Goal: Task Accomplishment & Management: Complete application form

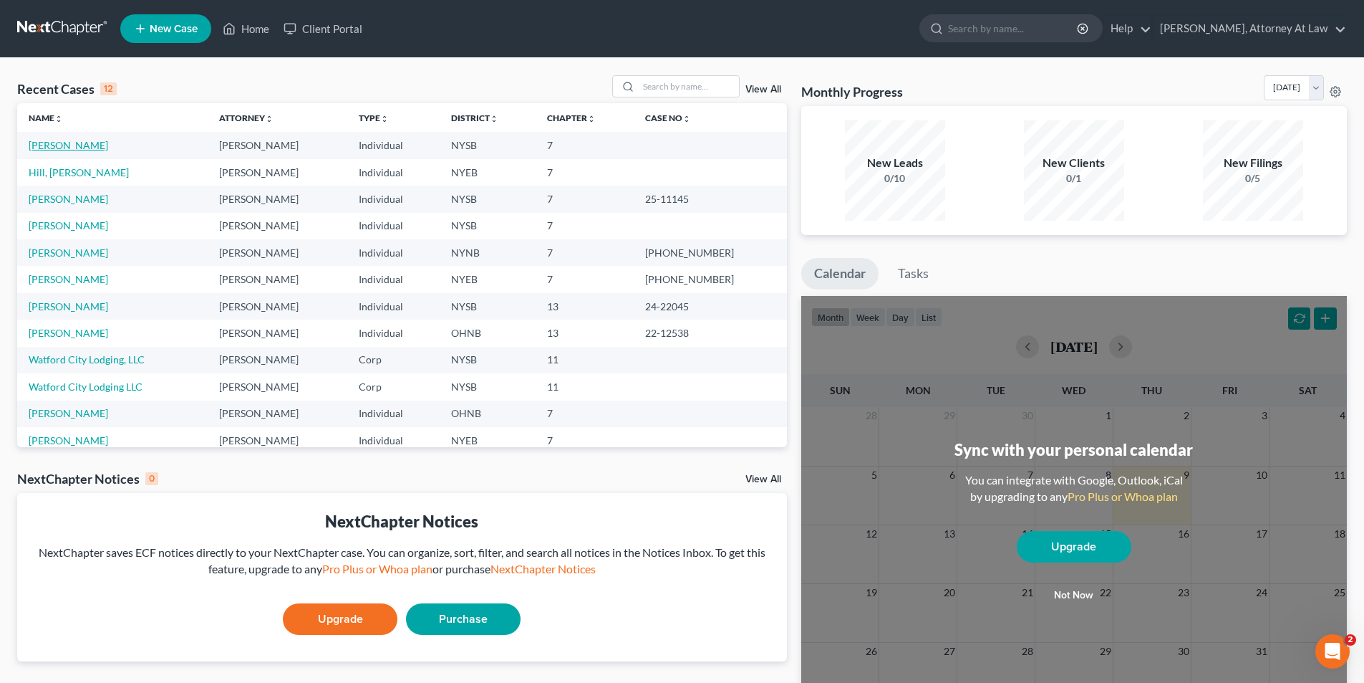
click at [85, 150] on link "[PERSON_NAME]" at bounding box center [68, 145] width 79 height 12
select select "10"
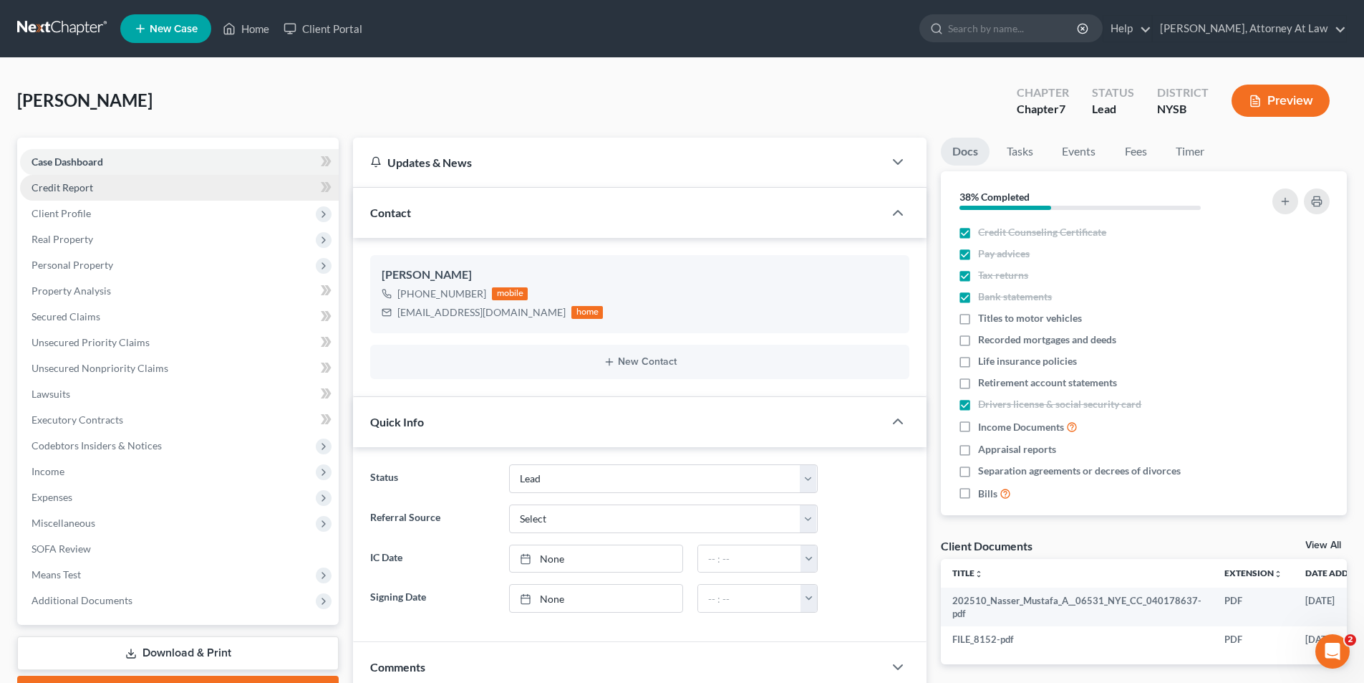
click at [166, 186] on link "Credit Report" at bounding box center [179, 188] width 319 height 26
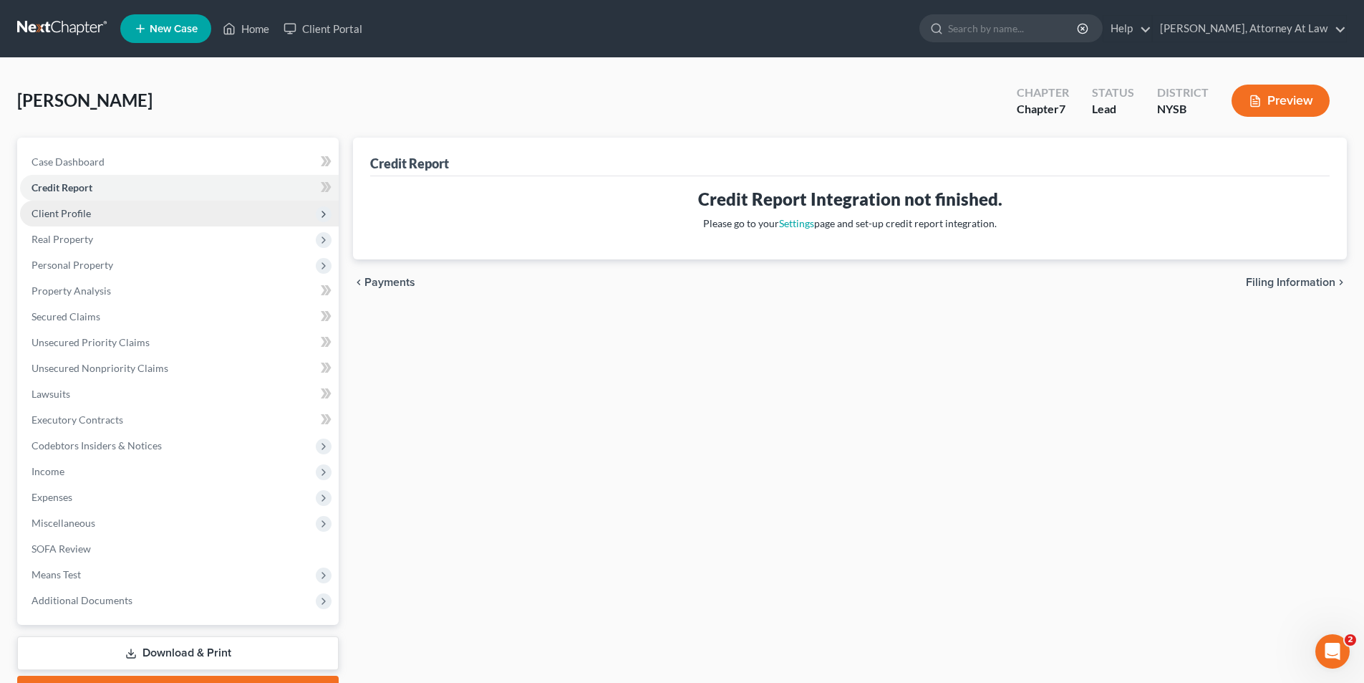
click at [171, 218] on span "Client Profile" at bounding box center [179, 214] width 319 height 26
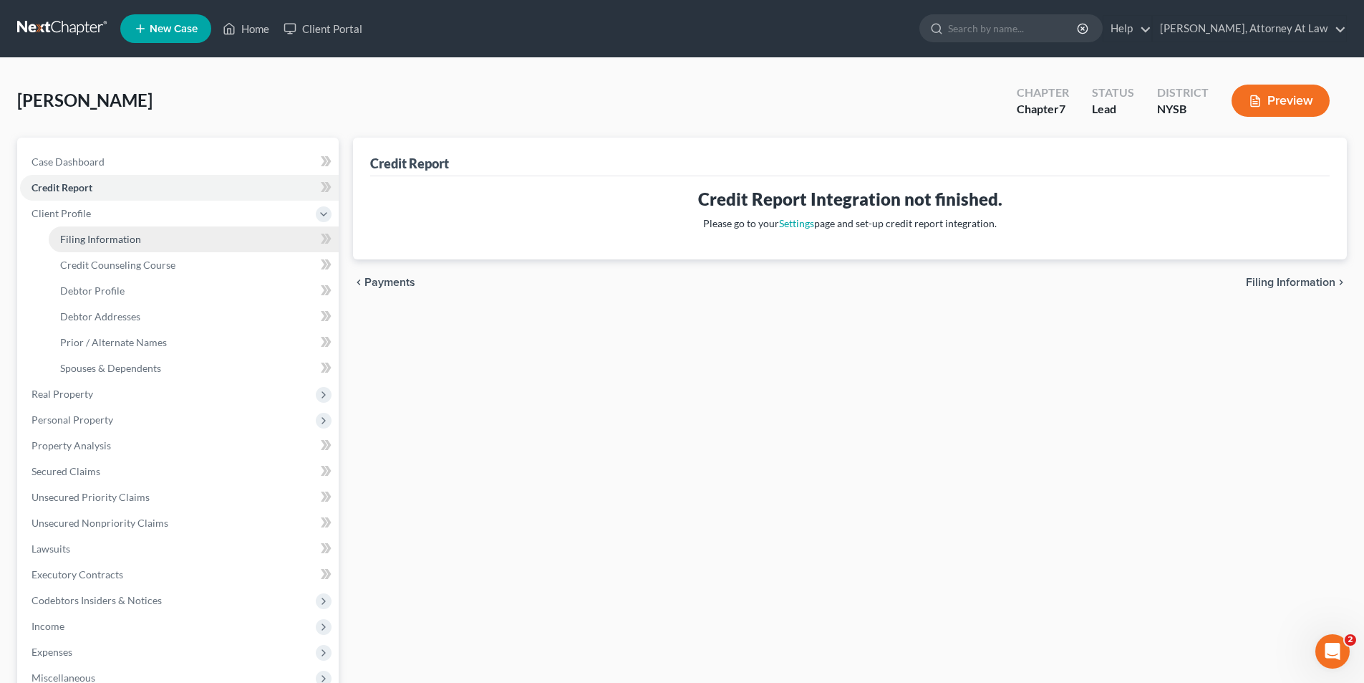
click at [170, 238] on link "Filing Information" at bounding box center [194, 239] width 290 height 26
select select "1"
select select "0"
select select "55"
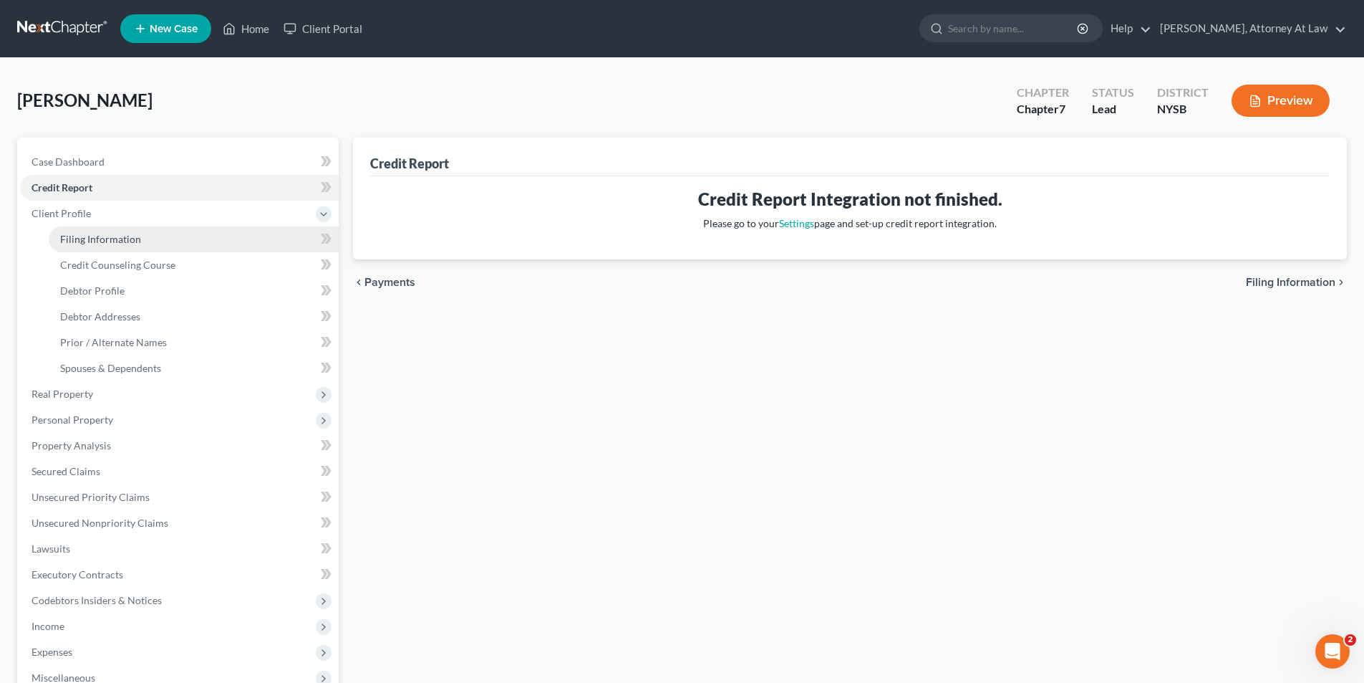
select select "35"
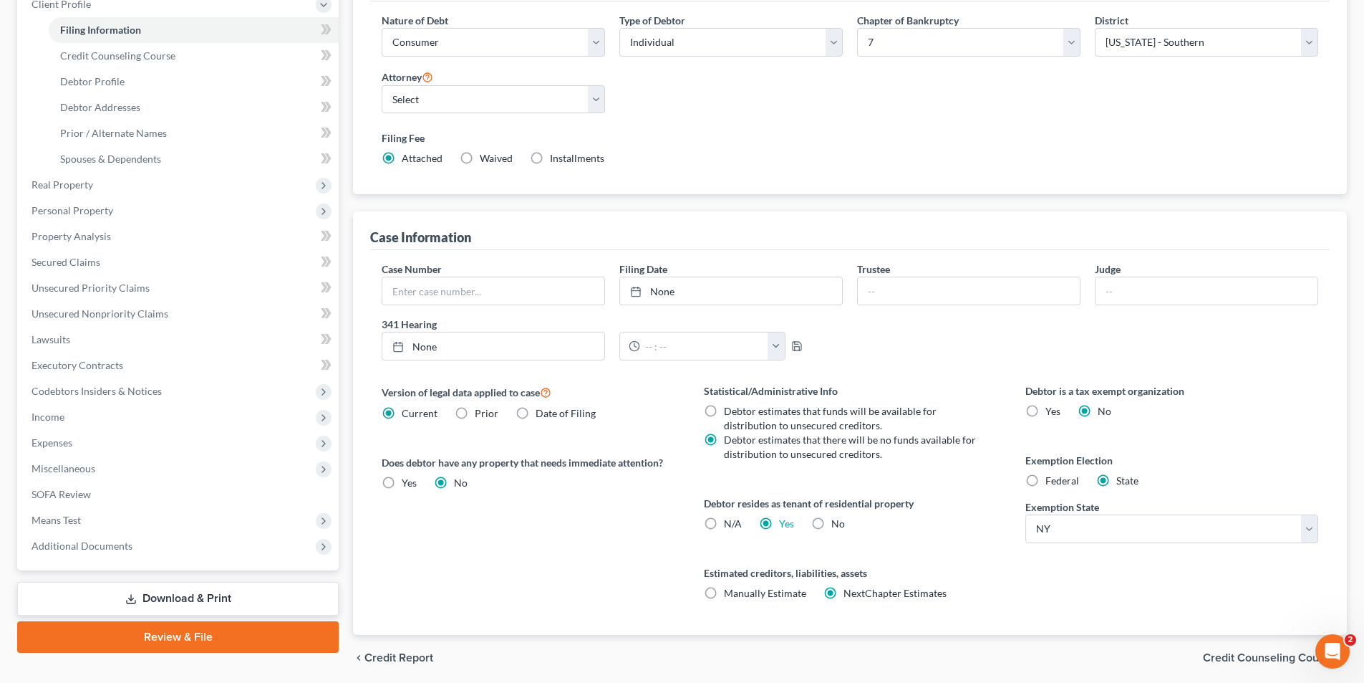
scroll to position [215, 0]
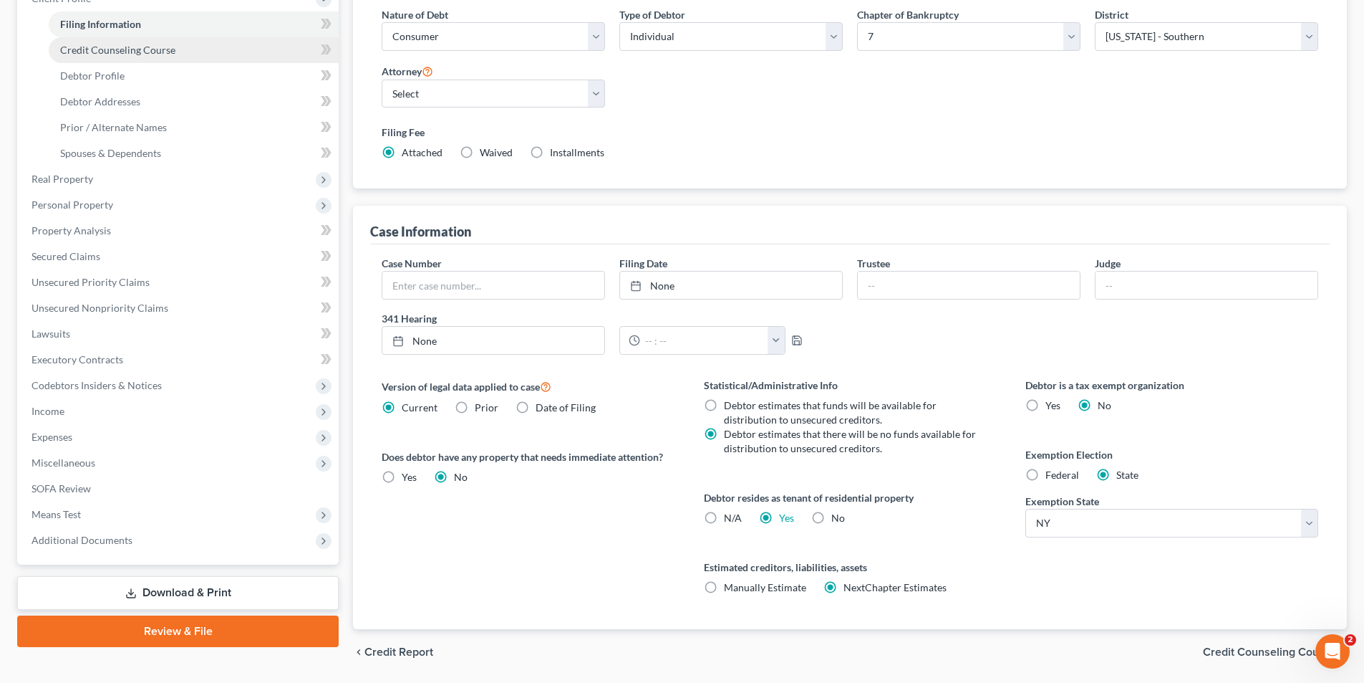
click at [137, 52] on span "Credit Counseling Course" at bounding box center [117, 50] width 115 height 12
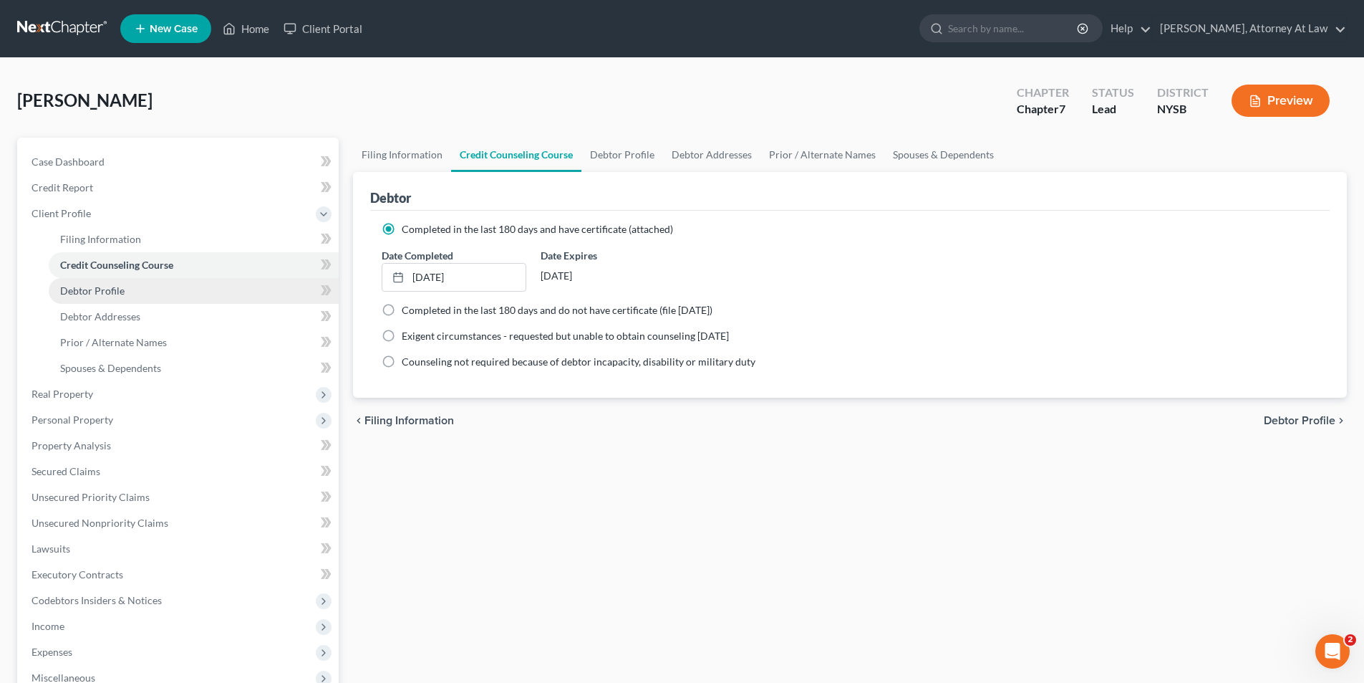
click at [151, 286] on link "Debtor Profile" at bounding box center [194, 291] width 290 height 26
select select "1"
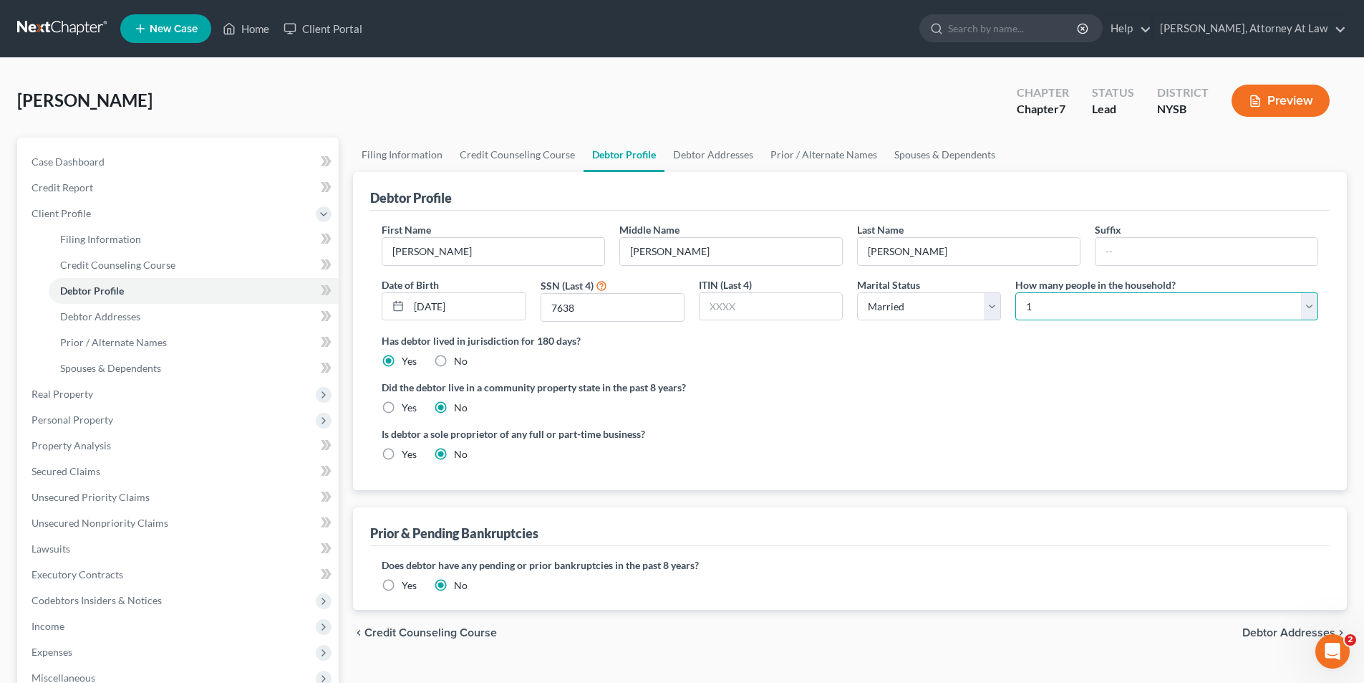
click at [1312, 307] on select "Select 1 2 3 4 5 6 7 8 9 10 11 12 13 14 15 16 17 18 19 20" at bounding box center [1167, 306] width 303 height 29
select select "1"
click at [1016, 292] on select "Select 1 2 3 4 5 6 7 8 9 10 11 12 13 14 15 16 17 18 19 20" at bounding box center [1167, 306] width 303 height 29
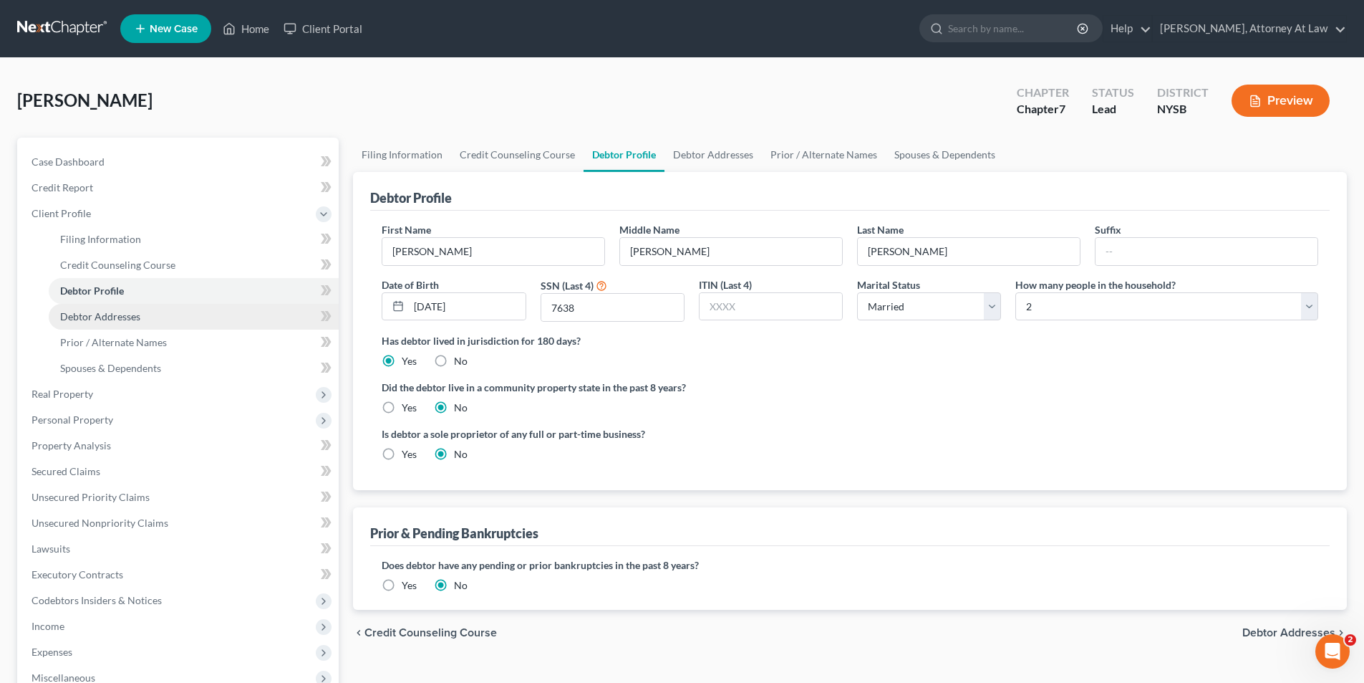
click at [166, 314] on link "Debtor Addresses" at bounding box center [194, 317] width 290 height 26
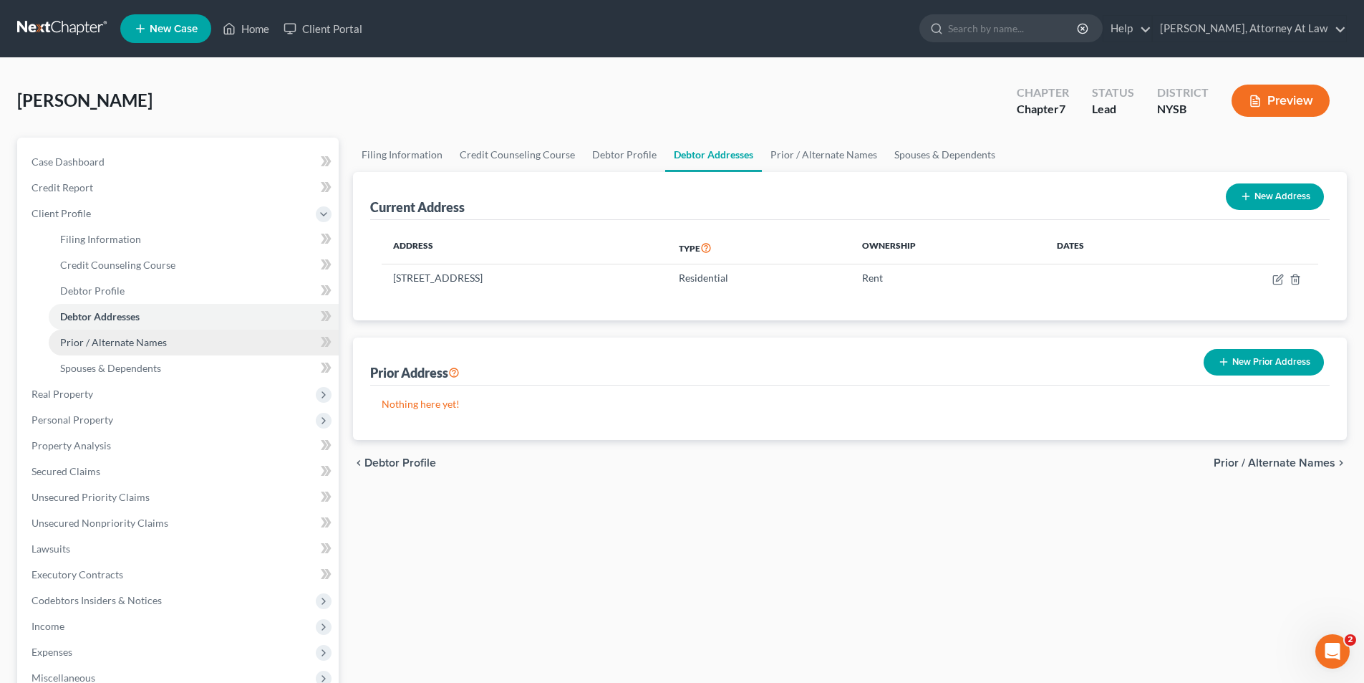
click at [141, 351] on link "Prior / Alternate Names" at bounding box center [194, 342] width 290 height 26
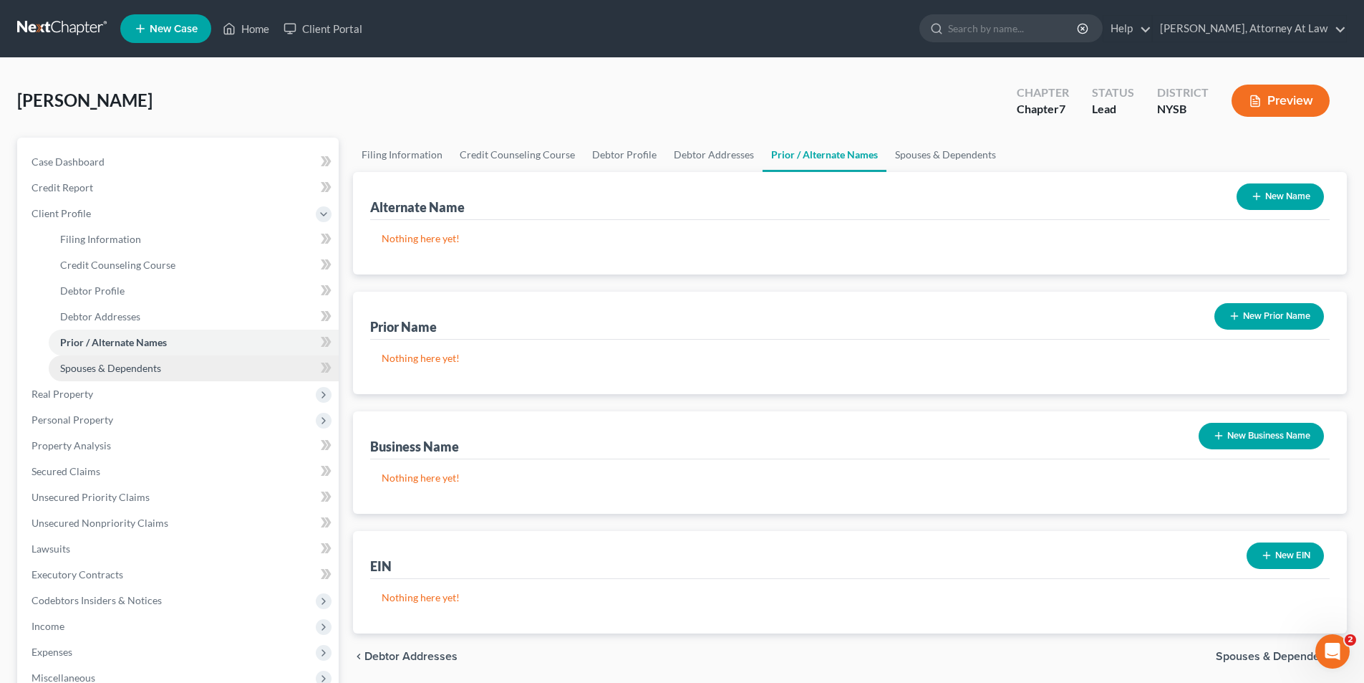
click at [150, 372] on span "Spouses & Dependents" at bounding box center [110, 368] width 101 height 12
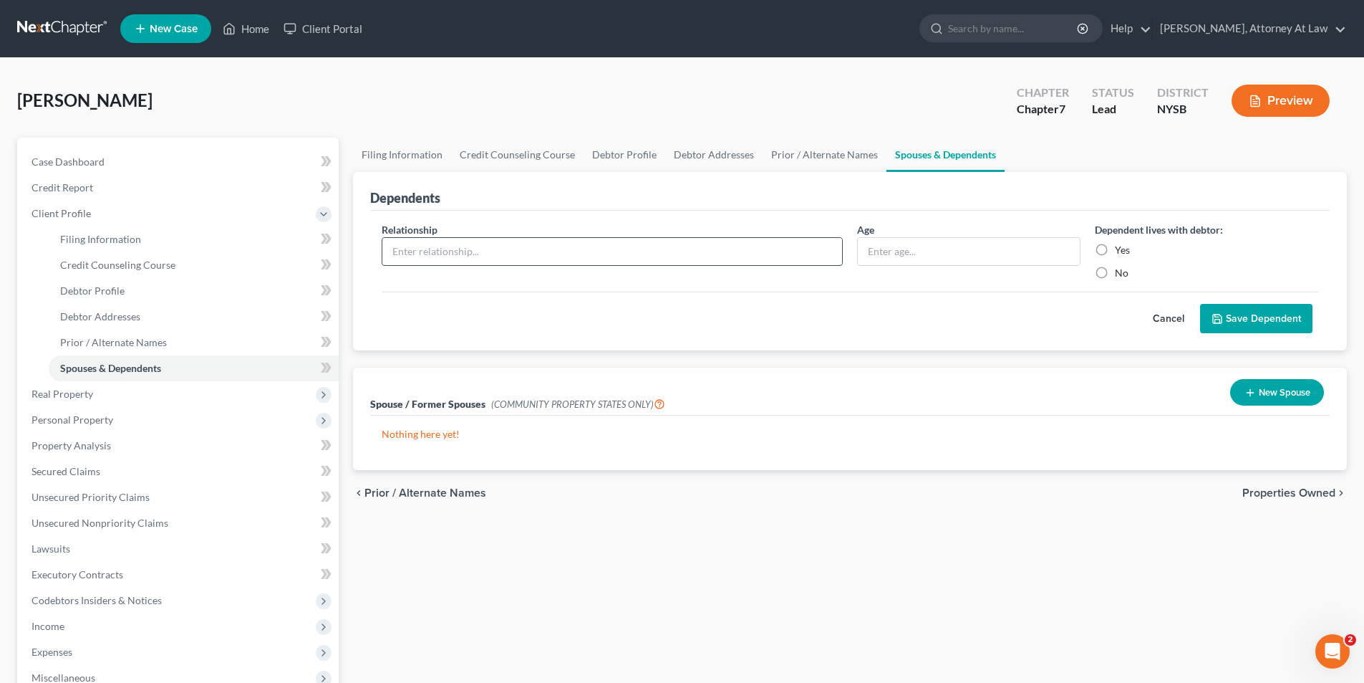
click at [626, 256] on input "text" at bounding box center [612, 251] width 460 height 27
click at [144, 391] on span "Real Property" at bounding box center [179, 394] width 319 height 26
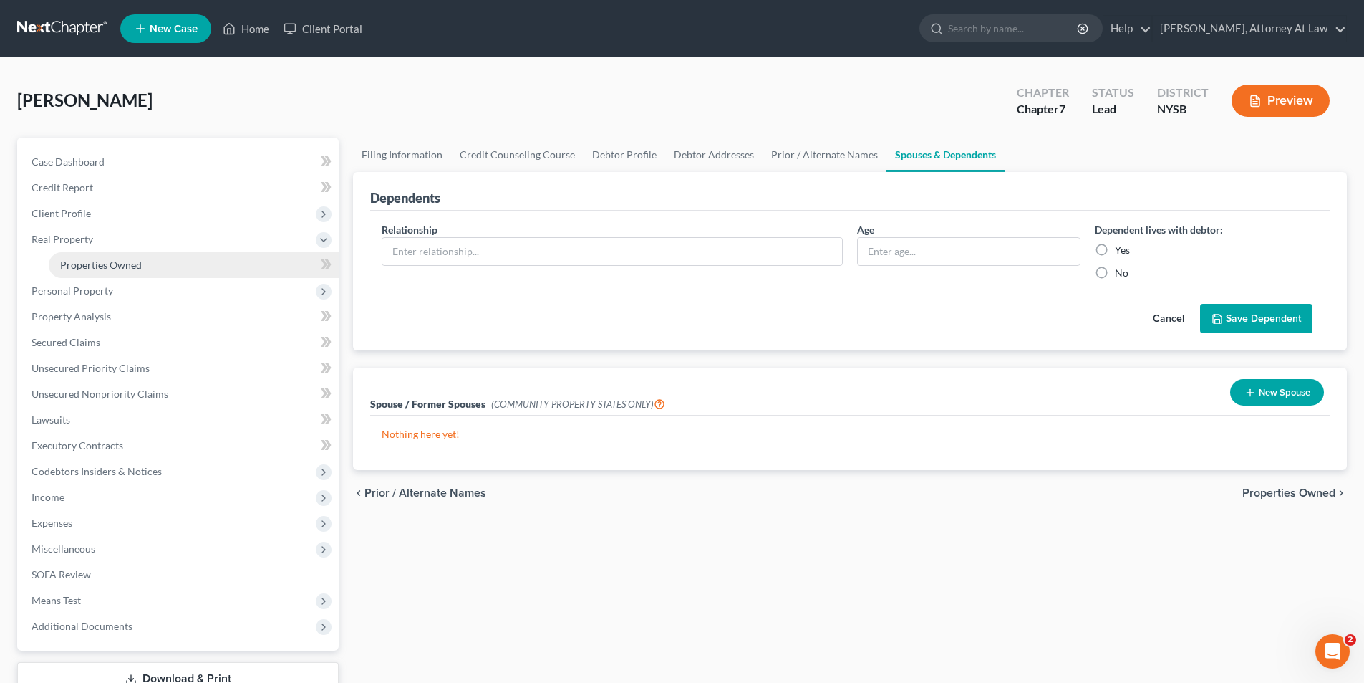
click at [174, 269] on link "Properties Owned" at bounding box center [194, 265] width 290 height 26
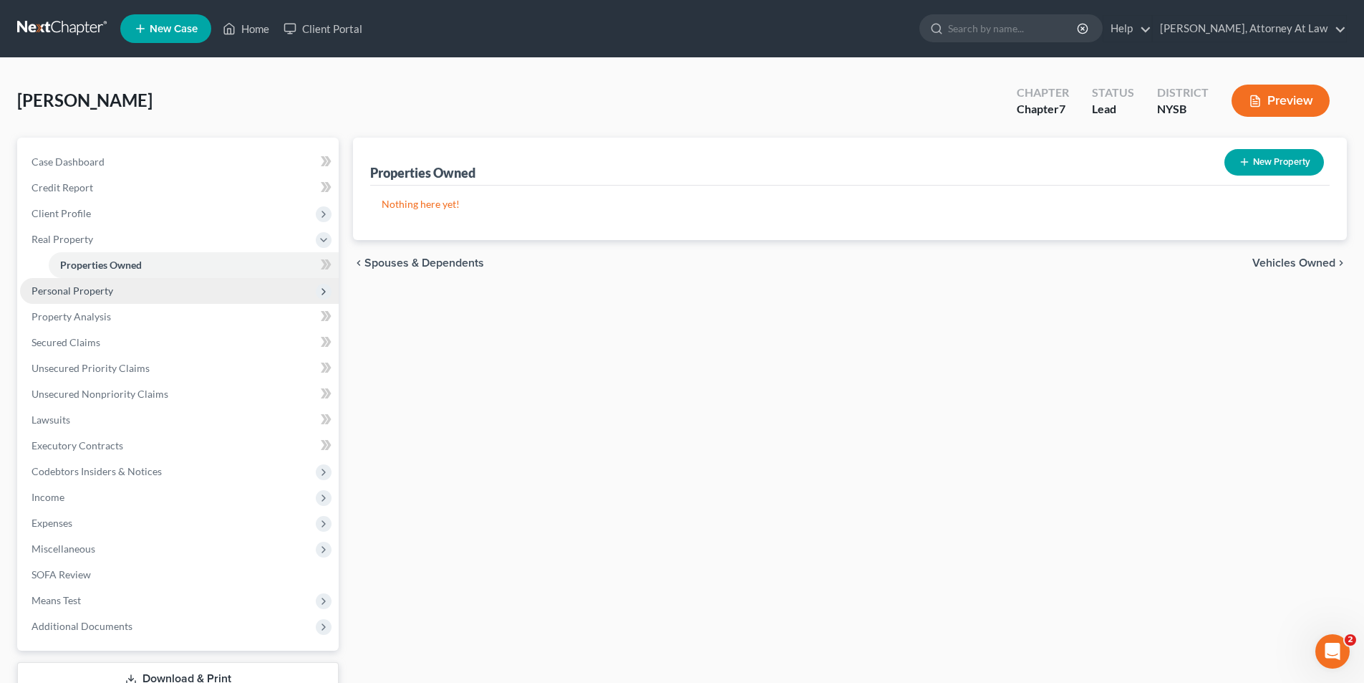
click at [233, 294] on span "Personal Property" at bounding box center [179, 291] width 319 height 26
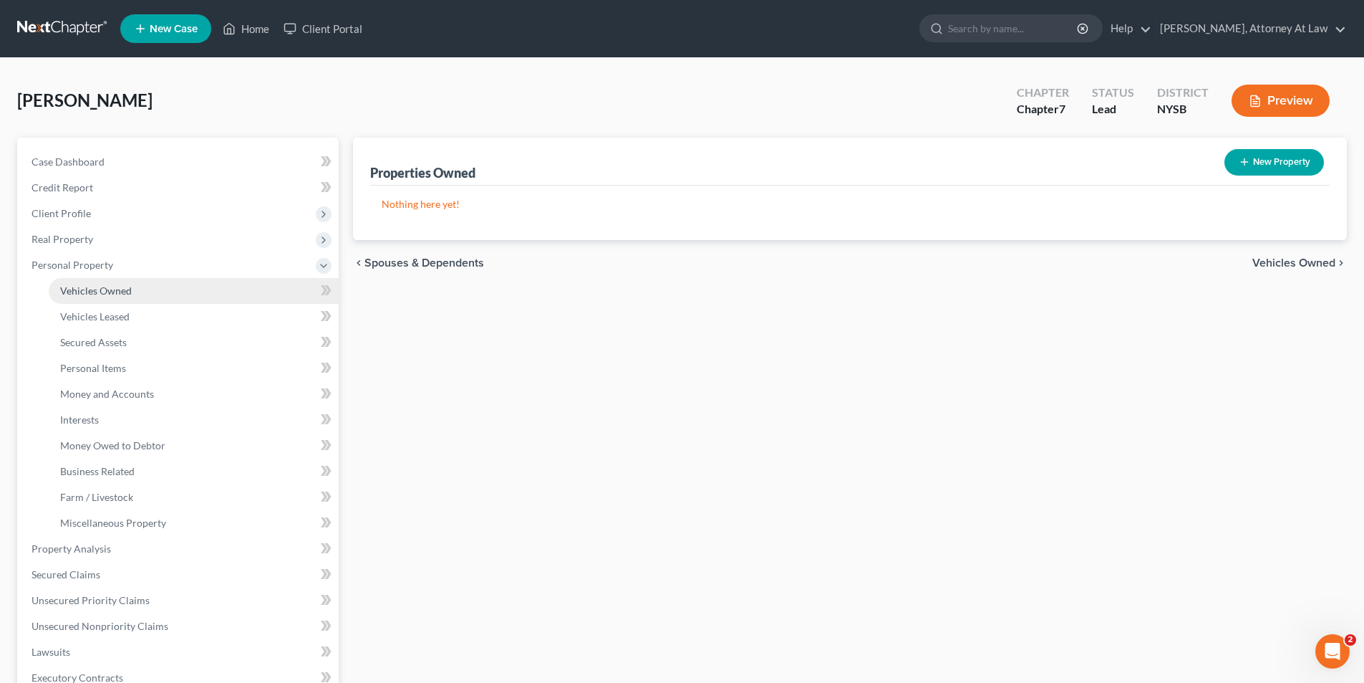
click at [231, 300] on link "Vehicles Owned" at bounding box center [194, 291] width 290 height 26
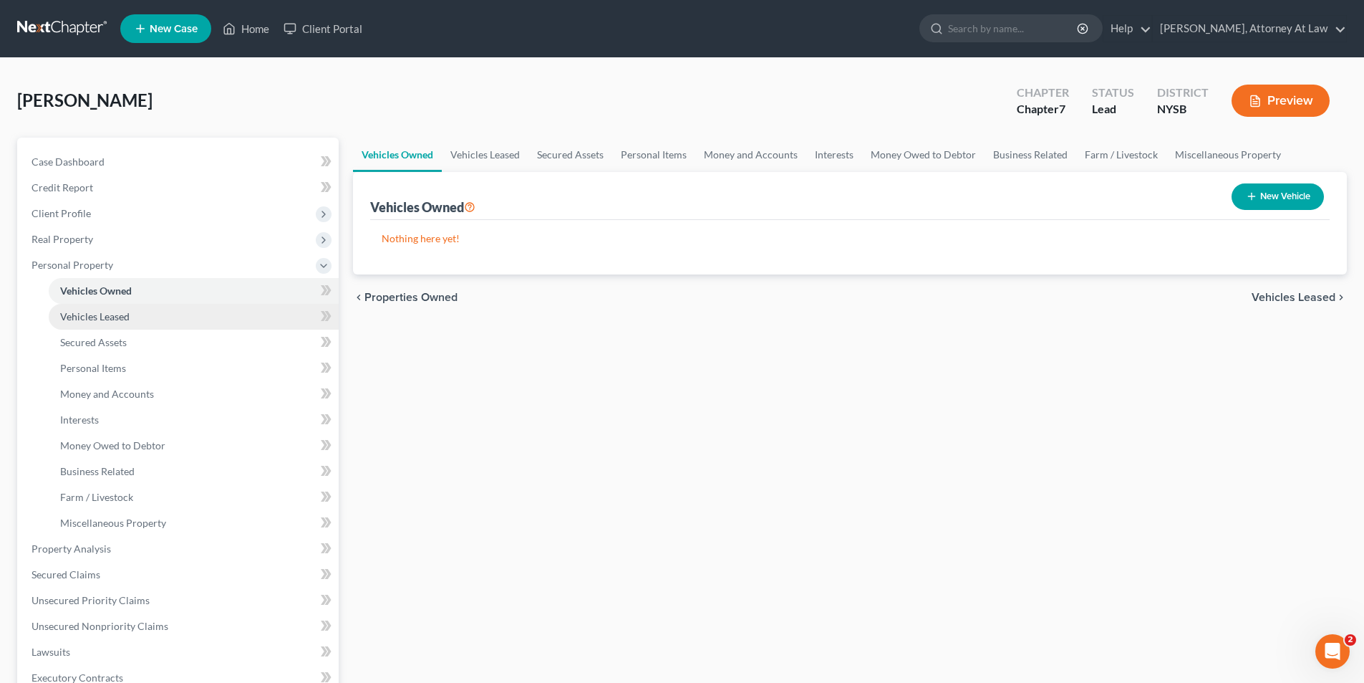
click at [233, 322] on link "Vehicles Leased" at bounding box center [194, 317] width 290 height 26
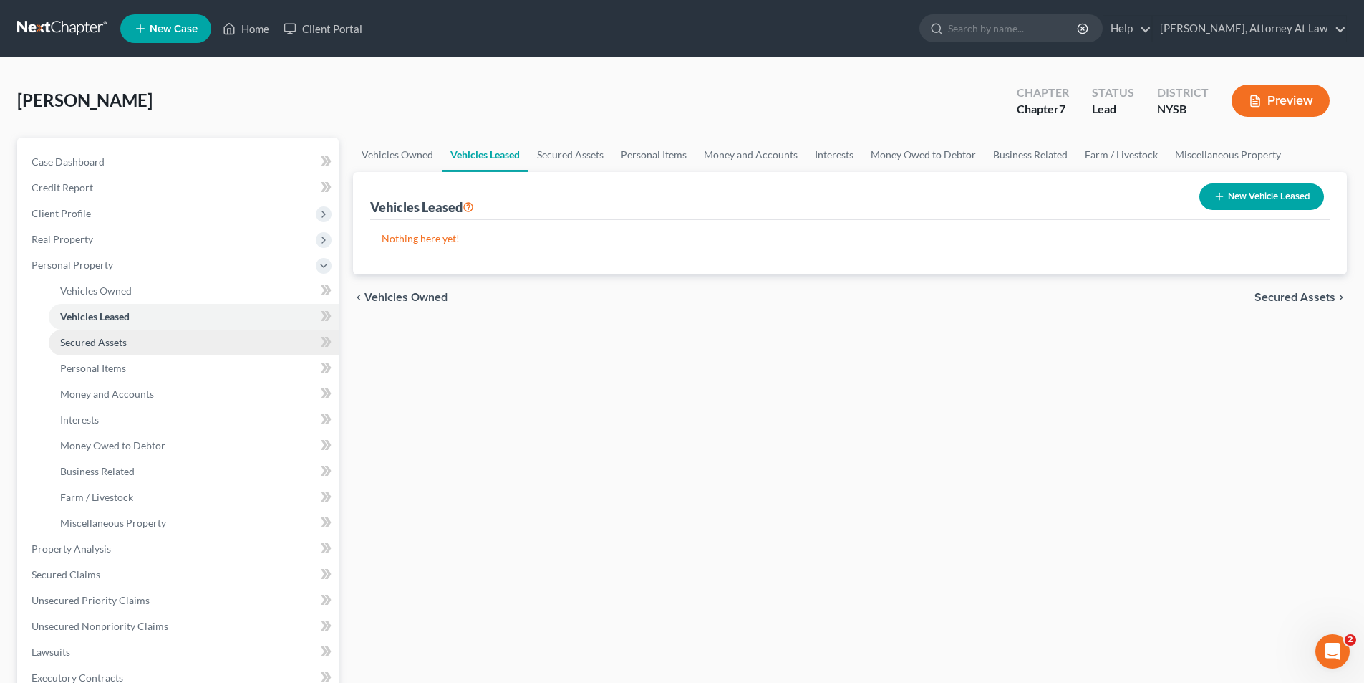
click at [228, 344] on link "Secured Assets" at bounding box center [194, 342] width 290 height 26
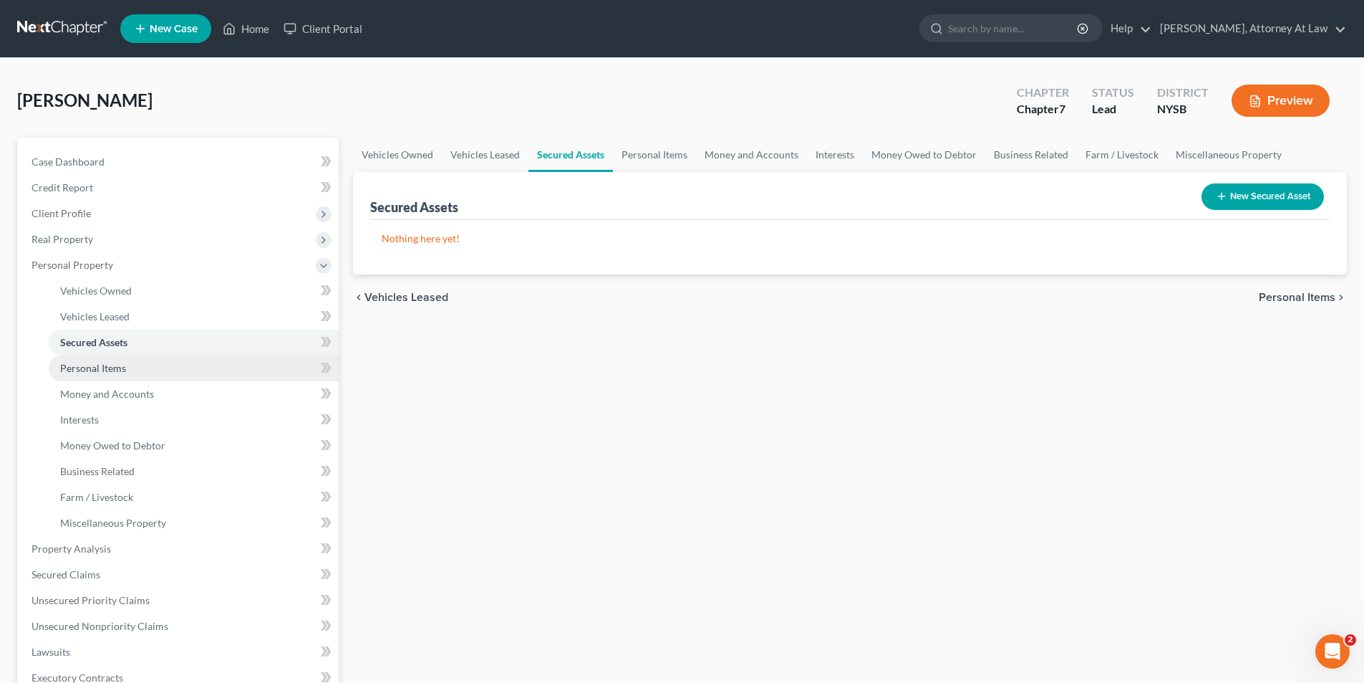
click at [229, 369] on link "Personal Items" at bounding box center [194, 368] width 290 height 26
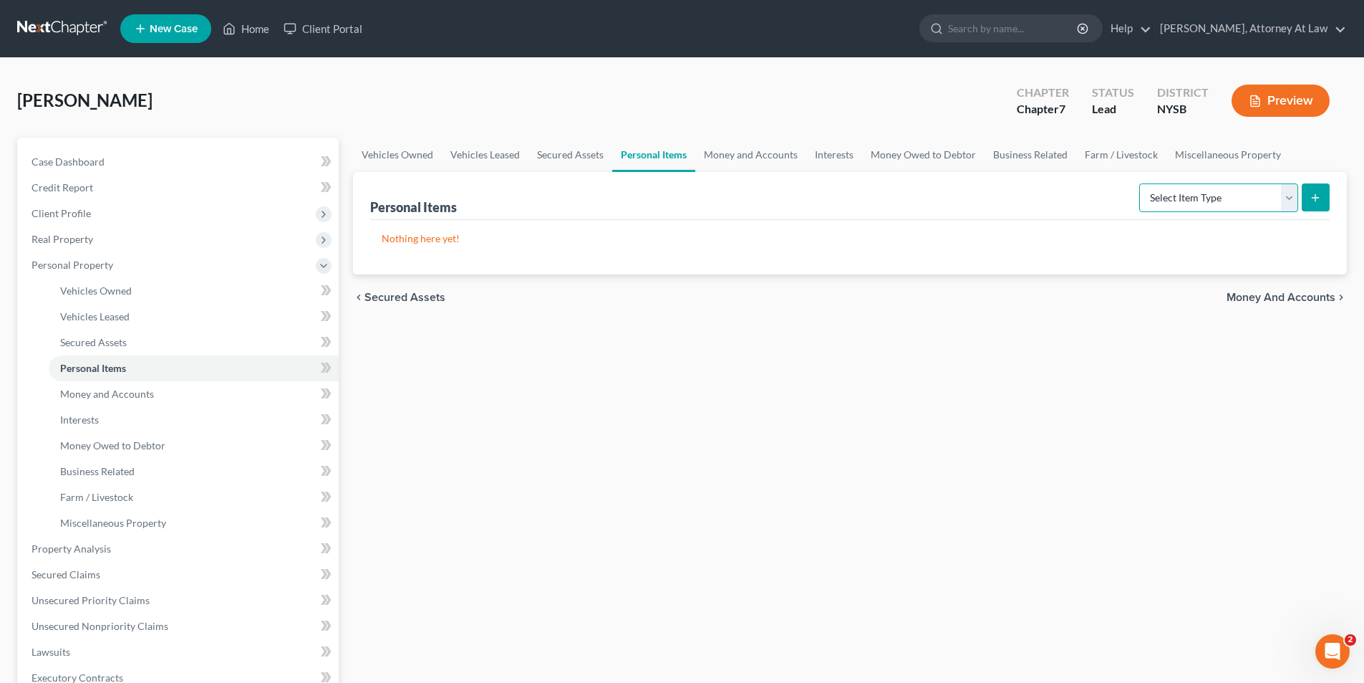
click at [1292, 199] on select "Select Item Type Clothing Collectibles Of Value Electronics Firearms Household …" at bounding box center [1218, 197] width 159 height 29
select select "clothing"
click at [1141, 183] on select "Select Item Type Clothing Collectibles Of Value Electronics Firearms Household …" at bounding box center [1218, 197] width 159 height 29
click at [1328, 200] on button "submit" at bounding box center [1316, 197] width 28 height 28
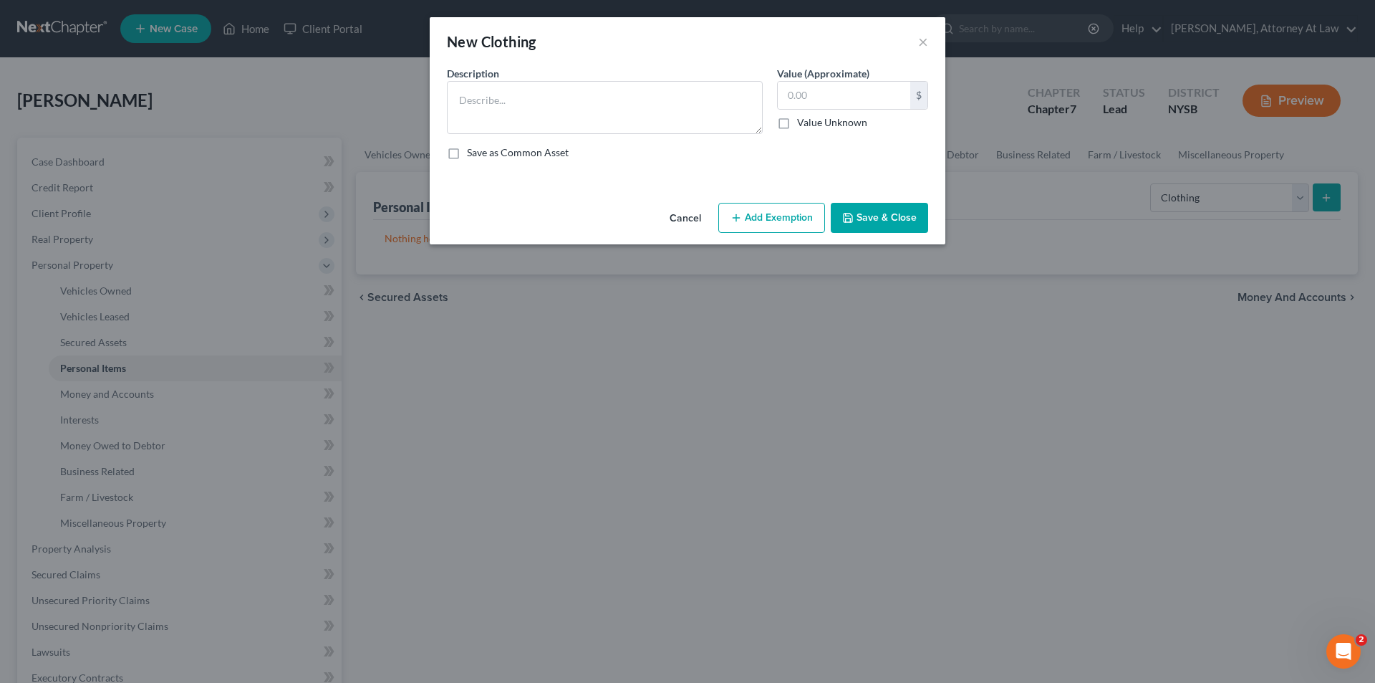
click at [467, 155] on label "Save as Common Asset" at bounding box center [518, 152] width 102 height 14
click at [473, 155] on input "Save as Common Asset" at bounding box center [477, 149] width 9 height 9
click at [467, 155] on label "Save as Common Asset" at bounding box center [518, 152] width 102 height 14
click at [473, 155] on input "Save as Common Asset" at bounding box center [477, 149] width 9 height 9
checkbox input "false"
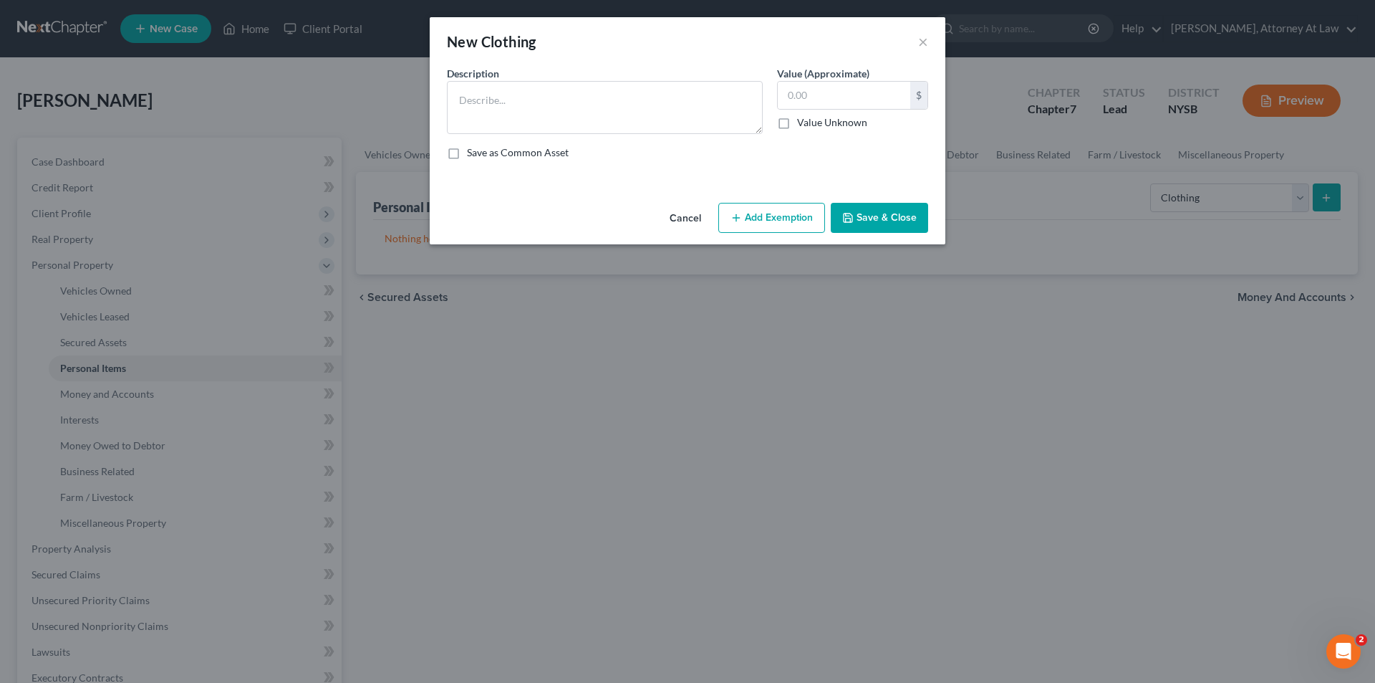
click at [890, 226] on button "Save & Close" at bounding box center [879, 218] width 97 height 30
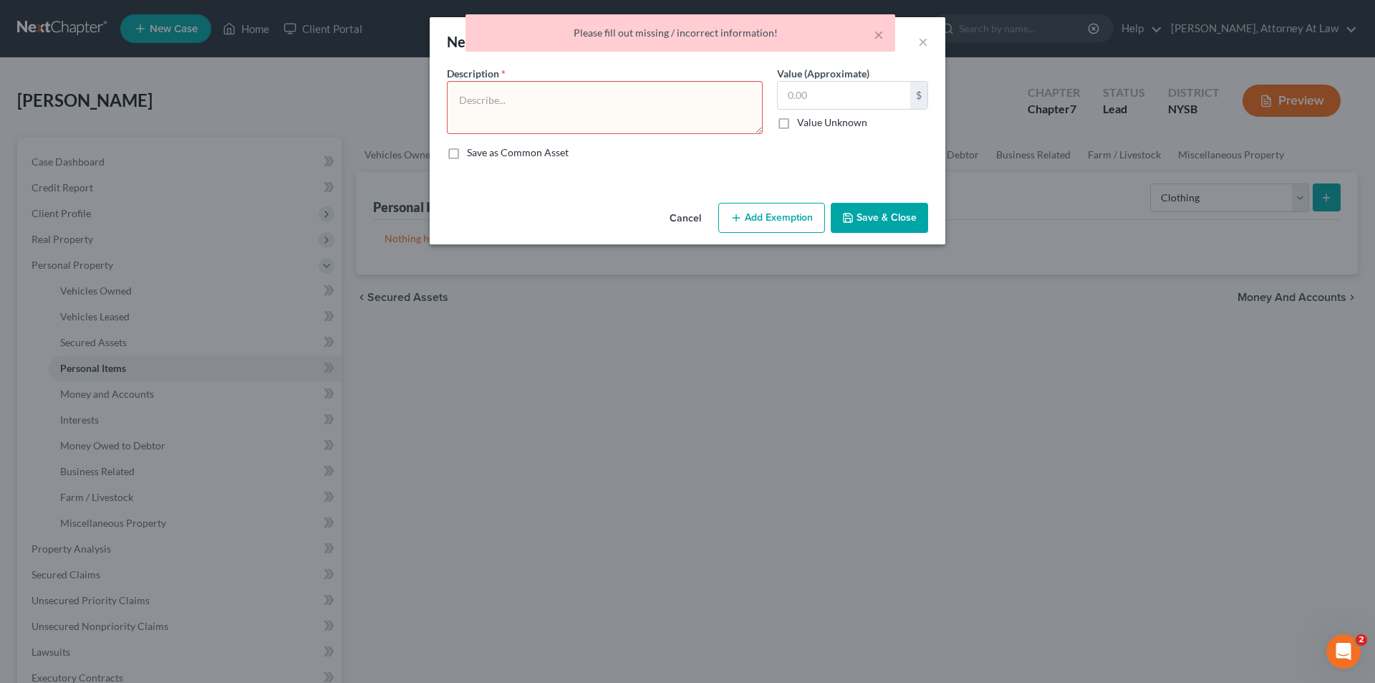
click at [932, 44] on div "× Please fill out missing / incorrect information!" at bounding box center [680, 36] width 1375 height 44
click at [925, 43] on div "× Please fill out missing / incorrect information!" at bounding box center [680, 36] width 1375 height 44
click at [697, 221] on button "Cancel" at bounding box center [685, 218] width 54 height 29
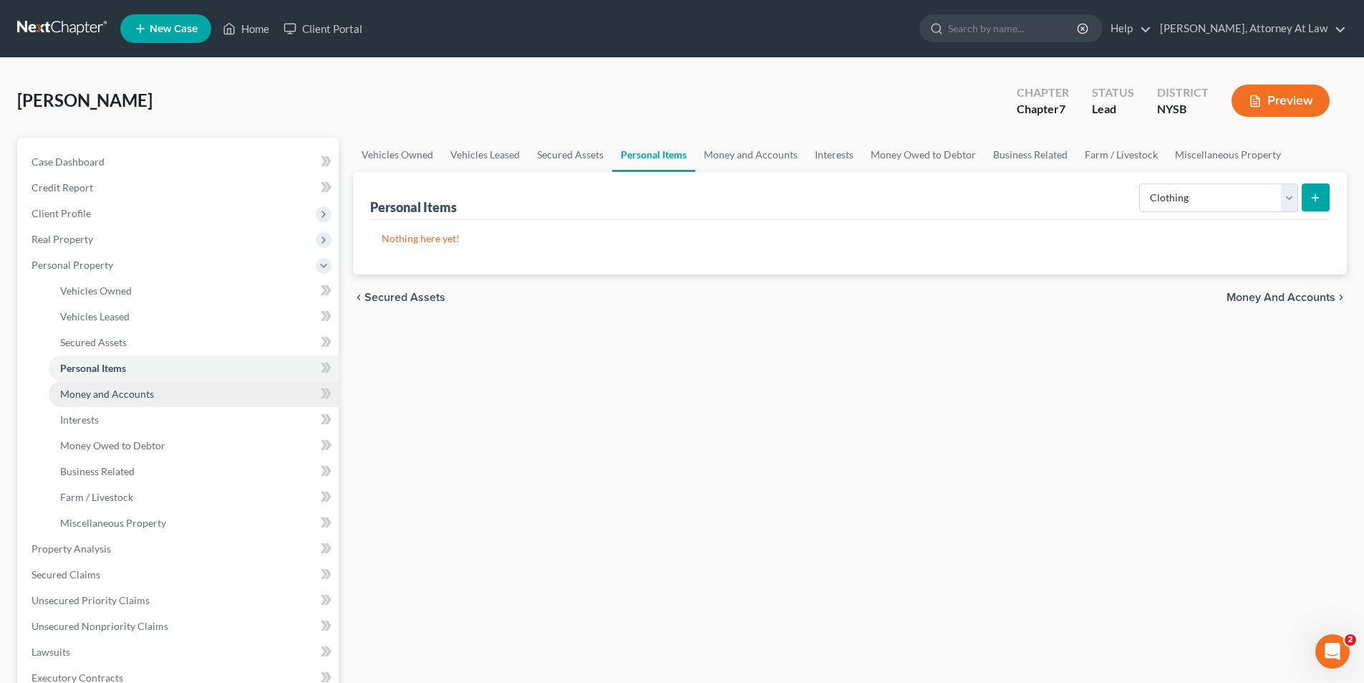
click at [165, 397] on link "Money and Accounts" at bounding box center [194, 394] width 290 height 26
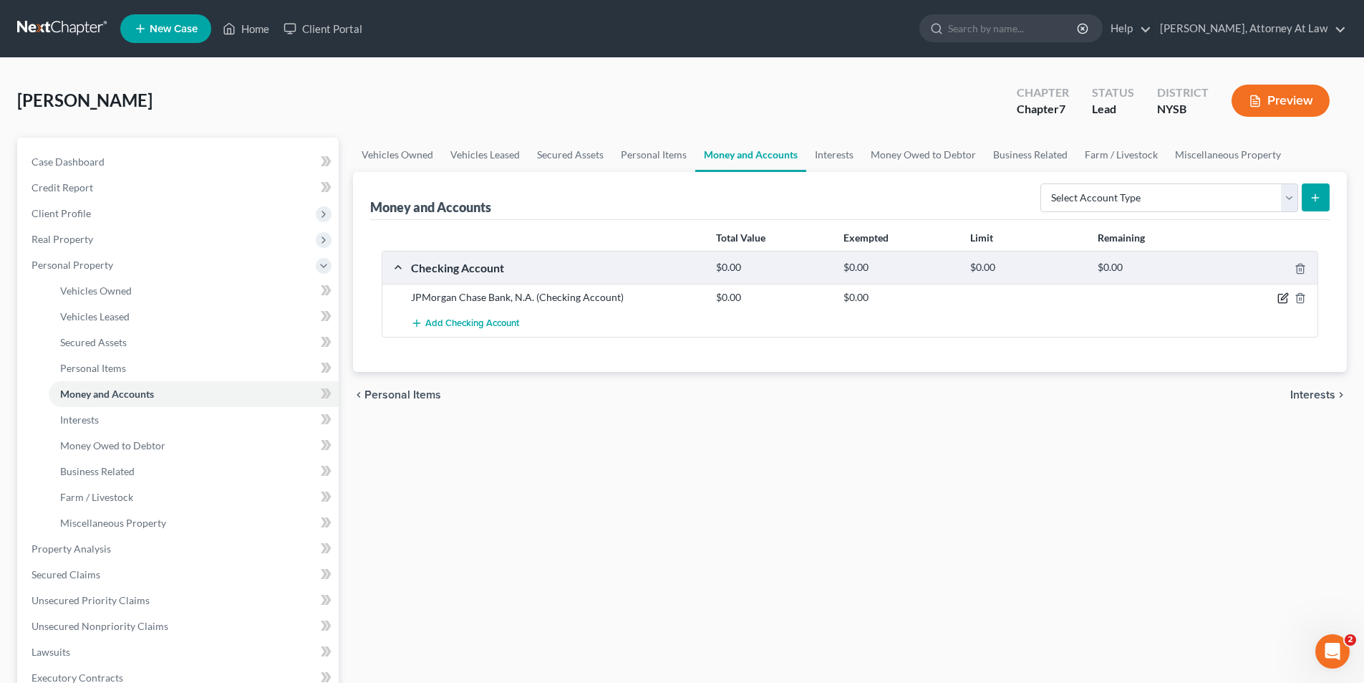
click at [1283, 297] on icon "button" at bounding box center [1284, 297] width 6 height 6
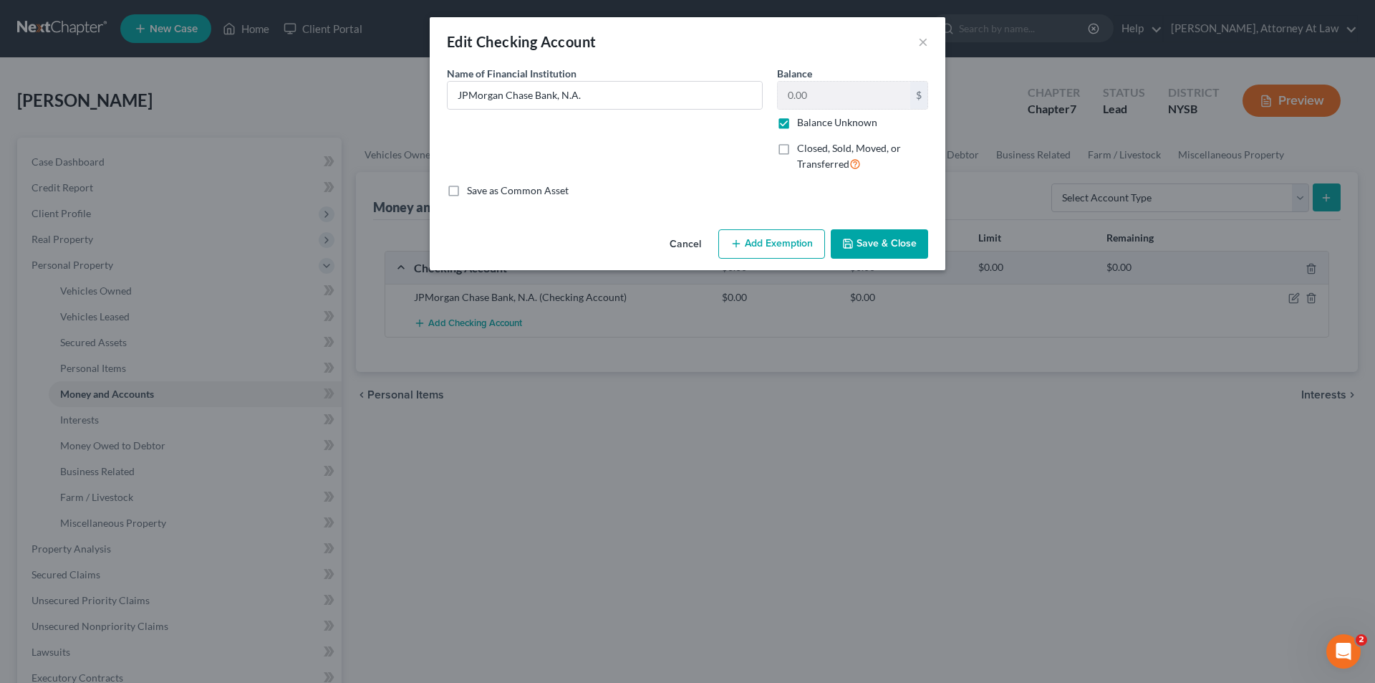
click at [797, 124] on label "Balance Unknown" at bounding box center [837, 122] width 80 height 14
click at [803, 124] on input "Balance Unknown" at bounding box center [807, 119] width 9 height 9
checkbox input "false"
click at [814, 92] on input "0.00" at bounding box center [844, 95] width 132 height 27
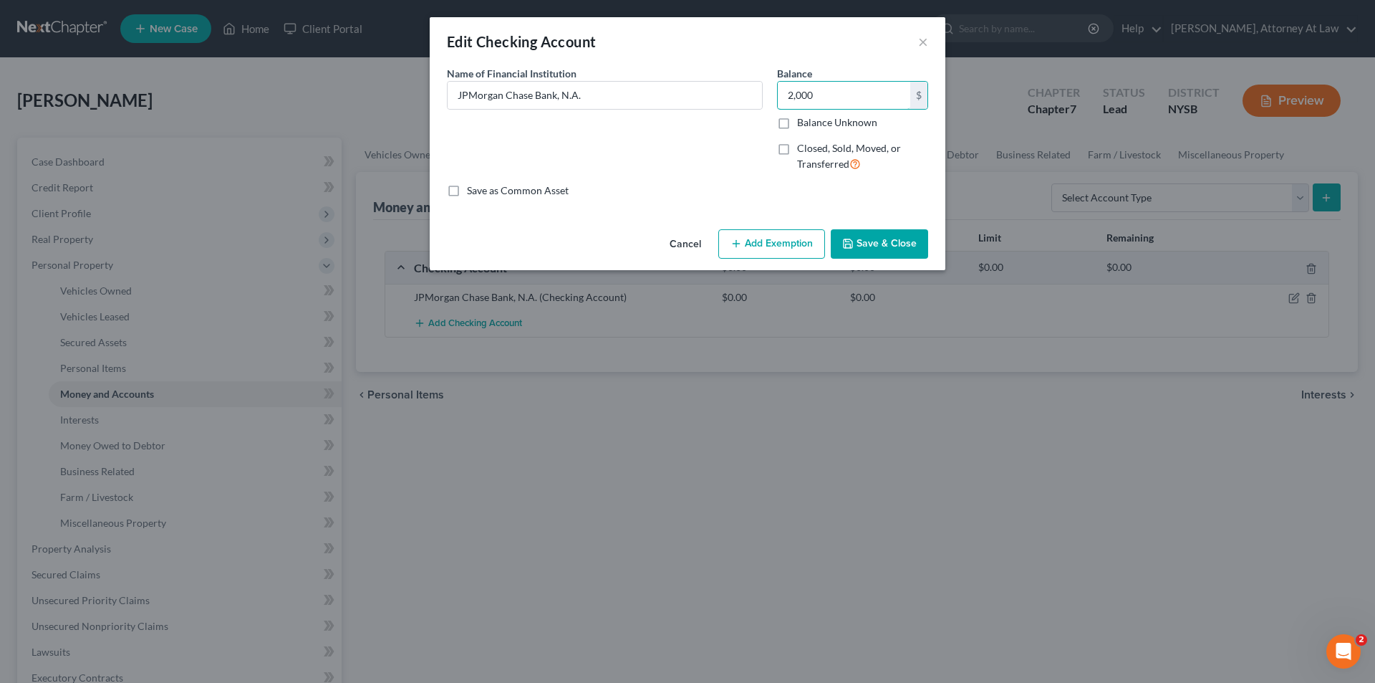
type input "2,000"
click at [704, 186] on div "Save as Common Asset" at bounding box center [687, 190] width 481 height 14
click at [878, 242] on button "Save & Close" at bounding box center [879, 244] width 97 height 30
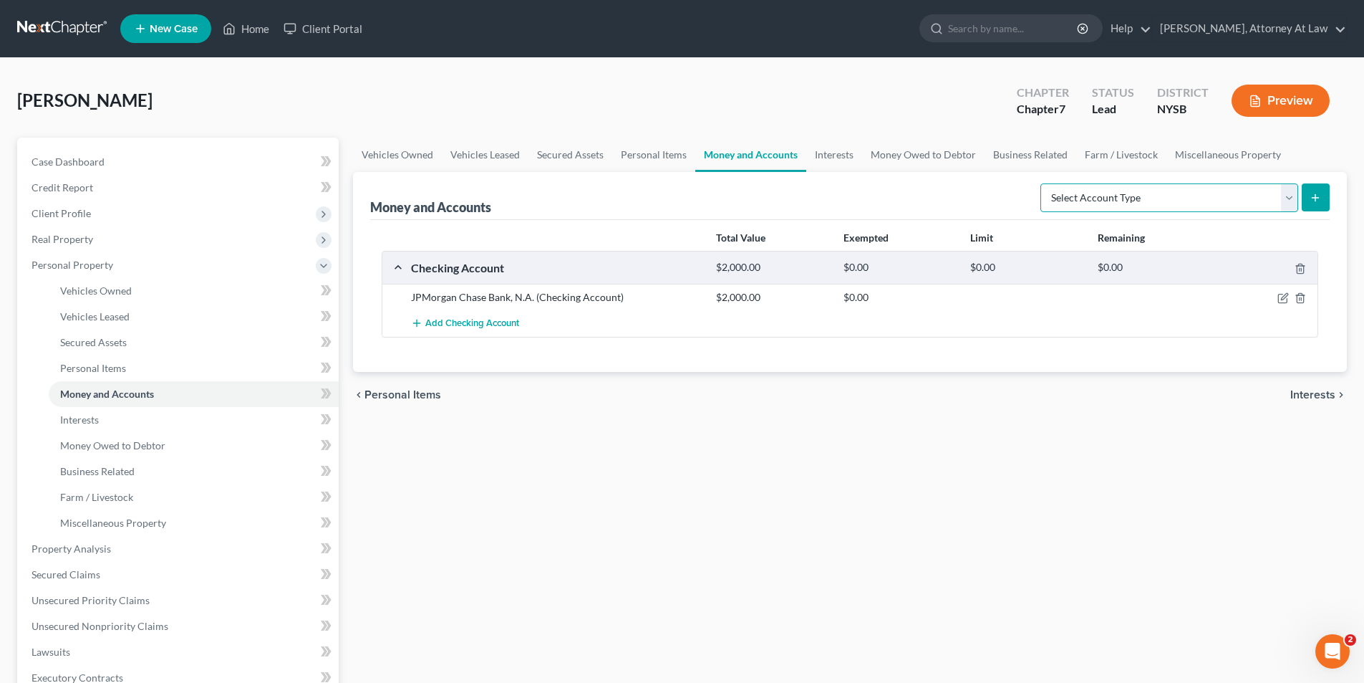
click at [1293, 201] on select "Select Account Type Brokerage Cash on Hand Certificates of Deposit Checking Acc…" at bounding box center [1170, 197] width 258 height 29
select select "checking"
click at [1044, 183] on select "Select Account Type Brokerage Cash on Hand Certificates of Deposit Checking Acc…" at bounding box center [1170, 197] width 258 height 29
click at [1319, 201] on icon "submit" at bounding box center [1315, 197] width 11 height 11
click at [449, 317] on button "Add Checking Account" at bounding box center [465, 323] width 108 height 26
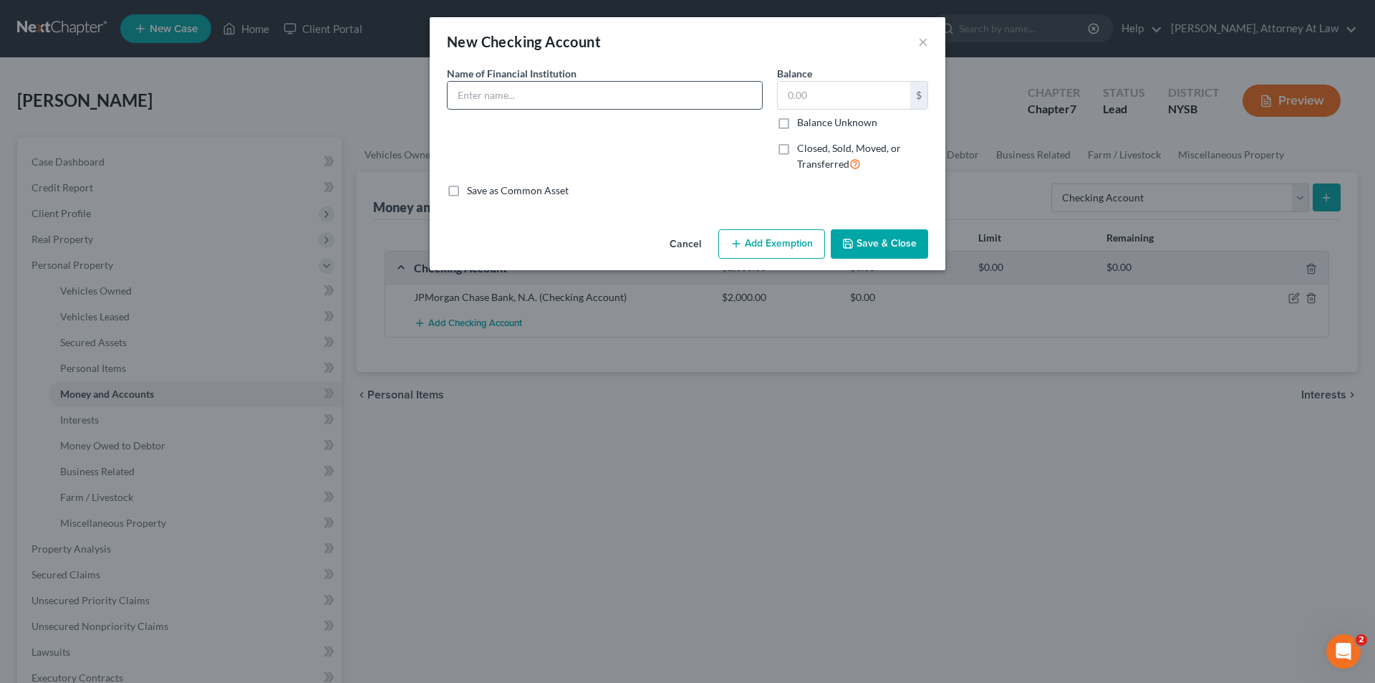
click at [548, 103] on input "text" at bounding box center [605, 95] width 314 height 27
type input "Capital One Financial Corporation"
click at [794, 107] on input "text" at bounding box center [844, 95] width 132 height 27
type input "0"
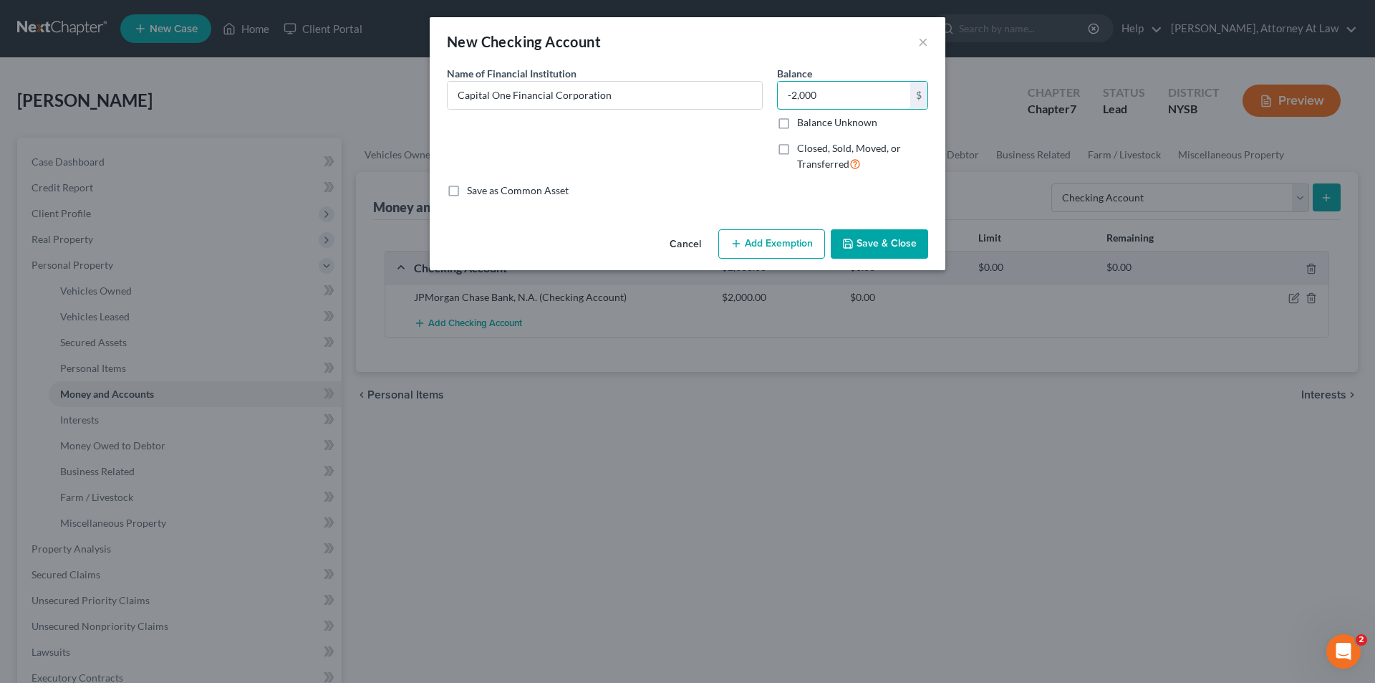
type input "2,000"
click at [825, 91] on input "2,000" at bounding box center [844, 95] width 132 height 27
click at [872, 246] on button "Save & Close" at bounding box center [879, 244] width 97 height 30
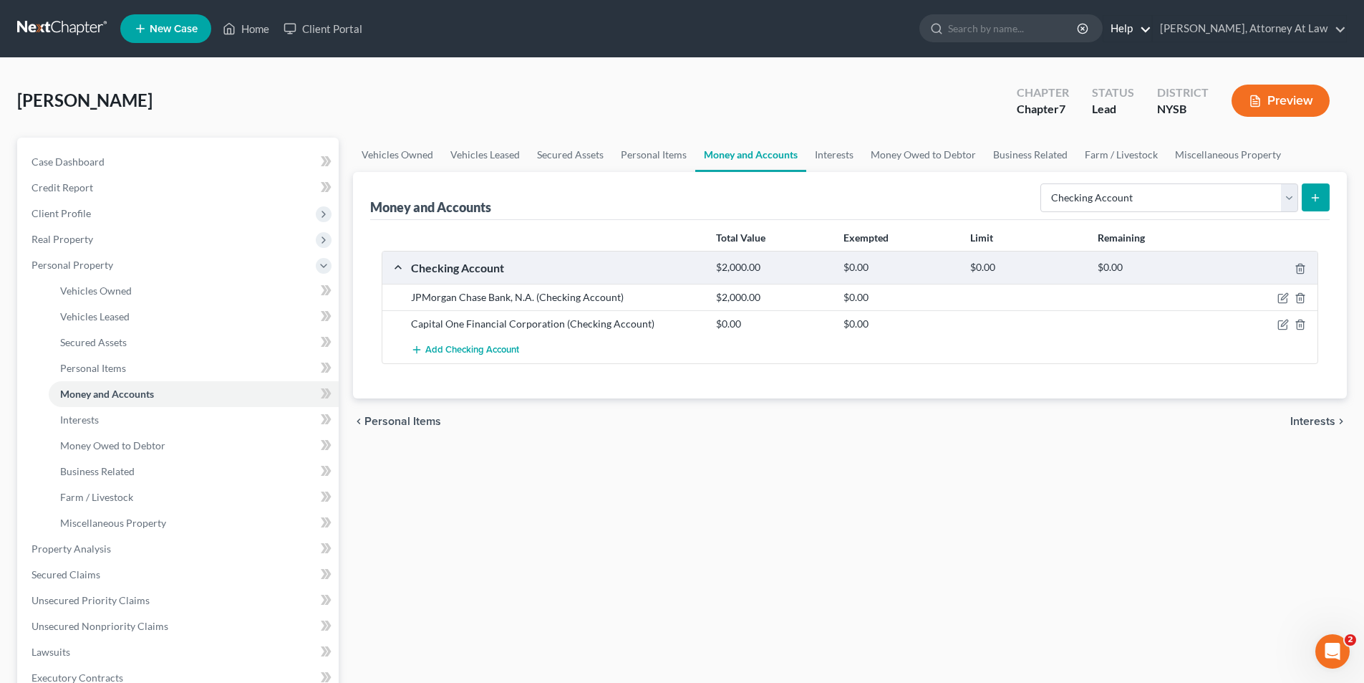
click at [1152, 31] on link "Help" at bounding box center [1128, 29] width 48 height 26
click at [1149, 66] on link "Help Center" at bounding box center [1095, 59] width 114 height 24
click at [251, 415] on link "Interests" at bounding box center [194, 420] width 290 height 26
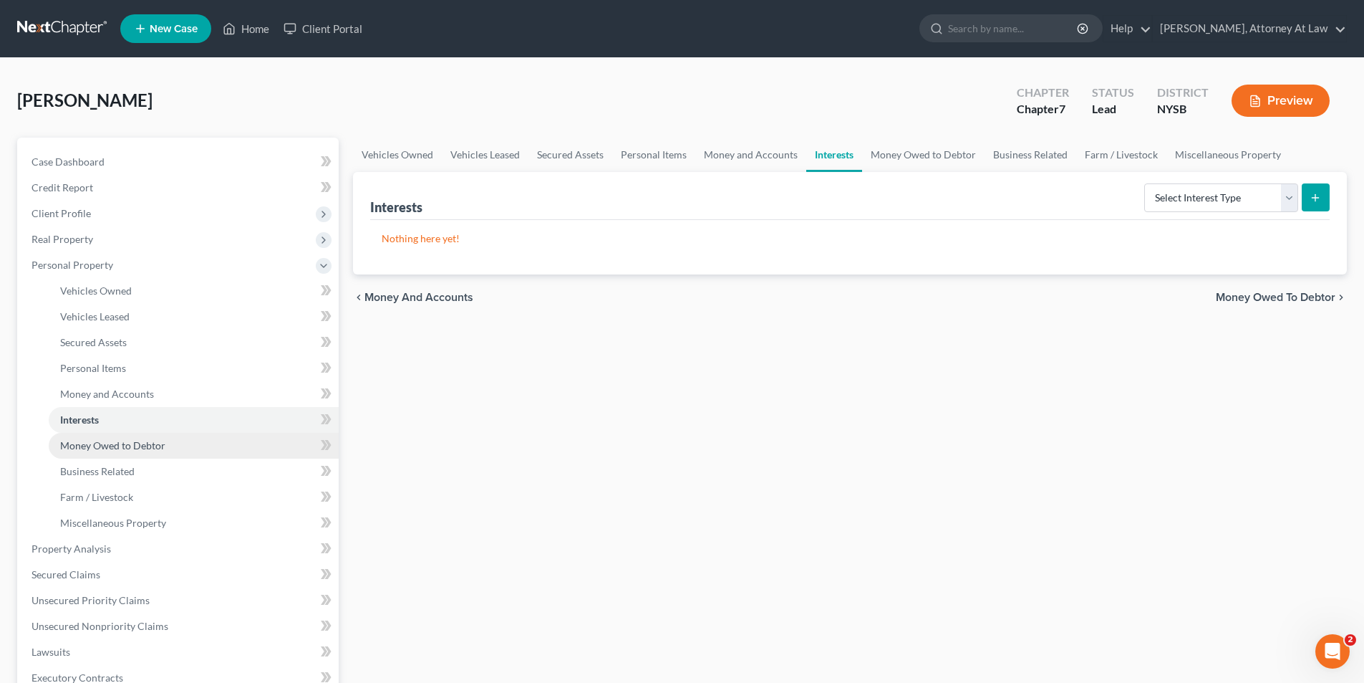
click at [236, 441] on link "Money Owed to Debtor" at bounding box center [194, 446] width 290 height 26
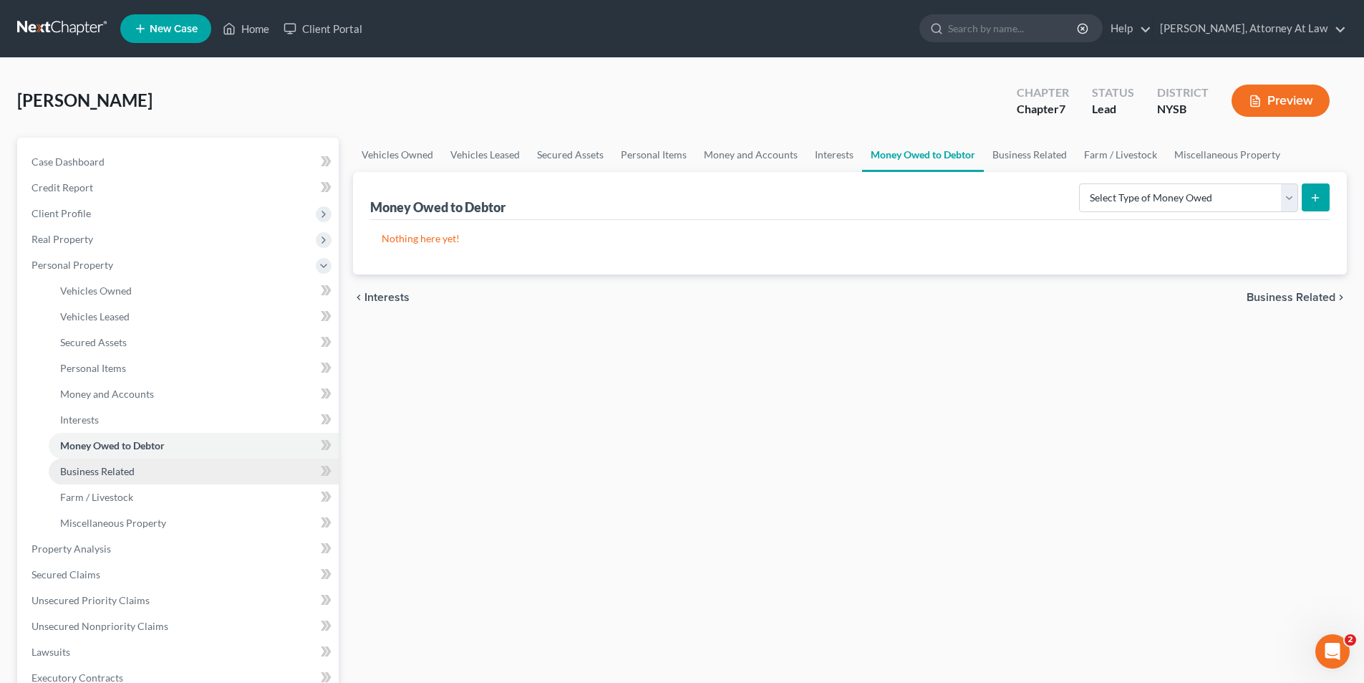
click at [238, 468] on link "Business Related" at bounding box center [194, 471] width 290 height 26
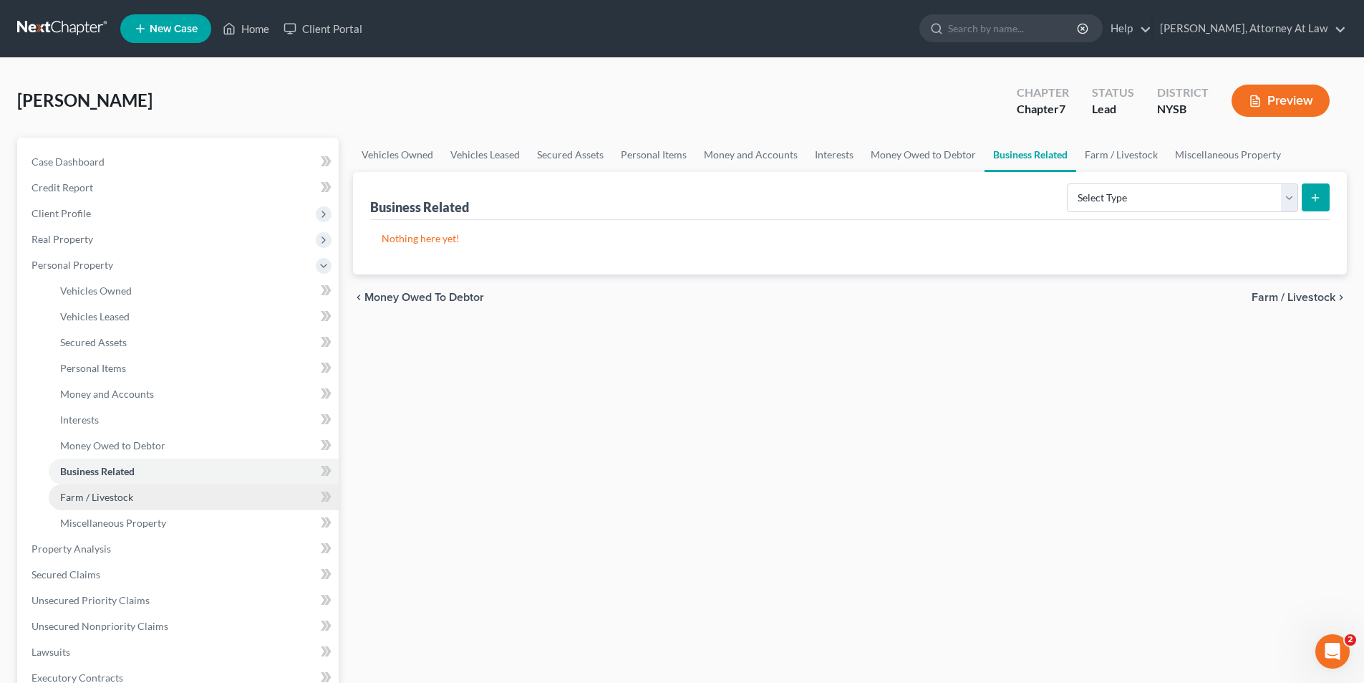
click at [220, 501] on link "Farm / Livestock" at bounding box center [194, 497] width 290 height 26
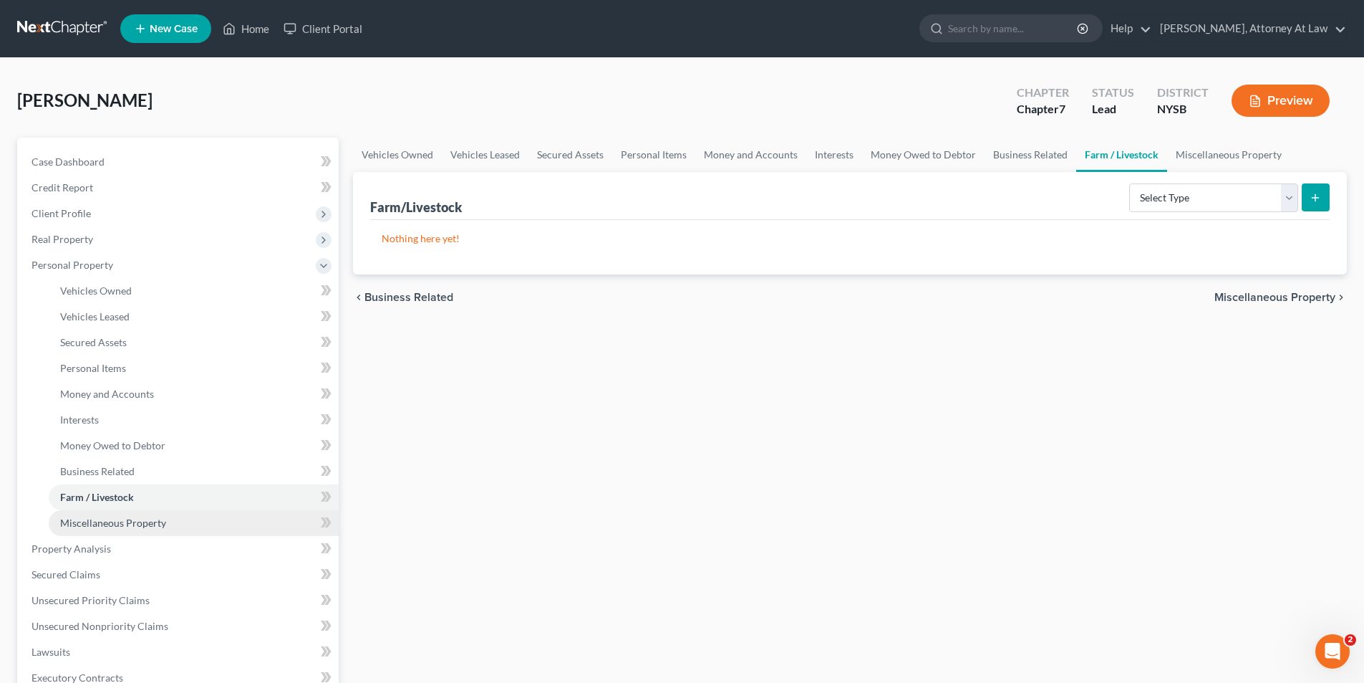
click at [217, 515] on link "Miscellaneous Property" at bounding box center [194, 523] width 290 height 26
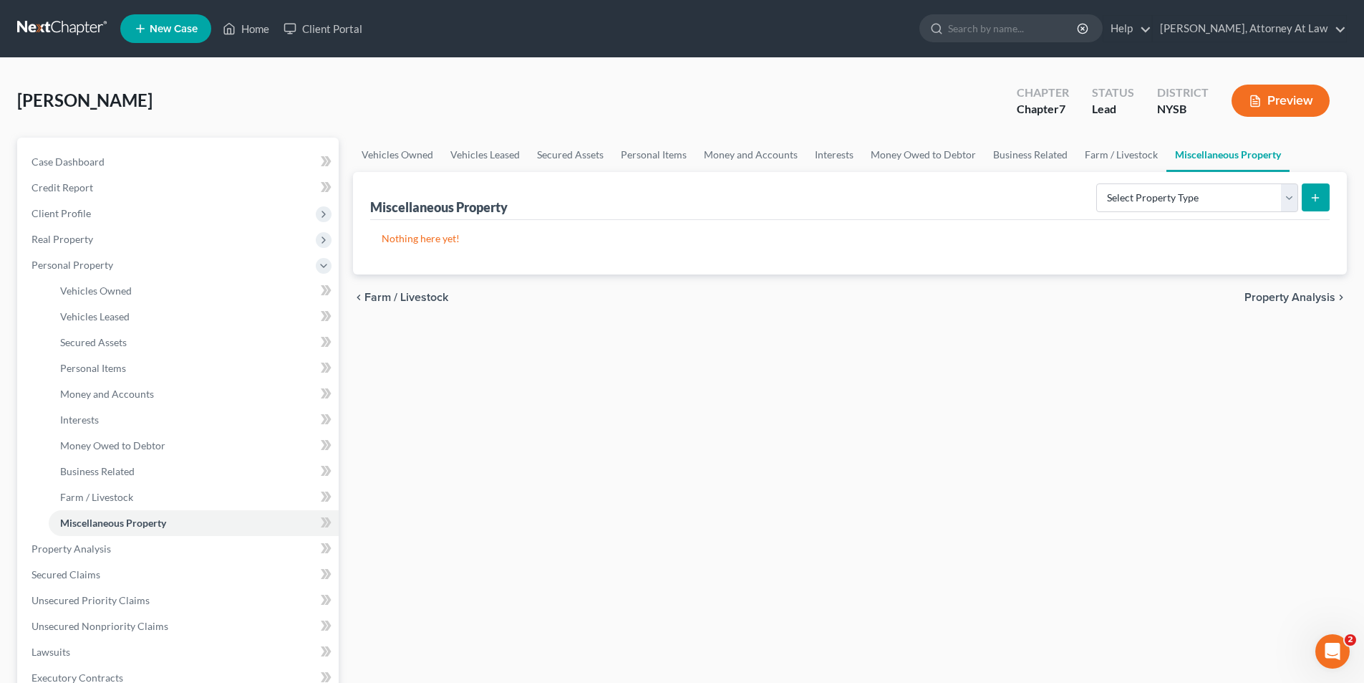
click at [1240, 96] on button "Preview" at bounding box center [1281, 101] width 98 height 32
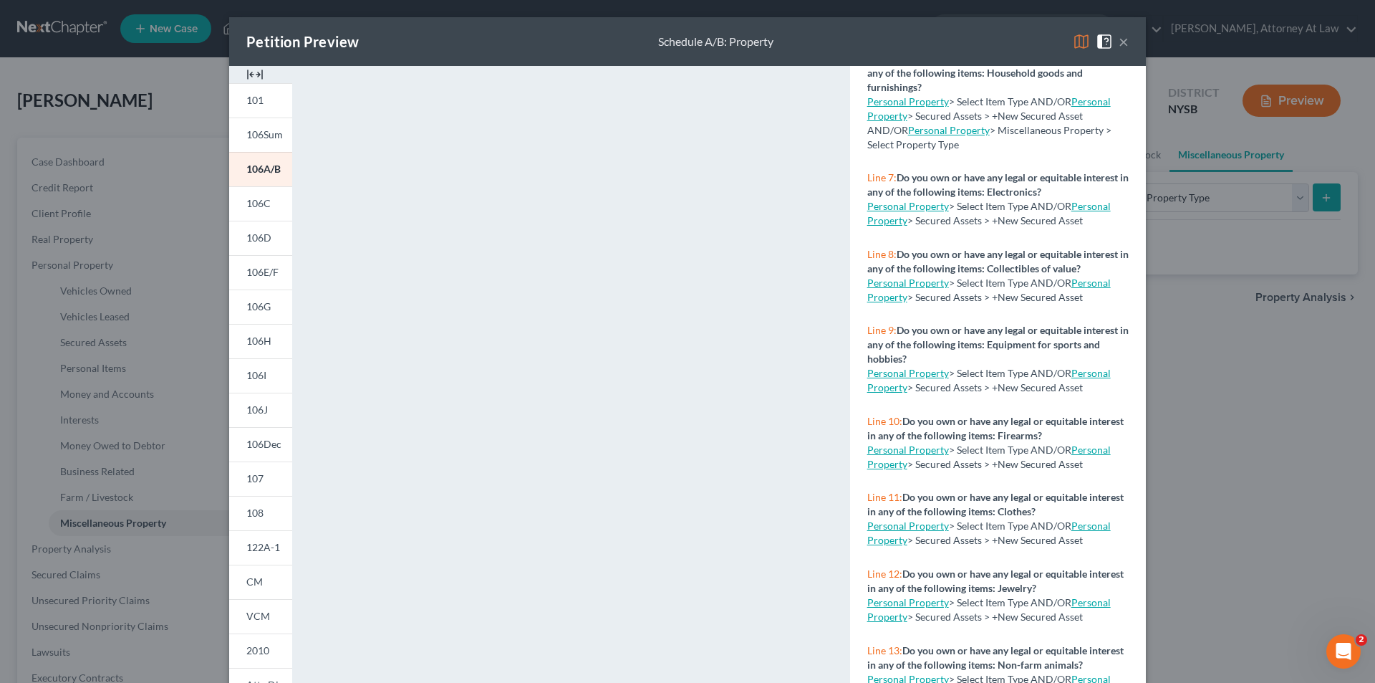
scroll to position [645, 0]
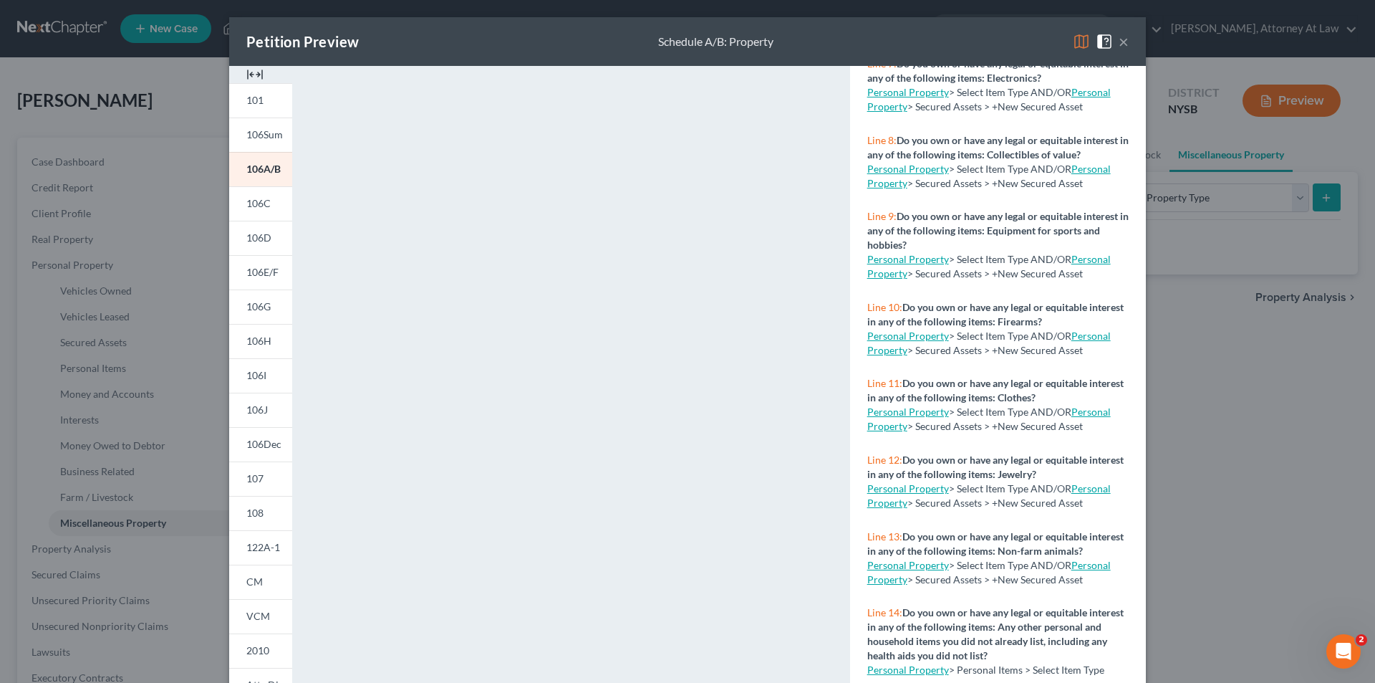
click at [920, 418] on link "Personal Property" at bounding box center [908, 411] width 82 height 12
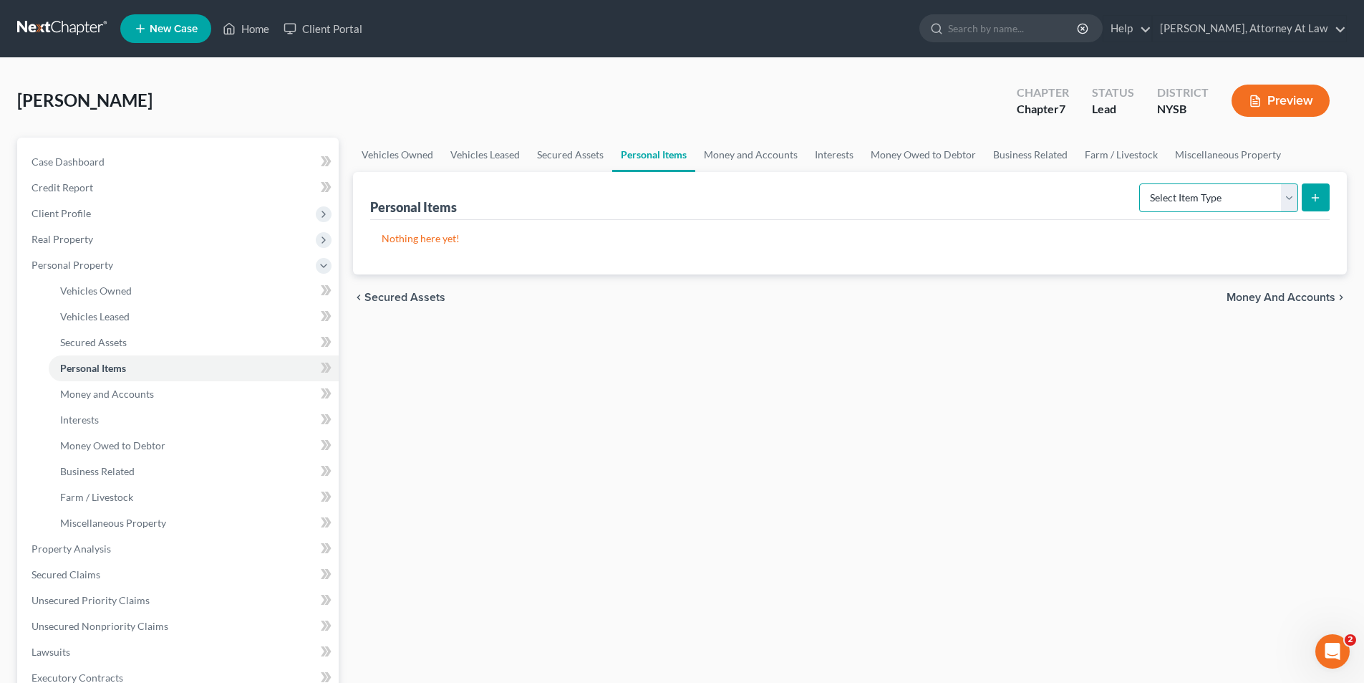
click at [1283, 208] on select "Select Item Type Clothing Collectibles Of Value Electronics Firearms Household …" at bounding box center [1218, 197] width 159 height 29
select select "clothing"
click at [1141, 183] on select "Select Item Type Clothing Collectibles Of Value Electronics Firearms Household …" at bounding box center [1218, 197] width 159 height 29
click at [1330, 196] on div "Personal Items Select Item Type Clothing Collectibles Of Value Electronics Fire…" at bounding box center [850, 223] width 994 height 102
click at [1319, 202] on icon "submit" at bounding box center [1315, 197] width 11 height 11
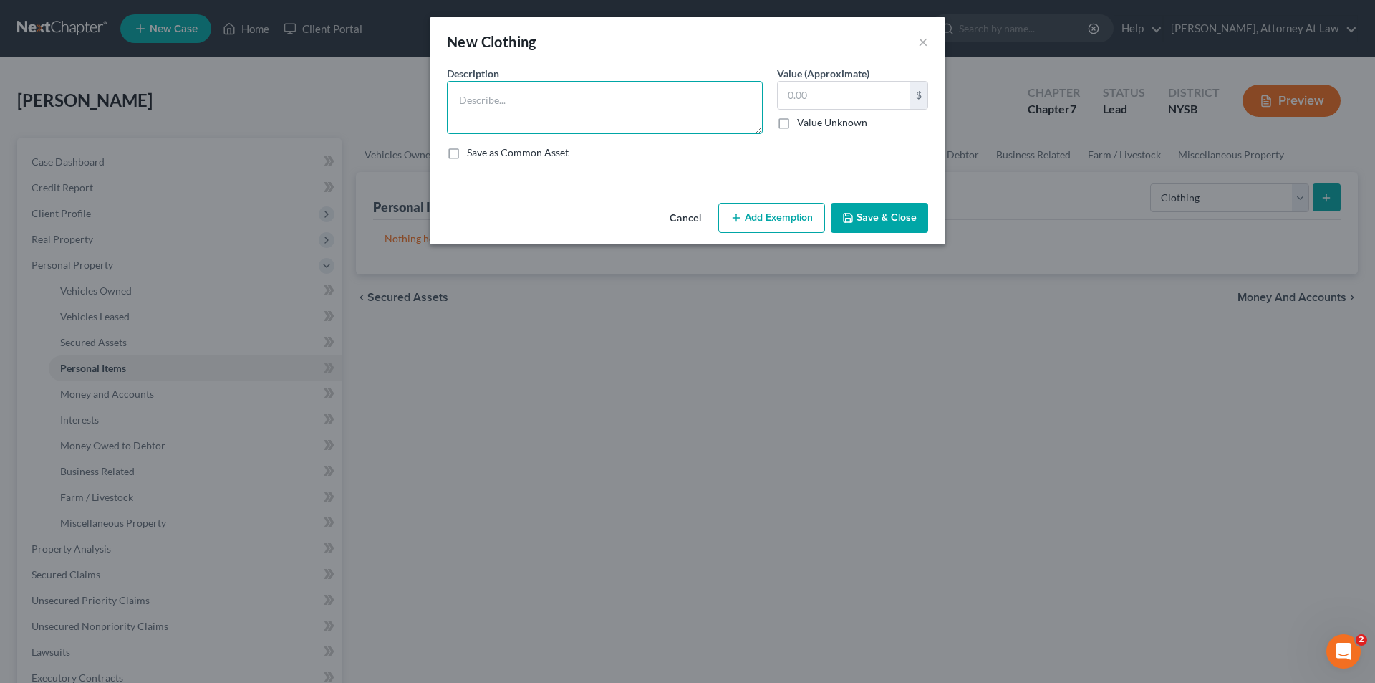
click at [597, 110] on textarea at bounding box center [605, 107] width 316 height 53
type textarea "e"
type textarea "Everyday clothes"
click at [829, 102] on input "text" at bounding box center [844, 95] width 132 height 27
type input "200"
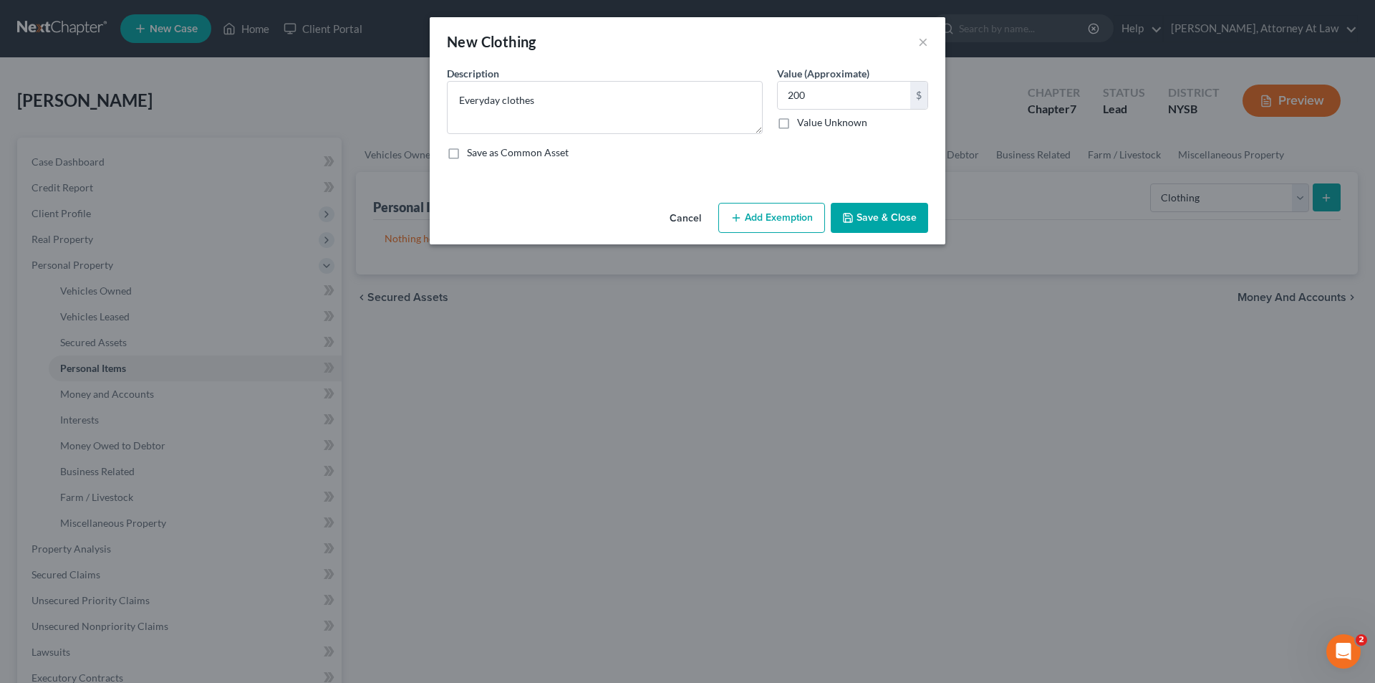
click at [769, 158] on div "Save as Common Asset" at bounding box center [687, 152] width 481 height 14
click at [779, 222] on button "Add Exemption" at bounding box center [771, 218] width 107 height 30
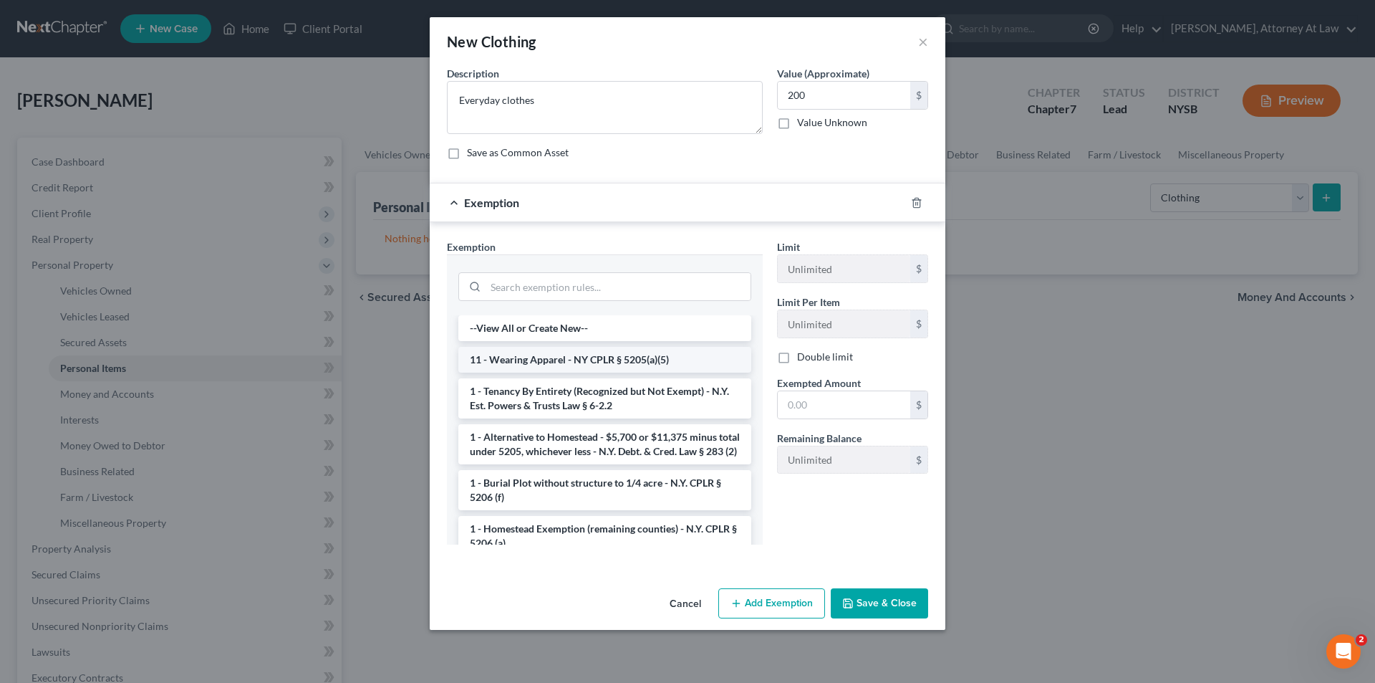
click at [528, 370] on li "11 - Wearing Apparel - NY CPLR § 5205(a)(5)" at bounding box center [604, 360] width 293 height 26
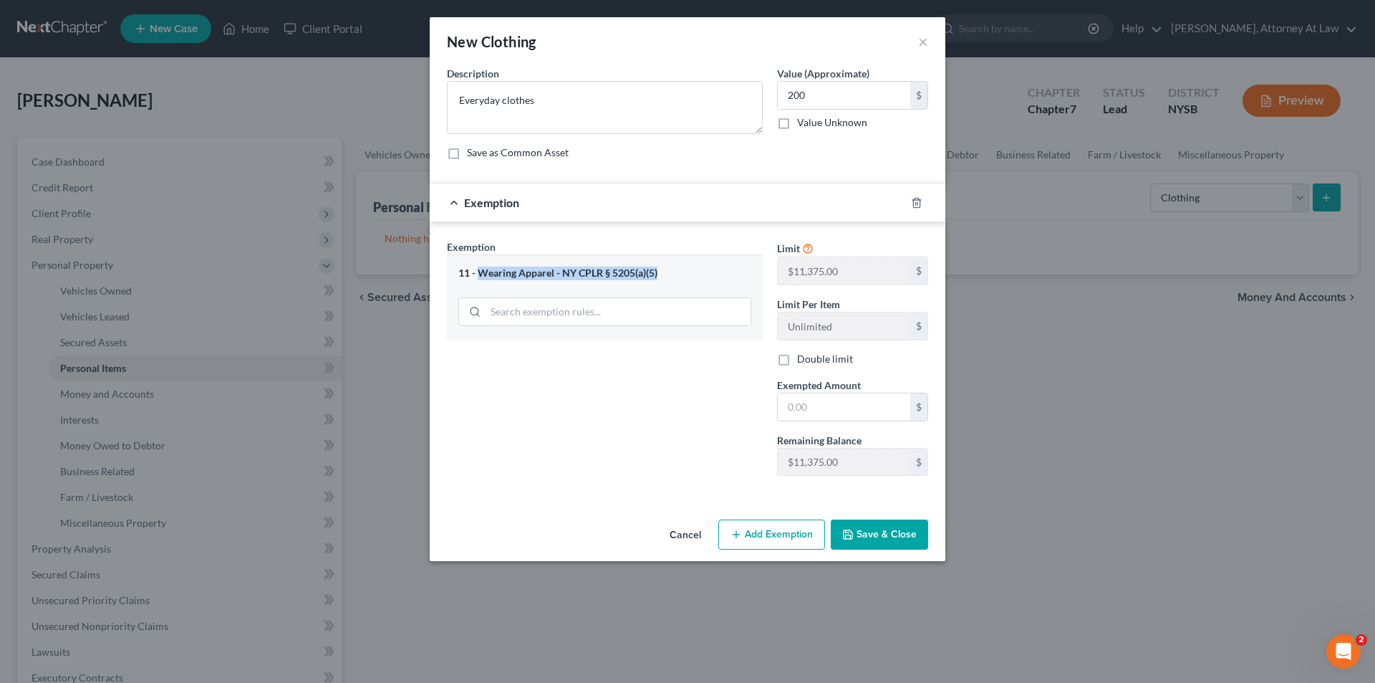
drag, startPoint x: 477, startPoint y: 273, endPoint x: 660, endPoint y: 274, distance: 182.6
click at [660, 274] on div "11 - Wearing Apparel - NY CPLR § 5205(a)(5)" at bounding box center [604, 273] width 293 height 14
copy div "Wearing Apparel - NY CPLR § 5205(a)(5)"
click at [569, 380] on div "Exemption Set must be selected for CA. Exemption * 11 - Wearing Apparel - NY CP…" at bounding box center [605, 363] width 330 height 248
click at [826, 414] on input "text" at bounding box center [844, 406] width 132 height 27
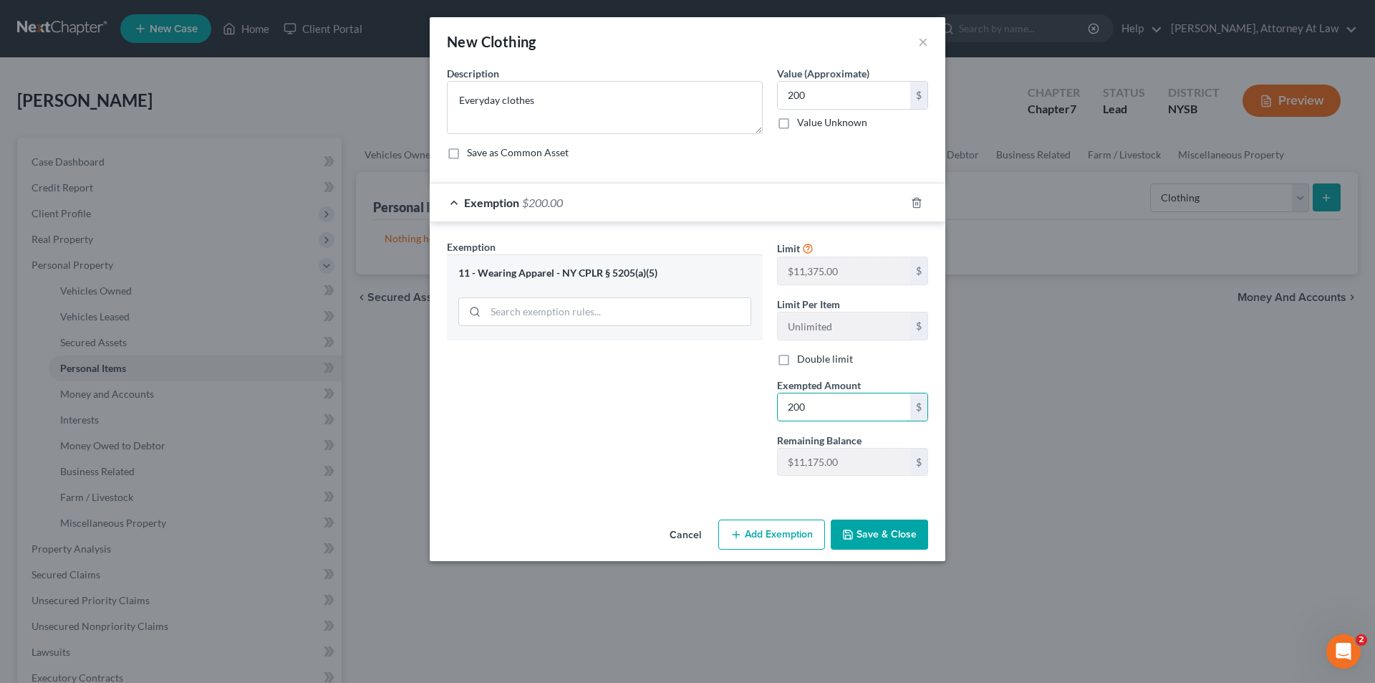
type input "200"
click at [522, 404] on div "Exemption Set must be selected for CA. Exemption * 11 - Wearing Apparel - NY CP…" at bounding box center [605, 363] width 330 height 248
click at [866, 527] on button "Save & Close" at bounding box center [879, 534] width 97 height 30
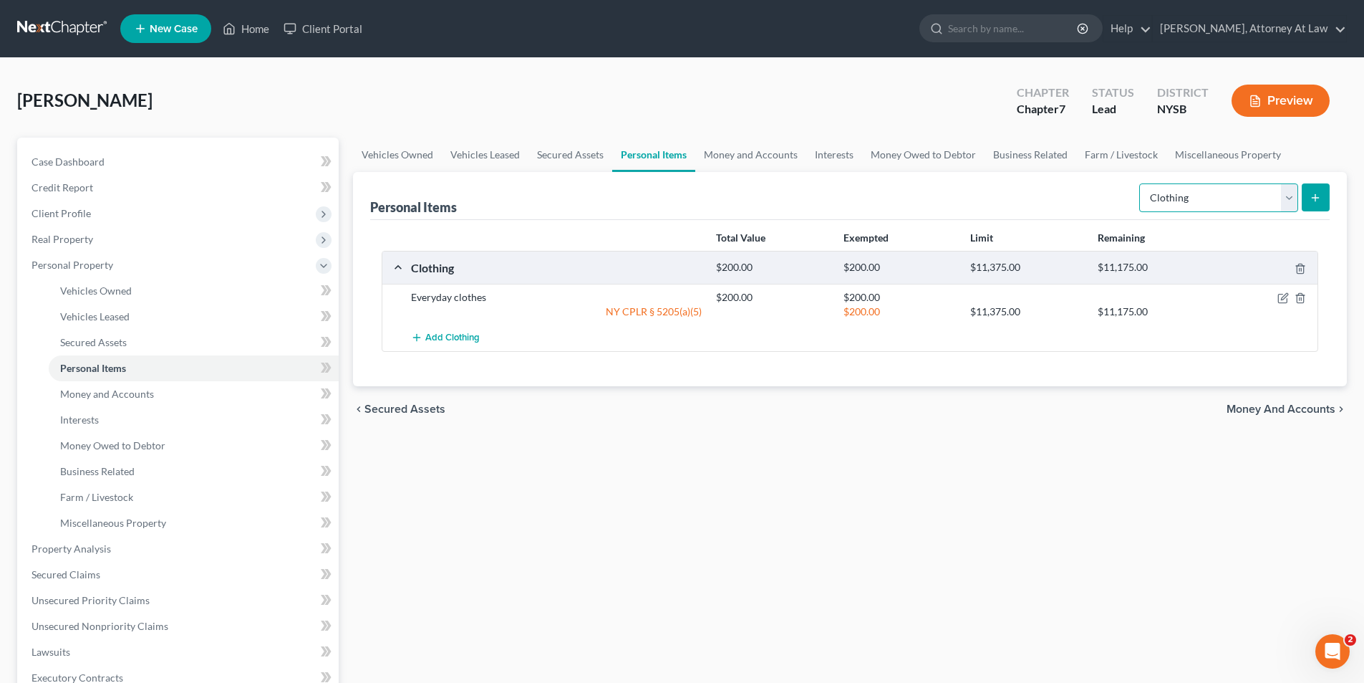
click at [1284, 198] on select "Select Item Type Clothing Collectibles Of Value Electronics Firearms Household …" at bounding box center [1218, 197] width 159 height 29
select select "electronics"
click at [1141, 183] on select "Select Item Type Clothing Collectibles Of Value Electronics Firearms Household …" at bounding box center [1218, 197] width 159 height 29
click at [1317, 207] on button "submit" at bounding box center [1316, 197] width 28 height 28
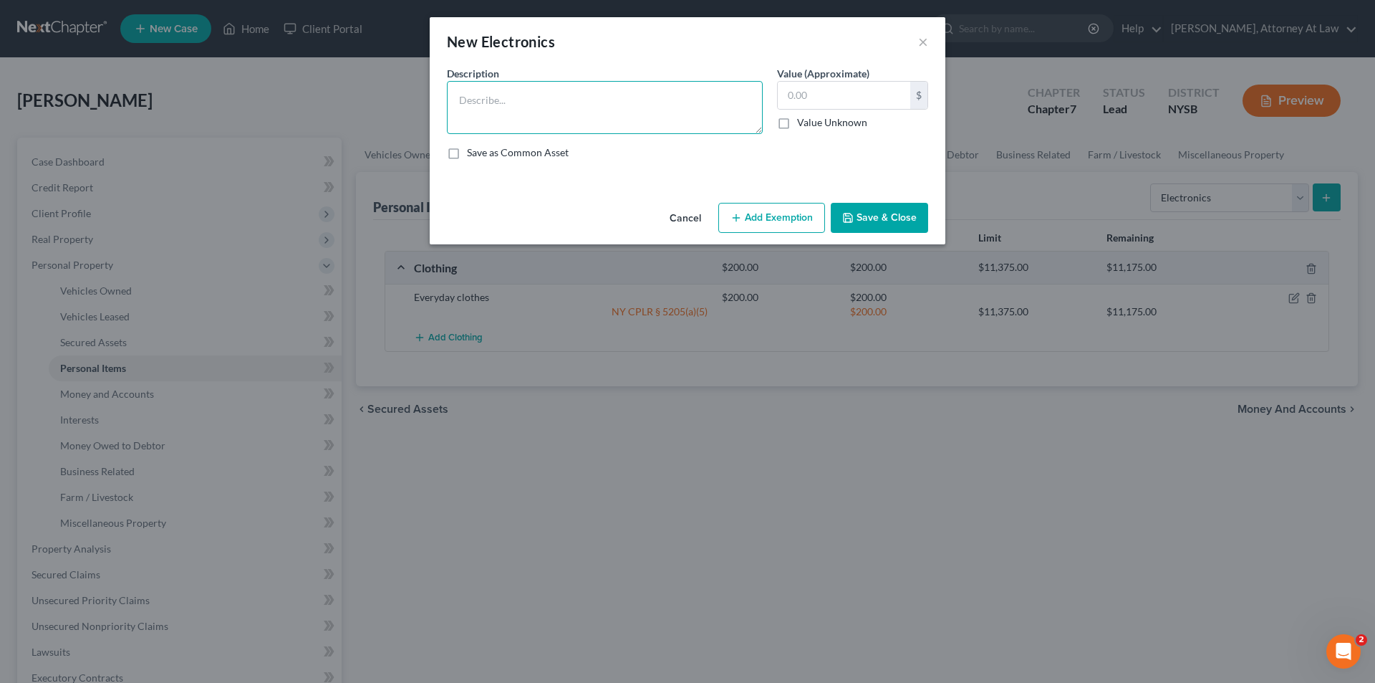
click at [648, 122] on textarea at bounding box center [605, 107] width 316 height 53
type textarea "Cell Phone"
click at [819, 104] on input "text" at bounding box center [844, 95] width 132 height 27
type input "260"
click at [816, 141] on div "Description * Cell Phone Value (Approximate) 260.00 $ Value Unknown Balance Und…" at bounding box center [688, 118] width 496 height 105
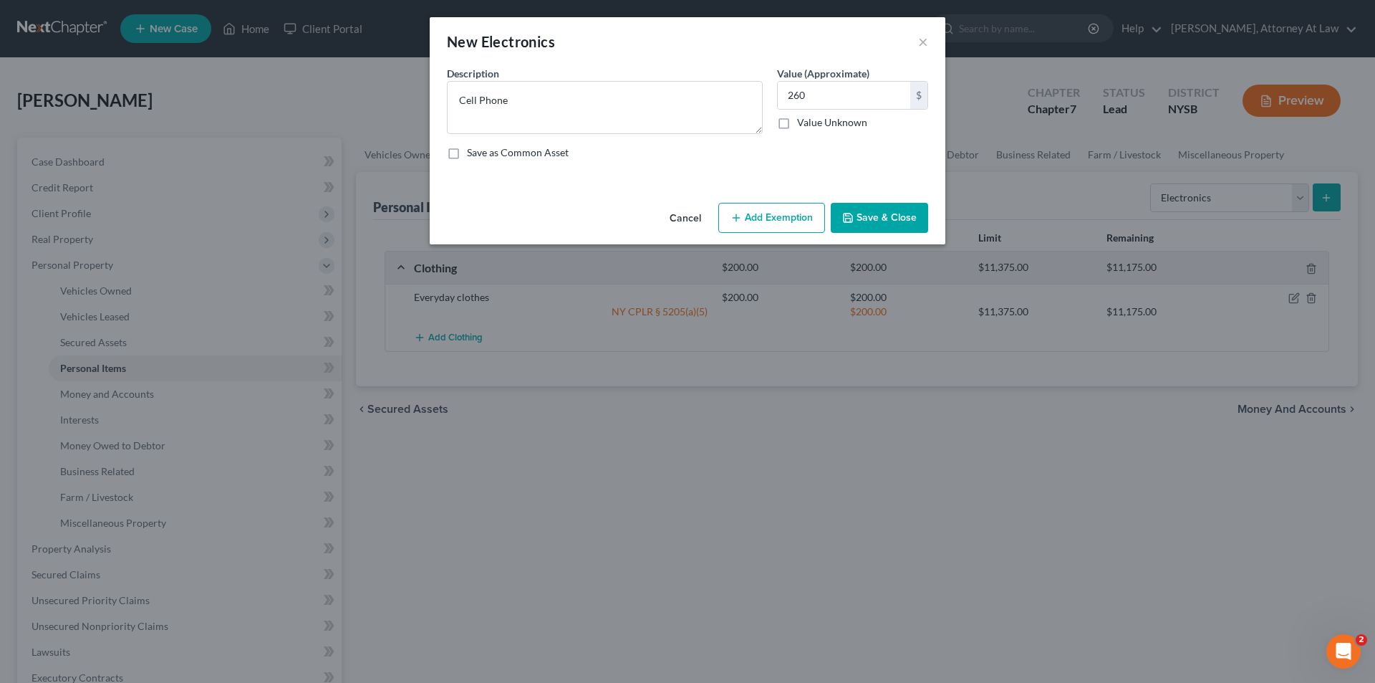
click at [780, 213] on button "Add Exemption" at bounding box center [771, 218] width 107 height 30
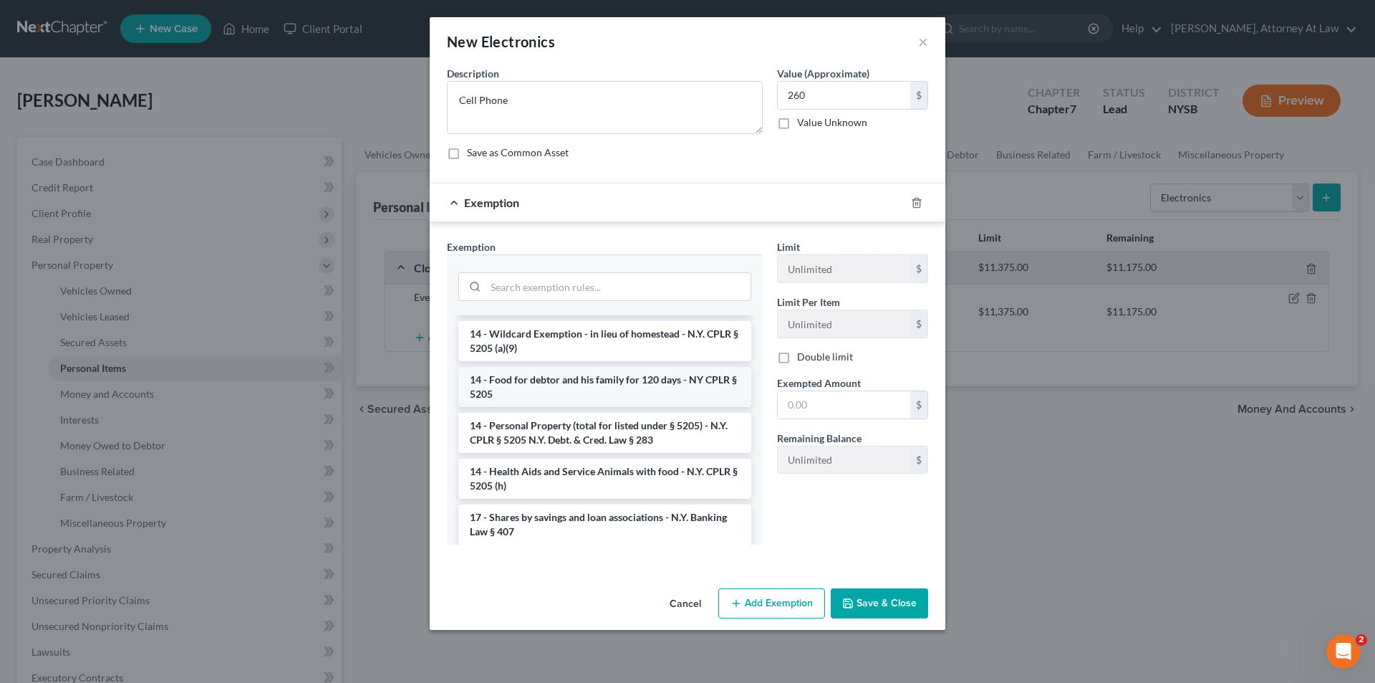
scroll to position [501, 0]
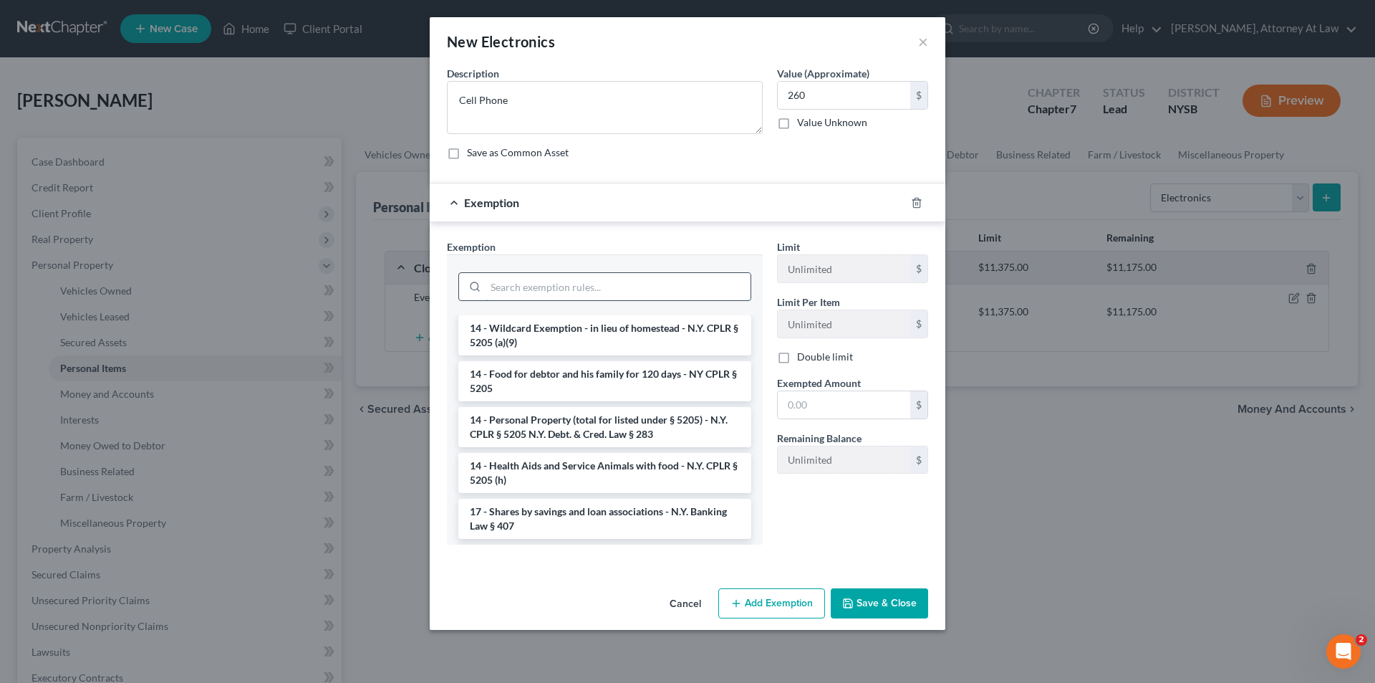
click at [604, 284] on input "search" at bounding box center [618, 286] width 265 height 27
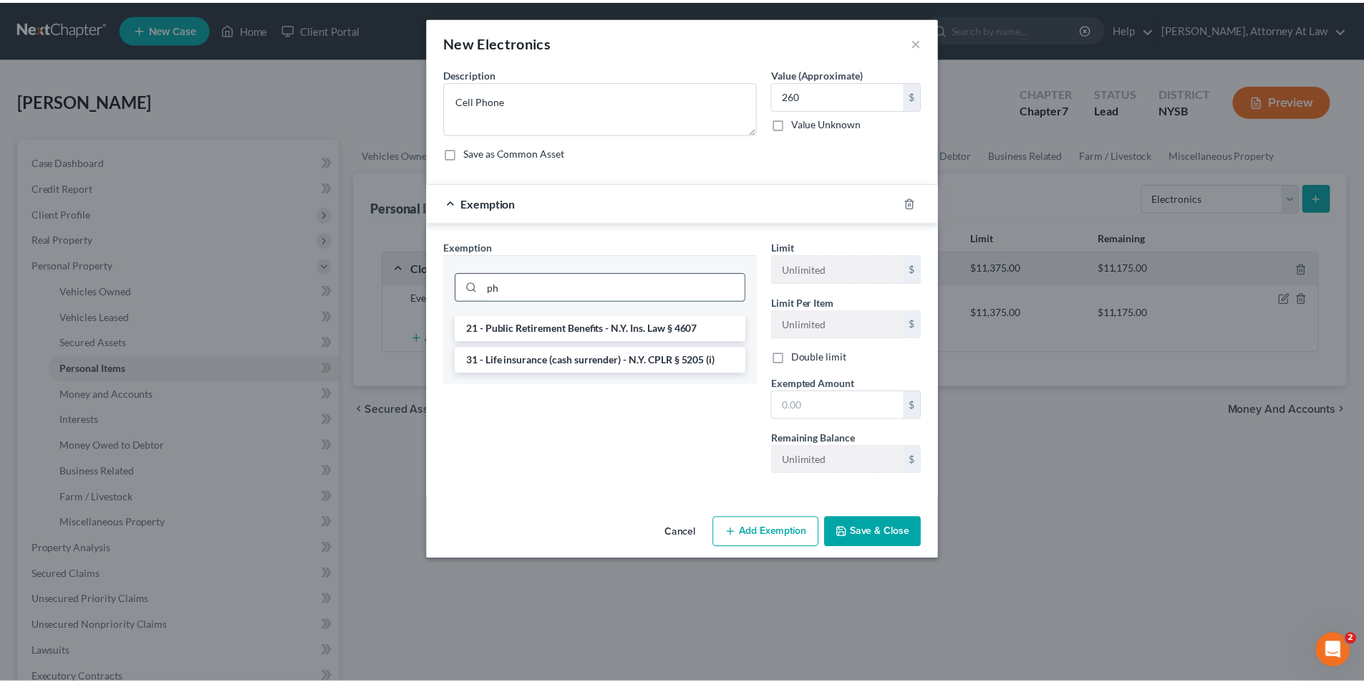
scroll to position [0, 0]
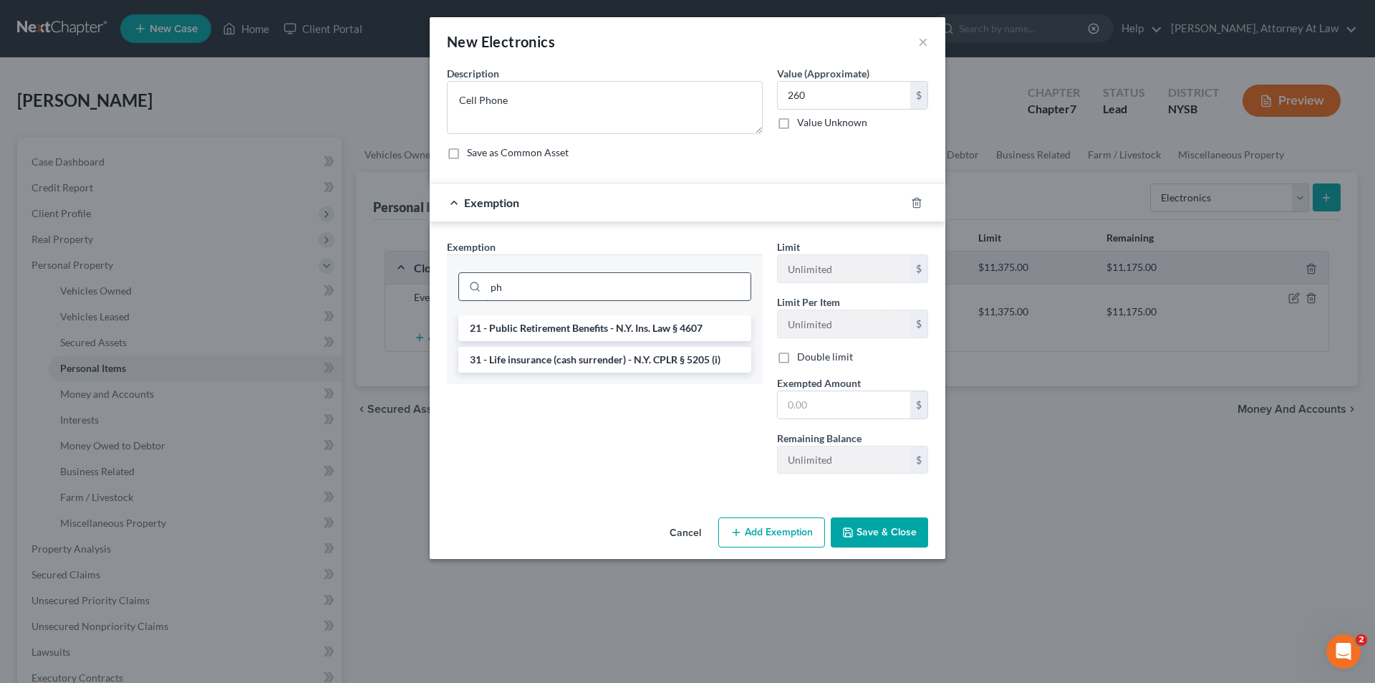
type input "p"
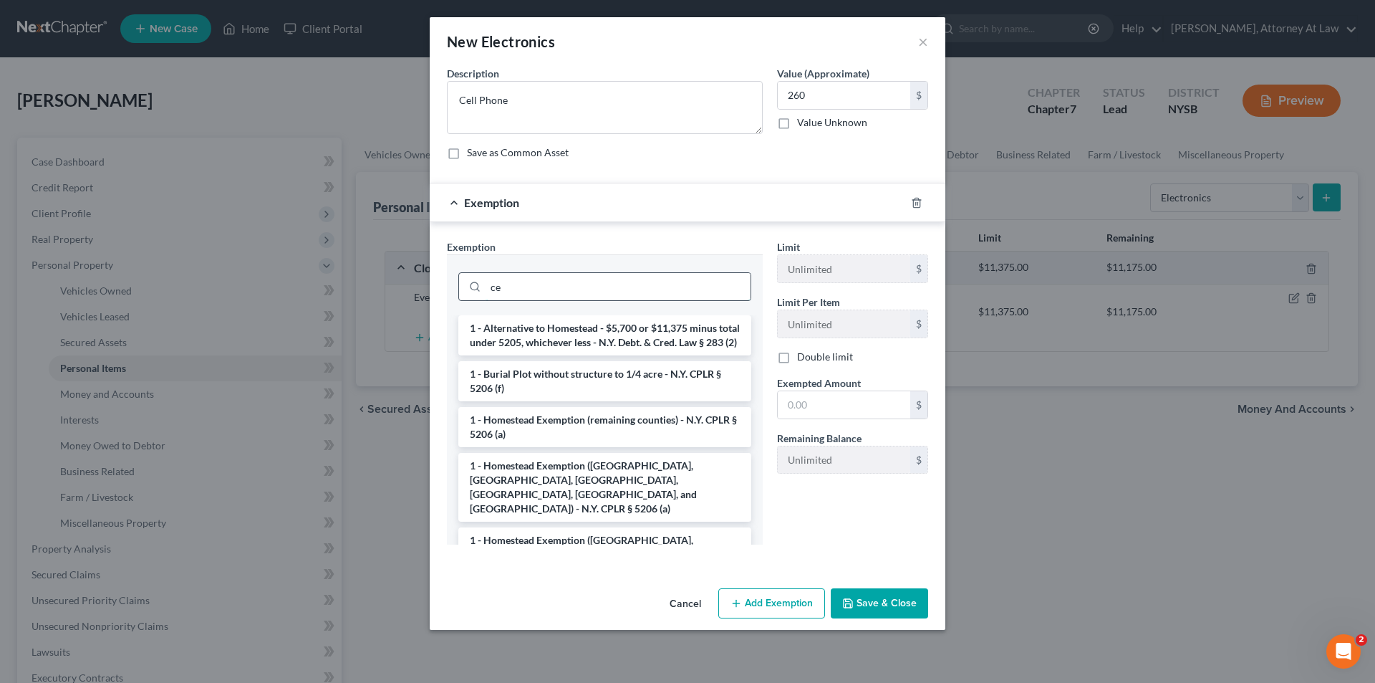
type input "c"
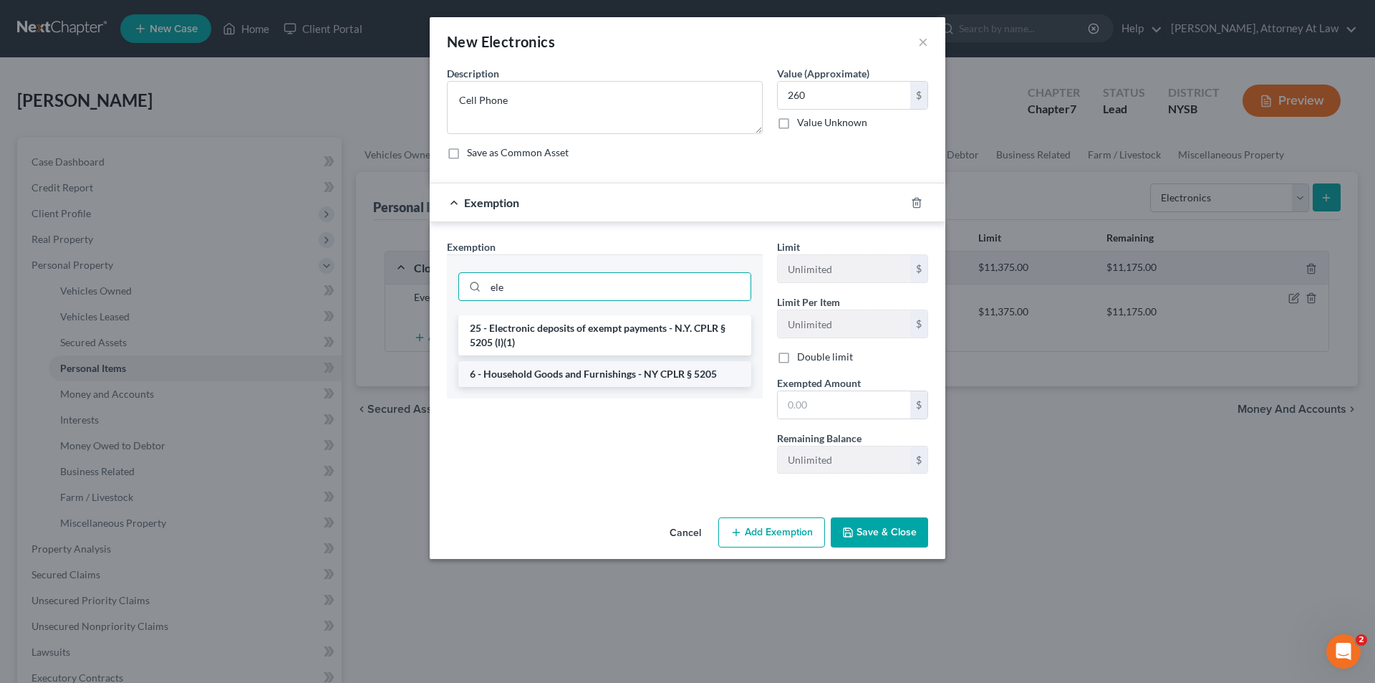
click at [605, 380] on li "6 - Household Goods and Furnishings - NY CPLR § 5205" at bounding box center [604, 374] width 293 height 26
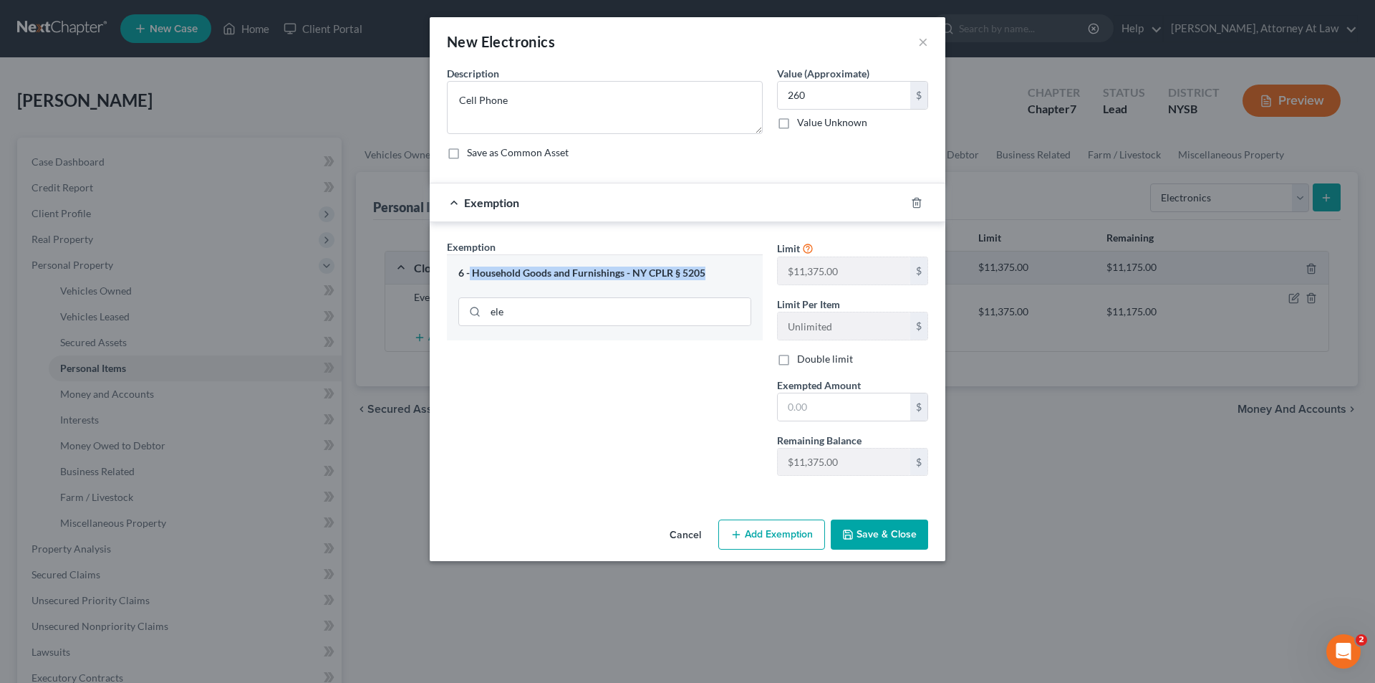
drag, startPoint x: 471, startPoint y: 270, endPoint x: 706, endPoint y: 268, distance: 235.6
click at [706, 268] on div "6 - Household Goods and Furnishings - NY CPLR § 5205" at bounding box center [604, 273] width 293 height 14
copy div "Household Goods and Furnishings - NY CPLR § 5205"
click at [552, 309] on input "ele" at bounding box center [618, 311] width 265 height 27
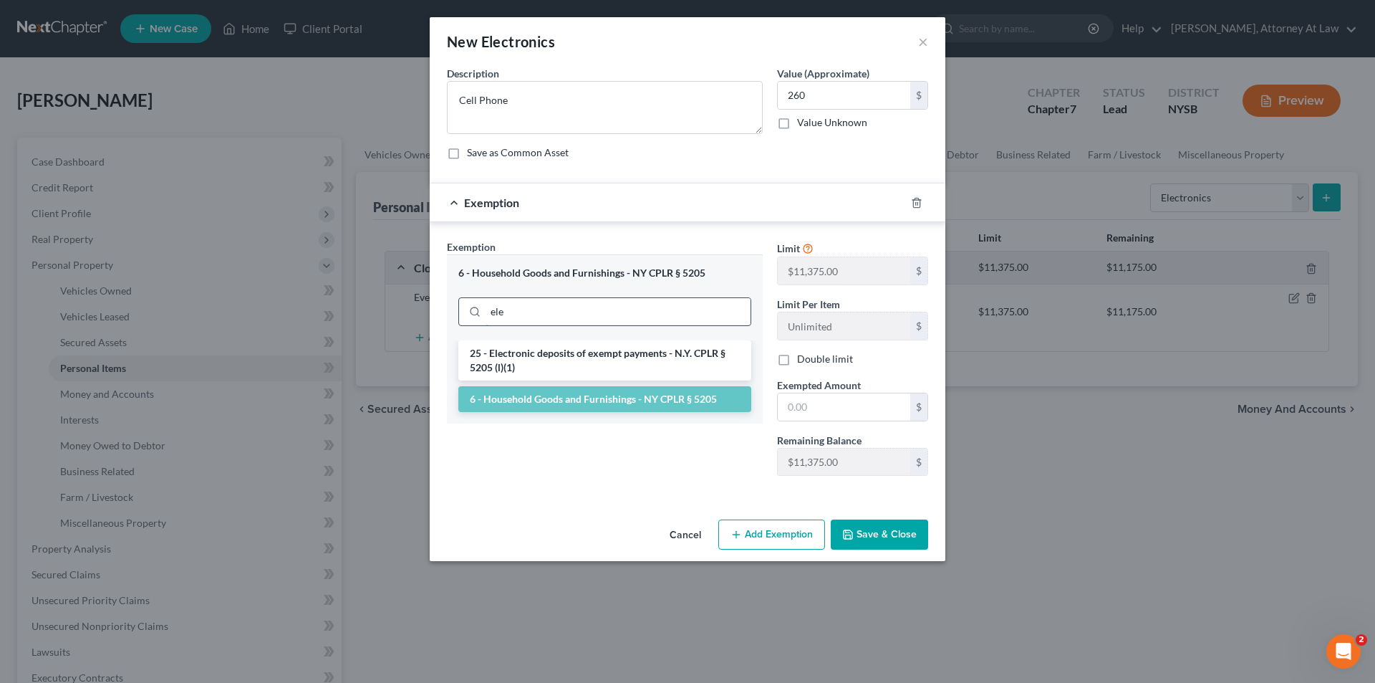
click at [552, 309] on input "ele" at bounding box center [618, 311] width 265 height 27
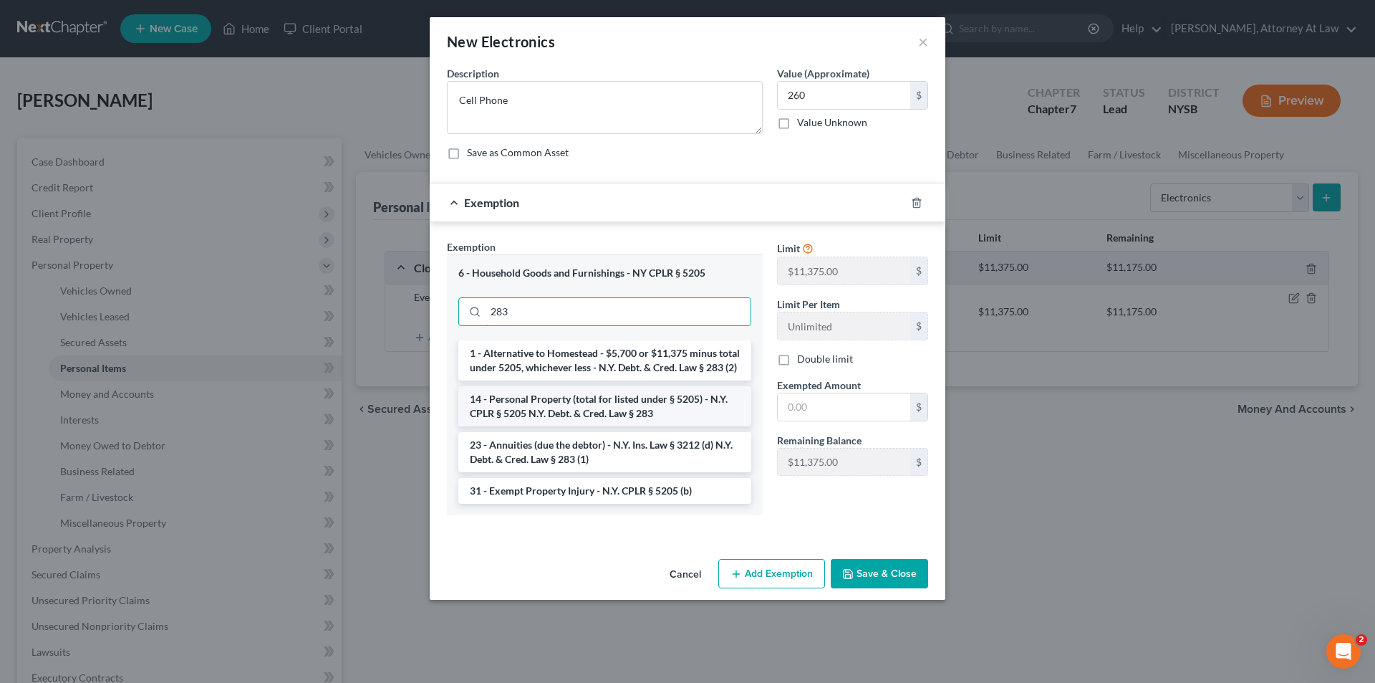
type input "283"
click at [572, 425] on li "14 - Personal Property (total for listed under § 5205) - N.Y. CPLR § 5205 N.Y. …" at bounding box center [604, 406] width 293 height 40
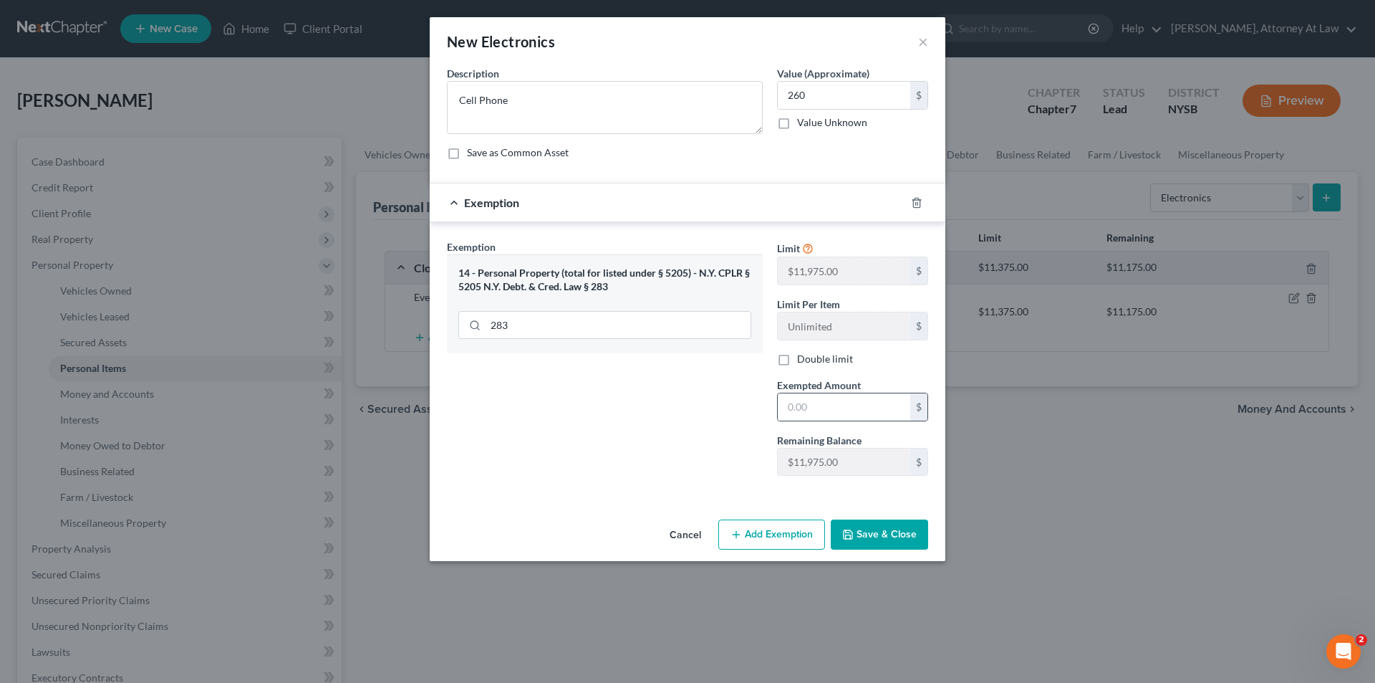
click at [814, 392] on div "$" at bounding box center [852, 406] width 151 height 29
click at [814, 399] on input "text" at bounding box center [844, 406] width 132 height 27
type input "260"
click at [881, 539] on button "Save & Close" at bounding box center [879, 534] width 97 height 30
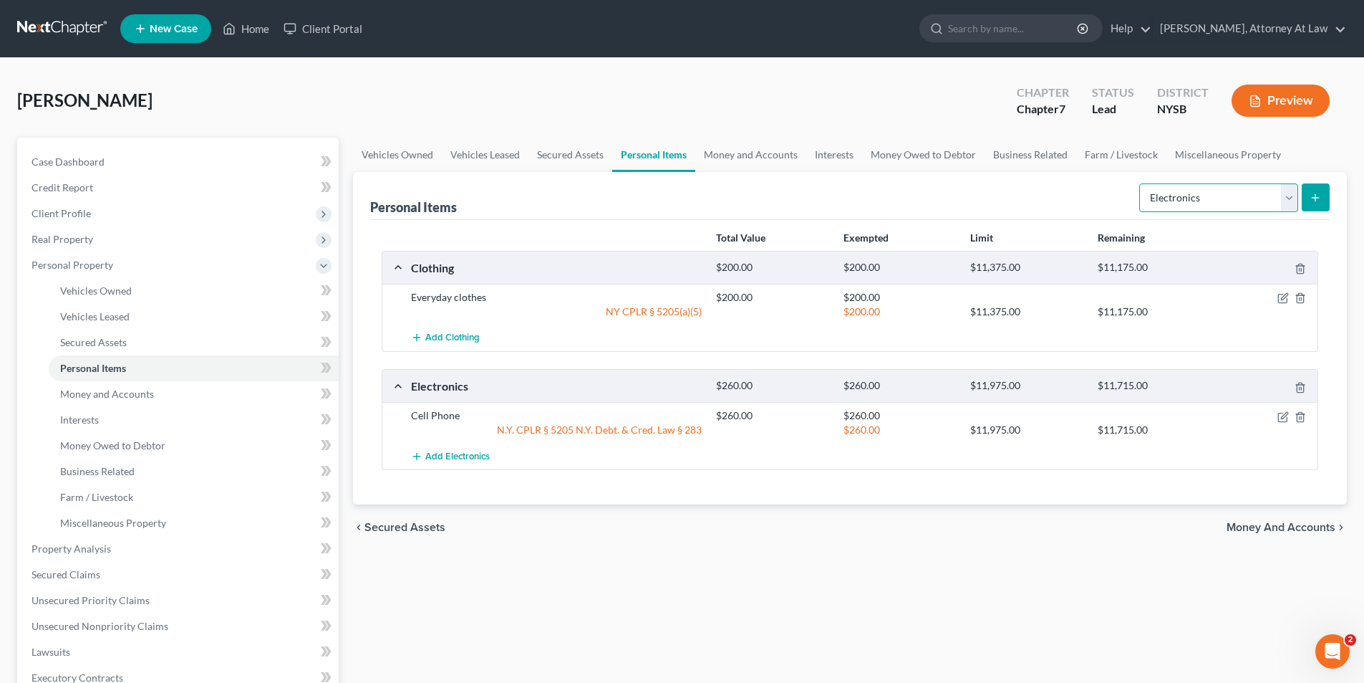
click at [1286, 199] on select "Select Item Type Clothing Collectibles Of Value Electronics Firearms Household …" at bounding box center [1218, 197] width 159 height 29
click at [143, 158] on link "Case Dashboard" at bounding box center [179, 162] width 319 height 26
select select "10"
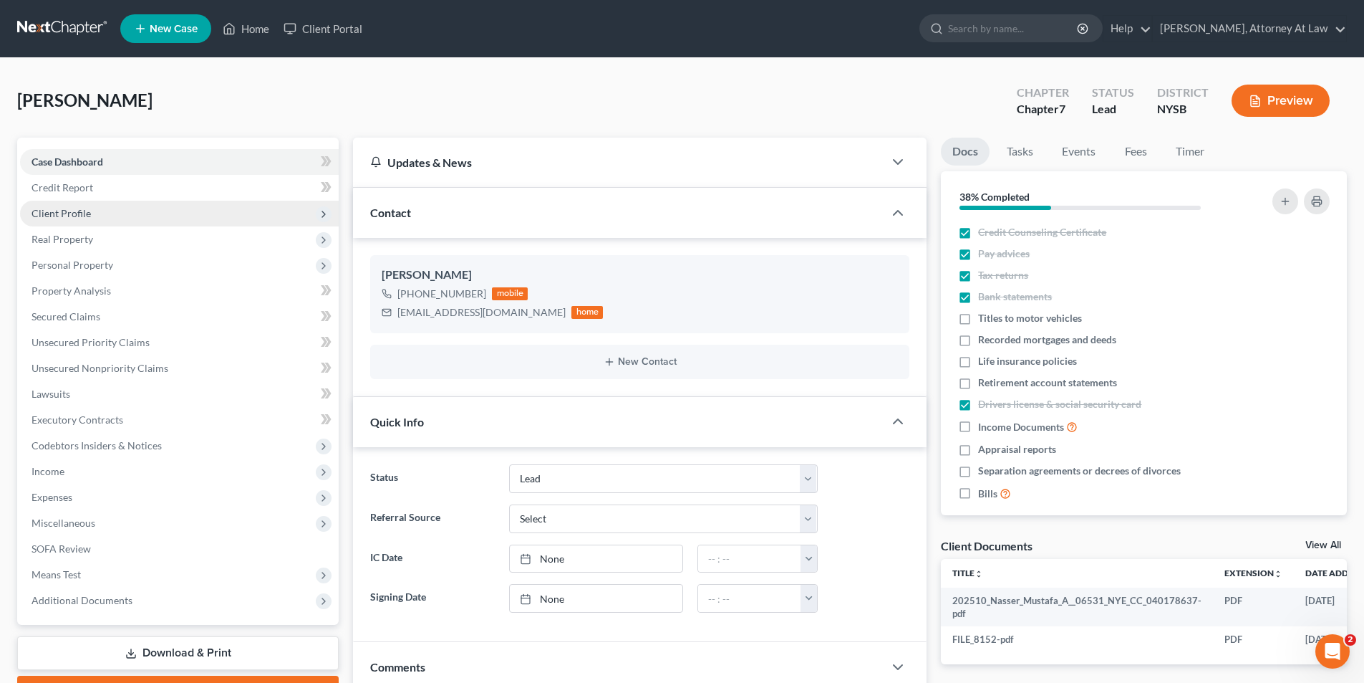
click at [183, 216] on span "Client Profile" at bounding box center [179, 214] width 319 height 26
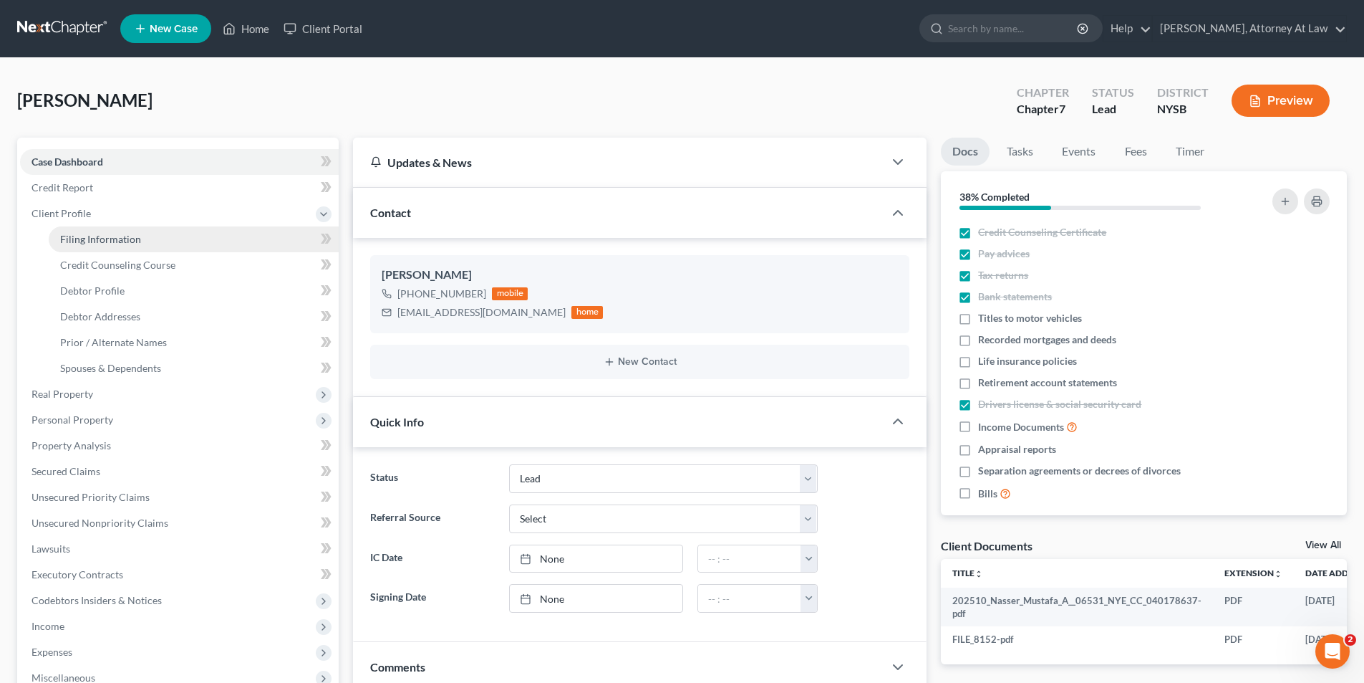
click at [181, 238] on link "Filing Information" at bounding box center [194, 239] width 290 height 26
select select "1"
select select "0"
select select "55"
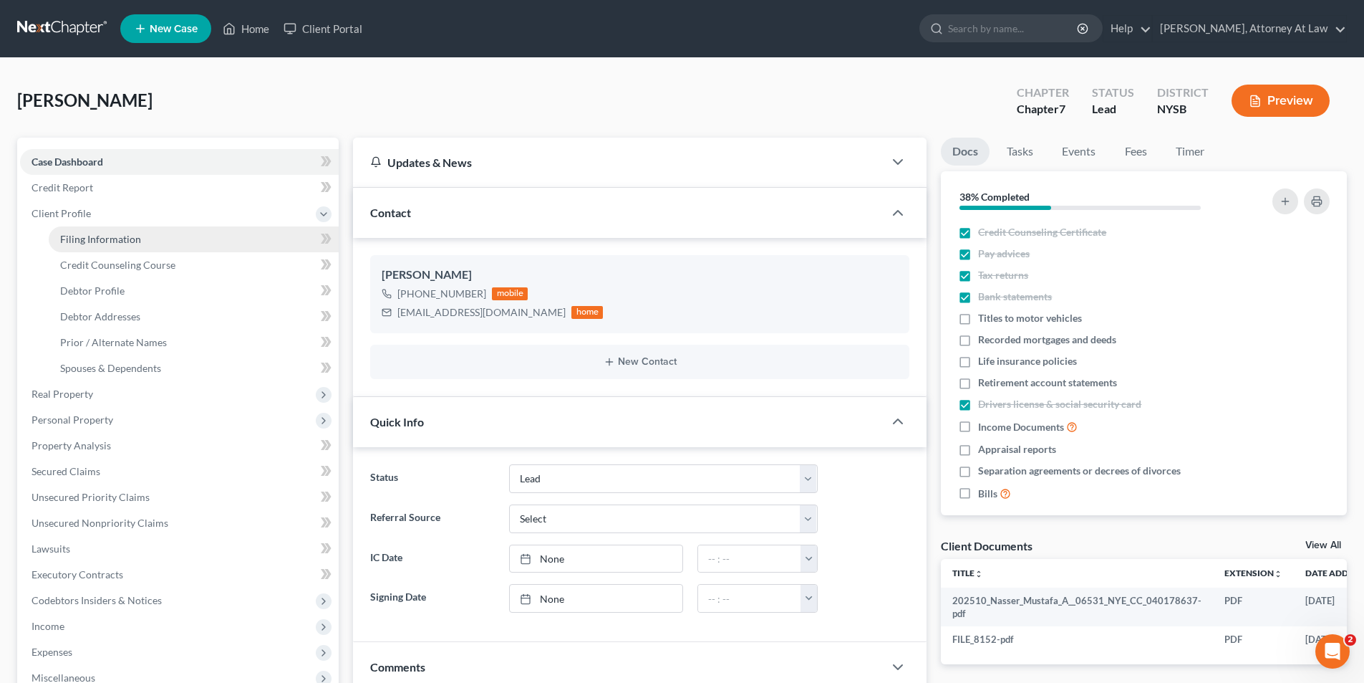
select select "0"
select select "35"
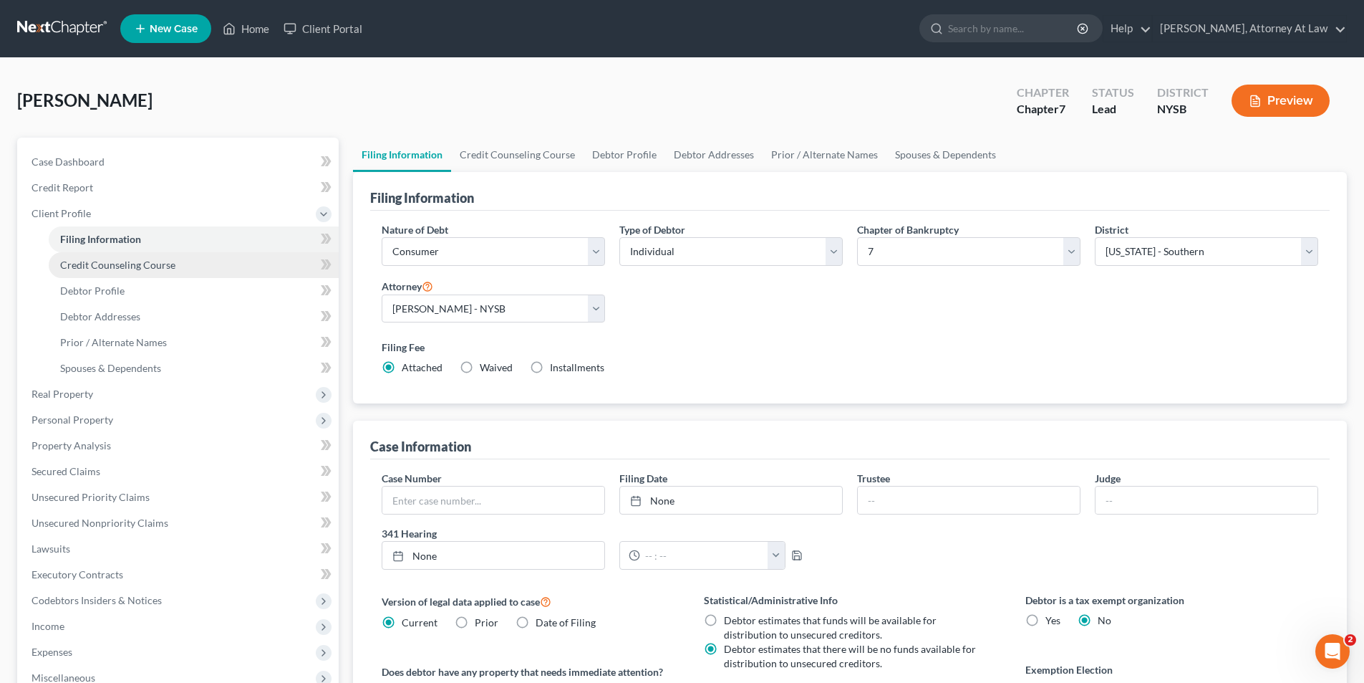
click at [178, 264] on link "Credit Counseling Course" at bounding box center [194, 265] width 290 height 26
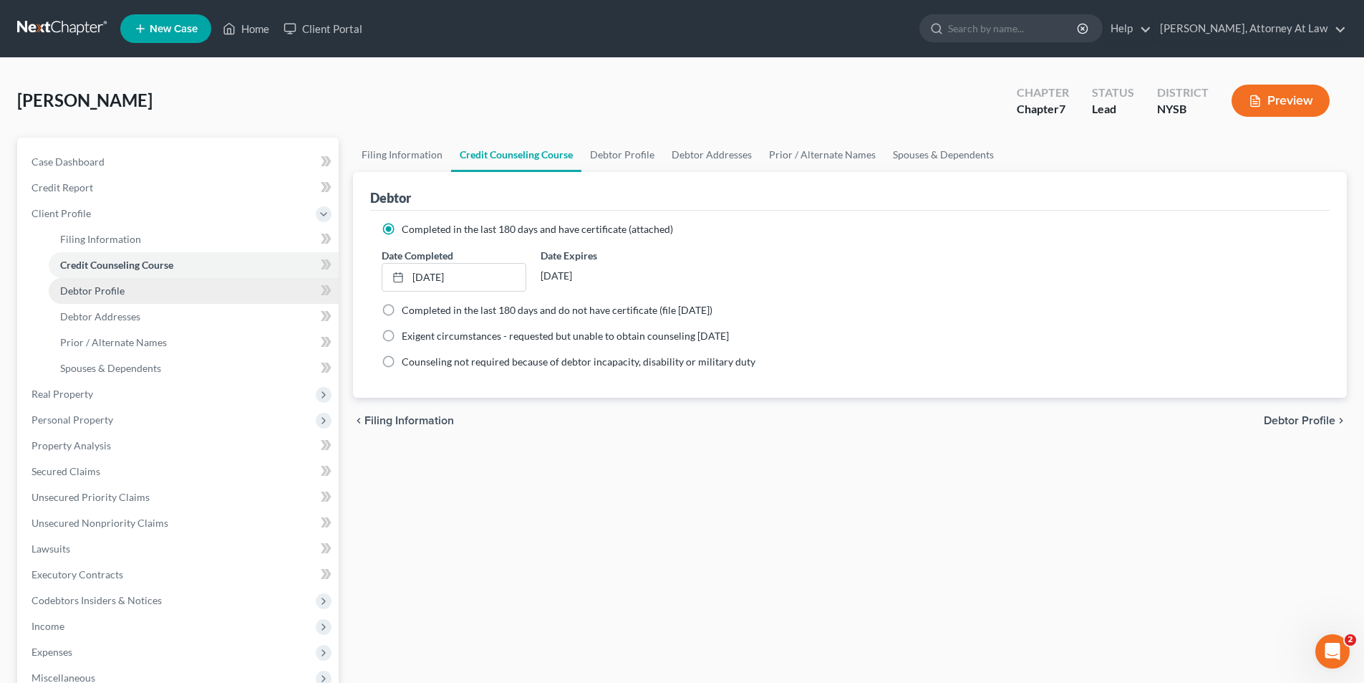
click at [177, 281] on link "Debtor Profile" at bounding box center [194, 291] width 290 height 26
select select "1"
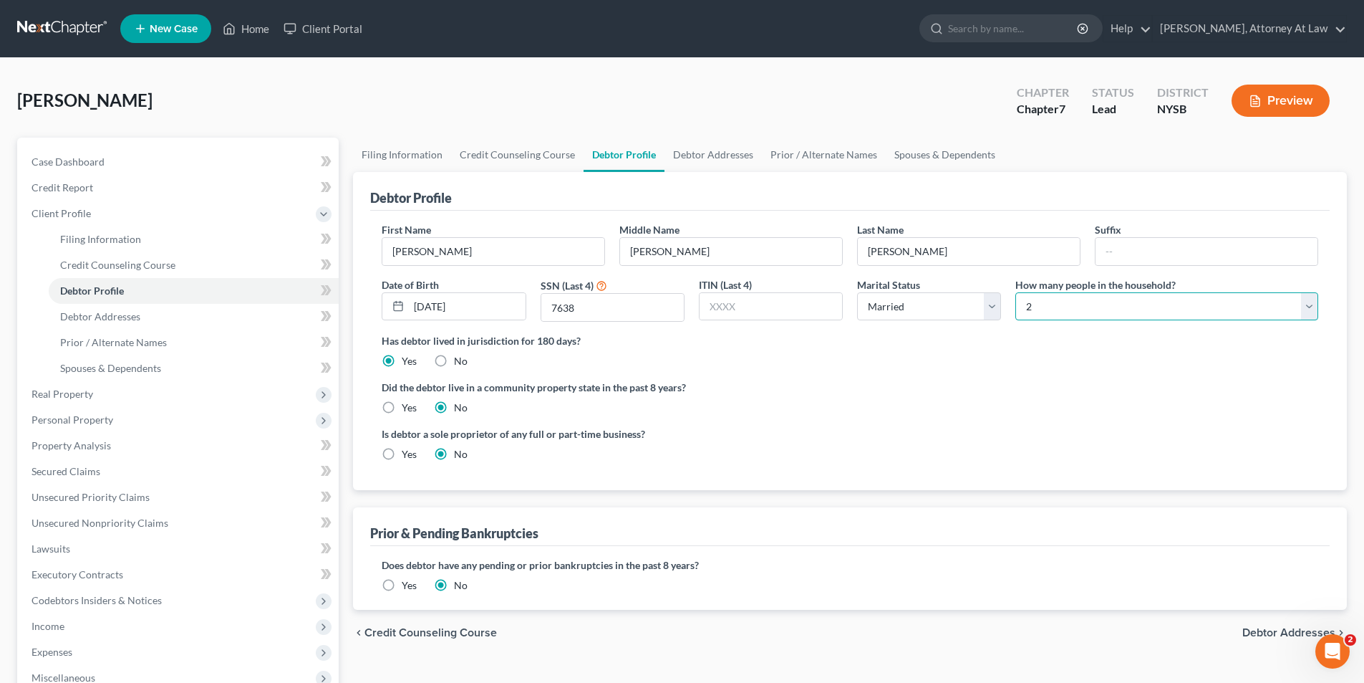
click at [1303, 313] on select "Select 1 2 3 4 5 6 7 8 9 10 11 12 13 14 15 16 17 18 19 20" at bounding box center [1167, 306] width 303 height 29
select select "0"
click at [1016, 292] on select "Select 1 2 3 4 5 6 7 8 9 10 11 12 13 14 15 16 17 18 19 20" at bounding box center [1167, 306] width 303 height 29
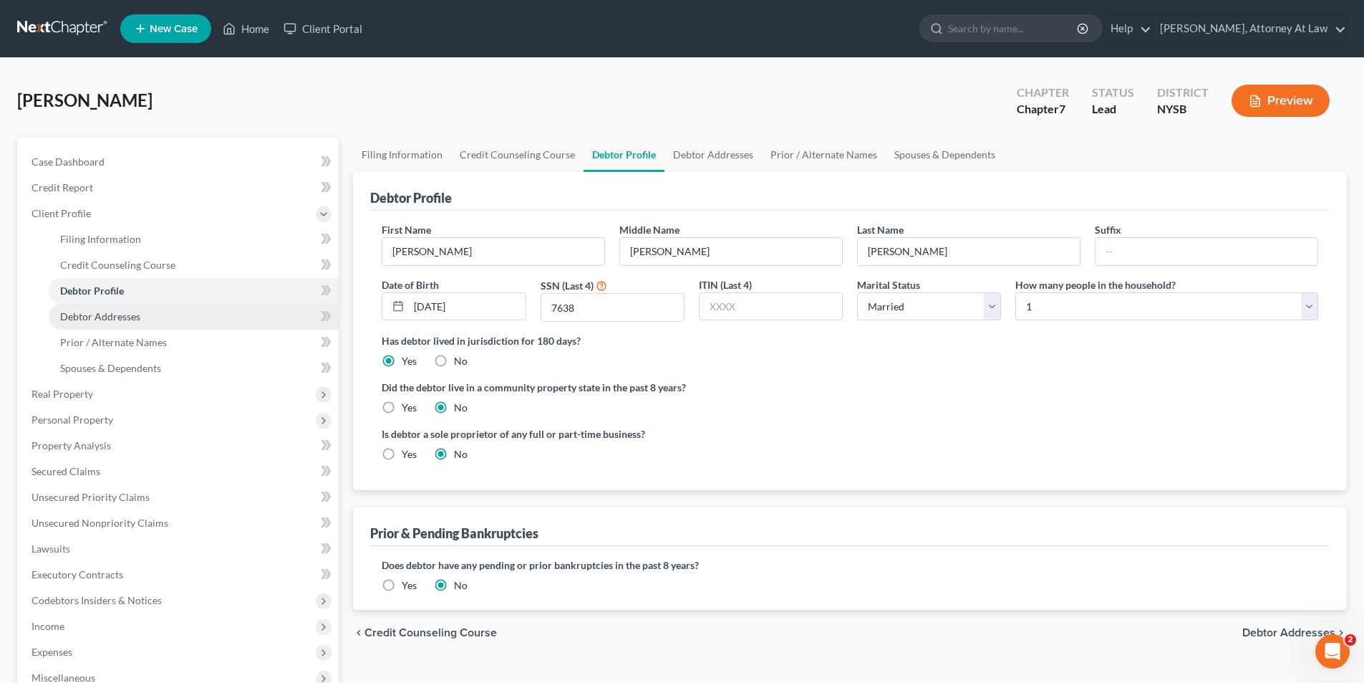
click at [201, 319] on link "Debtor Addresses" at bounding box center [194, 317] width 290 height 26
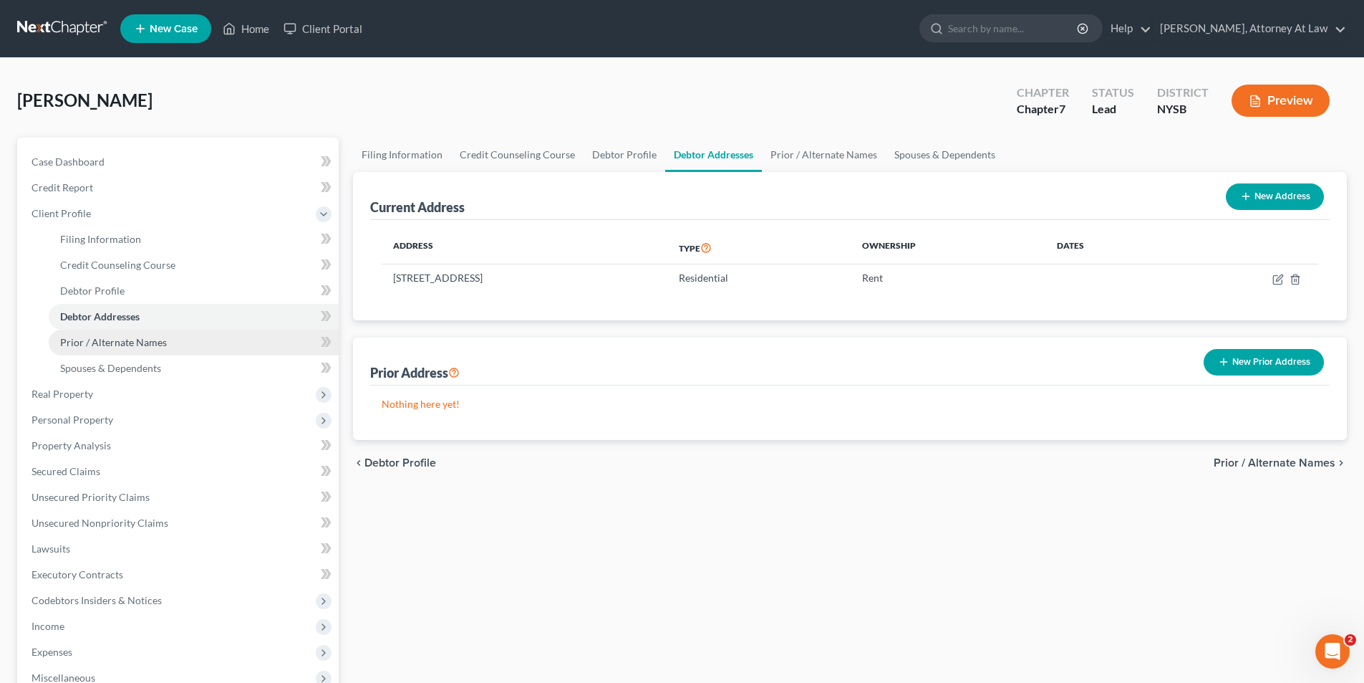
click at [181, 344] on link "Prior / Alternate Names" at bounding box center [194, 342] width 290 height 26
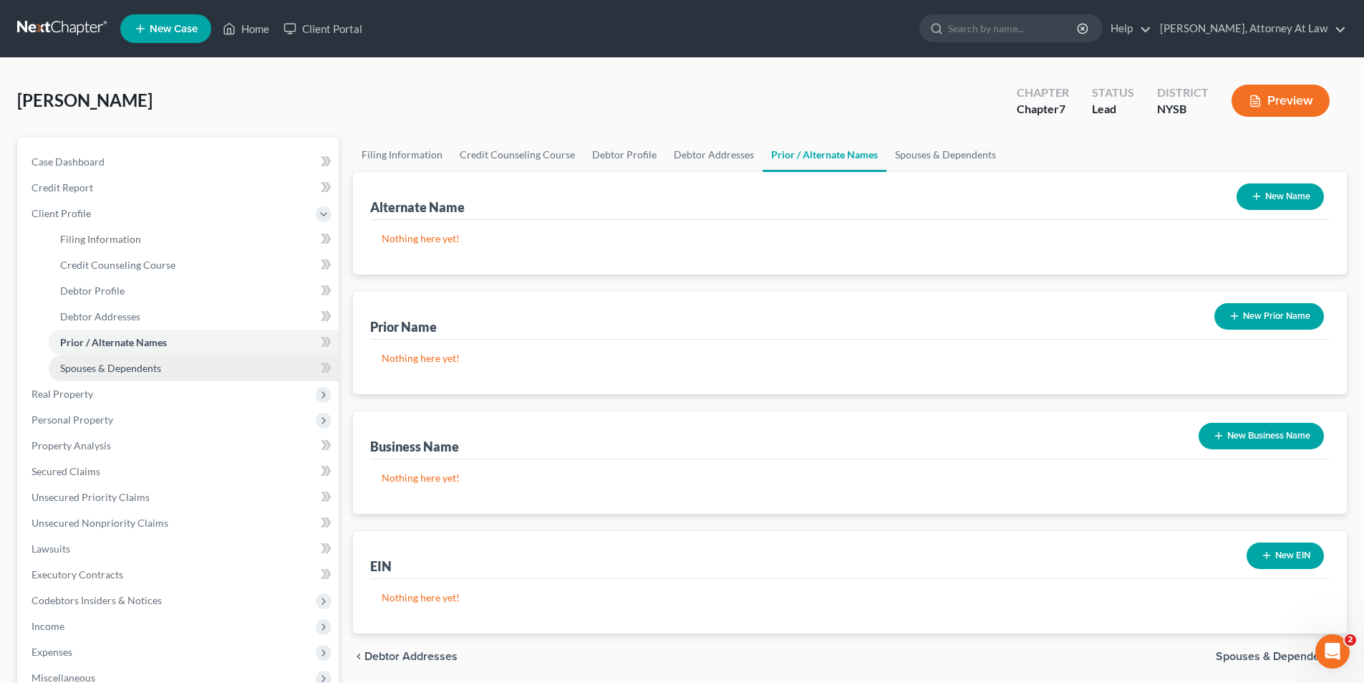
click at [179, 365] on link "Spouses & Dependents" at bounding box center [194, 368] width 290 height 26
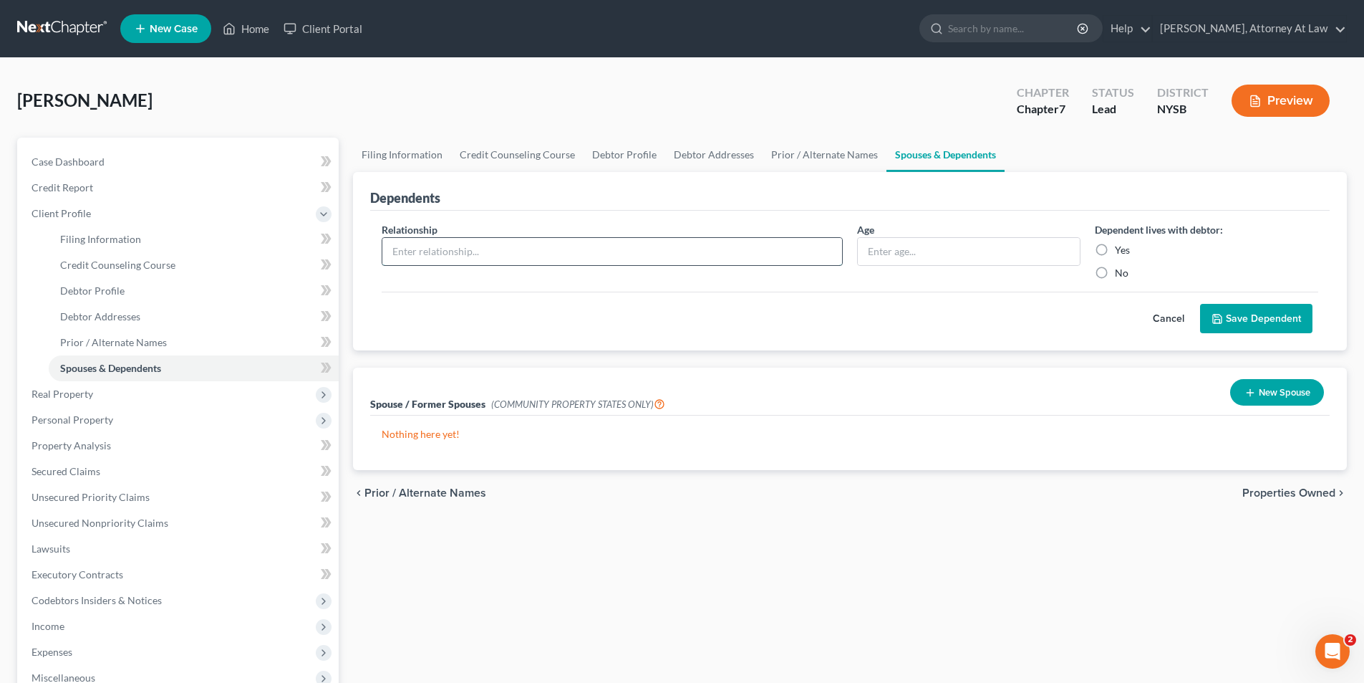
click at [536, 249] on input "text" at bounding box center [612, 251] width 460 height 27
type input "Son"
click at [915, 260] on input "text" at bounding box center [969, 251] width 222 height 27
click at [913, 261] on input "text" at bounding box center [969, 251] width 222 height 27
type input "21"
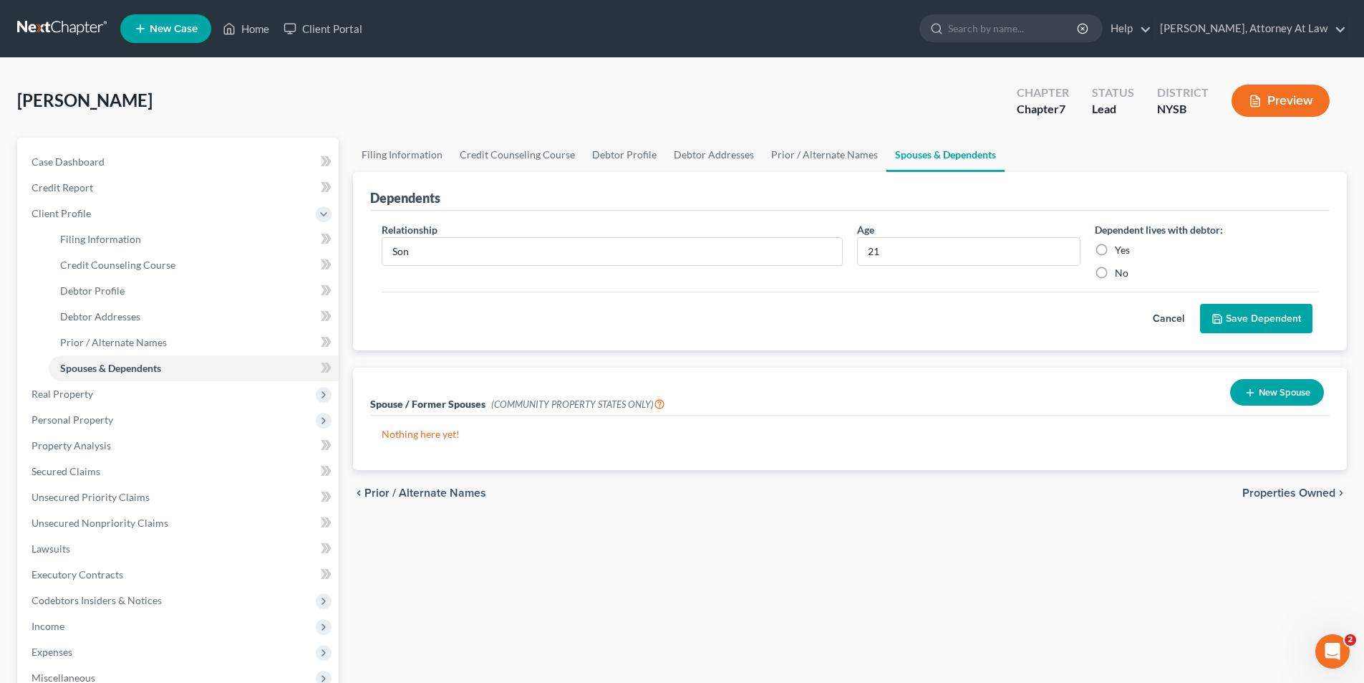
click at [1115, 276] on label "No" at bounding box center [1122, 273] width 14 height 14
click at [1121, 275] on input "No" at bounding box center [1125, 270] width 9 height 9
radio input "true"
click at [1240, 314] on button "Save Dependent" at bounding box center [1256, 319] width 112 height 30
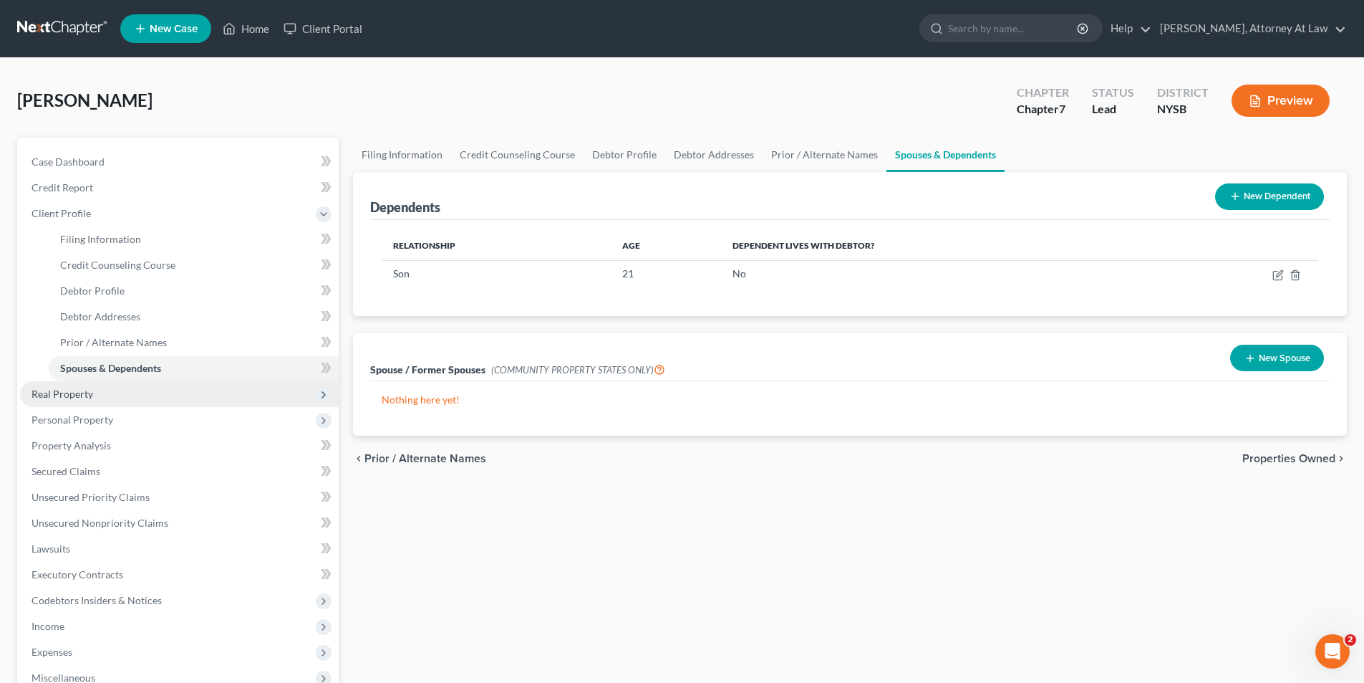
click at [158, 405] on span "Real Property" at bounding box center [179, 394] width 319 height 26
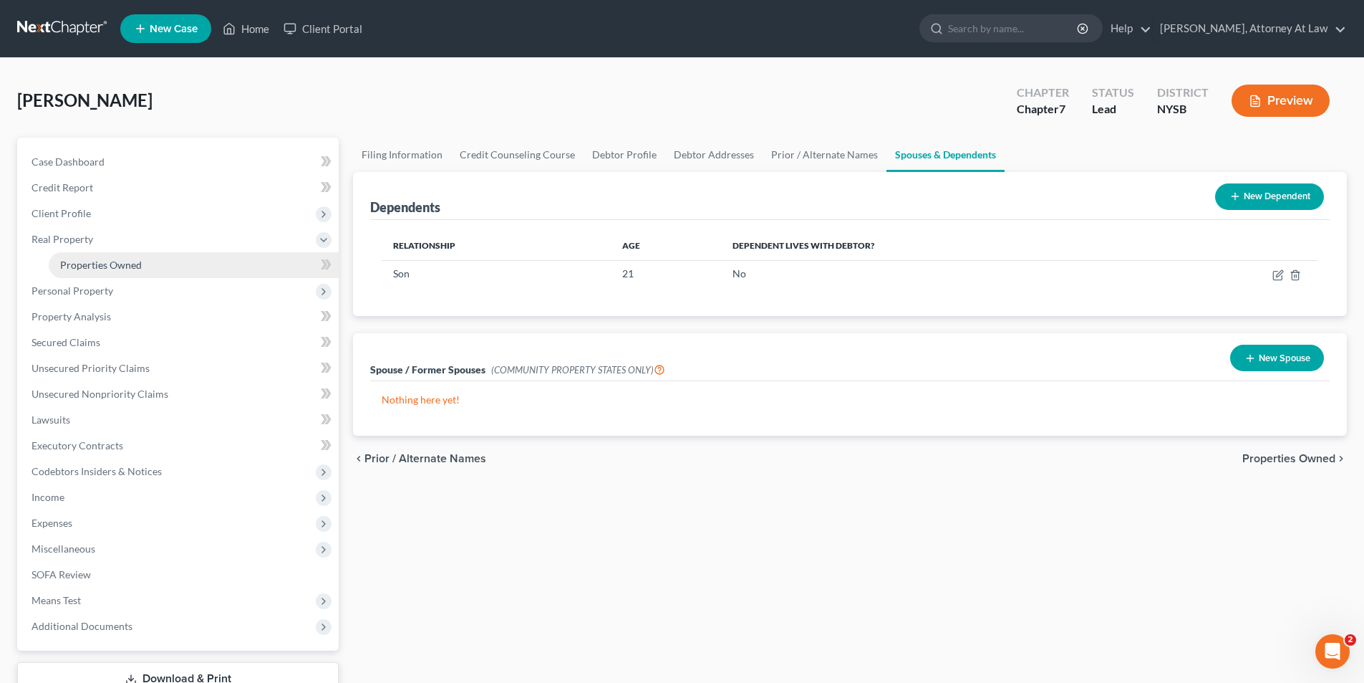
click at [208, 266] on link "Properties Owned" at bounding box center [194, 265] width 290 height 26
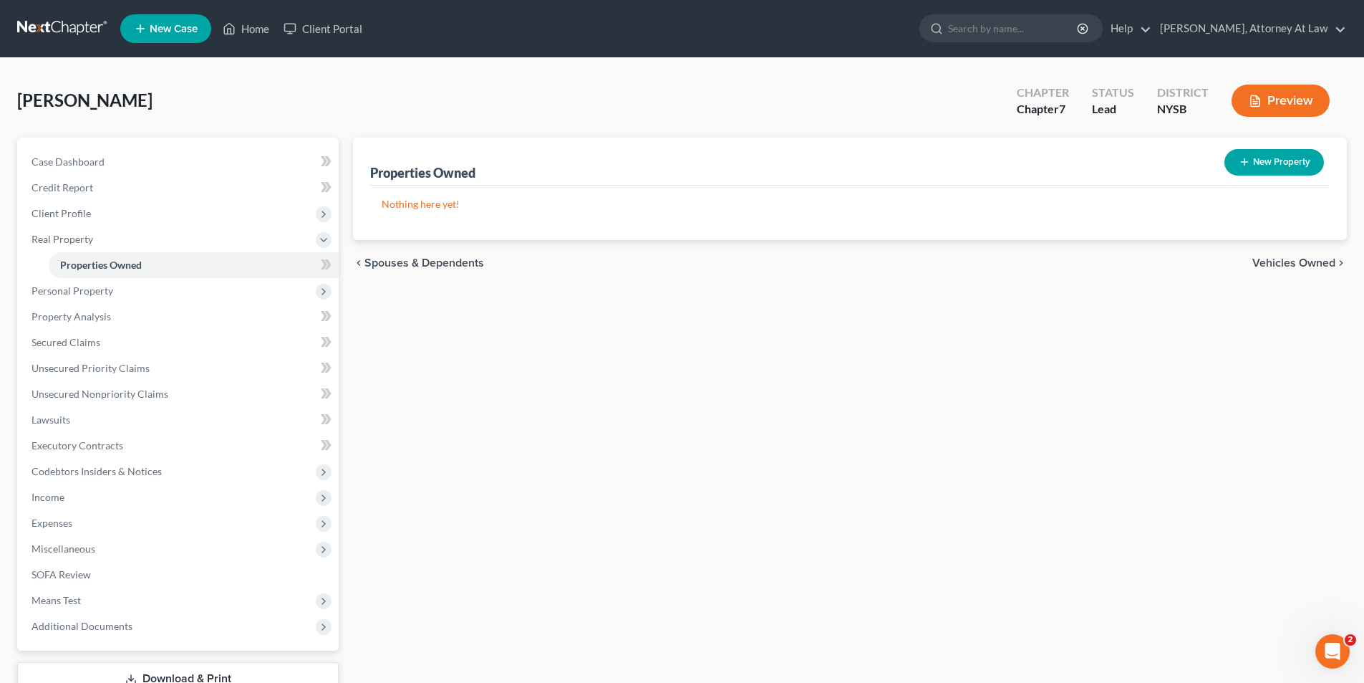
click at [1242, 171] on button "New Property" at bounding box center [1275, 162] width 100 height 26
select select "35"
select select "40"
select select "0"
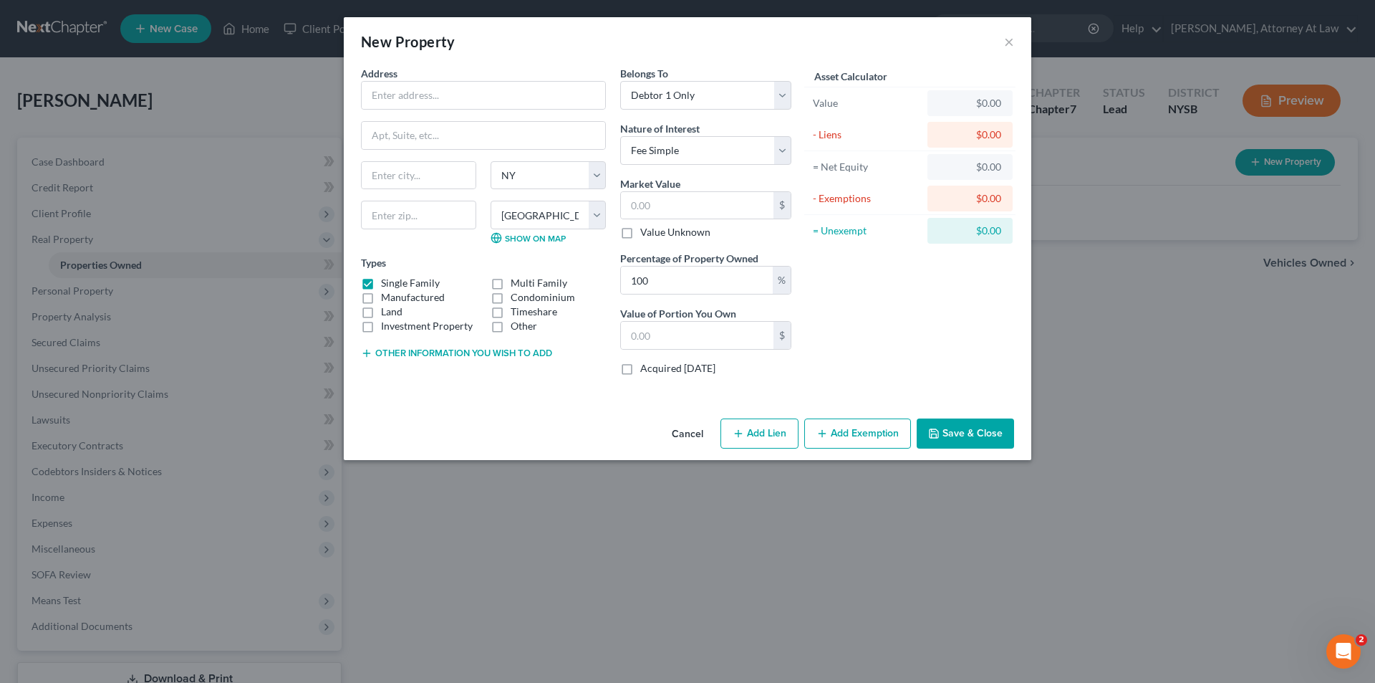
click at [677, 431] on button "Cancel" at bounding box center [687, 434] width 54 height 29
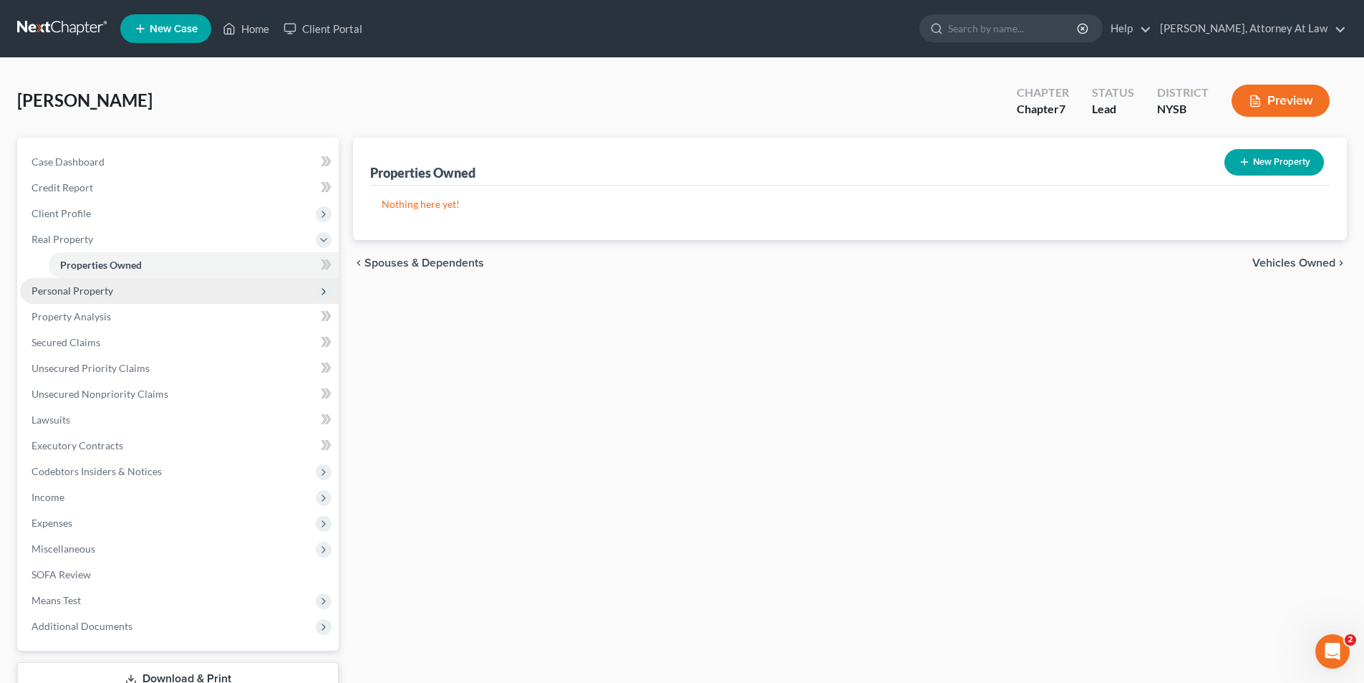
click at [121, 294] on span "Personal Property" at bounding box center [179, 291] width 319 height 26
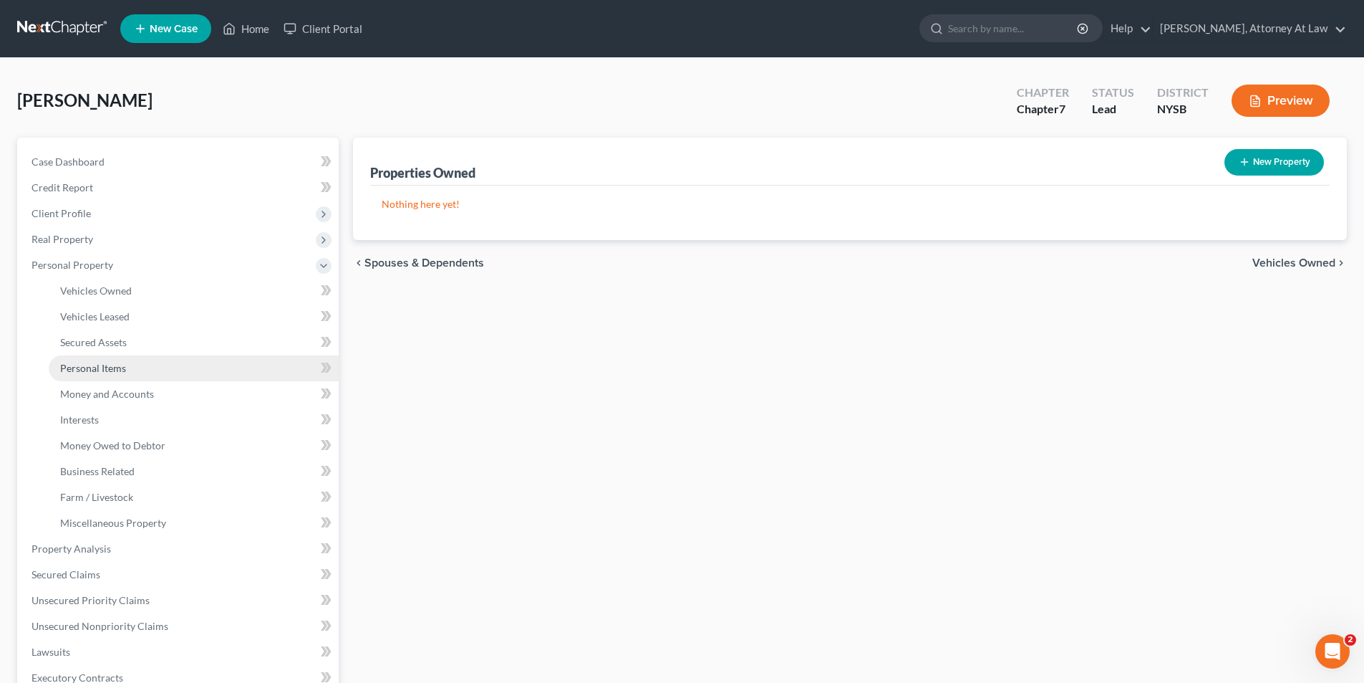
click at [168, 363] on link "Personal Items" at bounding box center [194, 368] width 290 height 26
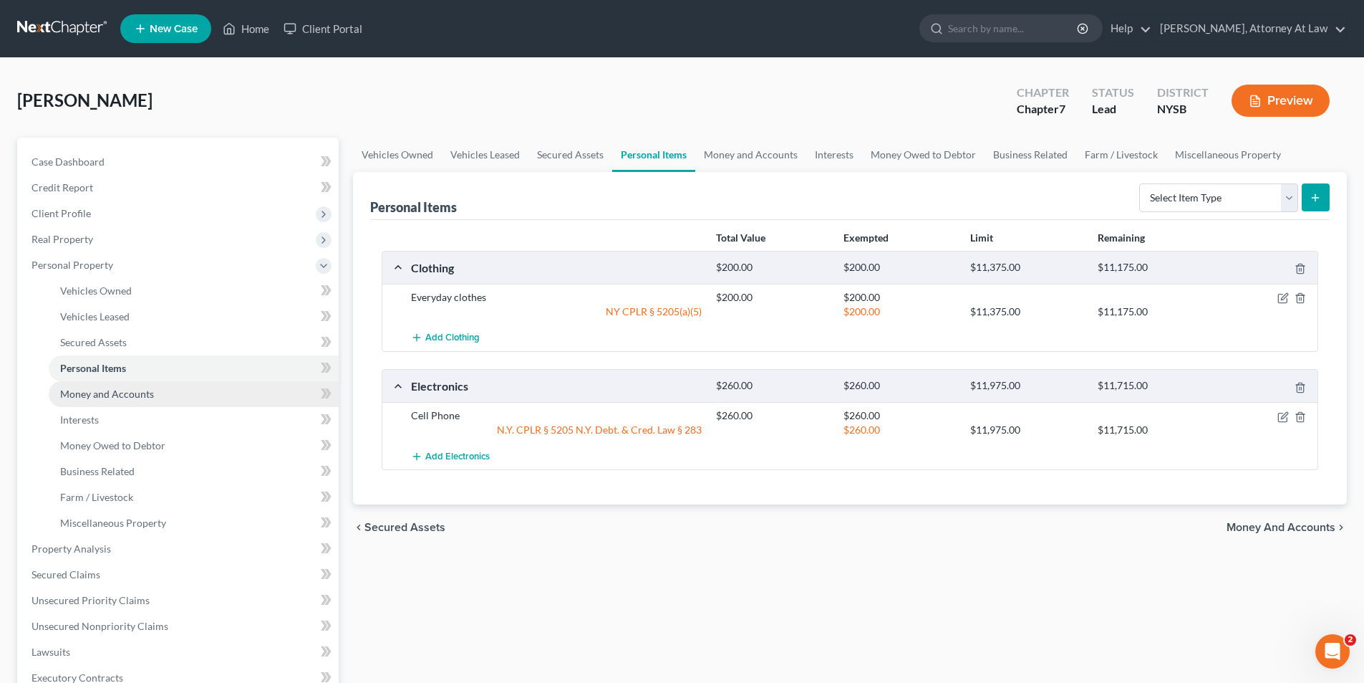
click at [160, 399] on link "Money and Accounts" at bounding box center [194, 394] width 290 height 26
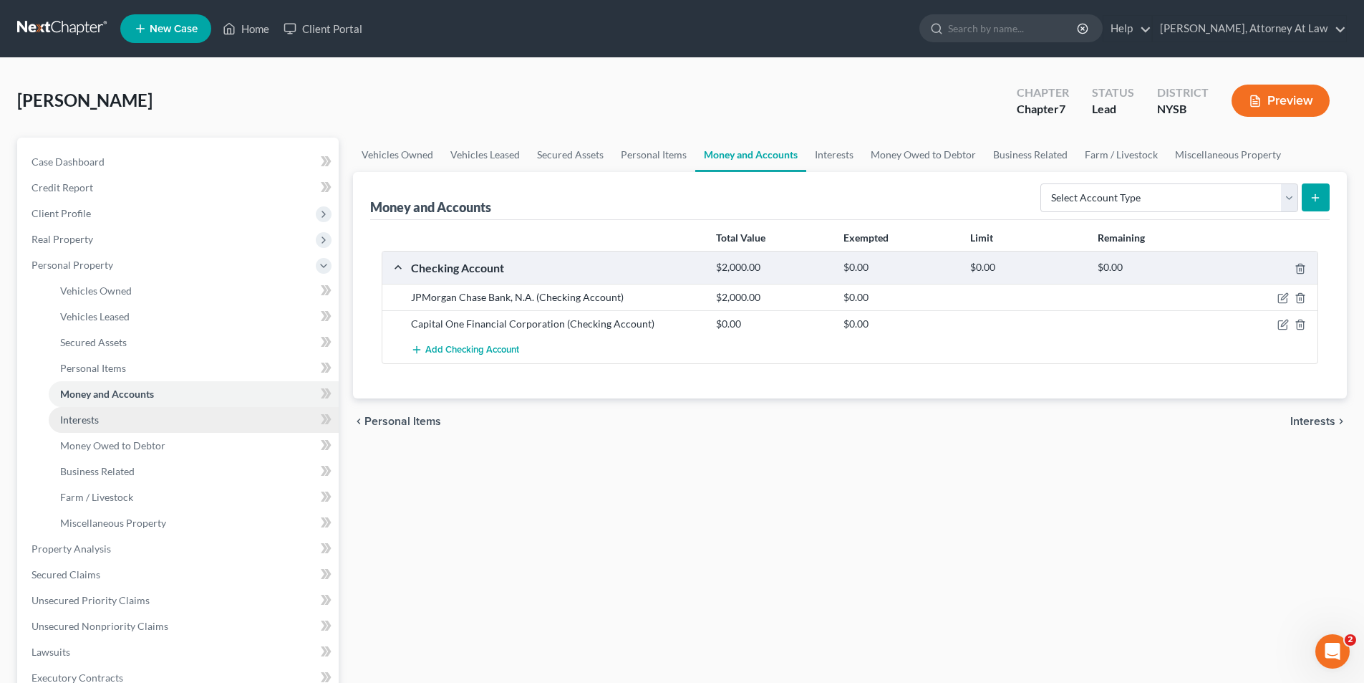
click at [161, 423] on link "Interests" at bounding box center [194, 420] width 290 height 26
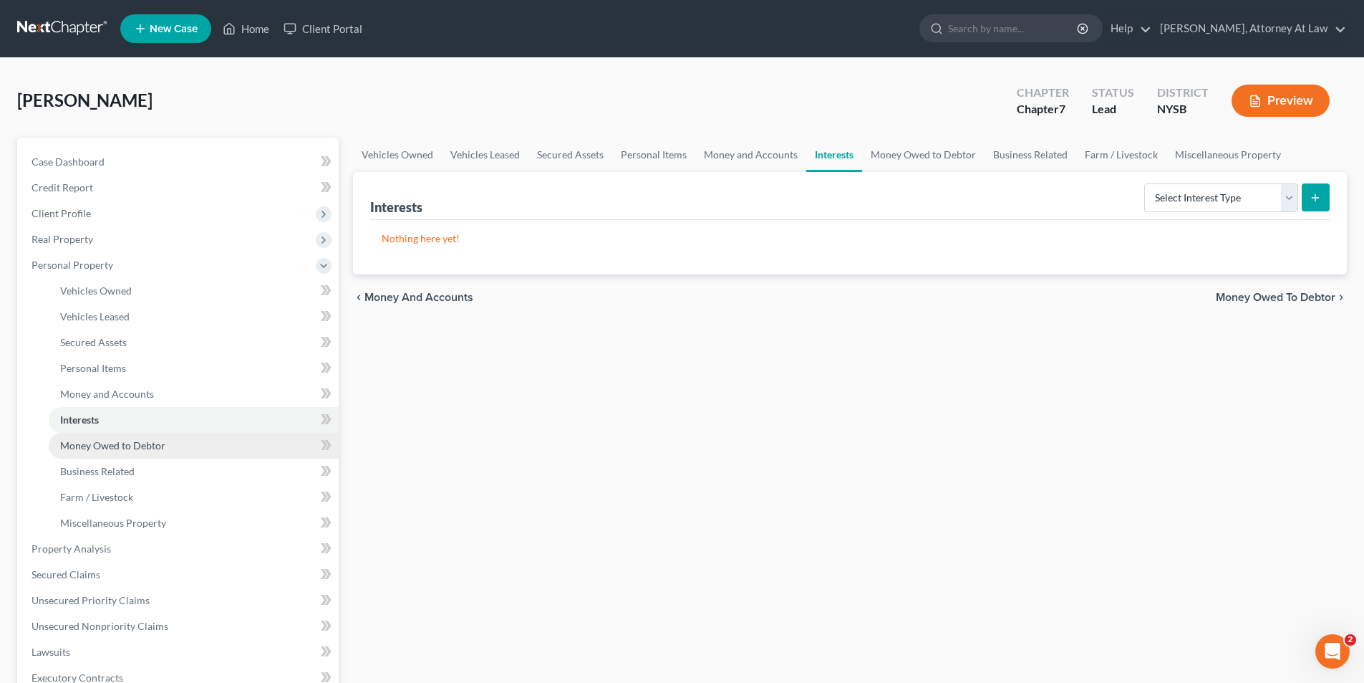
click at [166, 452] on link "Money Owed to Debtor" at bounding box center [194, 446] width 290 height 26
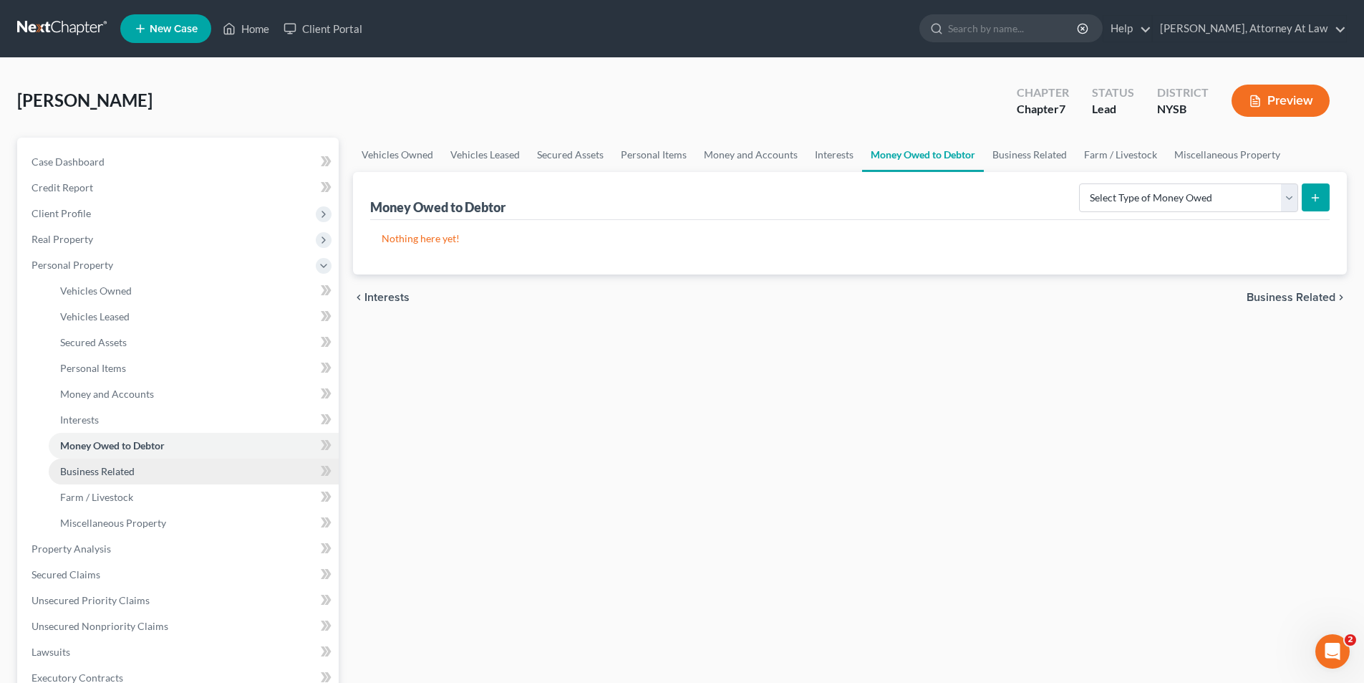
click at [162, 471] on link "Business Related" at bounding box center [194, 471] width 290 height 26
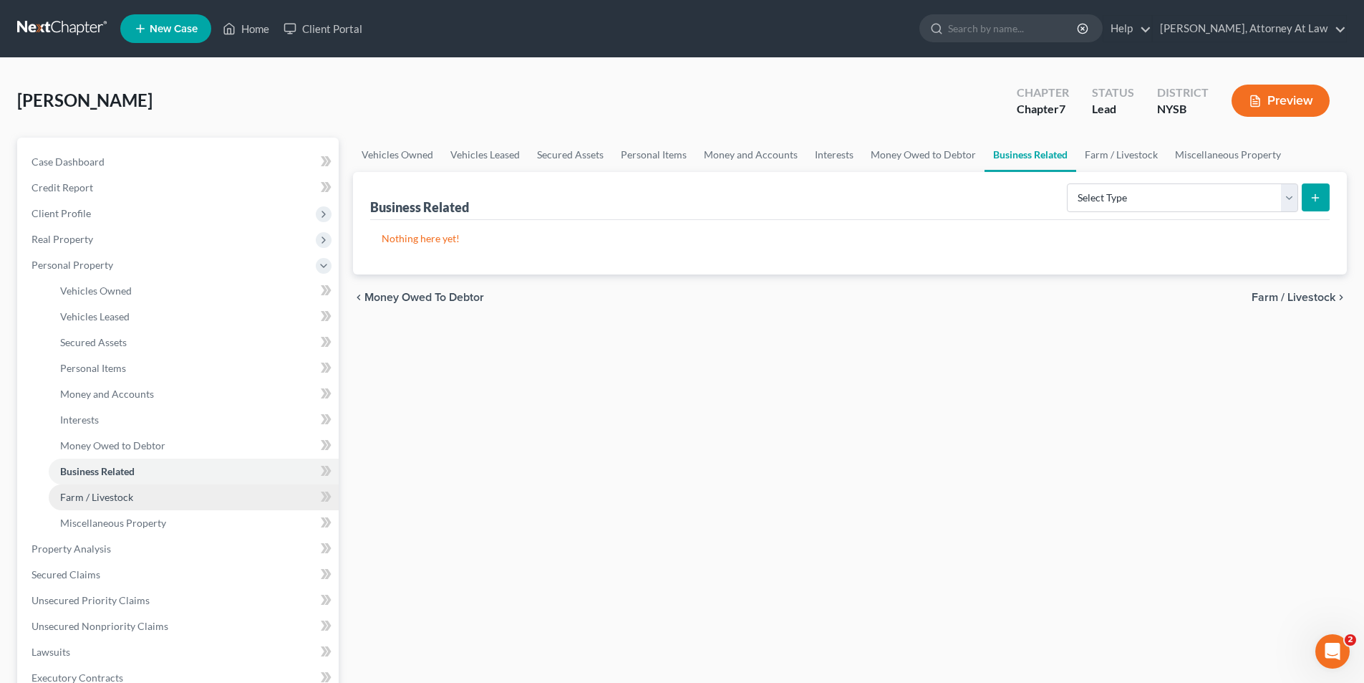
click at [161, 502] on link "Farm / Livestock" at bounding box center [194, 497] width 290 height 26
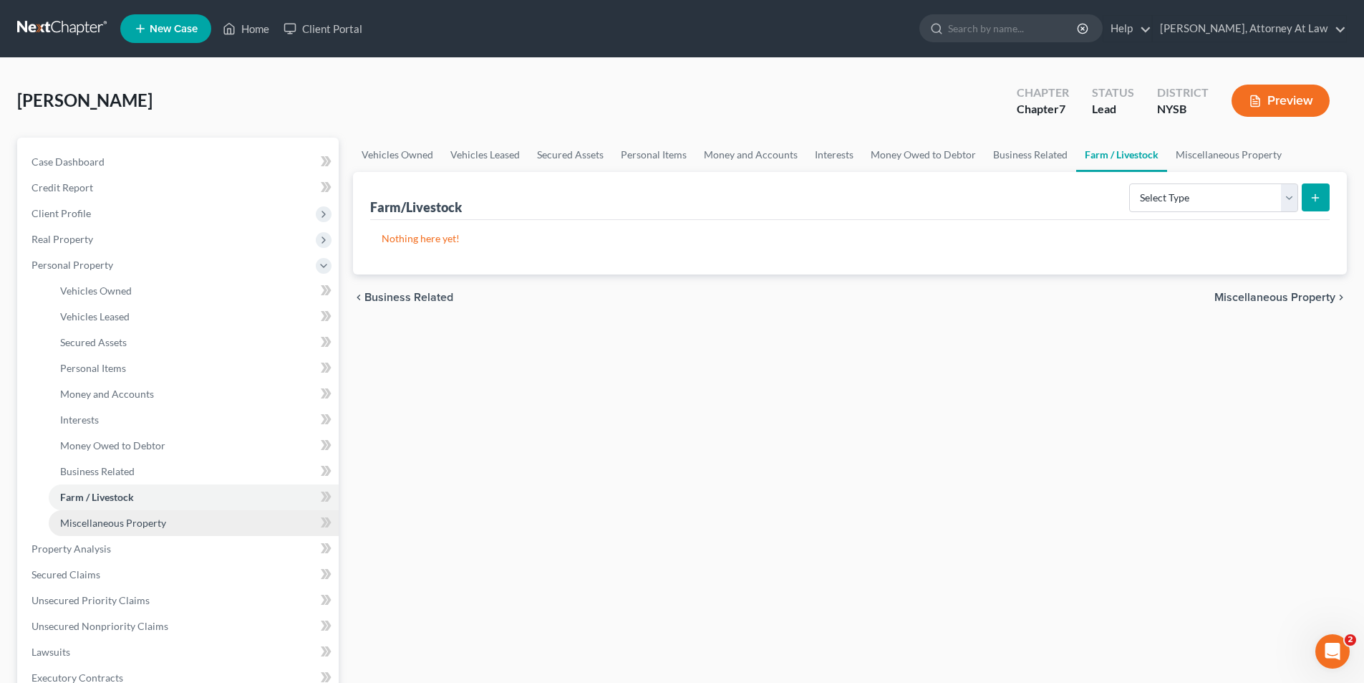
click at [163, 524] on span "Miscellaneous Property" at bounding box center [113, 522] width 106 height 12
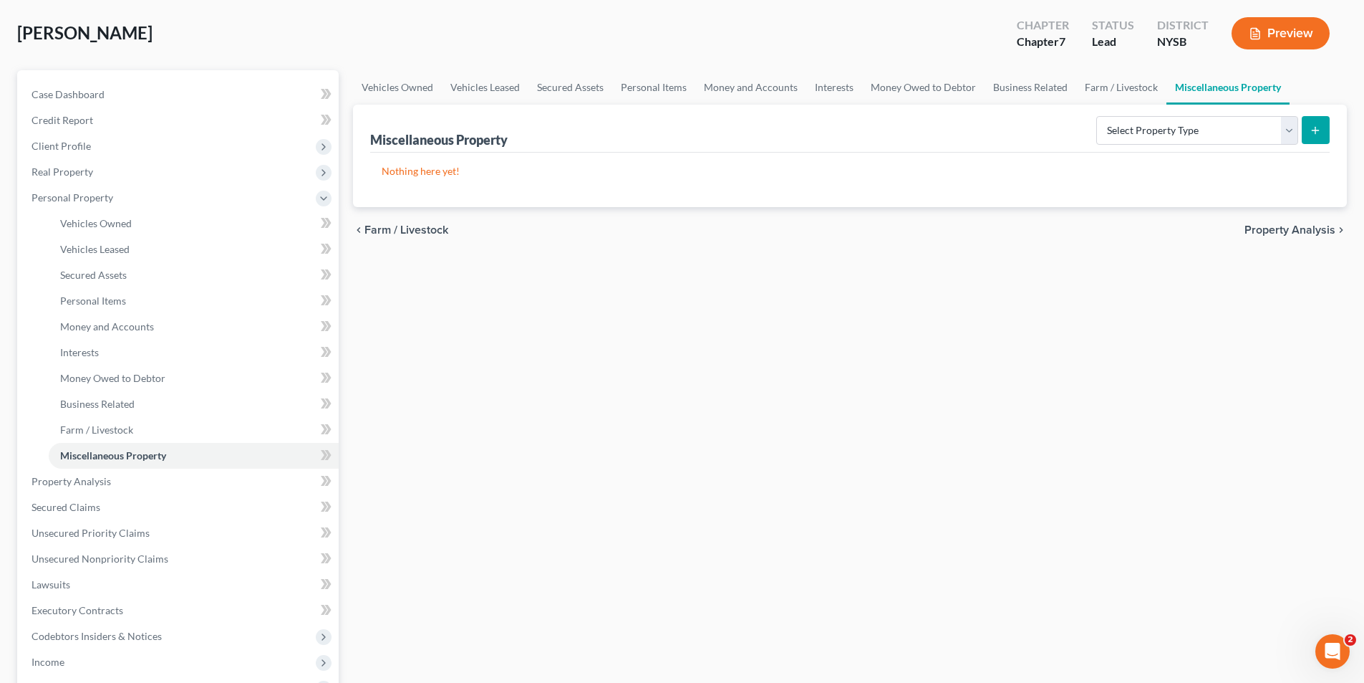
scroll to position [72, 0]
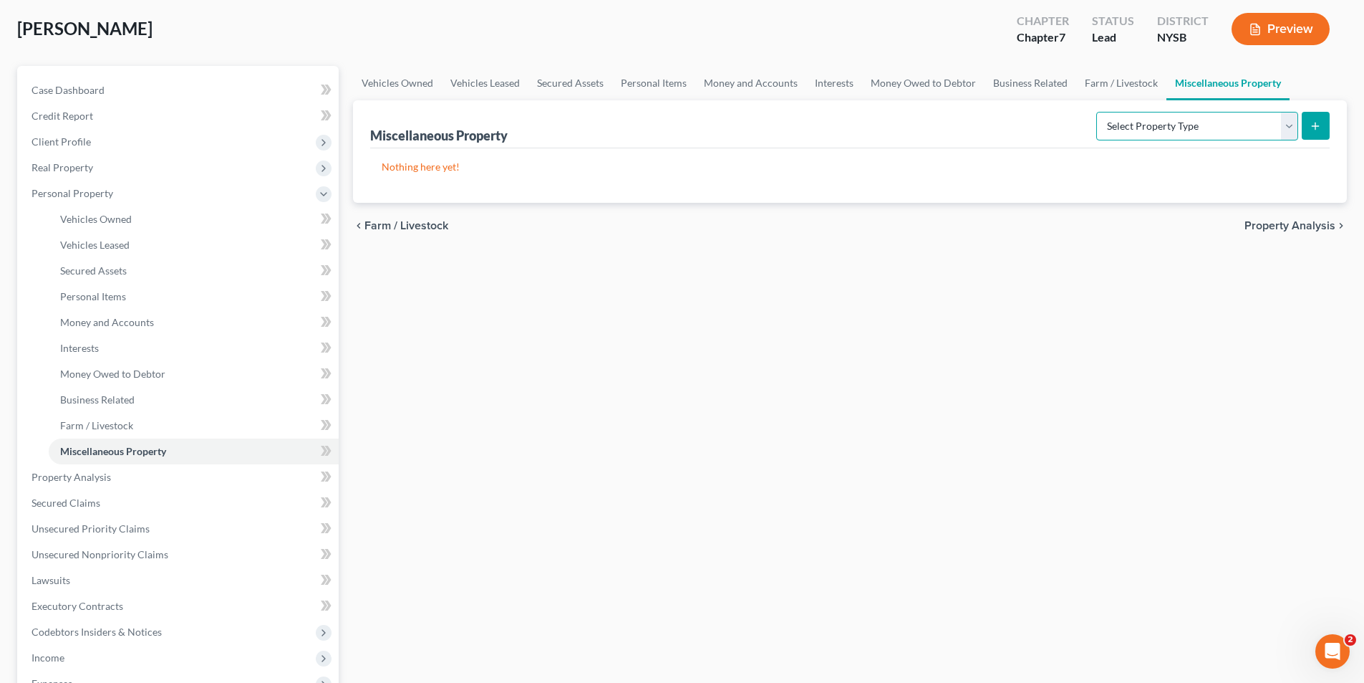
click at [1286, 127] on select "Select Property Type Assigned for Creditor Benefit [DATE] Holding for Another N…" at bounding box center [1197, 126] width 202 height 29
click at [178, 481] on link "Property Analysis" at bounding box center [179, 477] width 319 height 26
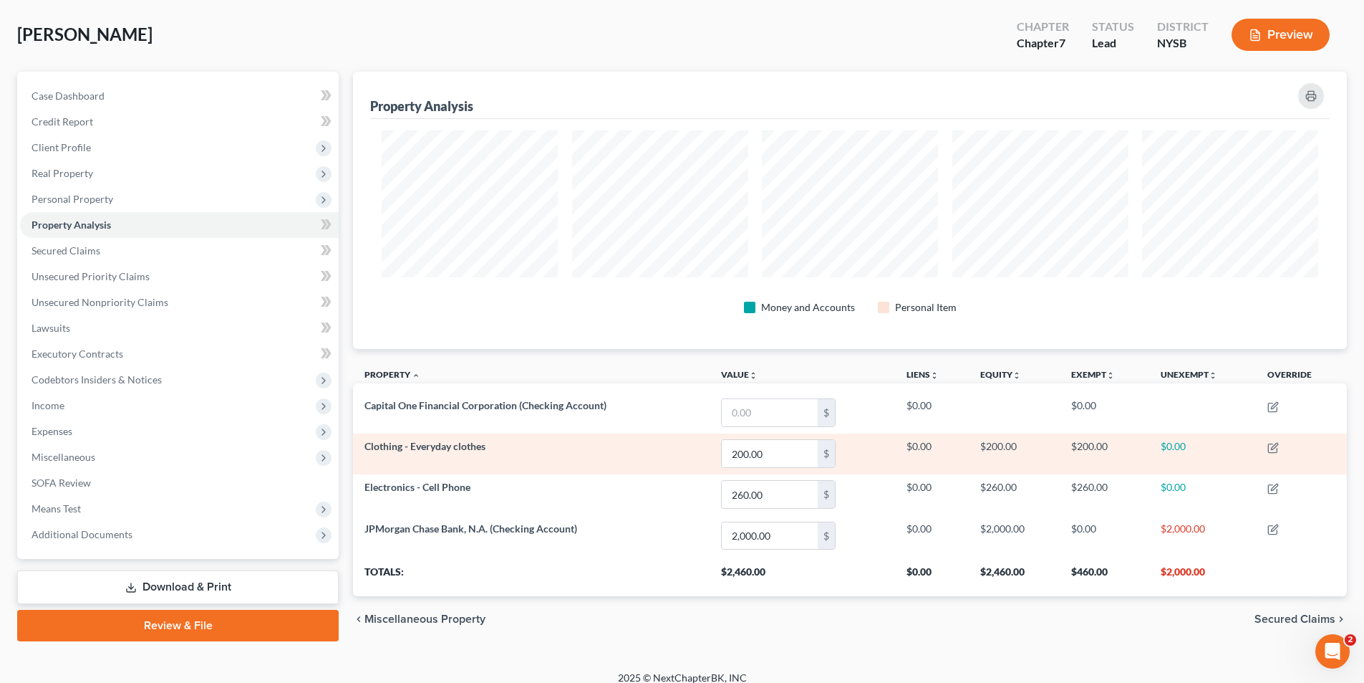
scroll to position [72, 0]
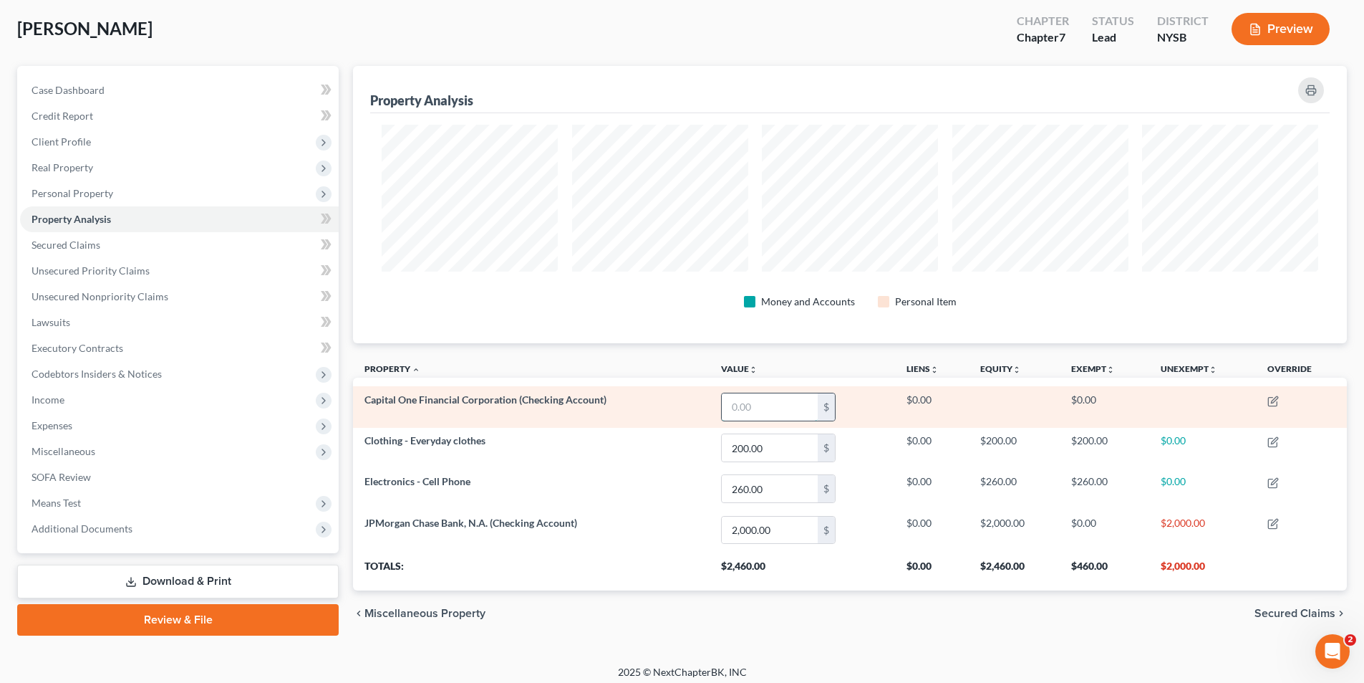
click at [751, 408] on input "text" at bounding box center [770, 406] width 96 height 27
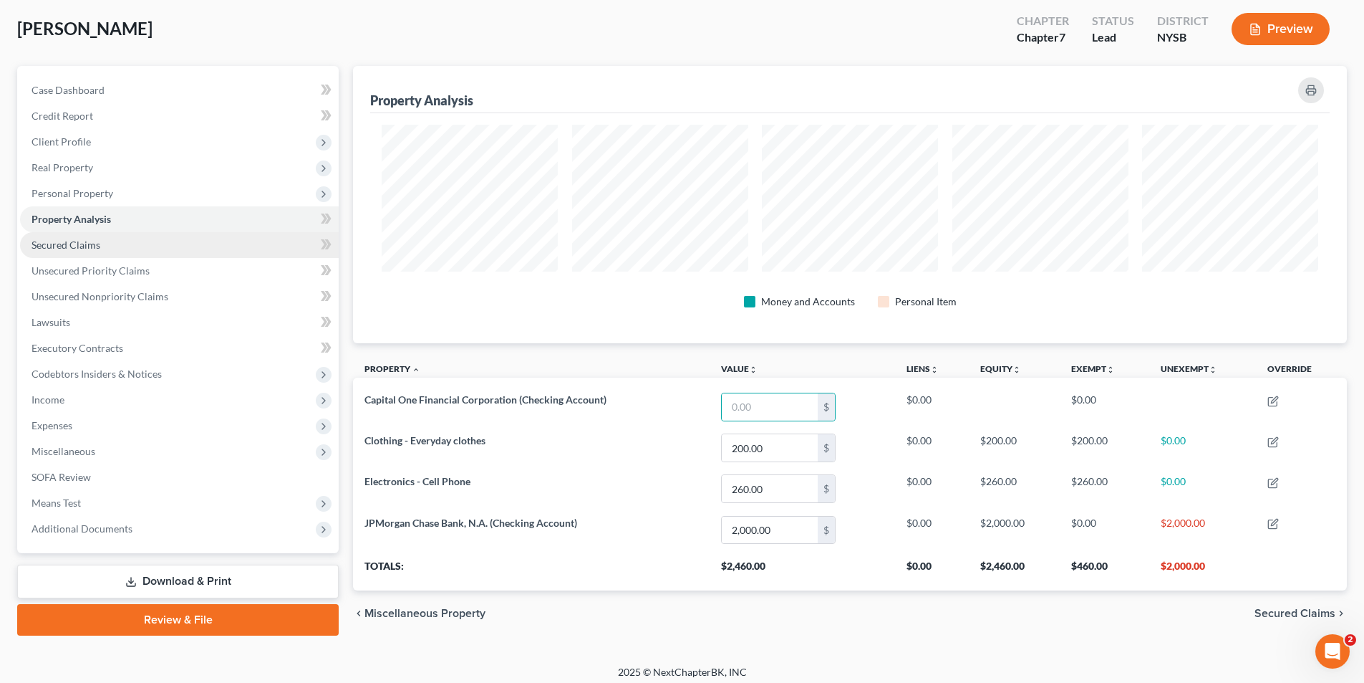
click at [157, 251] on link "Secured Claims" at bounding box center [179, 245] width 319 height 26
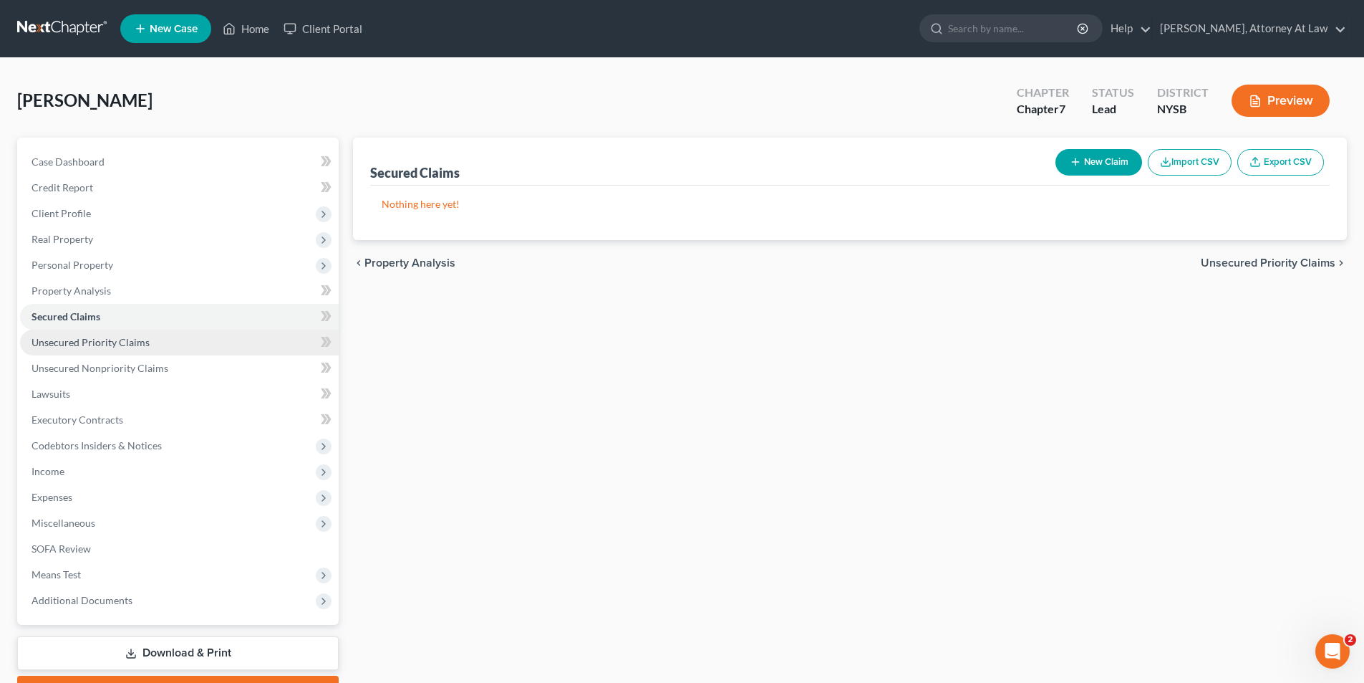
click at [148, 334] on link "Unsecured Priority Claims" at bounding box center [179, 342] width 319 height 26
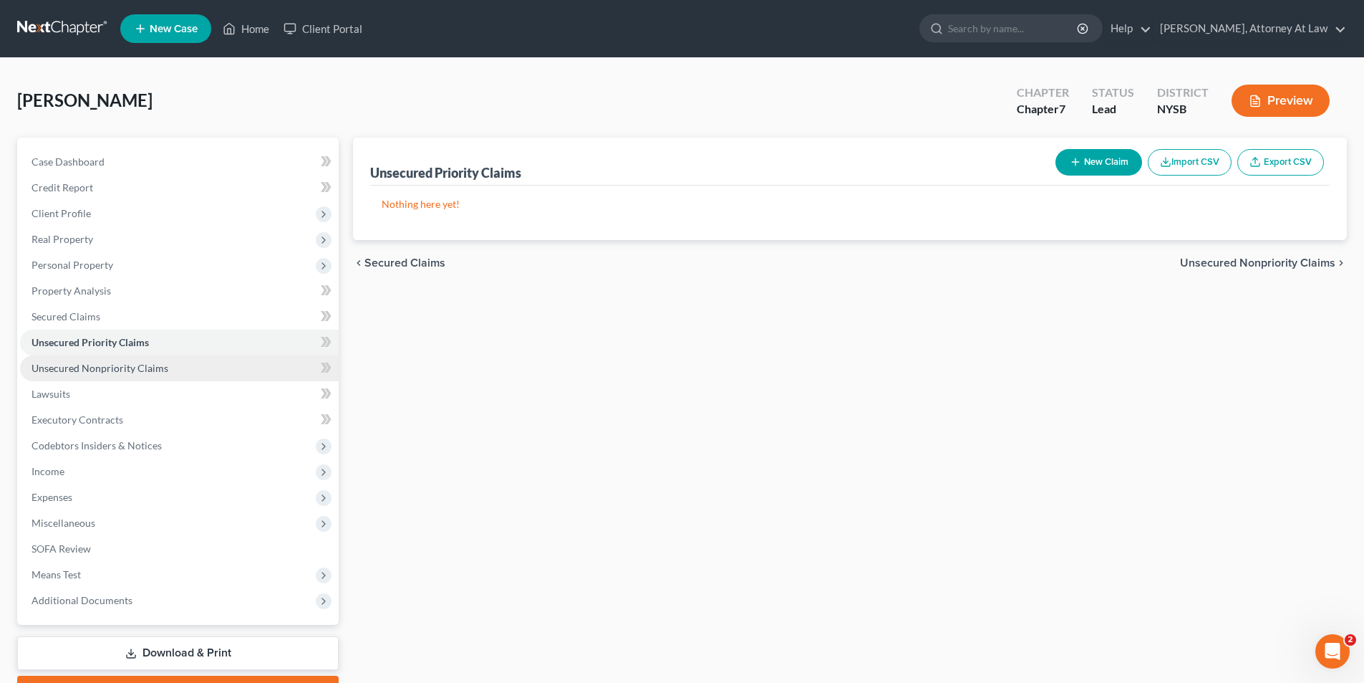
click at [152, 365] on span "Unsecured Nonpriority Claims" at bounding box center [100, 368] width 137 height 12
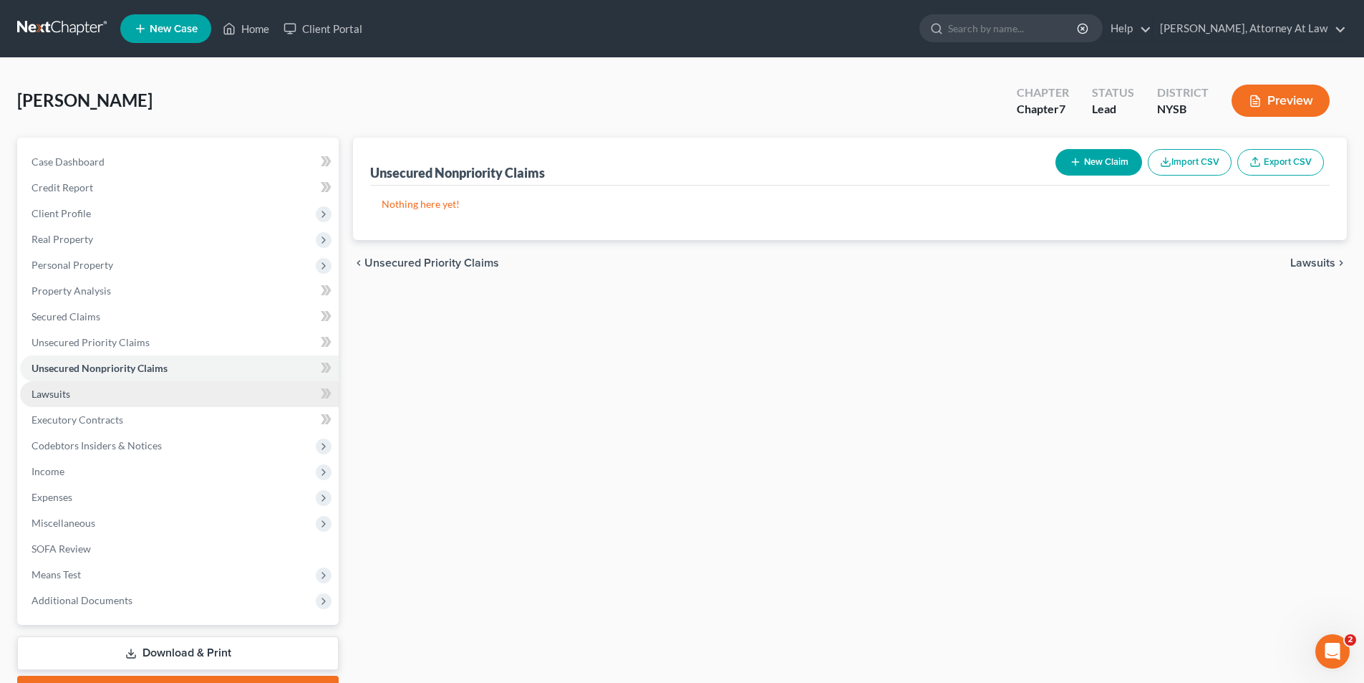
click at [158, 394] on link "Lawsuits" at bounding box center [179, 394] width 319 height 26
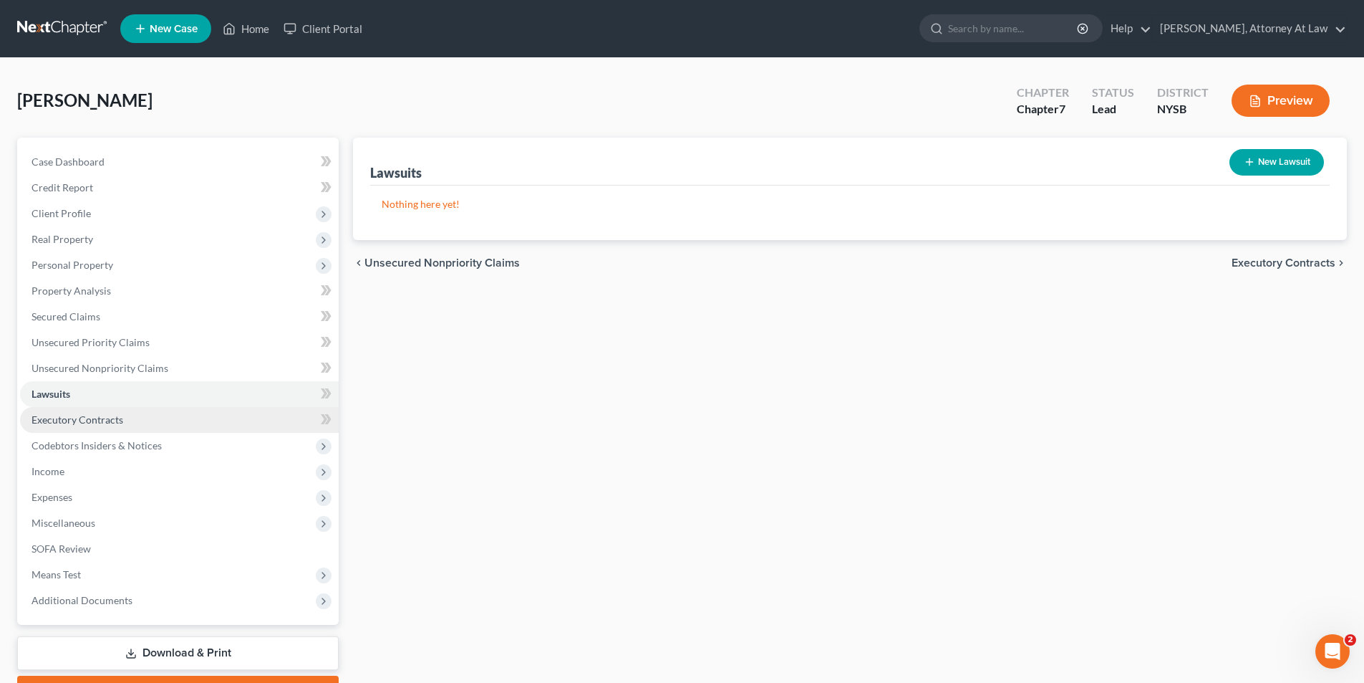
click at [158, 419] on link "Executory Contracts" at bounding box center [179, 420] width 319 height 26
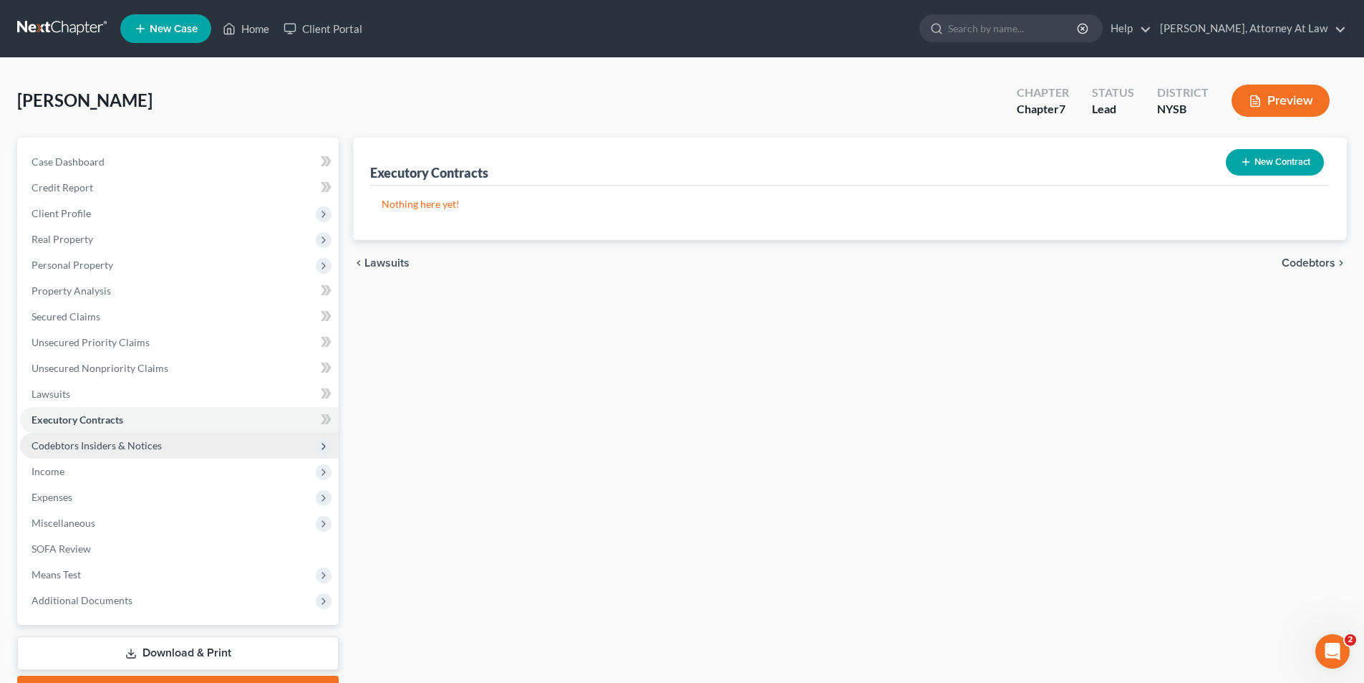
click at [159, 446] on span "Codebtors Insiders & Notices" at bounding box center [97, 445] width 130 height 12
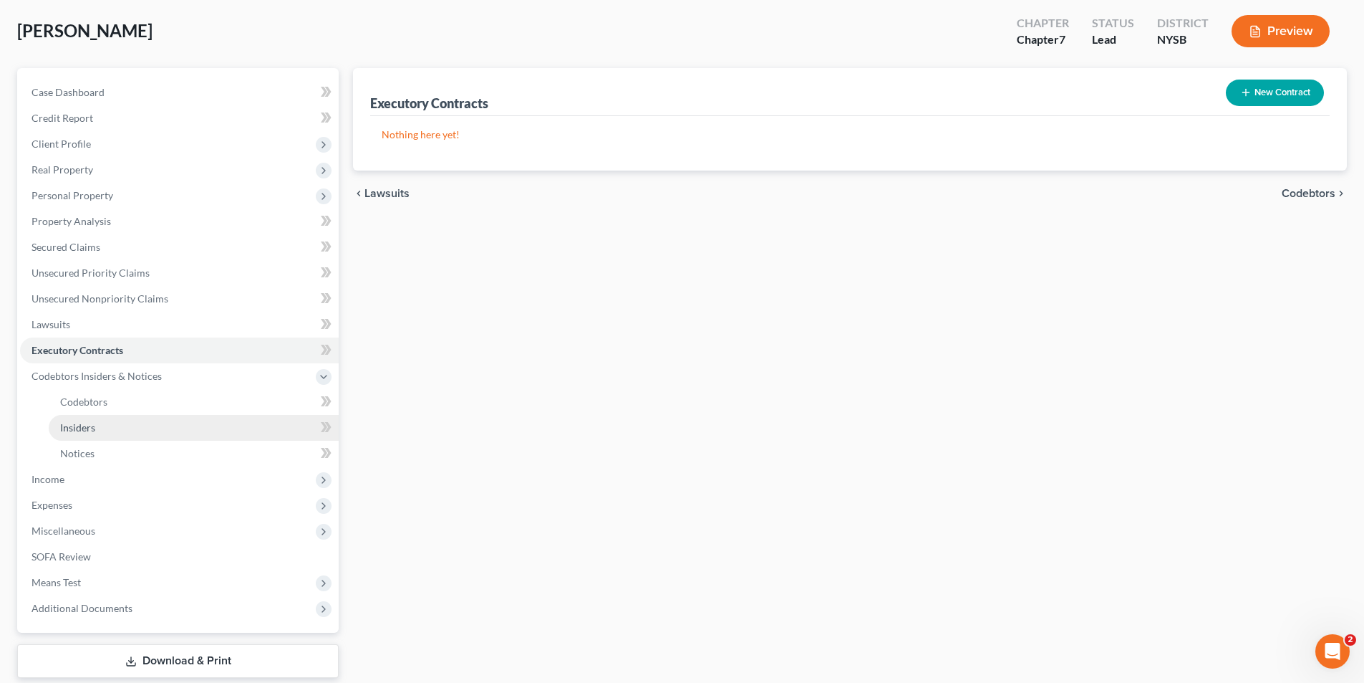
scroll to position [72, 0]
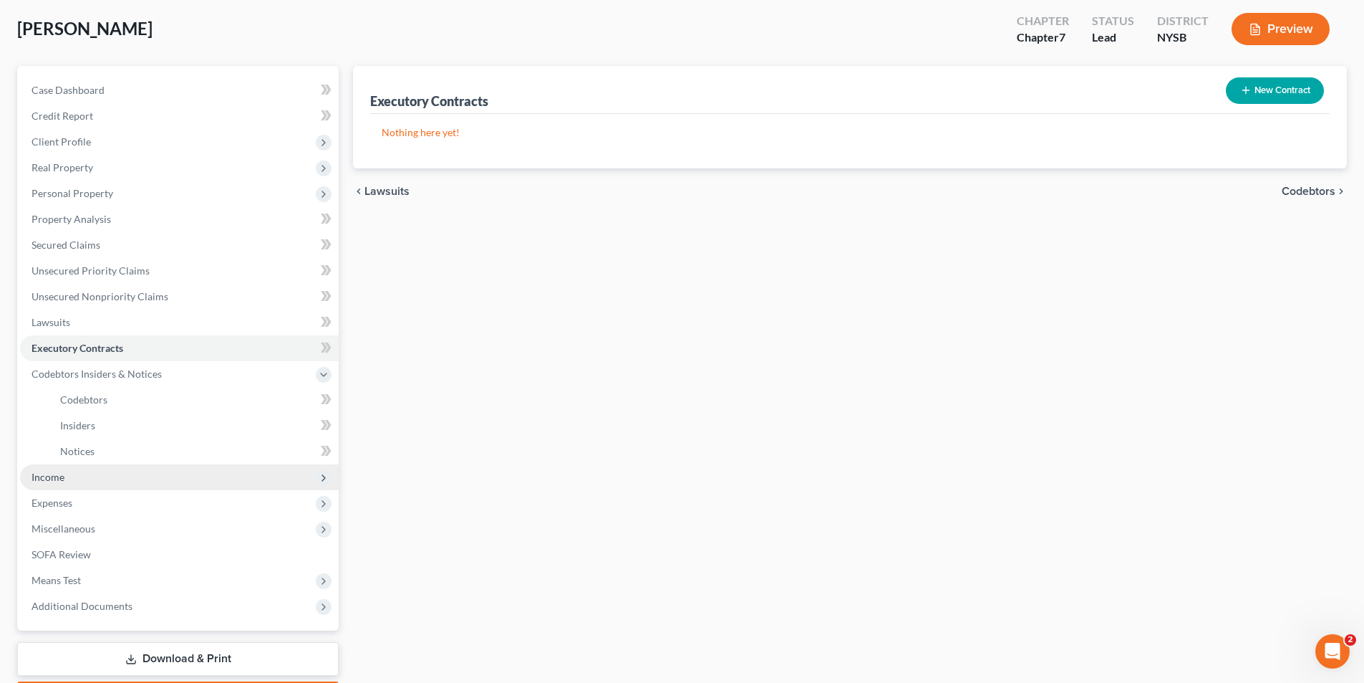
click at [163, 476] on span "Income" at bounding box center [179, 477] width 319 height 26
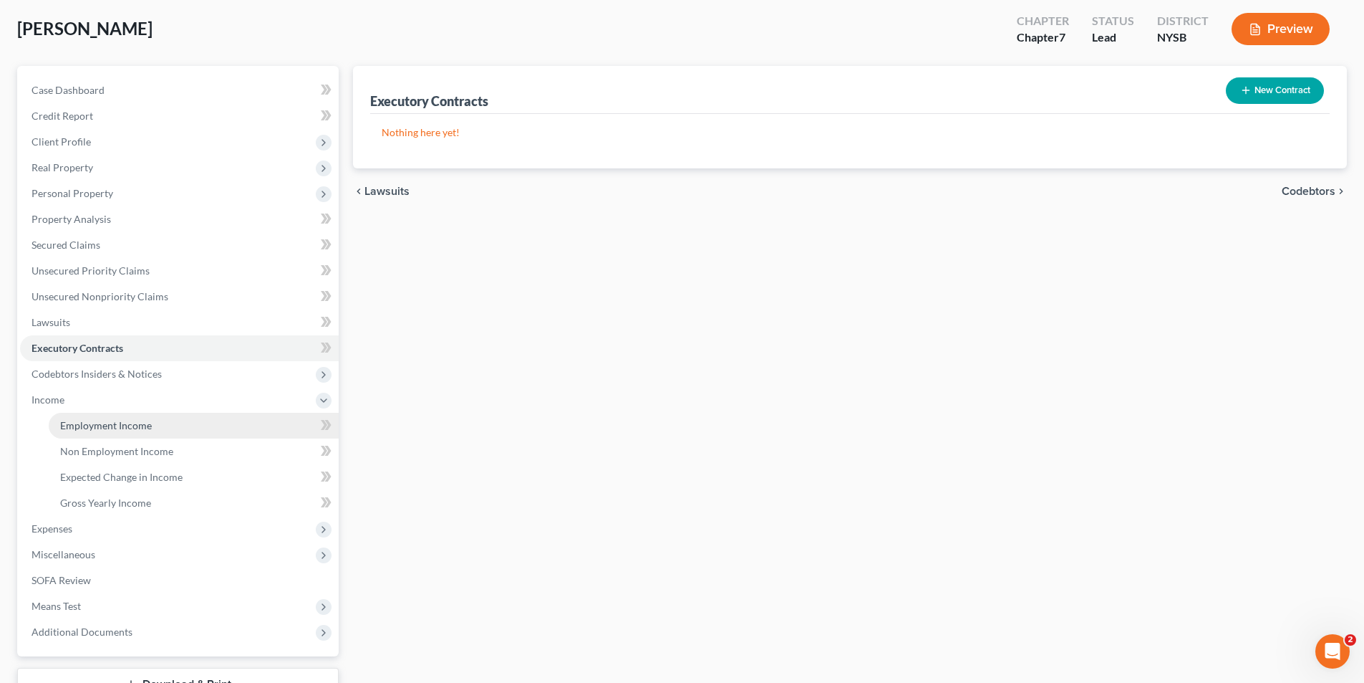
click at [190, 430] on link "Employment Income" at bounding box center [194, 426] width 290 height 26
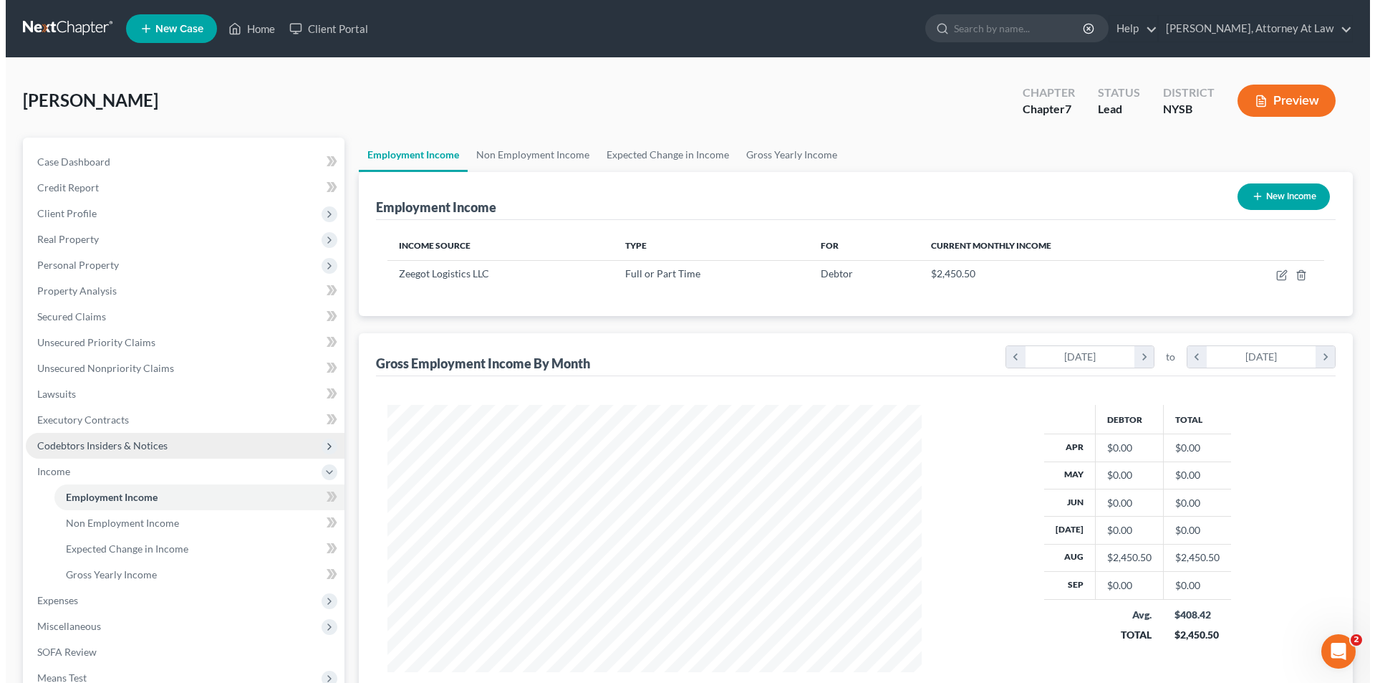
scroll to position [267, 563]
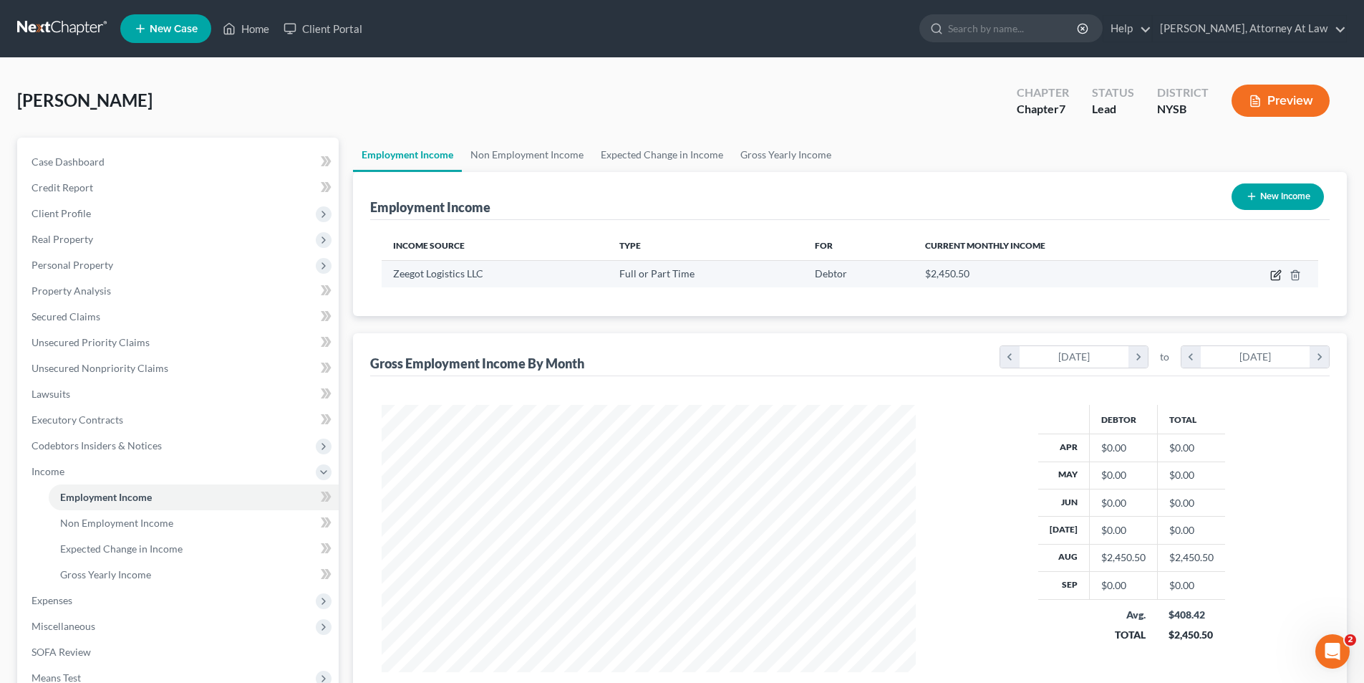
click at [1274, 276] on icon "button" at bounding box center [1276, 274] width 11 height 11
select select "0"
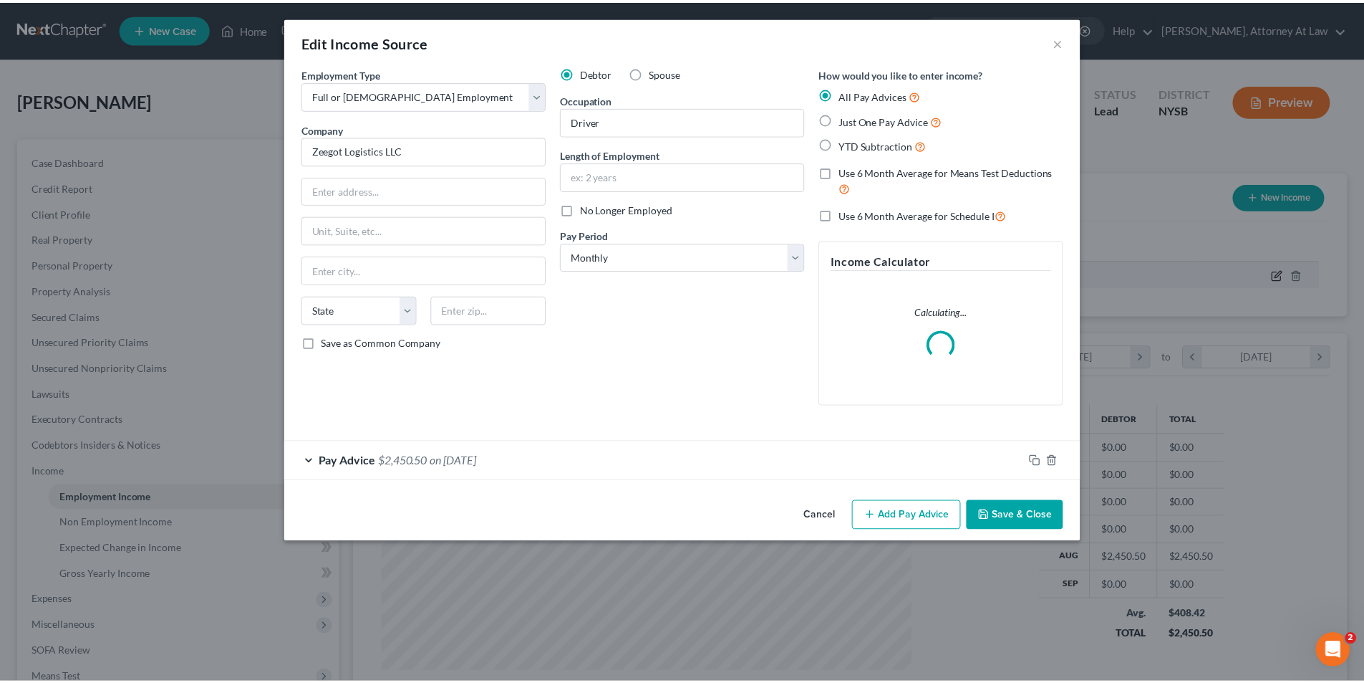
scroll to position [269, 568]
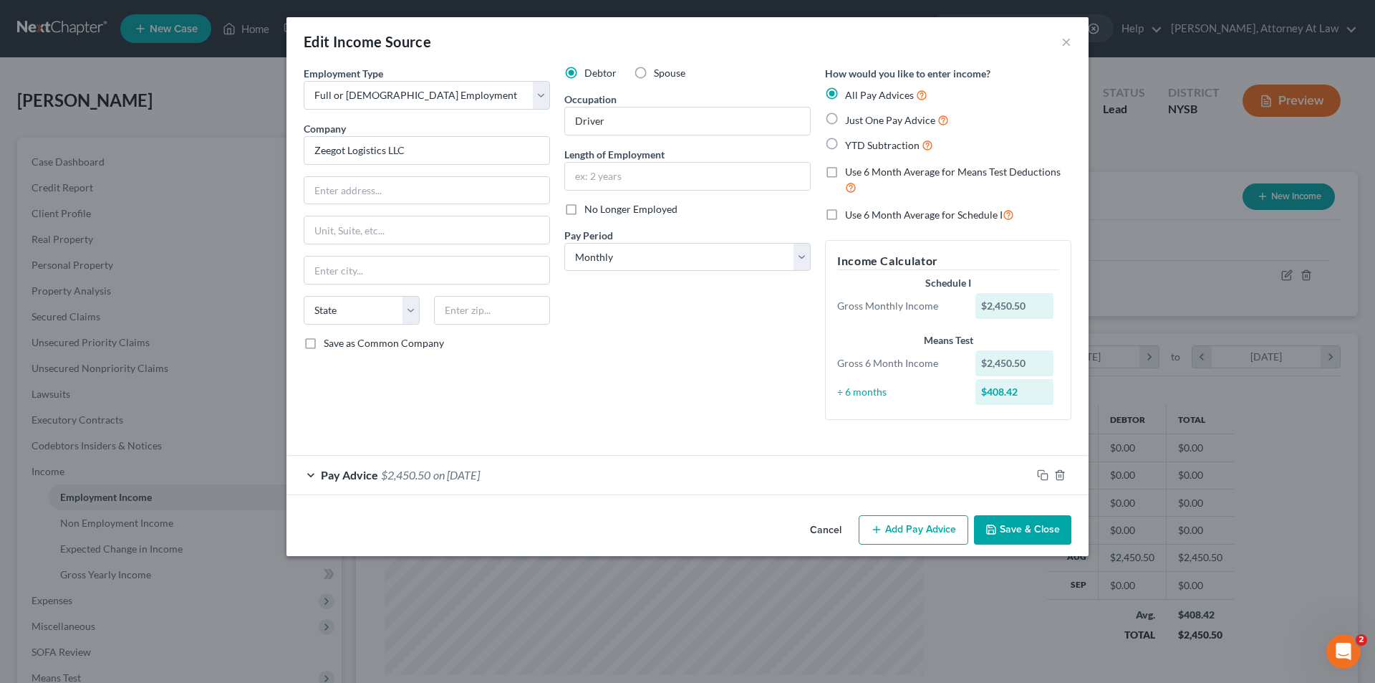
click at [831, 530] on button "Cancel" at bounding box center [826, 530] width 54 height 29
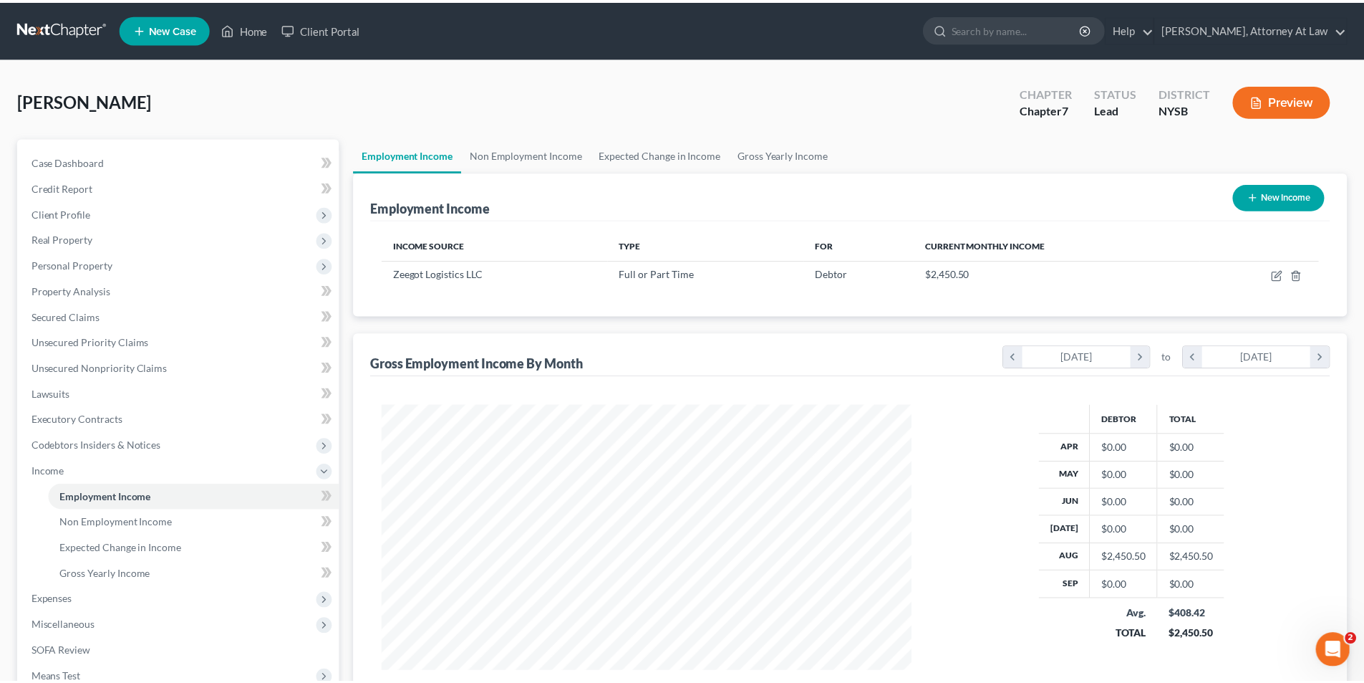
scroll to position [715931, 715635]
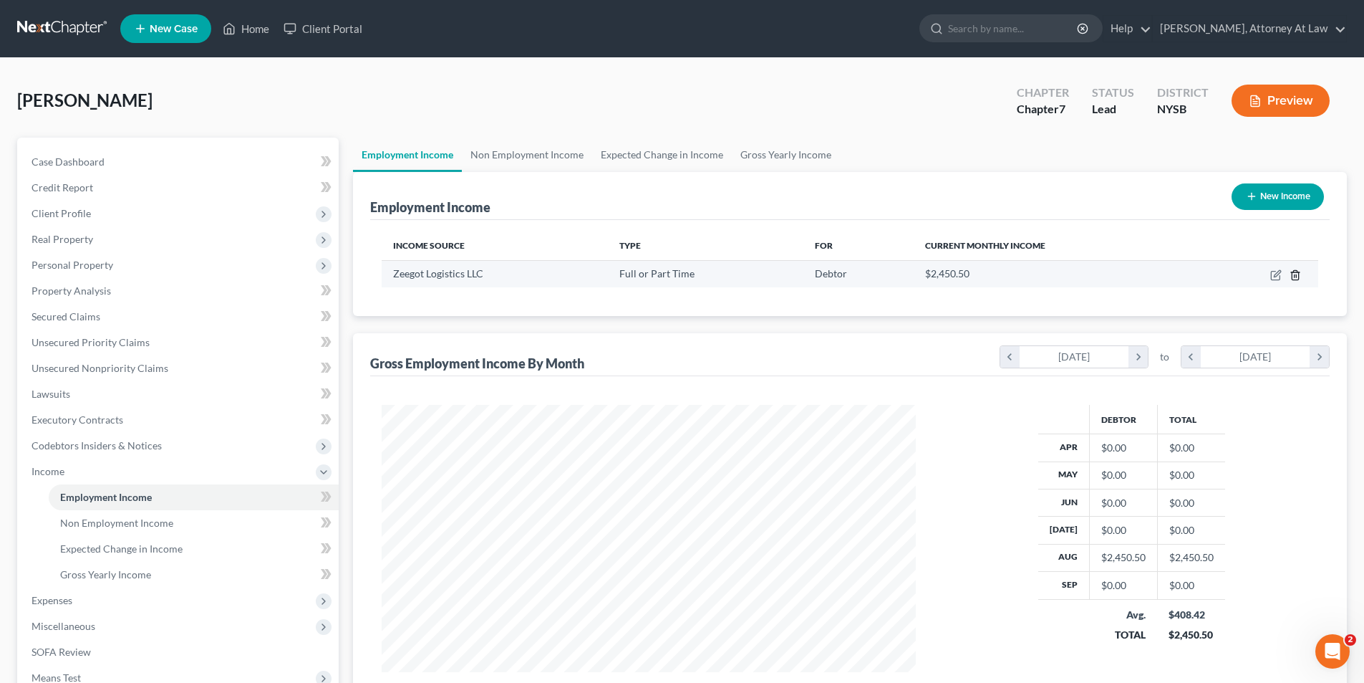
click at [1298, 275] on icon "button" at bounding box center [1295, 274] width 11 height 11
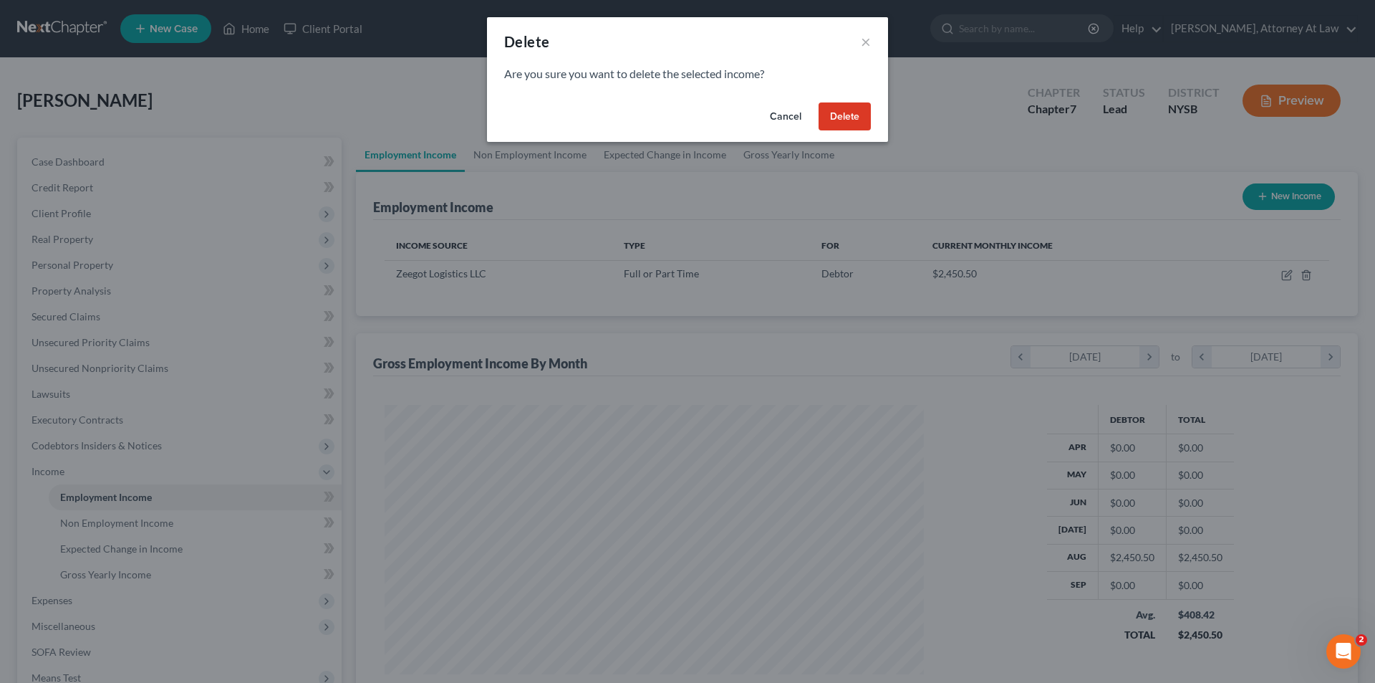
click at [849, 115] on button "Delete" at bounding box center [845, 116] width 52 height 29
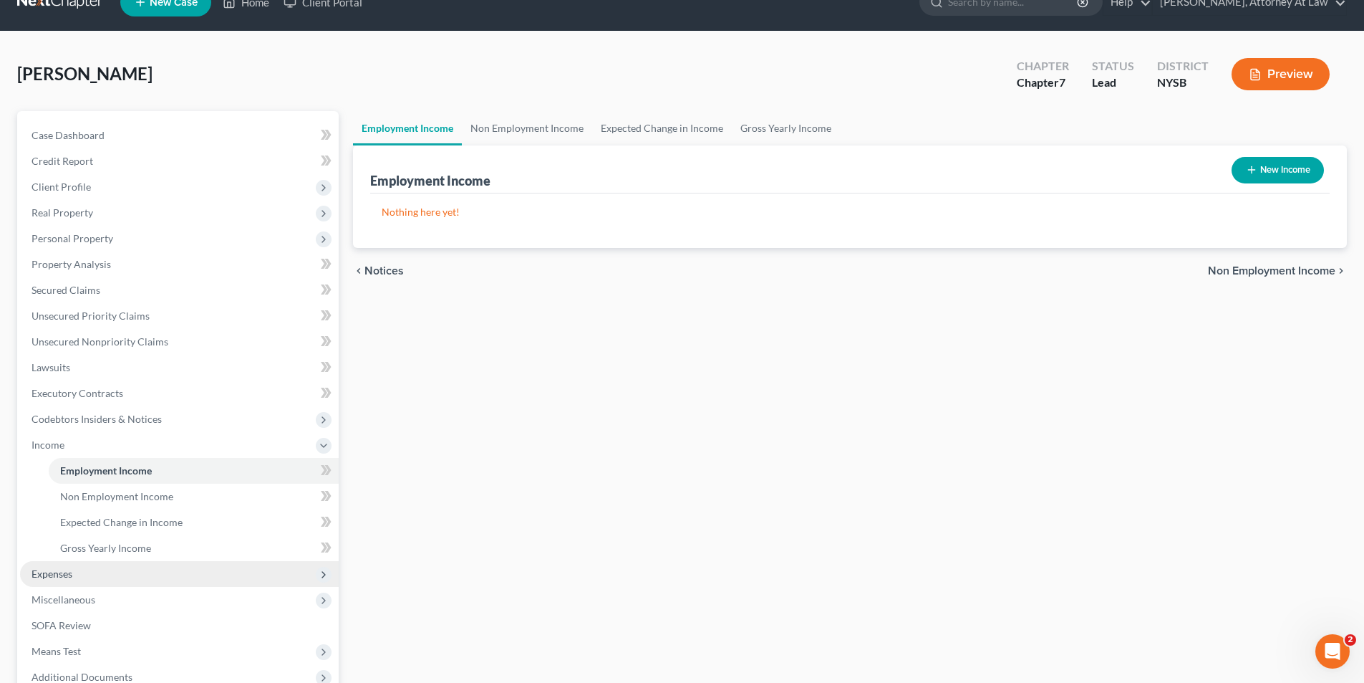
scroll to position [72, 0]
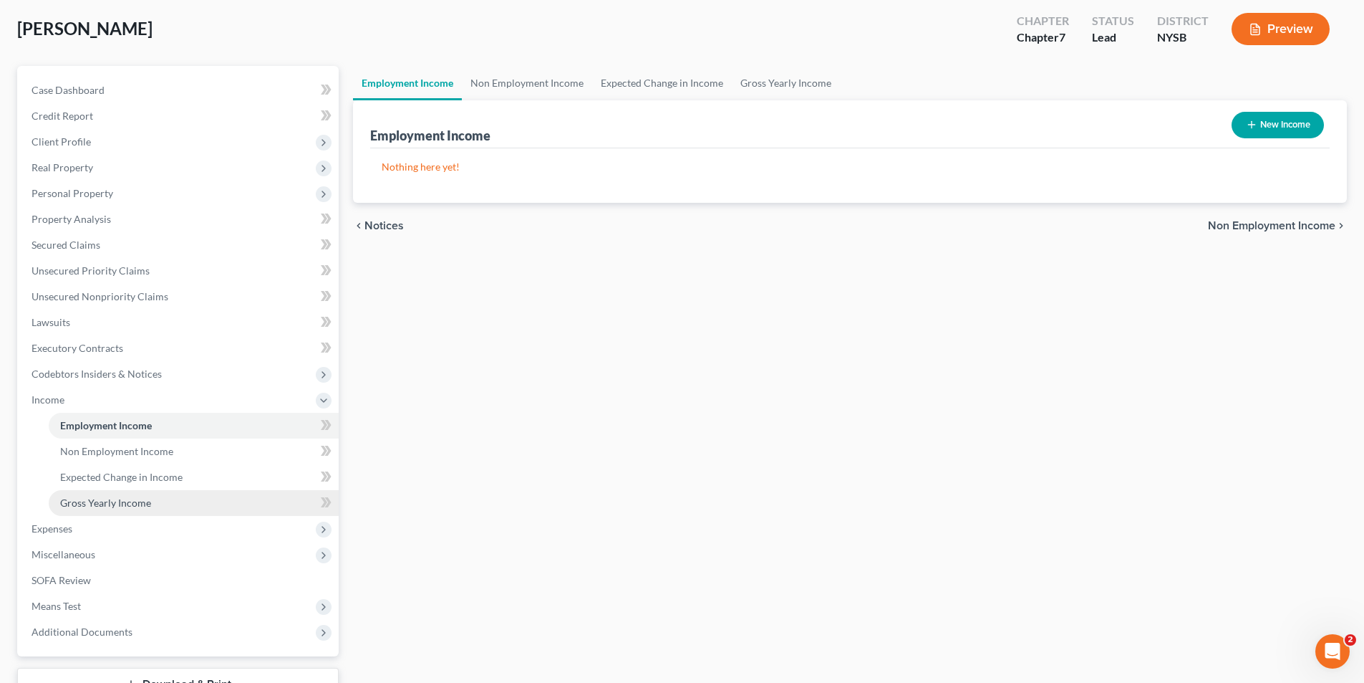
click at [212, 493] on link "Gross Yearly Income" at bounding box center [194, 503] width 290 height 26
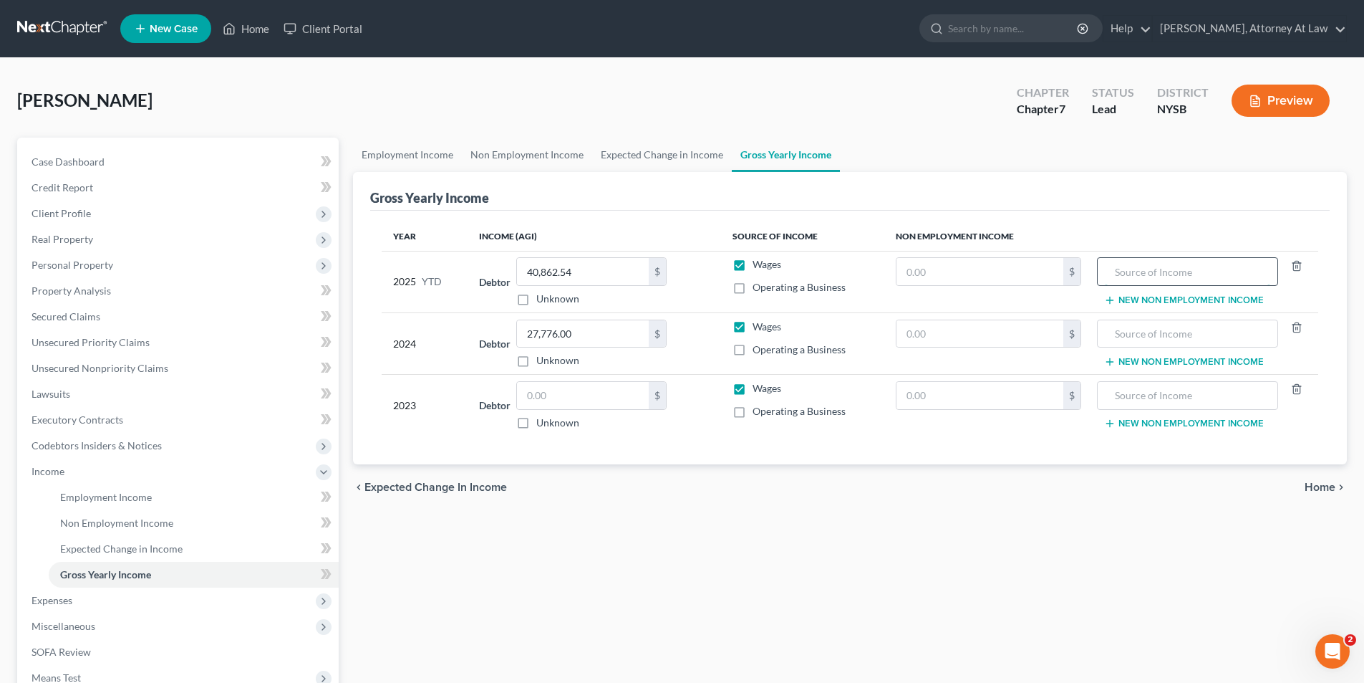
click at [1130, 278] on input "text" at bounding box center [1187, 271] width 165 height 27
click at [536, 425] on label "Unknown" at bounding box center [557, 422] width 43 height 14
click at [542, 425] on input "Unknown" at bounding box center [546, 419] width 9 height 9
checkbox input "true"
type input "0.00"
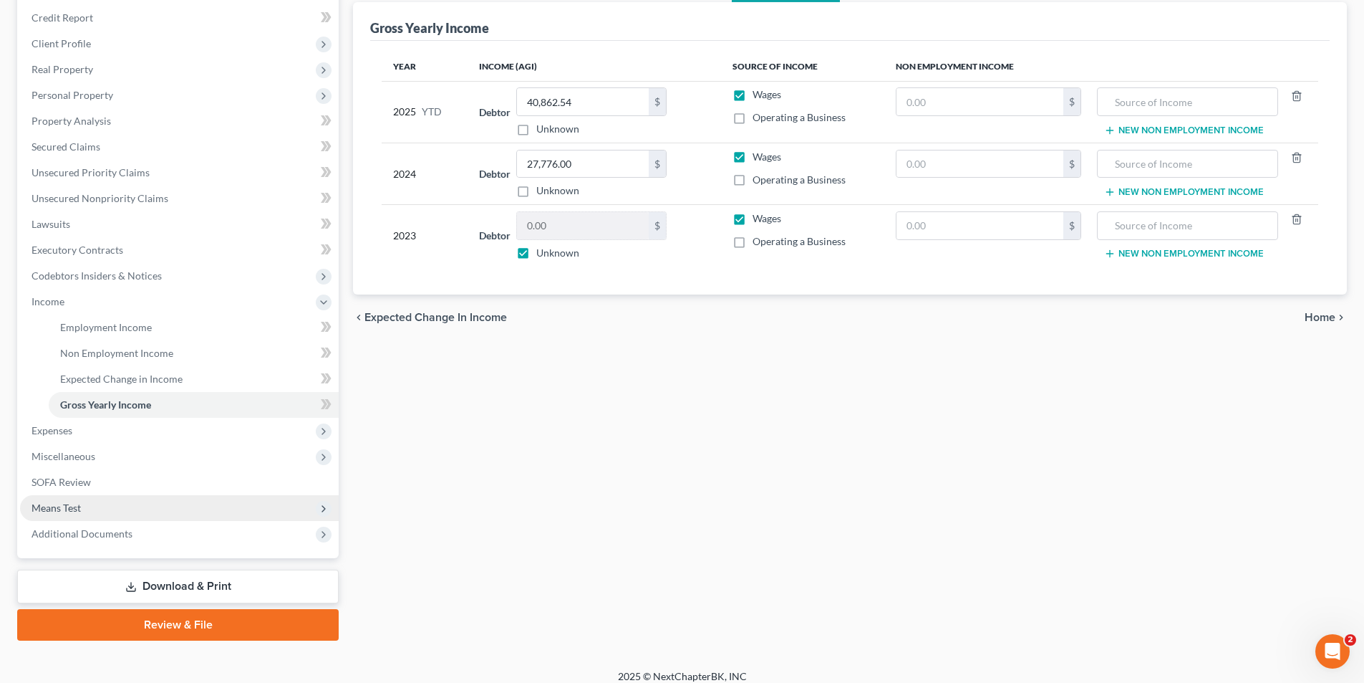
scroll to position [182, 0]
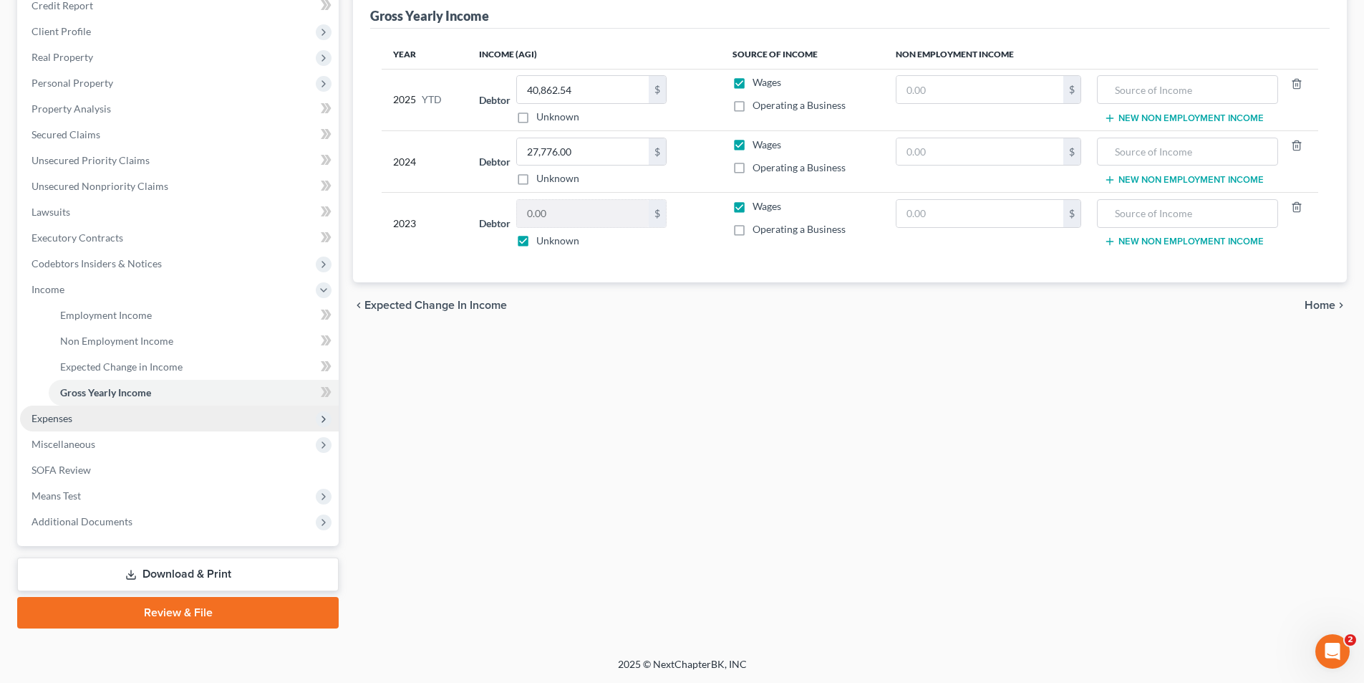
click at [156, 415] on span "Expenses" at bounding box center [179, 418] width 319 height 26
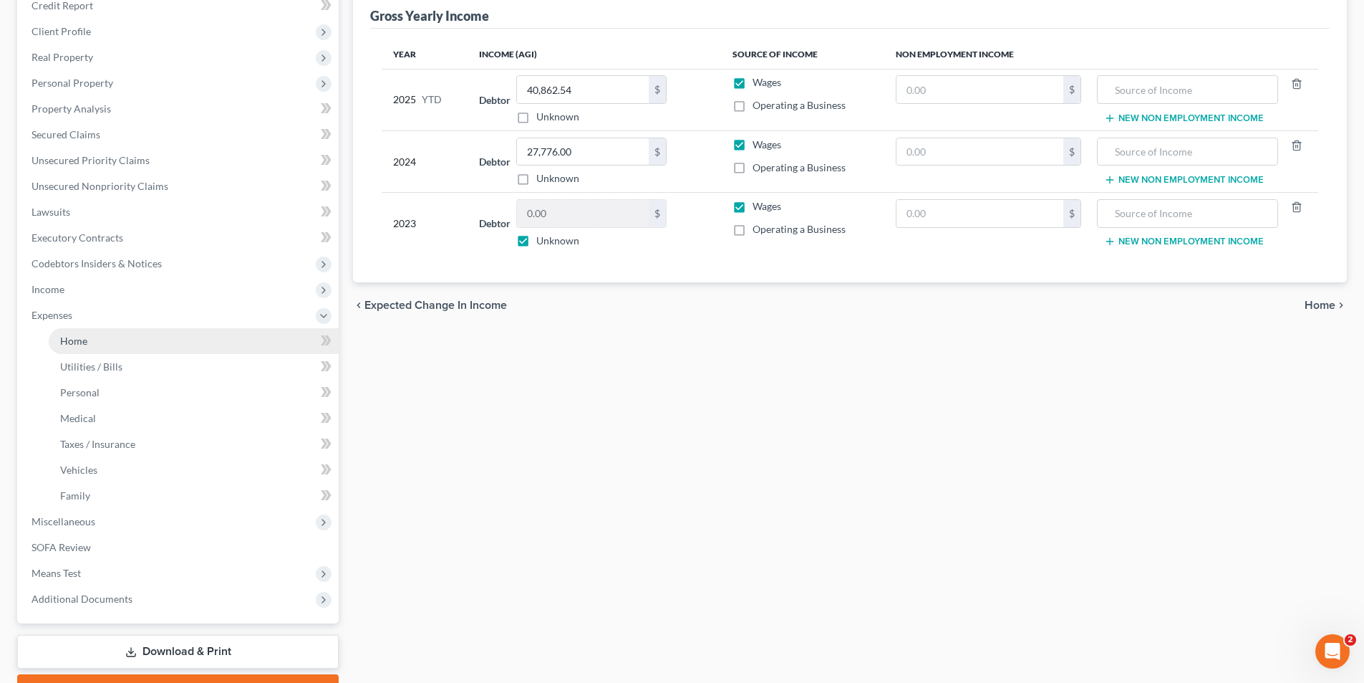
click at [213, 334] on link "Home" at bounding box center [194, 341] width 290 height 26
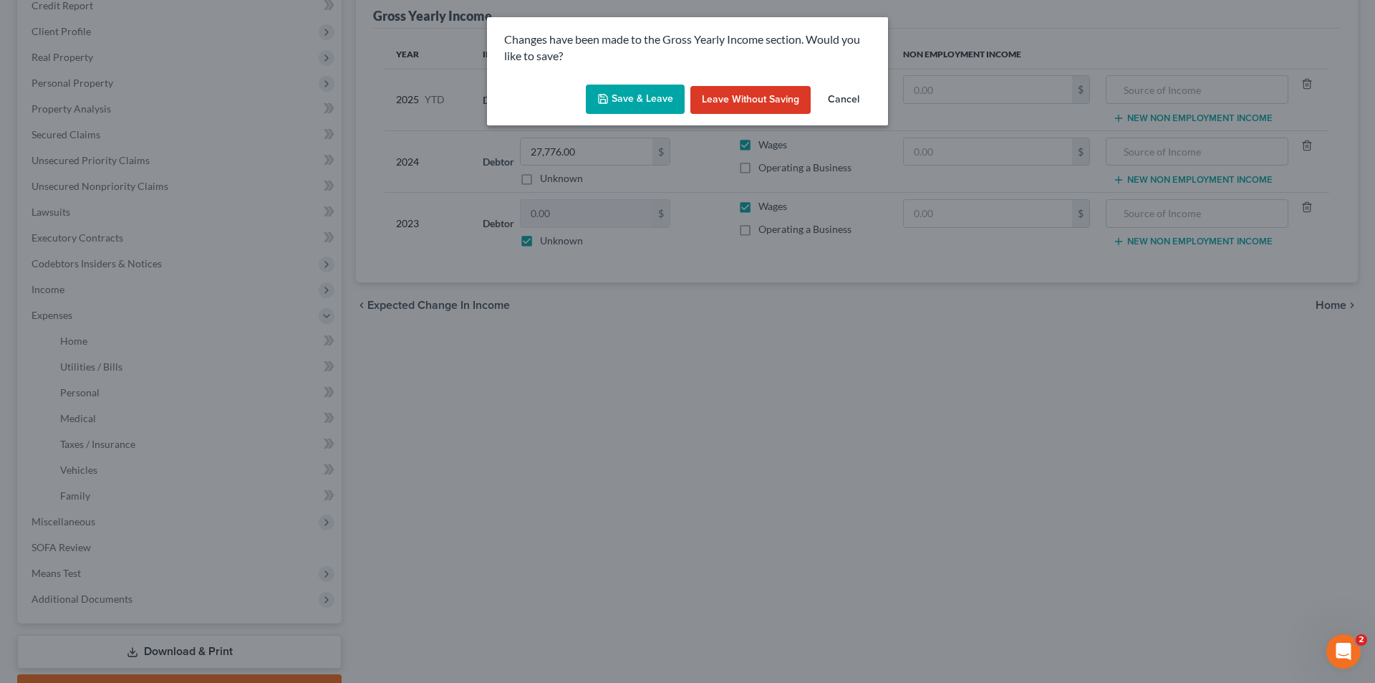
click at [594, 106] on button "Save & Leave" at bounding box center [635, 100] width 99 height 30
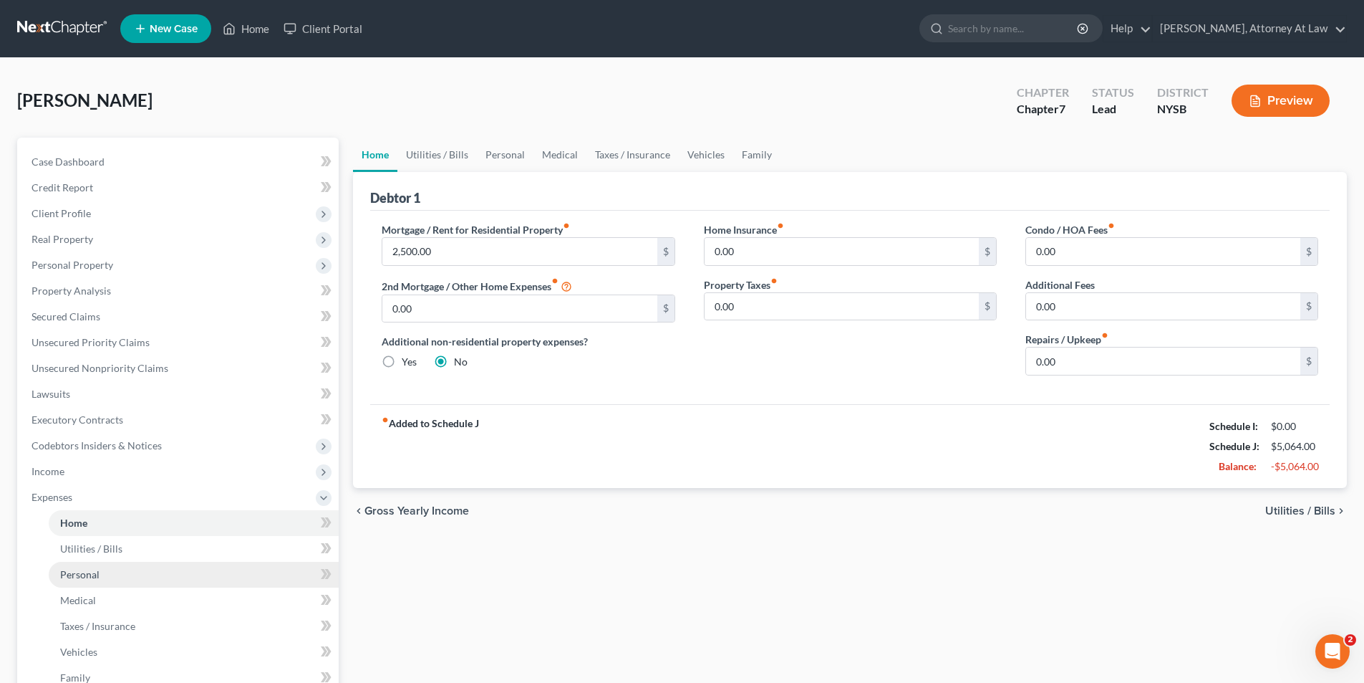
click at [224, 561] on link "Personal" at bounding box center [194, 574] width 290 height 26
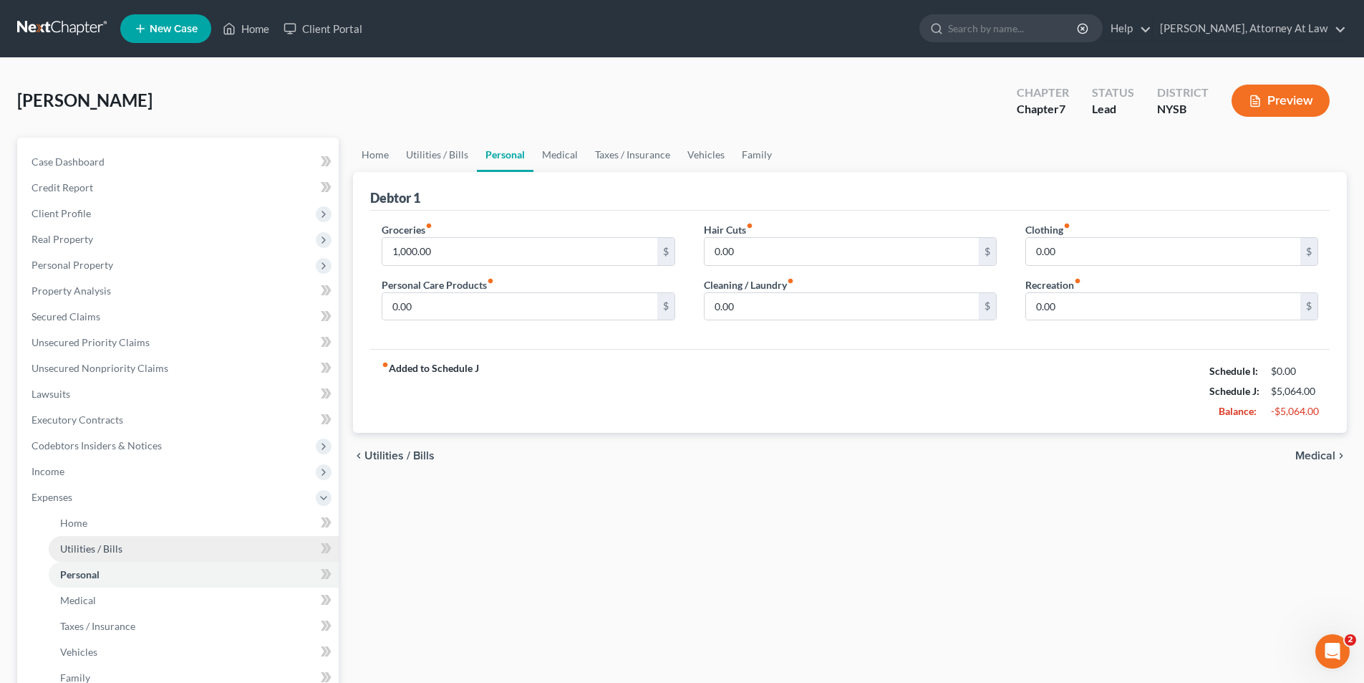
click at [231, 546] on link "Utilities / Bills" at bounding box center [194, 549] width 290 height 26
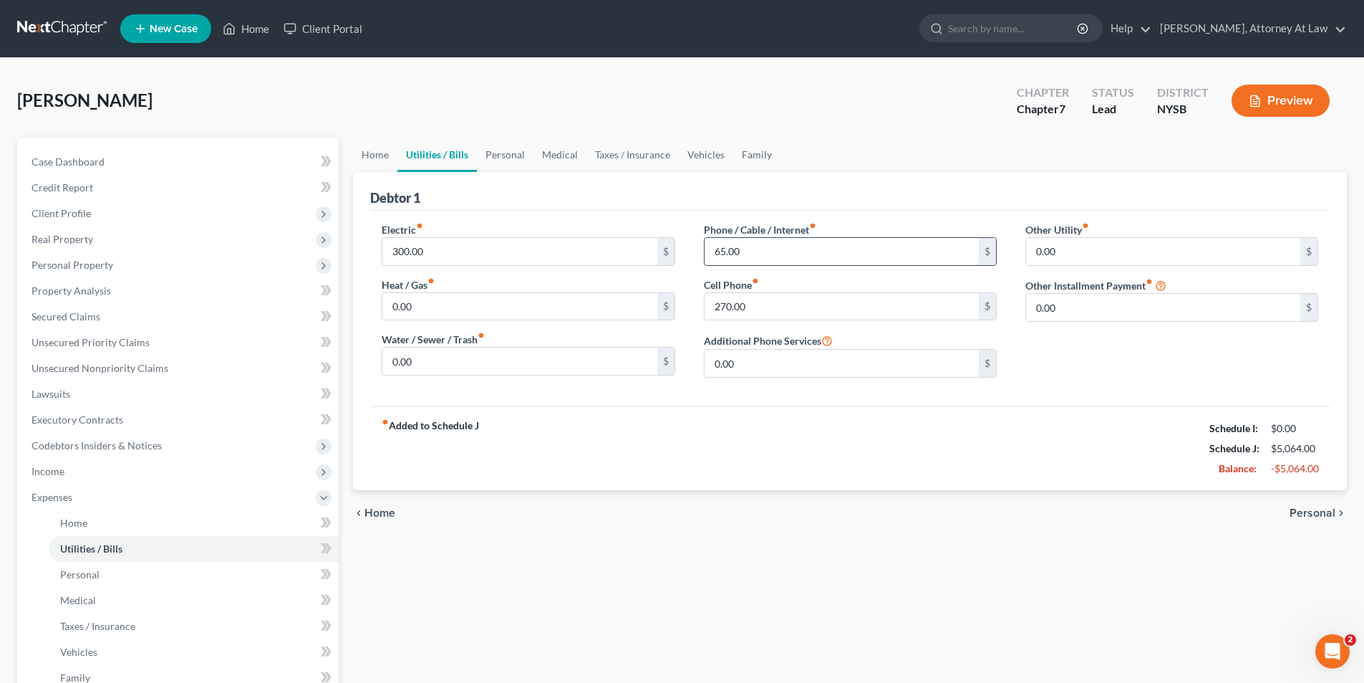
click at [761, 259] on input "65.00" at bounding box center [842, 251] width 274 height 27
click at [763, 259] on input "65.00" at bounding box center [842, 251] width 274 height 27
type input "115.00"
click at [893, 140] on ul "Home Utilities / Bills Personal Medical Taxes / Insurance Vehicles Family" at bounding box center [850, 155] width 994 height 34
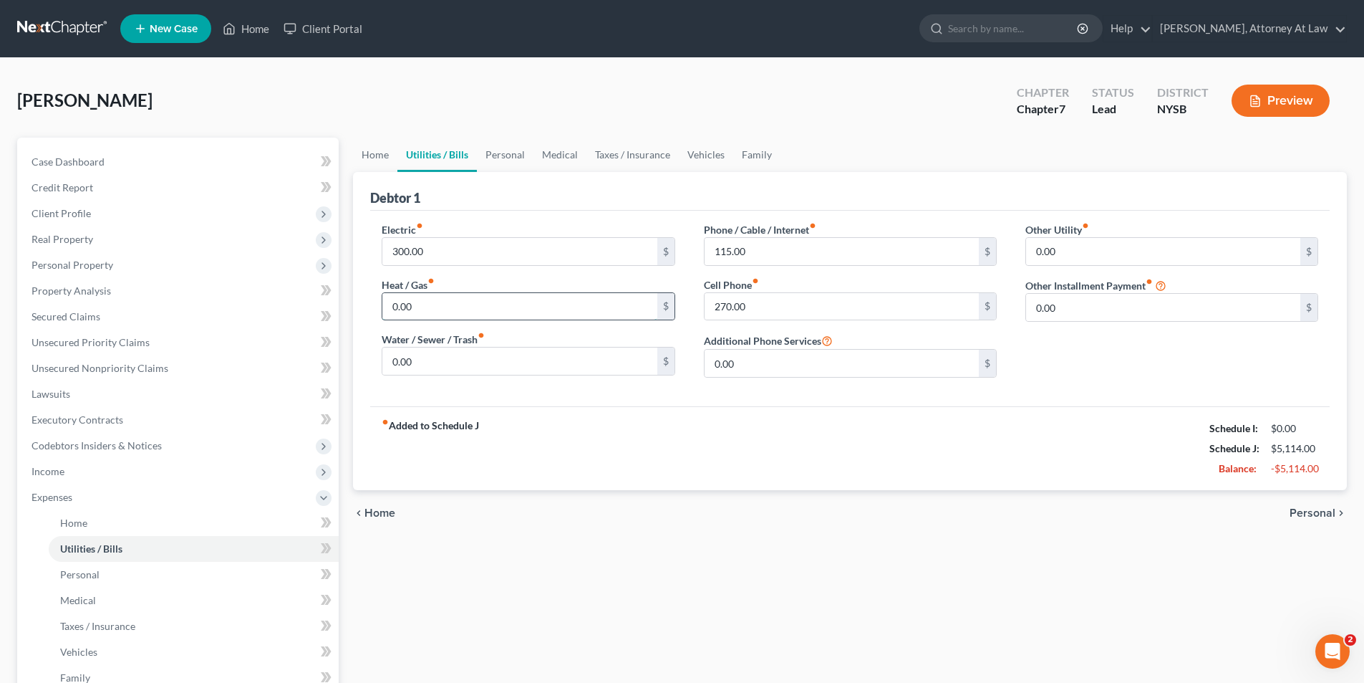
click at [526, 306] on input "0.00" at bounding box center [519, 306] width 274 height 27
type input "60"
click at [755, 279] on icon "fiber_manual_record" at bounding box center [755, 280] width 7 height 7
click at [757, 303] on input "270.00" at bounding box center [842, 306] width 274 height 27
type input "260.00"
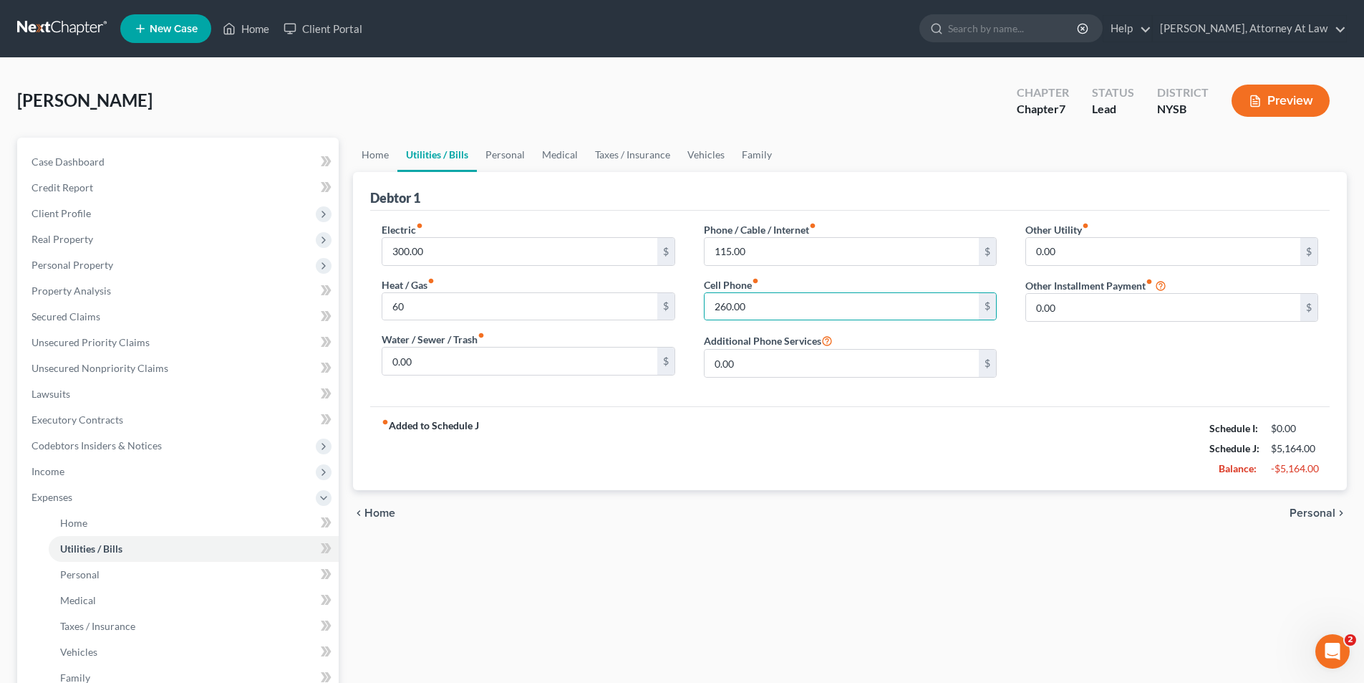
click at [1073, 408] on div "fiber_manual_record Added to Schedule J Schedule I: $0.00 Schedule J: $5,164.00…" at bounding box center [850, 448] width 960 height 84
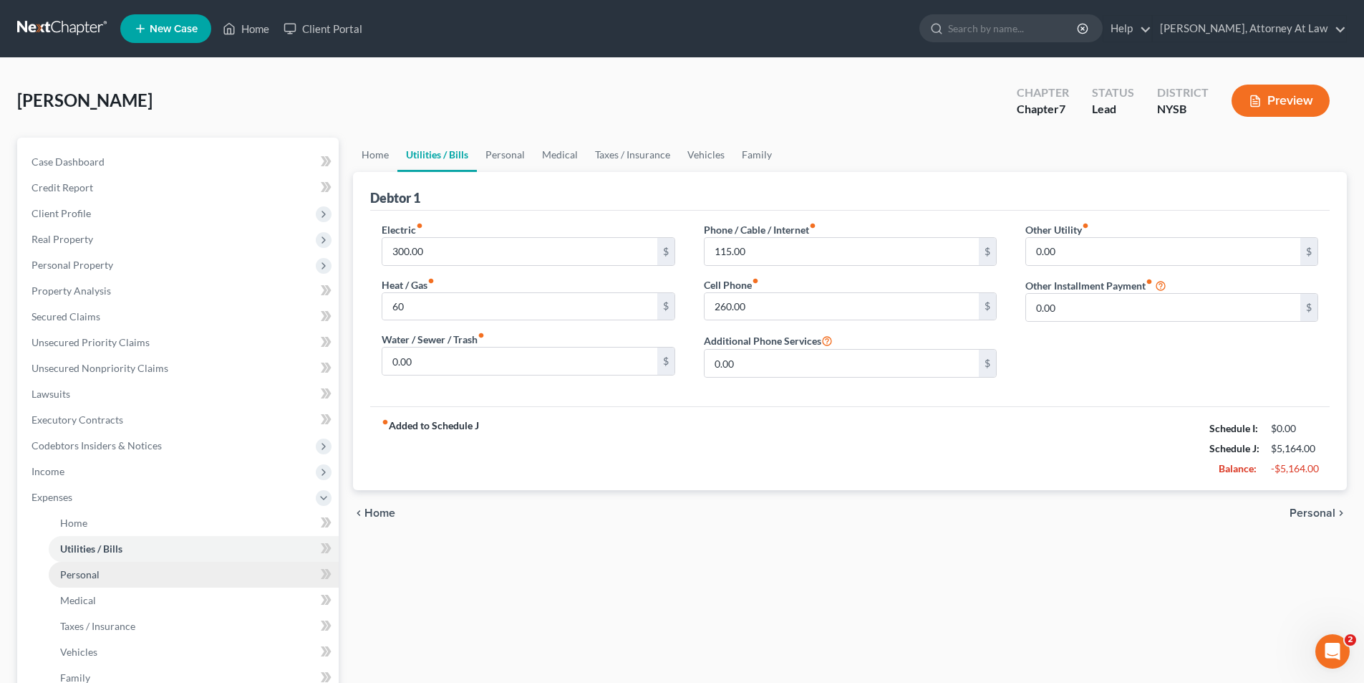
click at [146, 574] on link "Personal" at bounding box center [194, 574] width 290 height 26
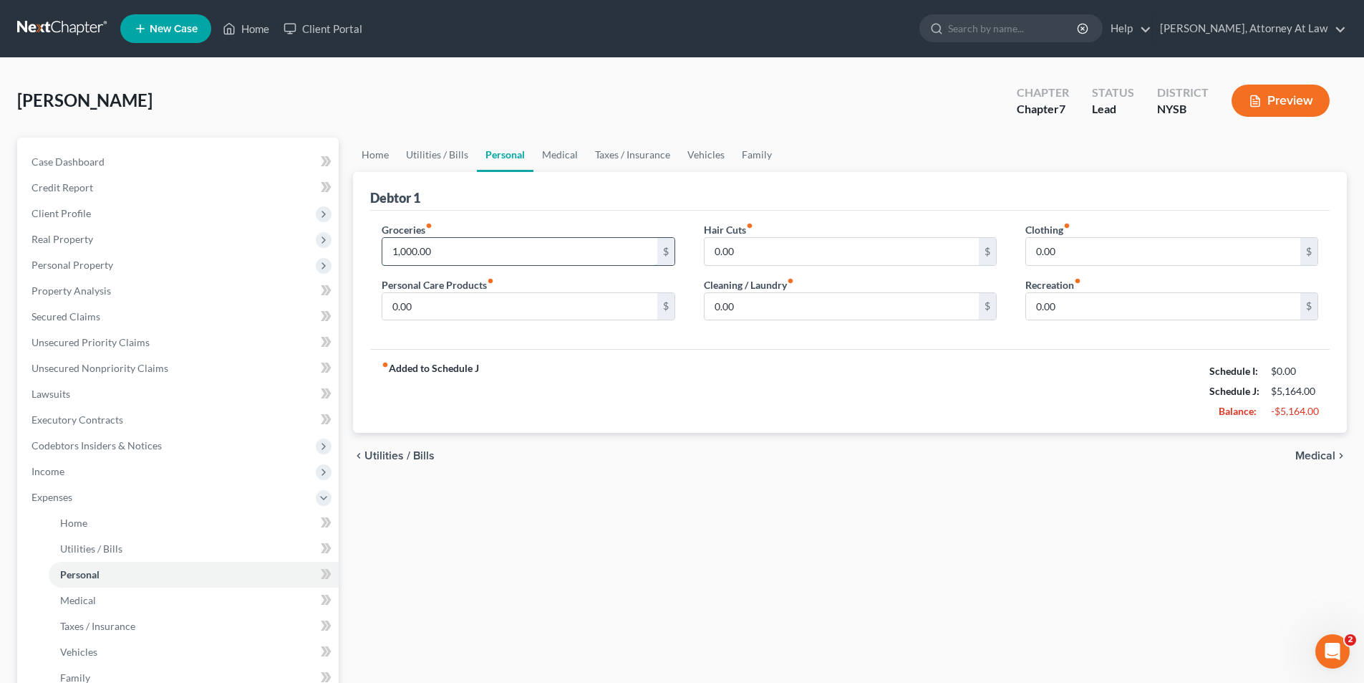
click at [461, 257] on input "1,000.00" at bounding box center [519, 251] width 274 height 27
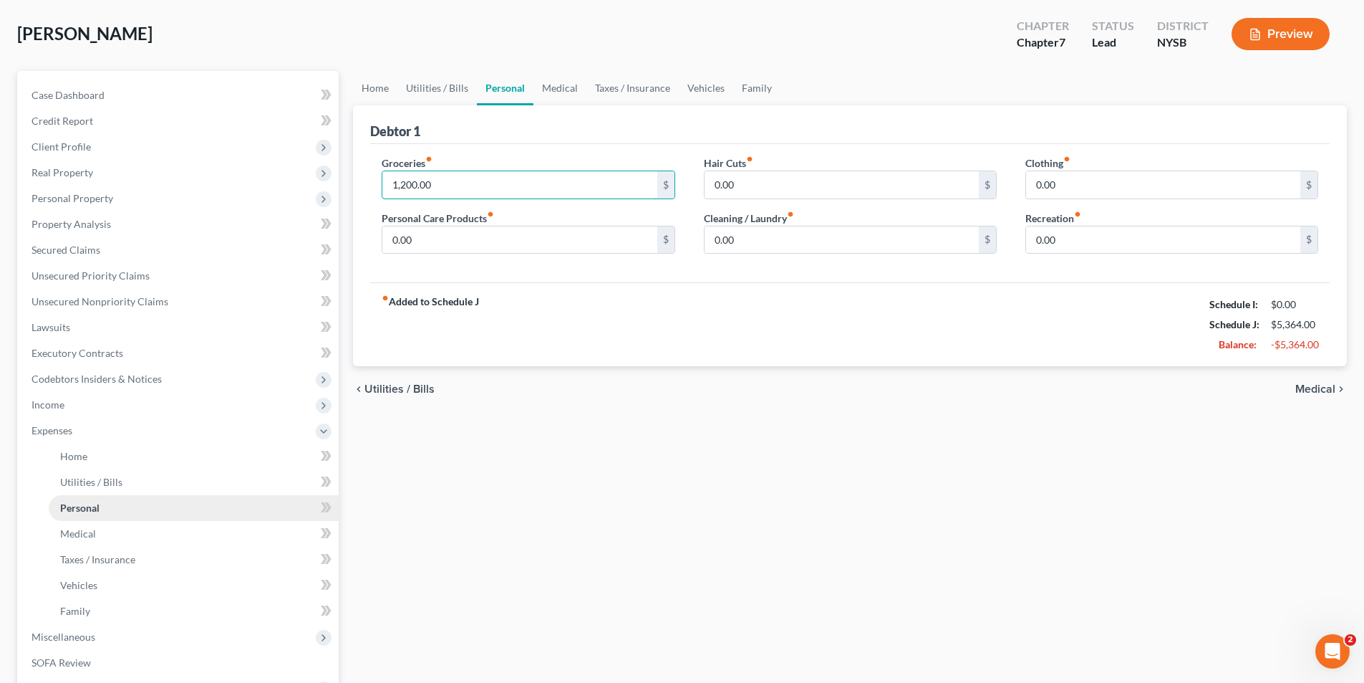
scroll to position [72, 0]
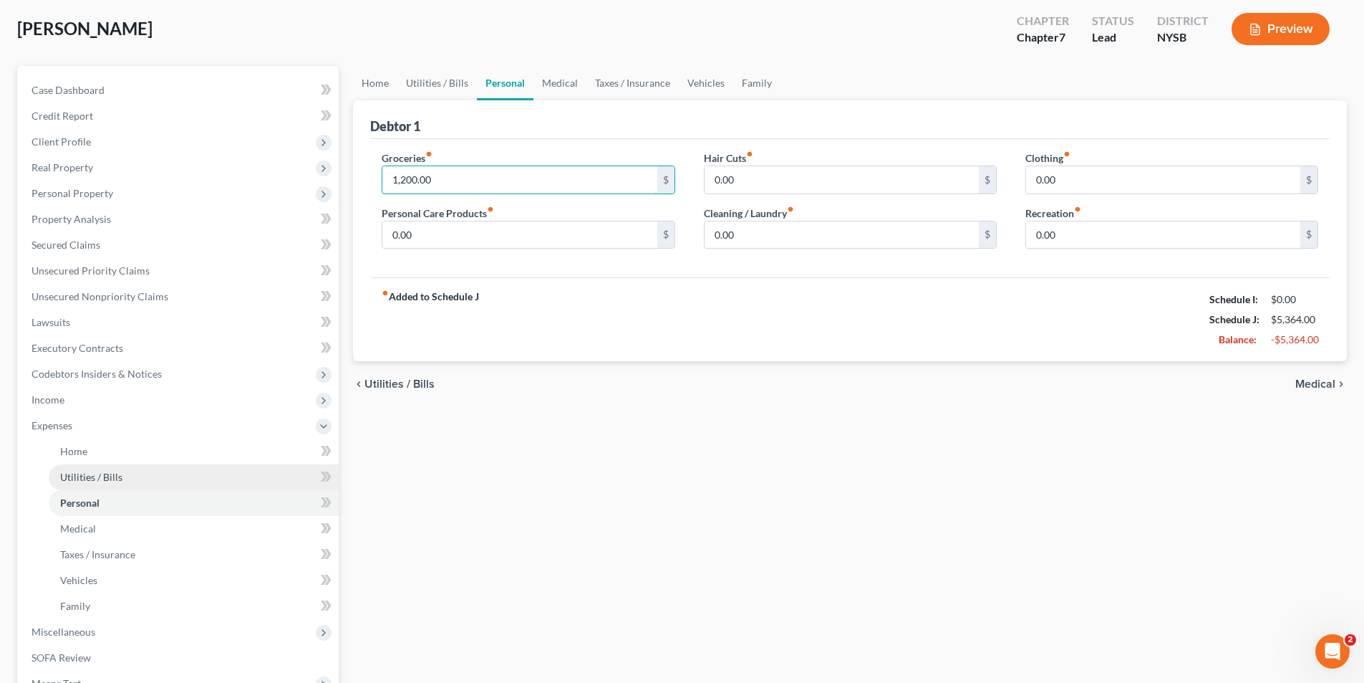
type input "1,200.00"
click at [178, 483] on link "Utilities / Bills" at bounding box center [194, 477] width 290 height 26
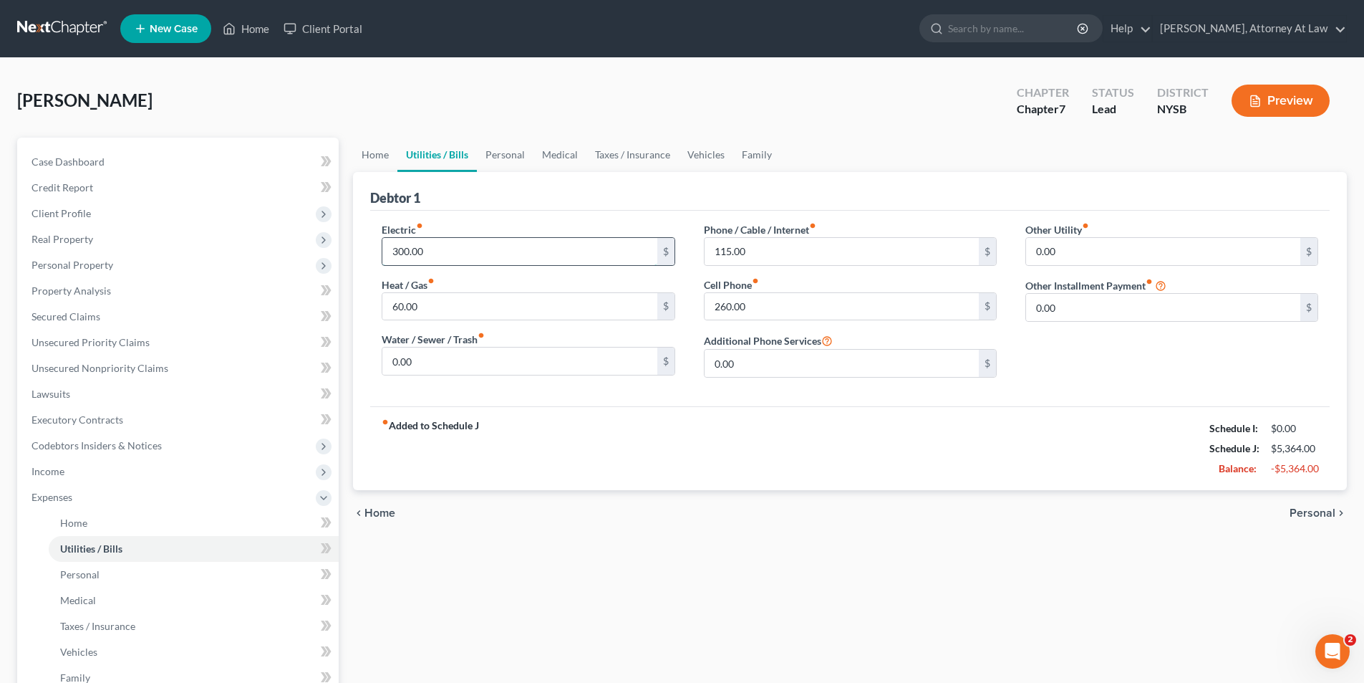
click at [480, 252] on input "300.00" at bounding box center [519, 251] width 274 height 27
type input "250.00"
click at [617, 456] on div "fiber_manual_record Added to Schedule J Schedule I: $0.00 Schedule J: $5,314.00…" at bounding box center [850, 448] width 960 height 84
click at [193, 577] on link "Personal" at bounding box center [194, 574] width 290 height 26
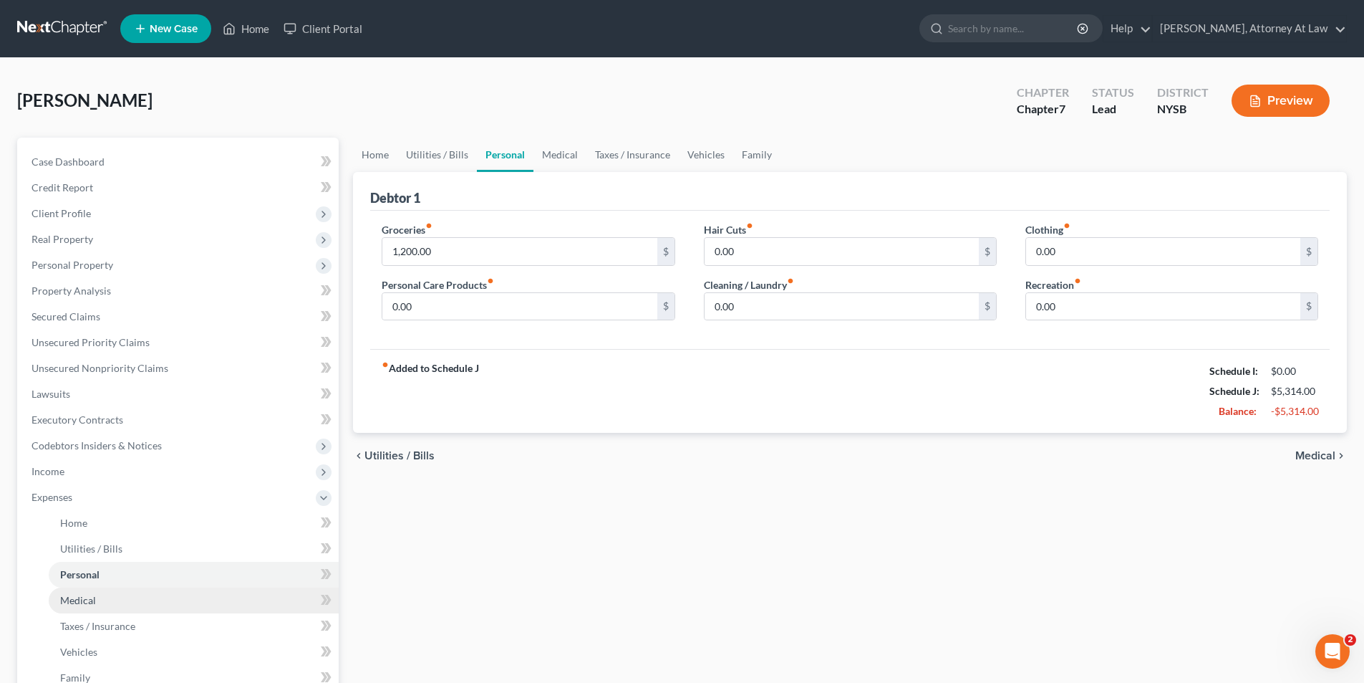
click at [187, 599] on link "Medical" at bounding box center [194, 600] width 290 height 26
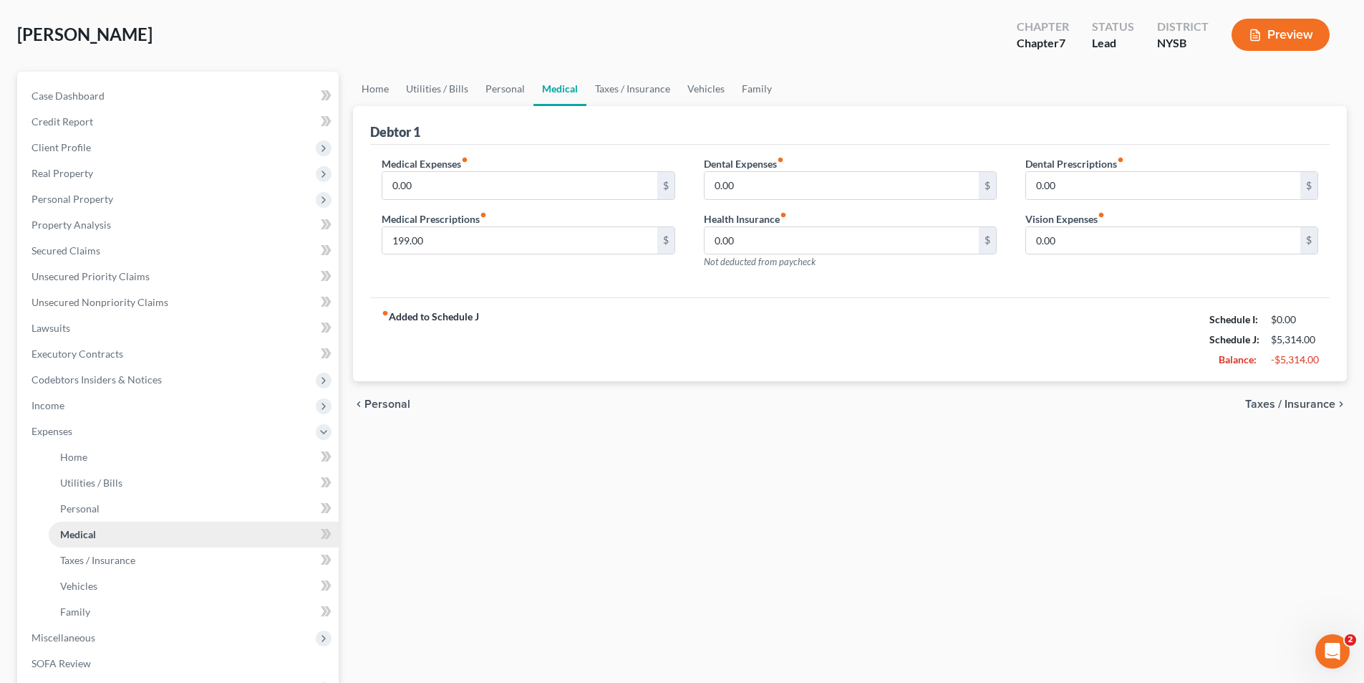
scroll to position [72, 0]
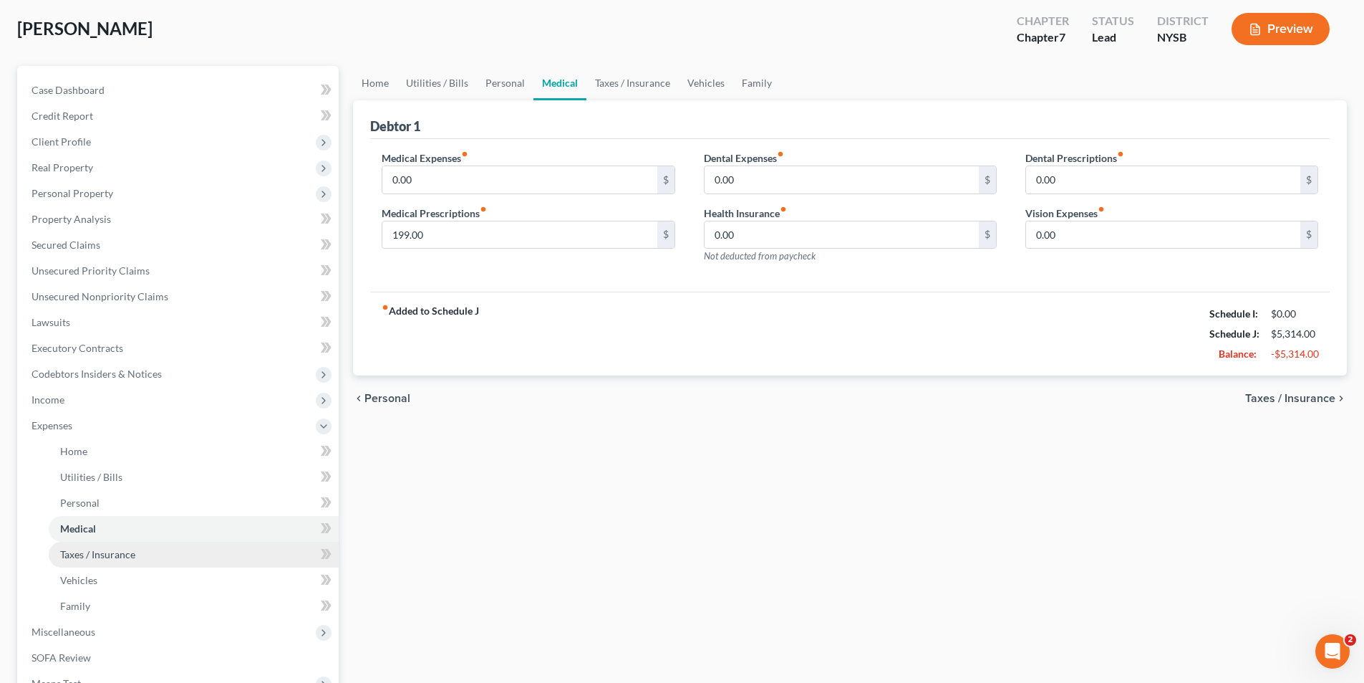
click at [244, 550] on link "Taxes / Insurance" at bounding box center [194, 554] width 290 height 26
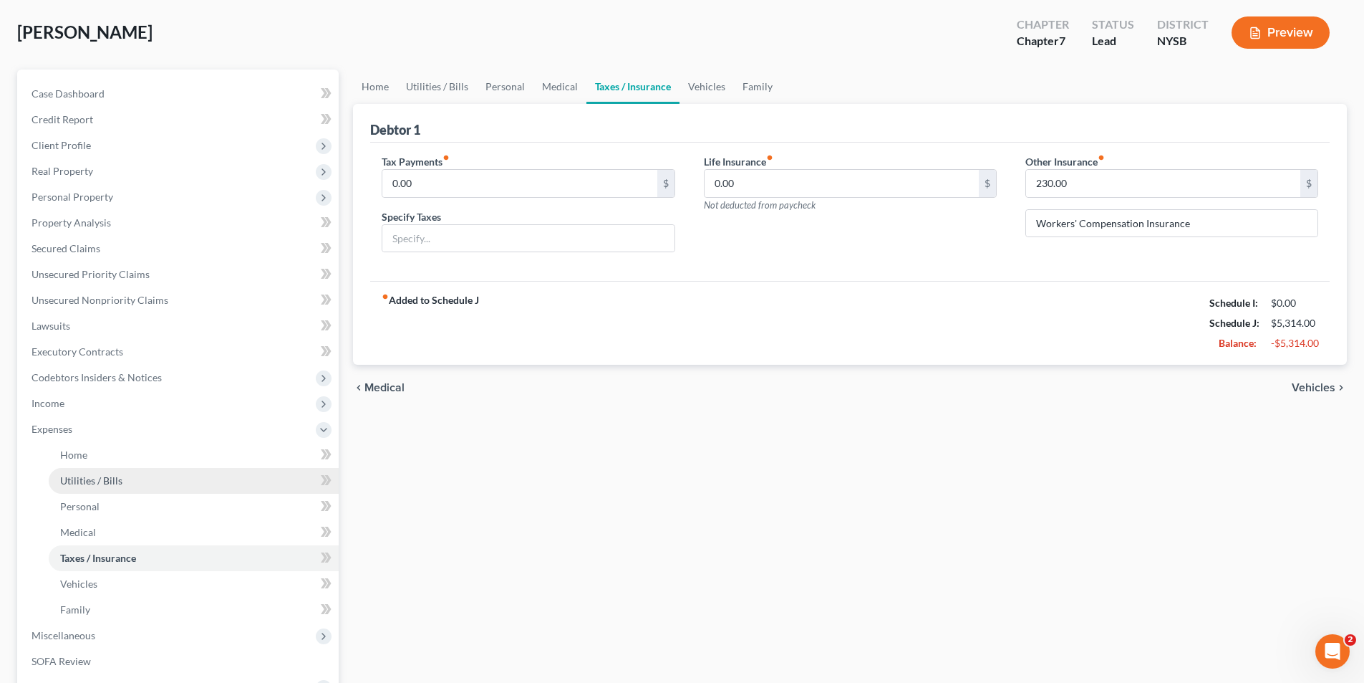
scroll to position [72, 0]
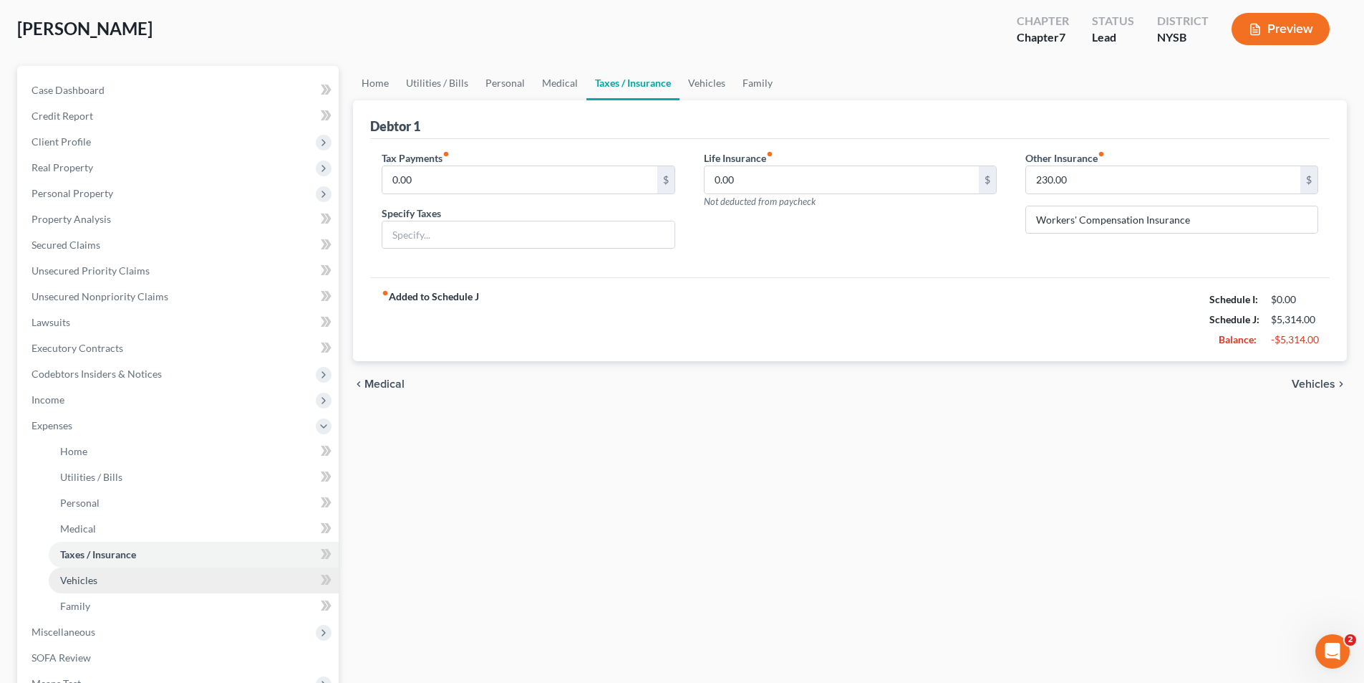
click at [250, 584] on link "Vehicles" at bounding box center [194, 580] width 290 height 26
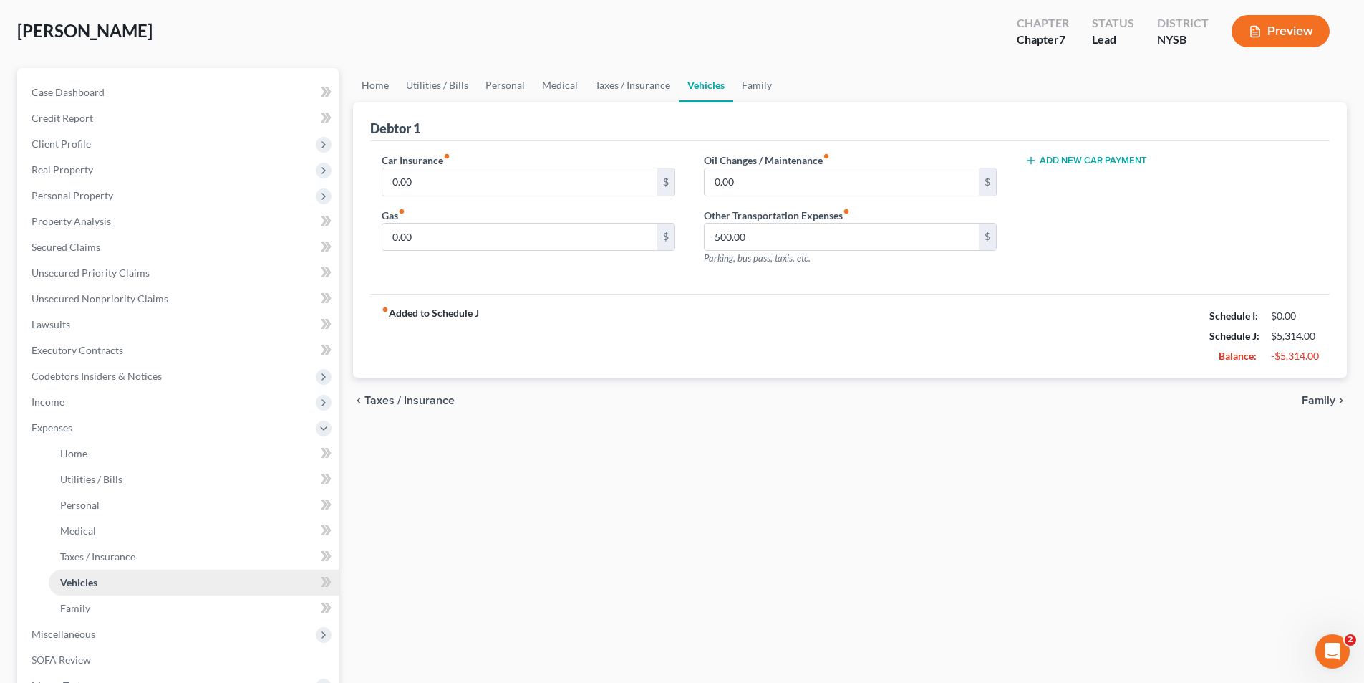
scroll to position [72, 0]
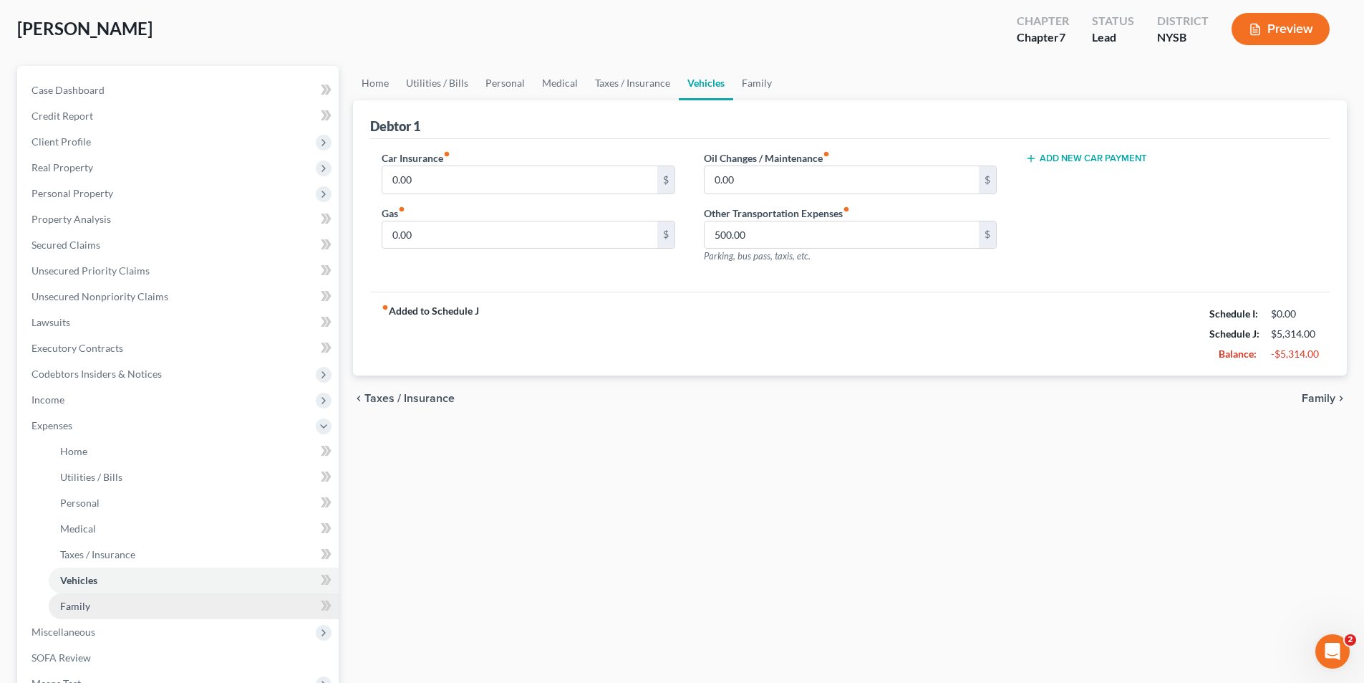
click at [246, 605] on link "Family" at bounding box center [194, 606] width 290 height 26
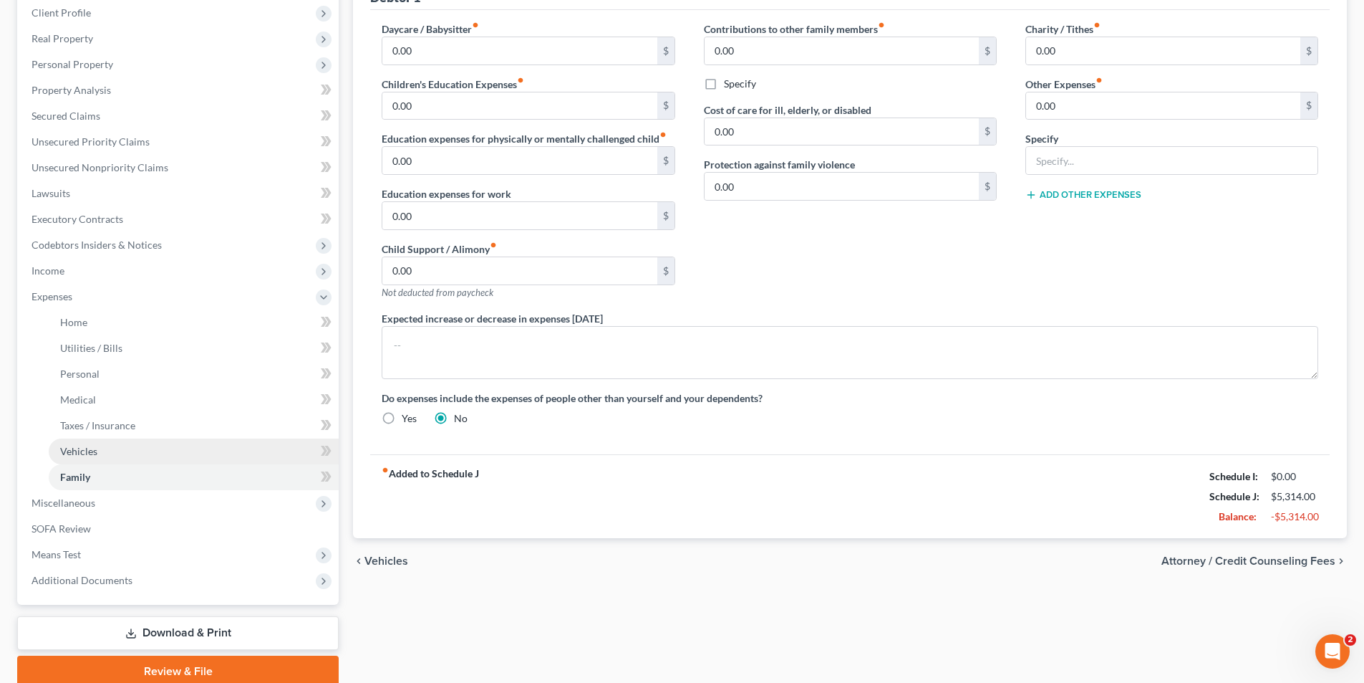
scroll to position [215, 0]
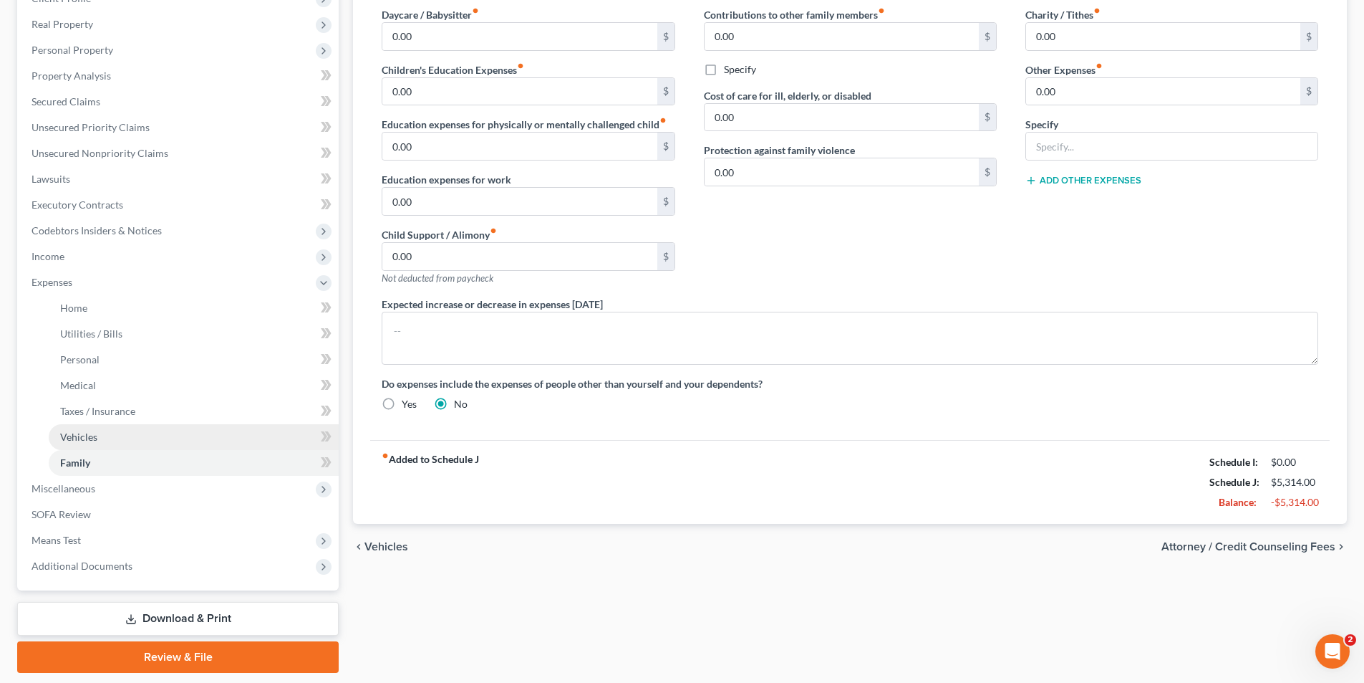
click at [199, 440] on link "Vehicles" at bounding box center [194, 437] width 290 height 26
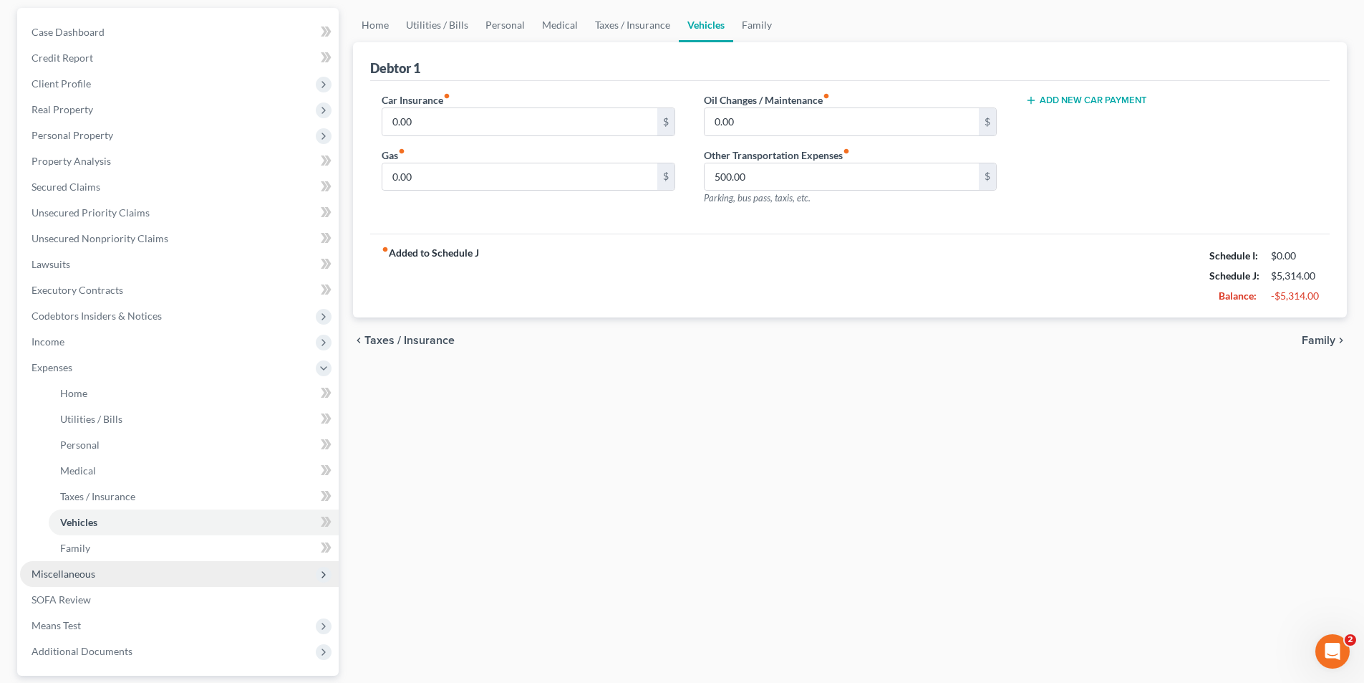
scroll to position [143, 0]
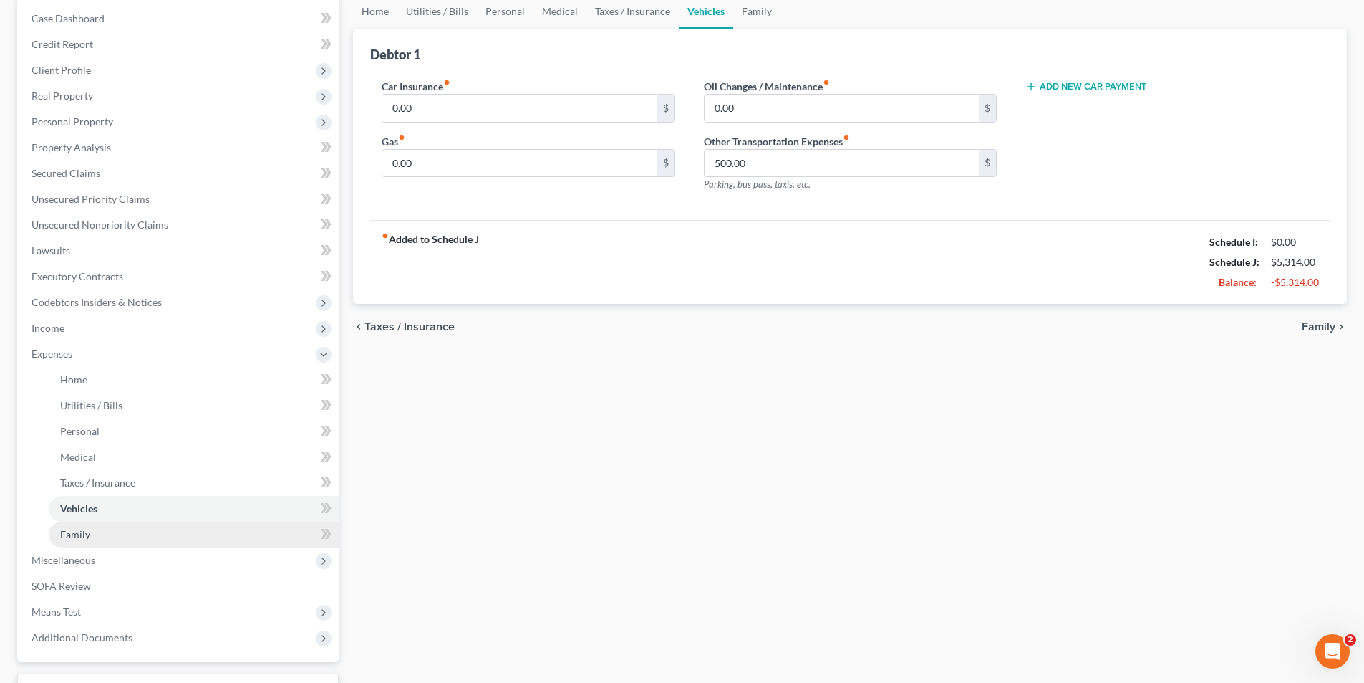
click at [156, 529] on link "Family" at bounding box center [194, 534] width 290 height 26
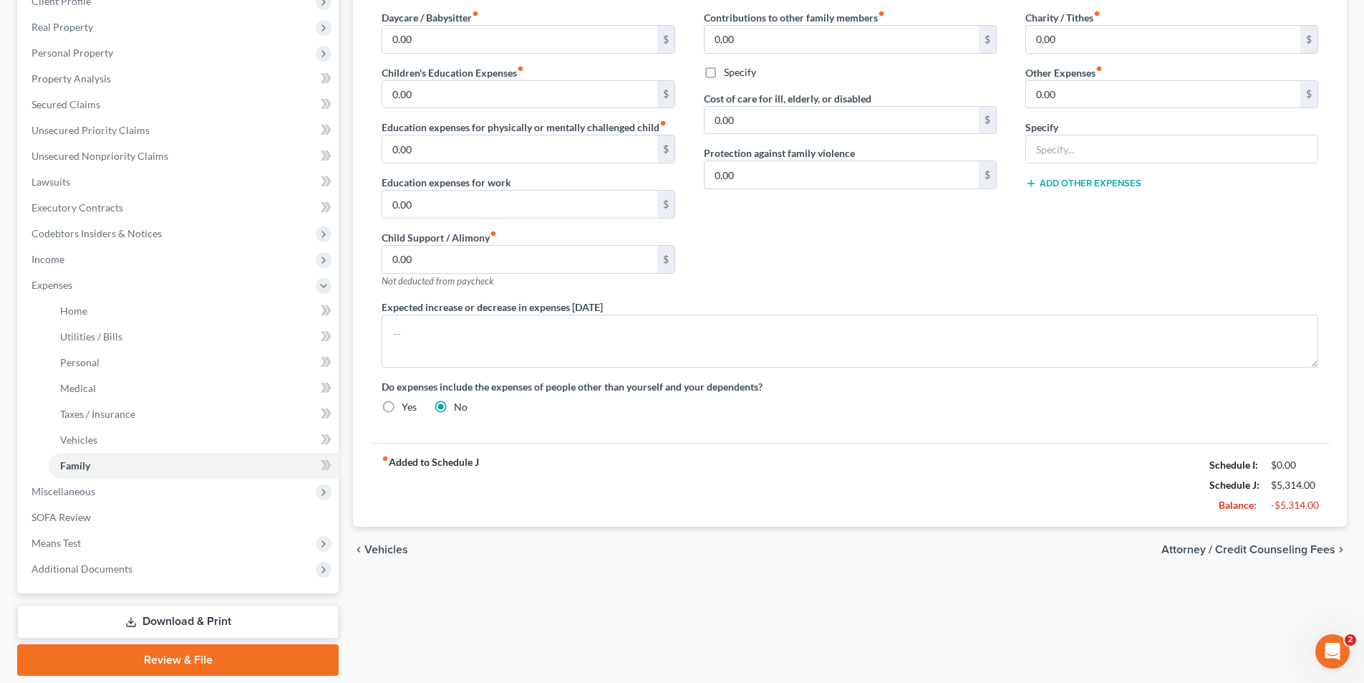
scroll to position [215, 0]
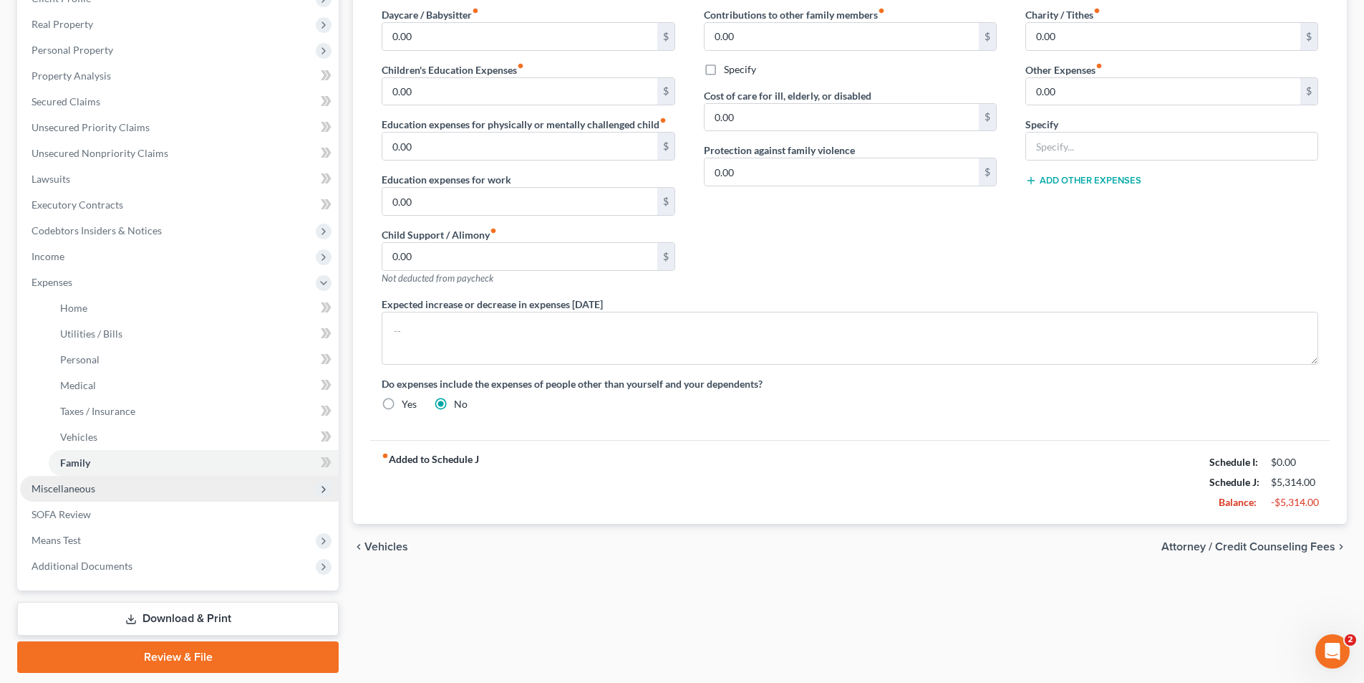
click at [171, 482] on span "Miscellaneous" at bounding box center [179, 489] width 319 height 26
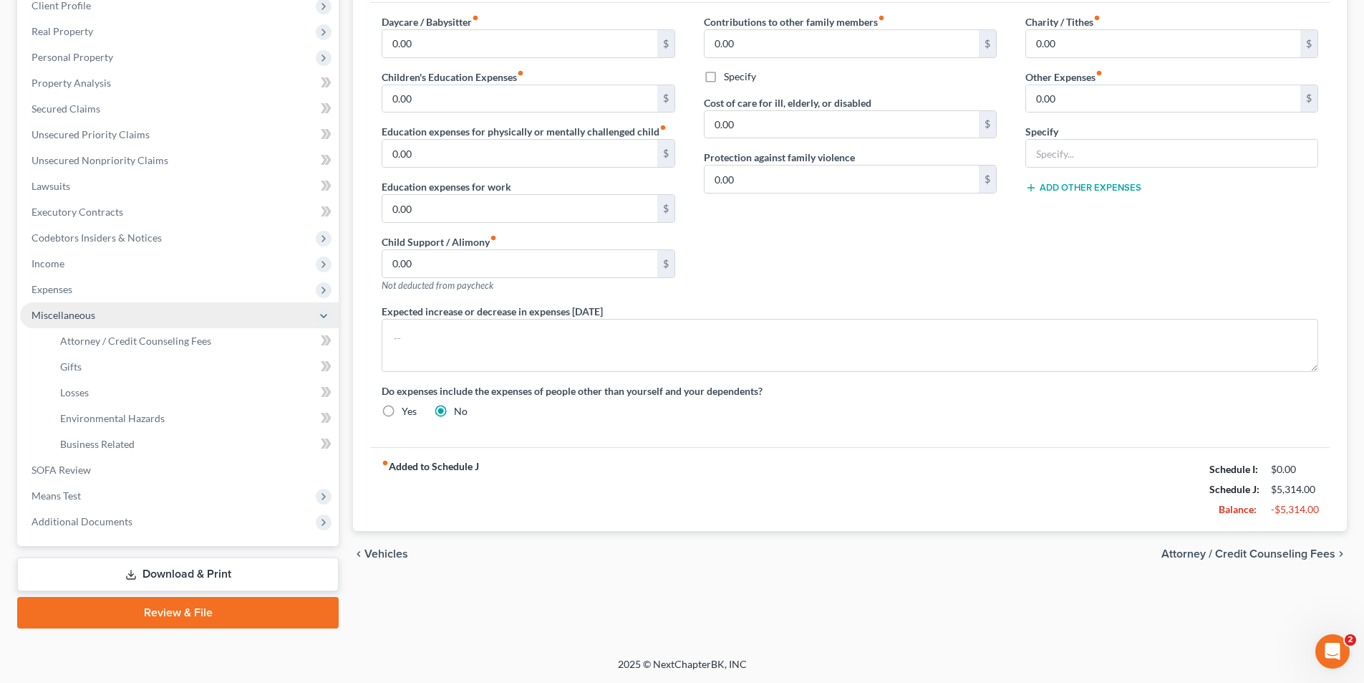
scroll to position [208, 0]
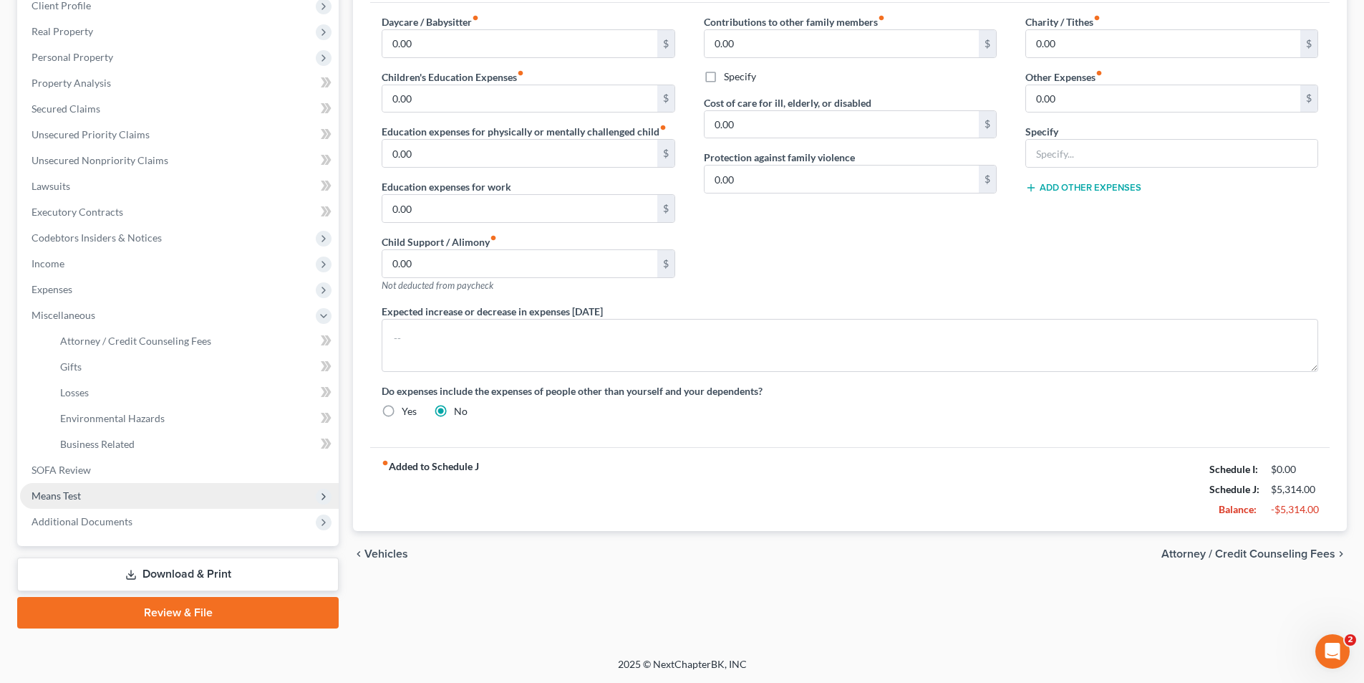
click at [143, 491] on span "Means Test" at bounding box center [179, 496] width 319 height 26
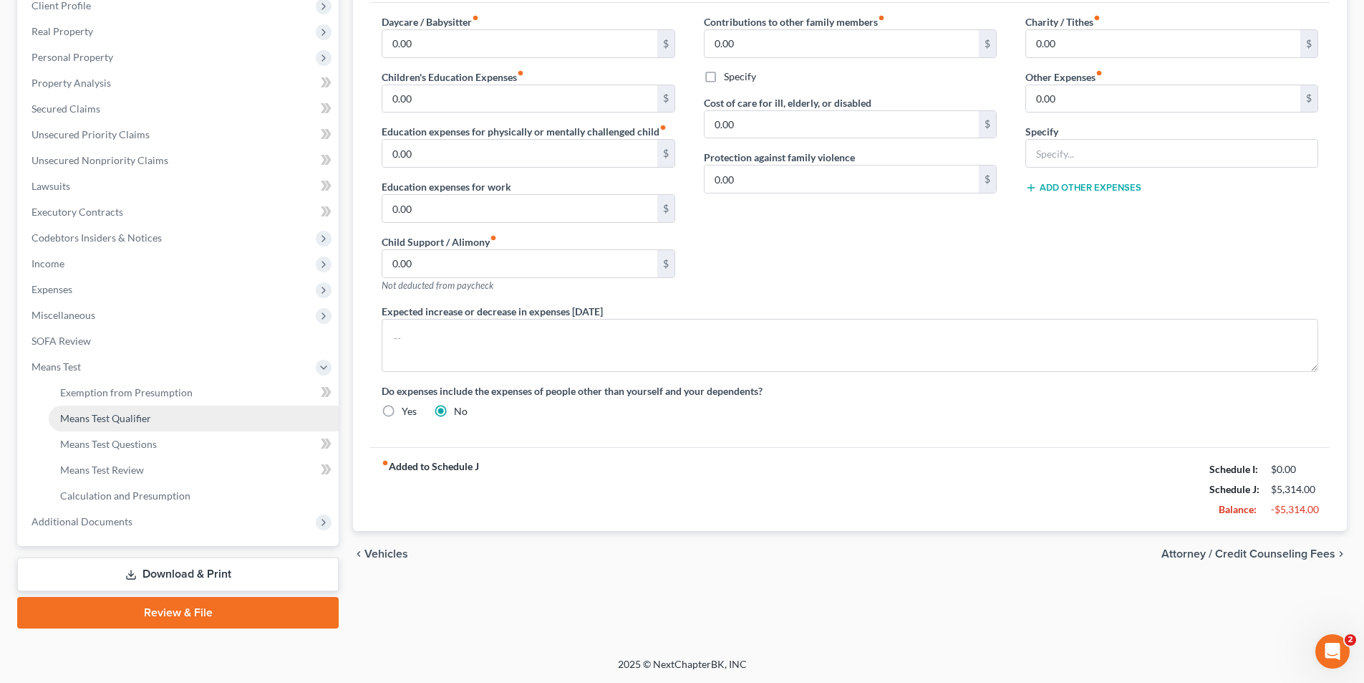
click at [202, 410] on link "Means Test Qualifier" at bounding box center [194, 418] width 290 height 26
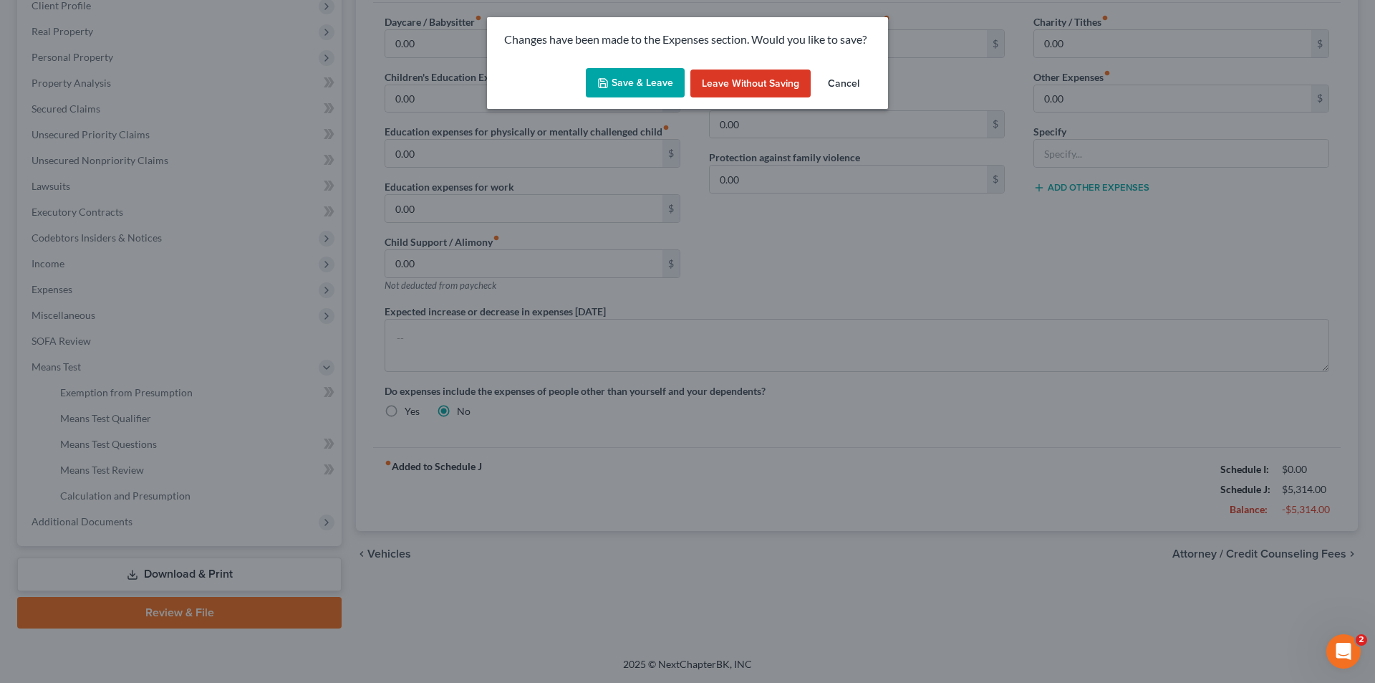
click at [654, 81] on button "Save & Leave" at bounding box center [635, 83] width 99 height 30
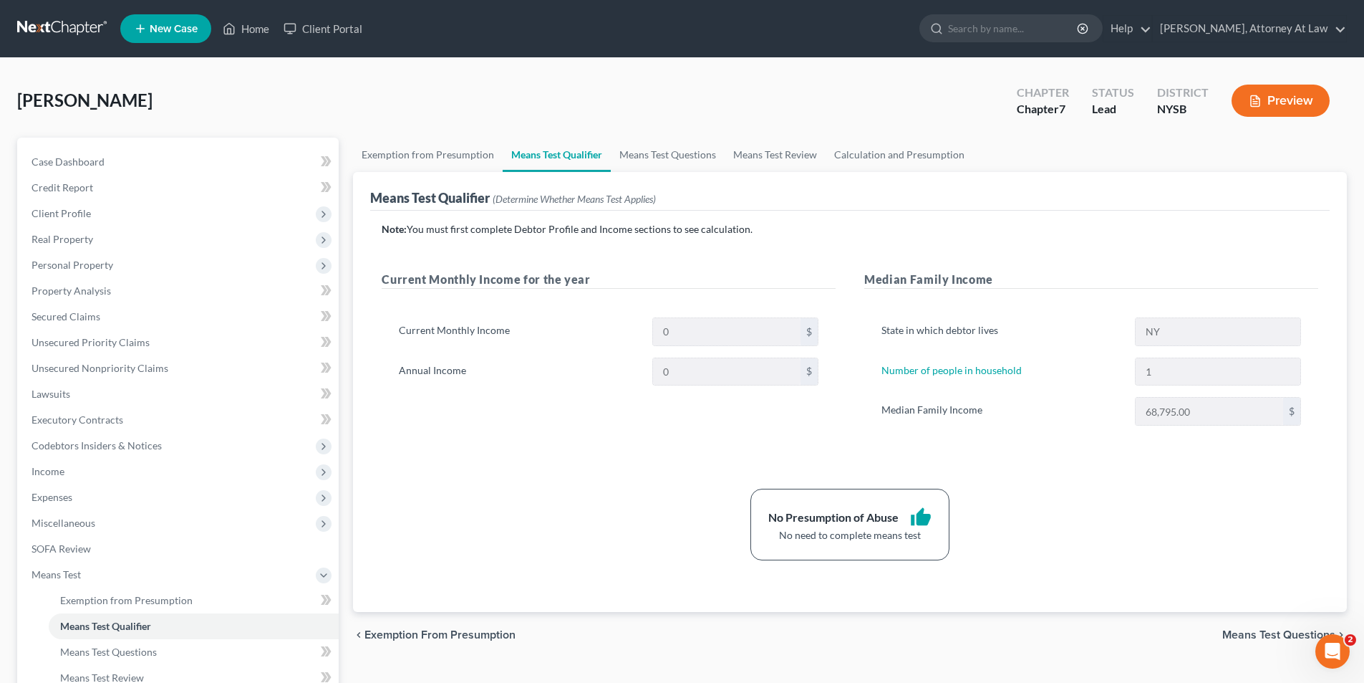
click at [1310, 102] on button "Preview" at bounding box center [1281, 101] width 98 height 32
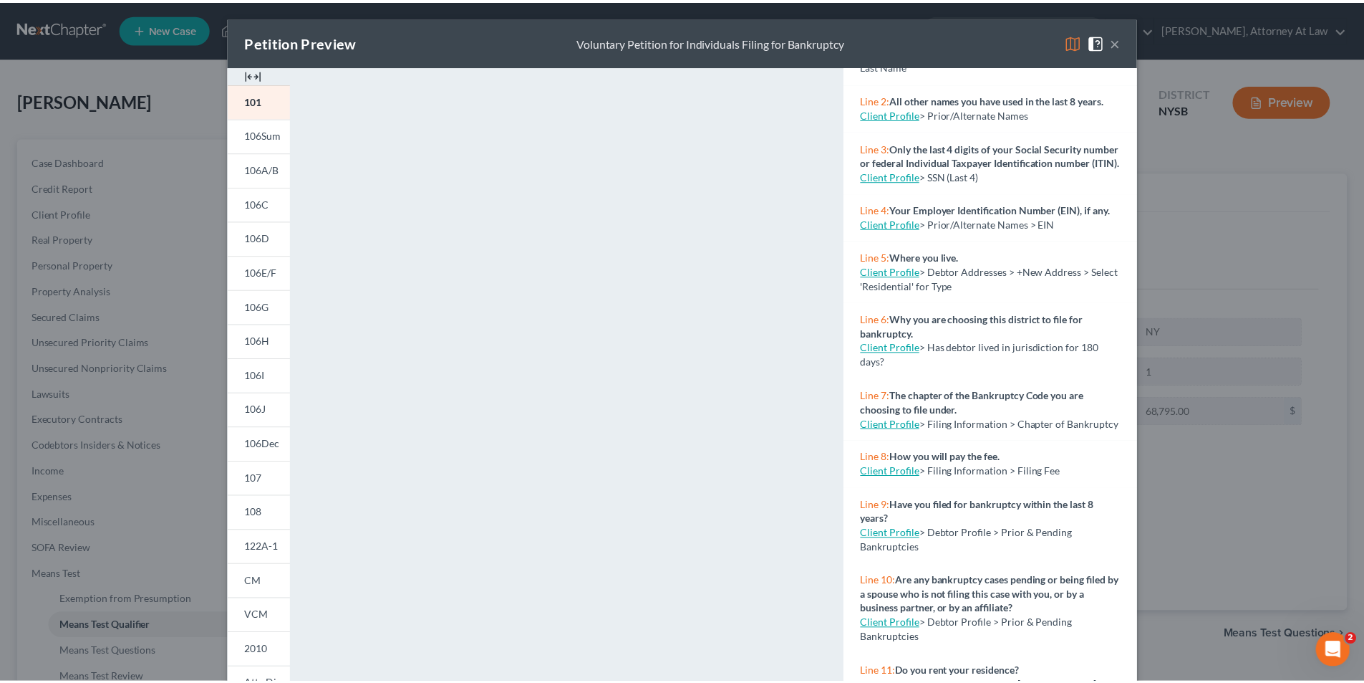
scroll to position [143, 0]
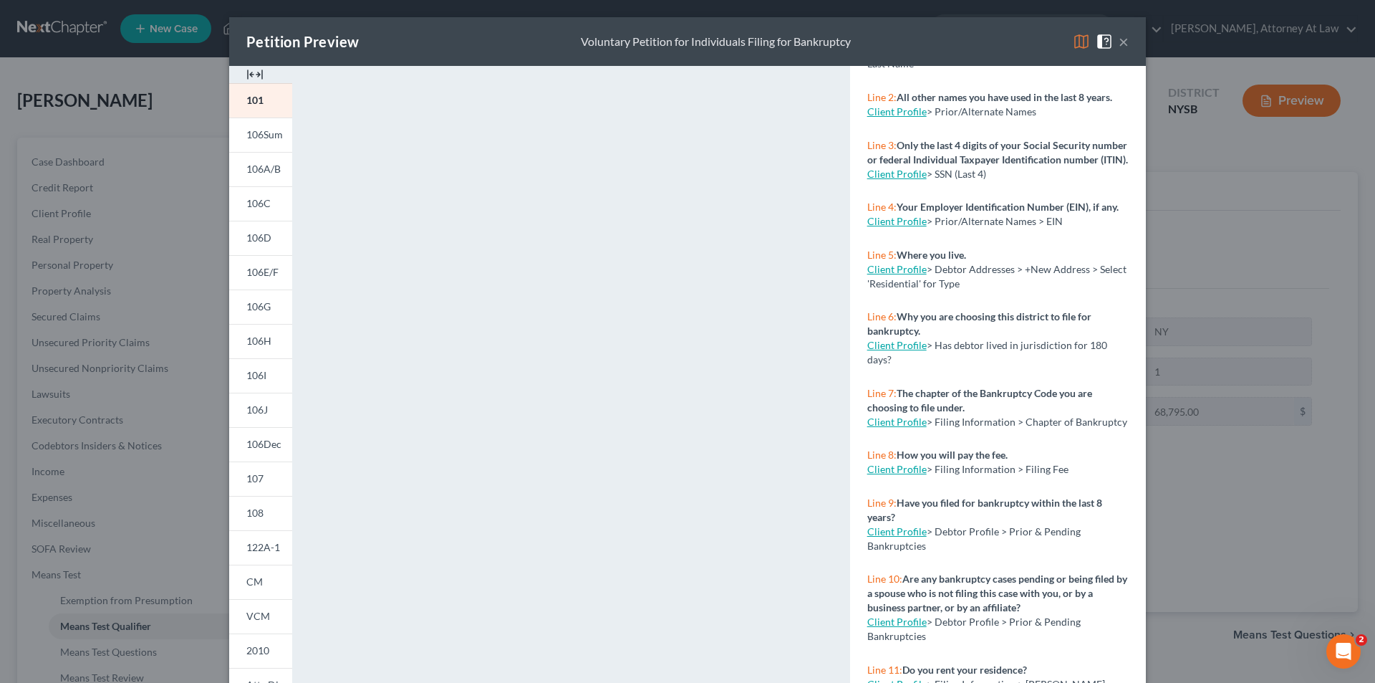
click at [917, 475] on link "Client Profile" at bounding box center [896, 469] width 59 height 12
select select "1"
select select "0"
select select "55"
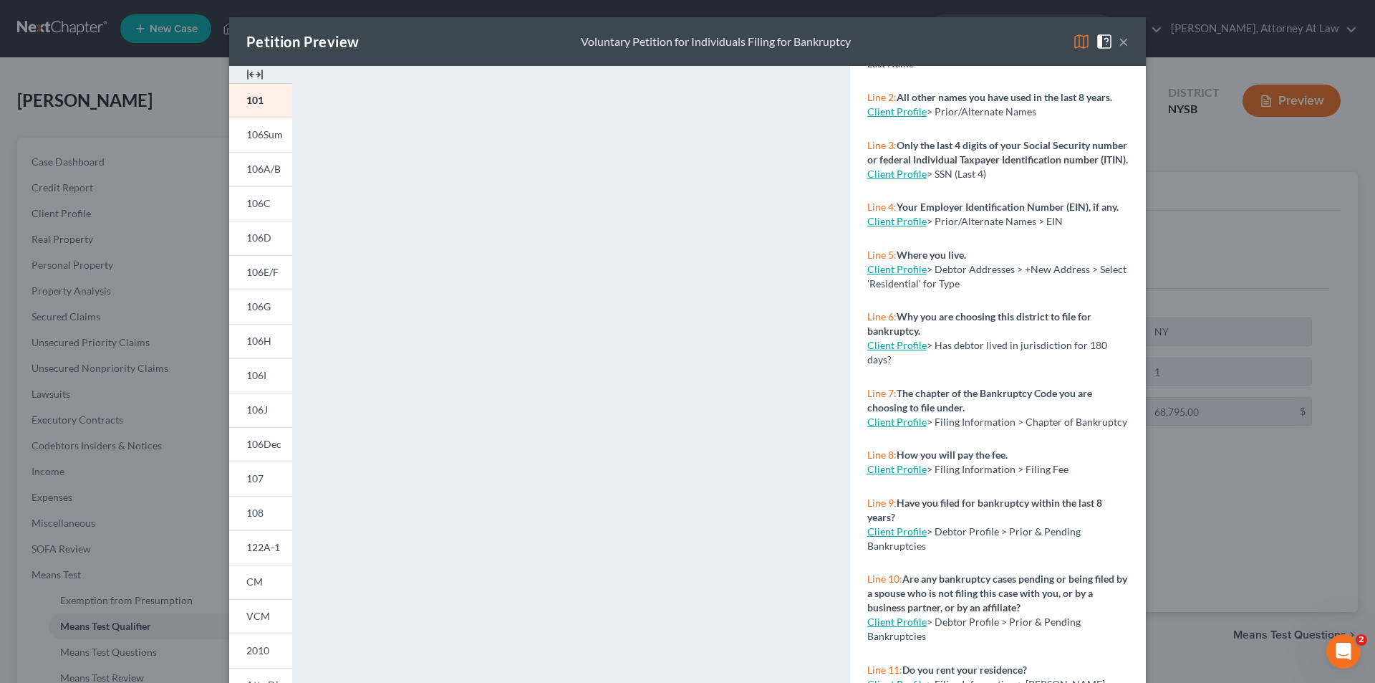
select select "0"
select select "35"
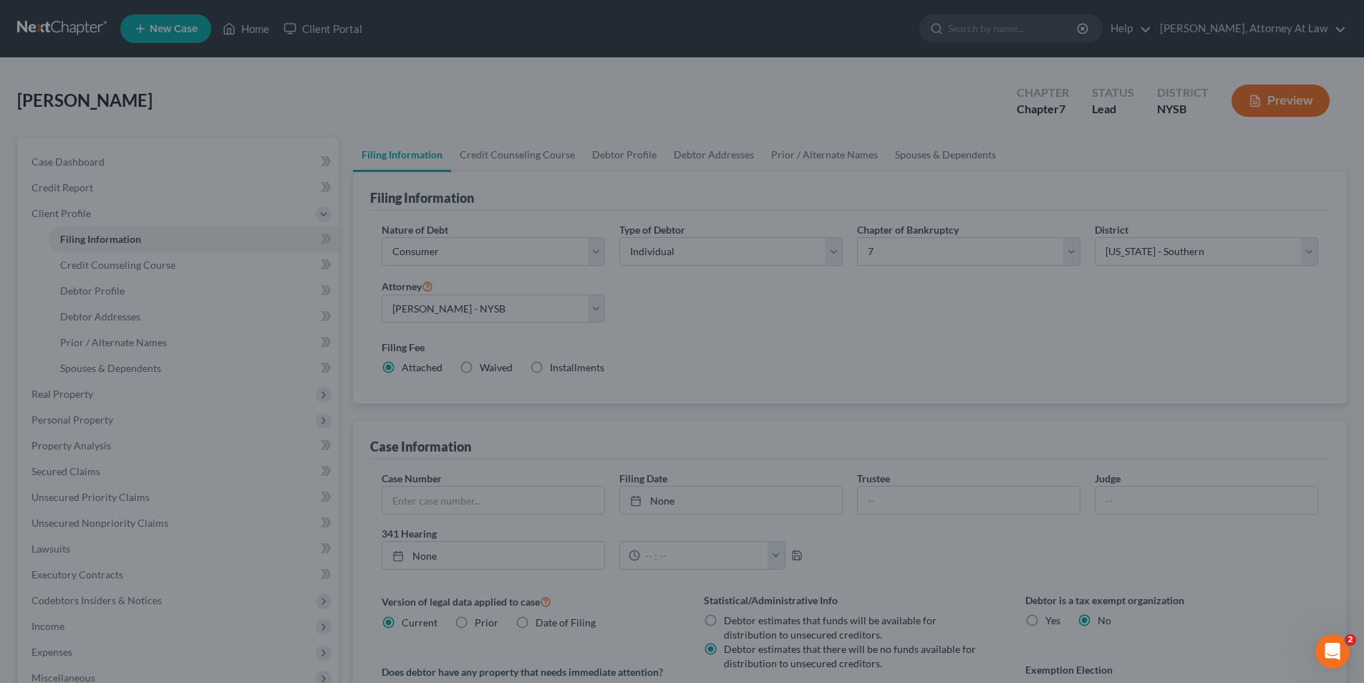
select select "1"
select select "0"
select select "55"
select select "0"
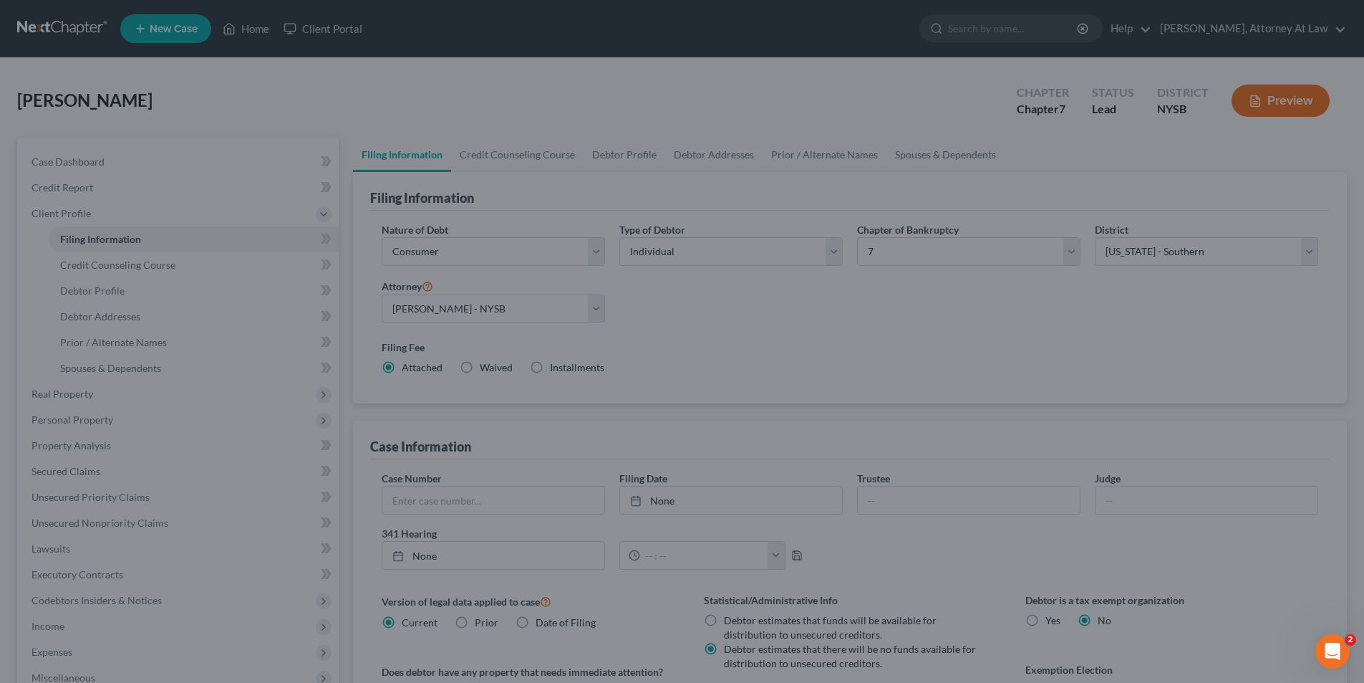
select select "35"
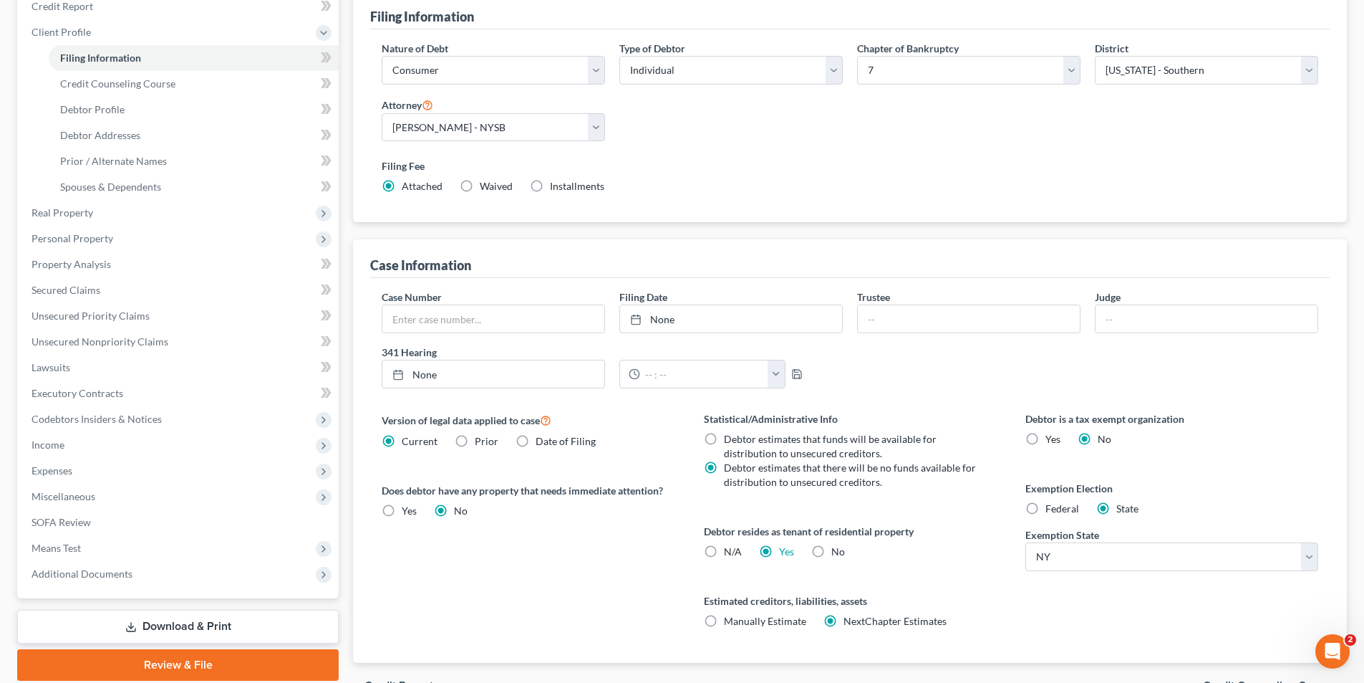
scroll to position [215, 0]
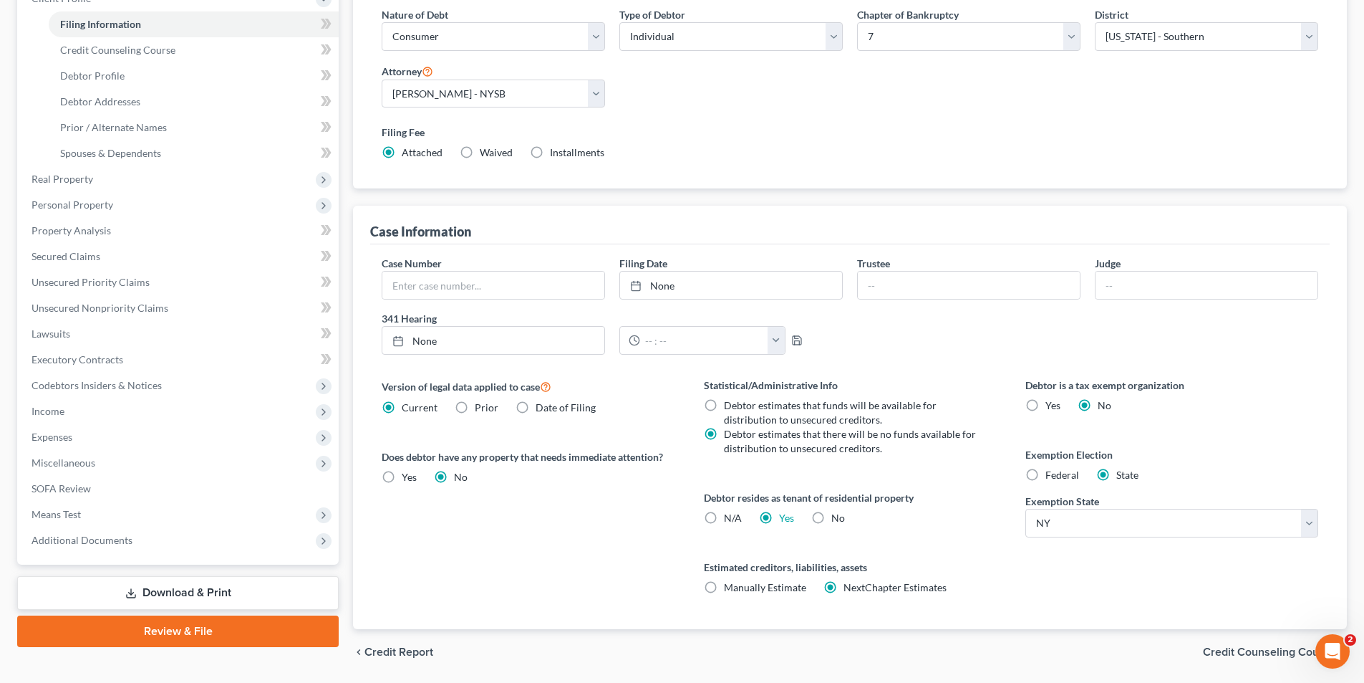
click at [550, 156] on label "Installments Installments" at bounding box center [577, 152] width 54 height 14
click at [556, 155] on input "Installments Installments" at bounding box center [560, 149] width 9 height 9
radio input "true"
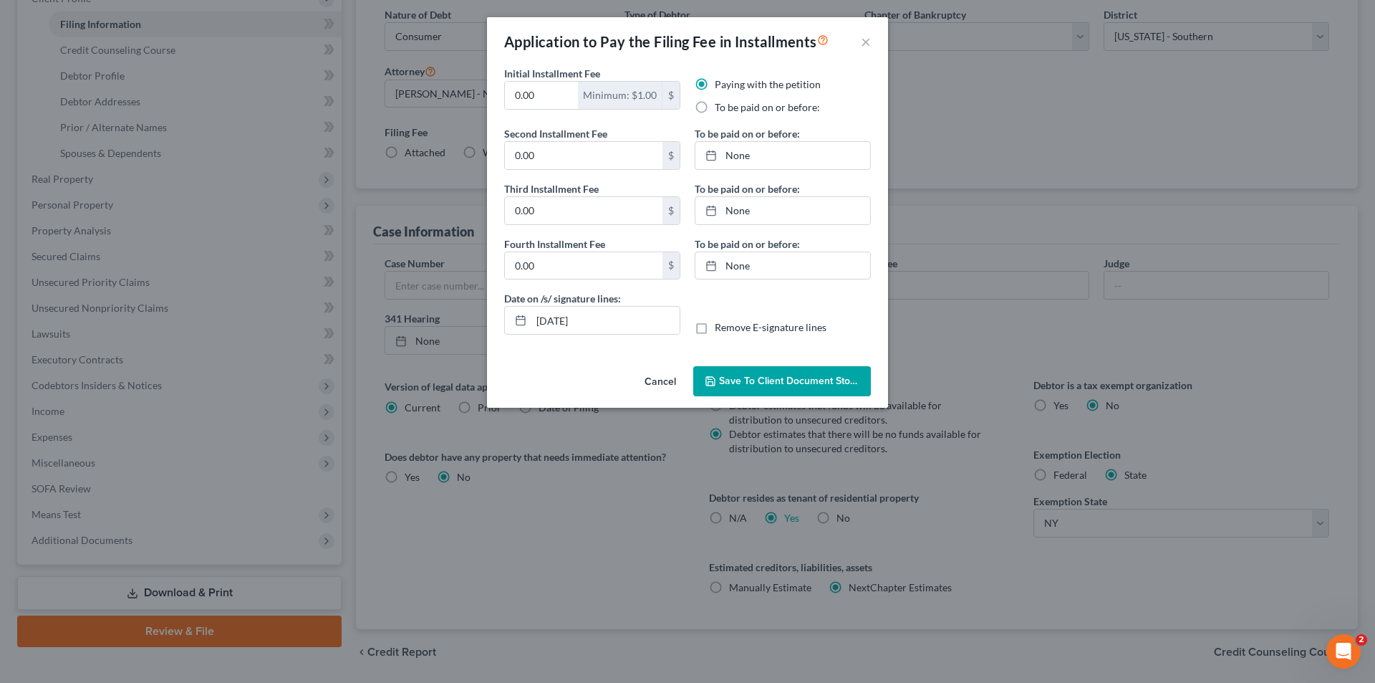
click at [664, 386] on button "Cancel" at bounding box center [660, 381] width 54 height 29
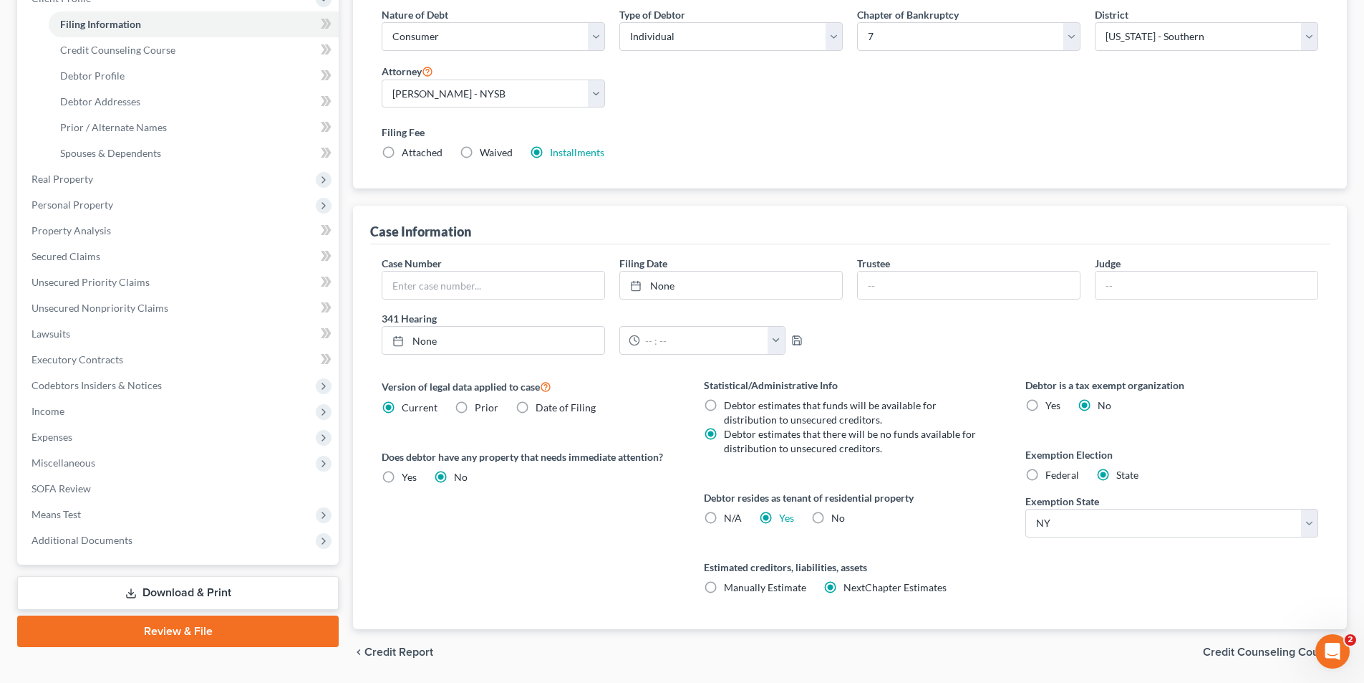
click at [402, 153] on label "Attached" at bounding box center [422, 152] width 41 height 14
click at [408, 153] on input "Attached" at bounding box center [412, 149] width 9 height 9
radio input "true"
radio input "false"
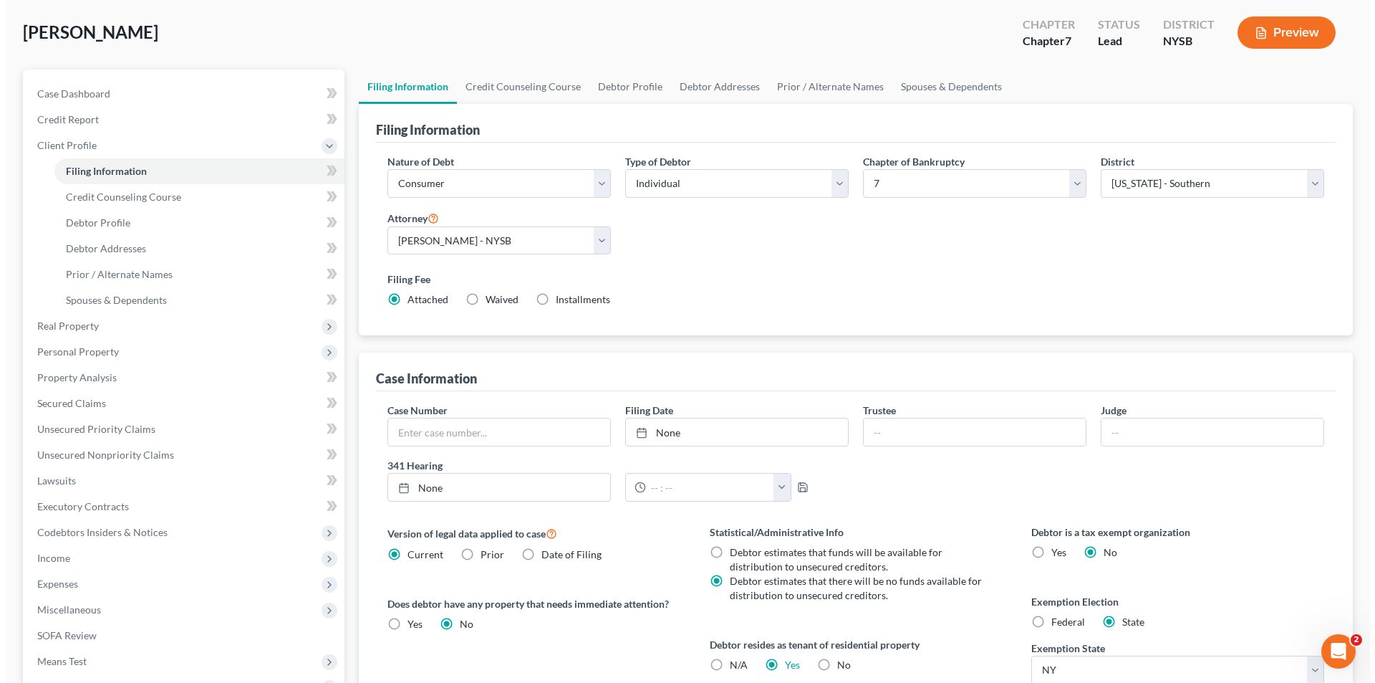
scroll to position [0, 0]
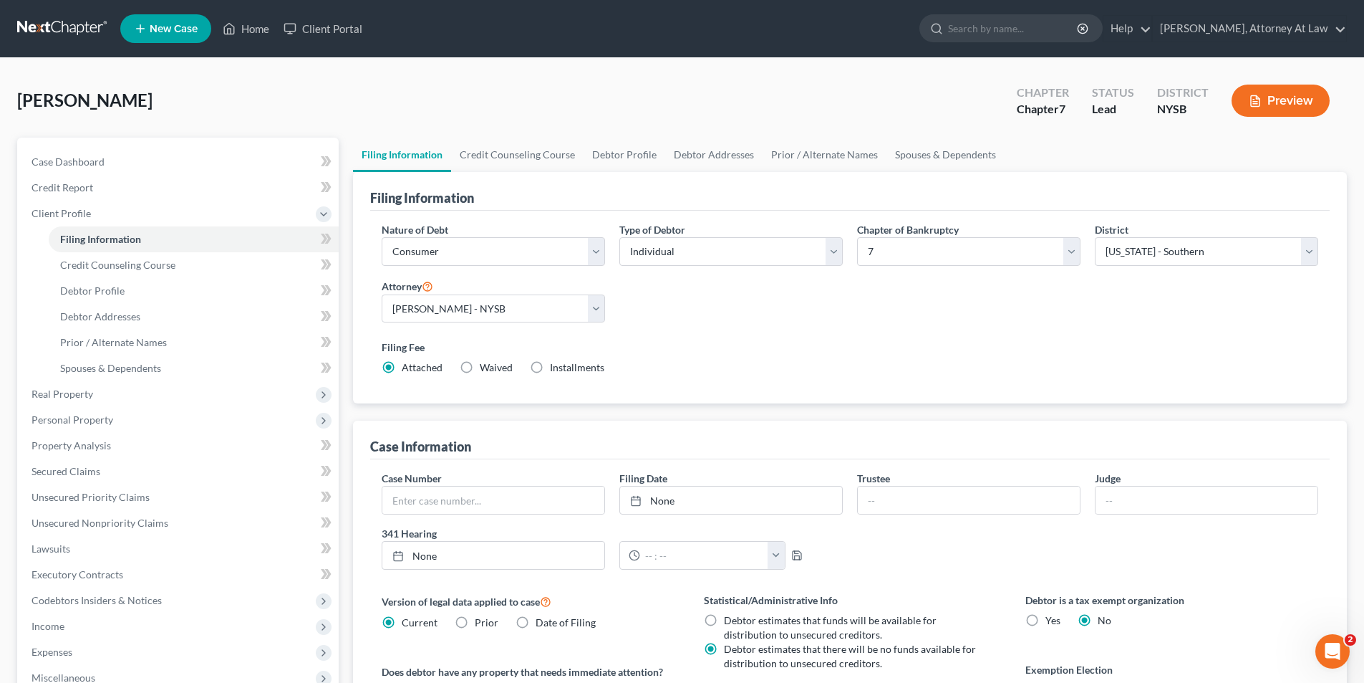
click at [1300, 104] on button "Preview" at bounding box center [1281, 101] width 98 height 32
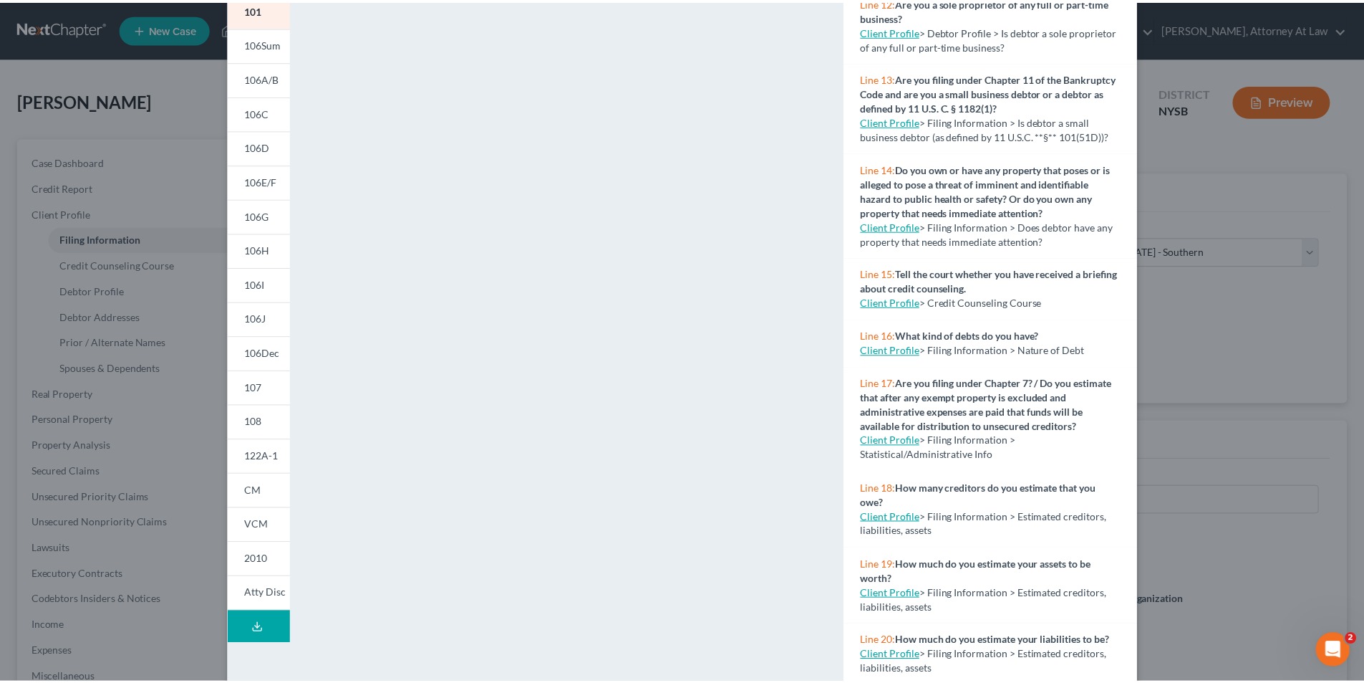
scroll to position [125, 0]
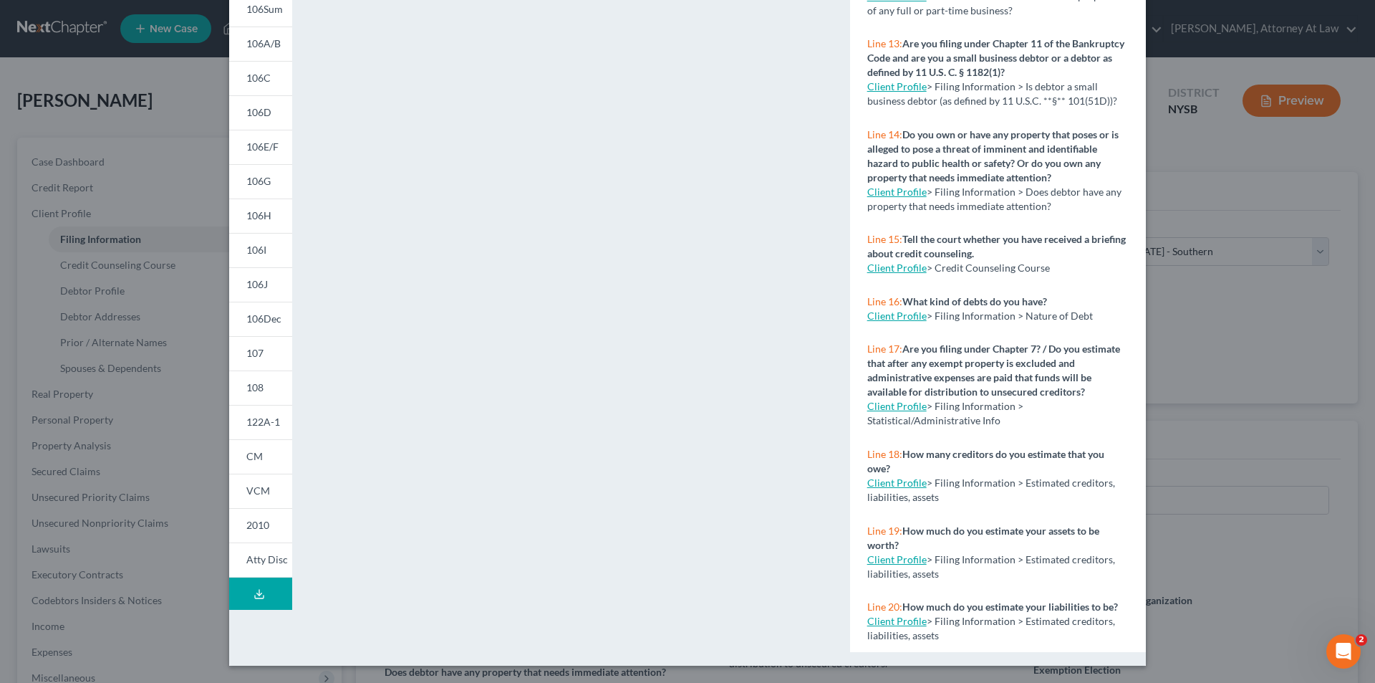
click at [898, 622] on link "Client Profile" at bounding box center [896, 620] width 59 height 12
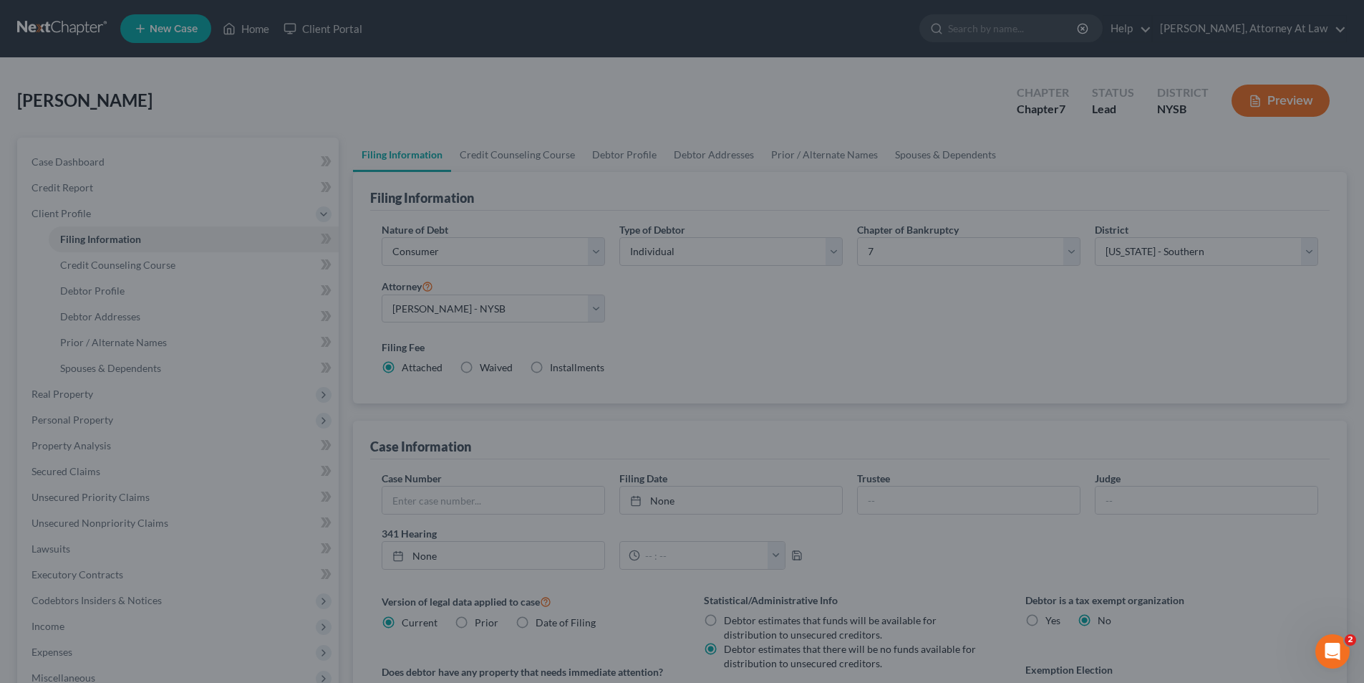
select select "1"
select select "0"
select select "55"
select select "0"
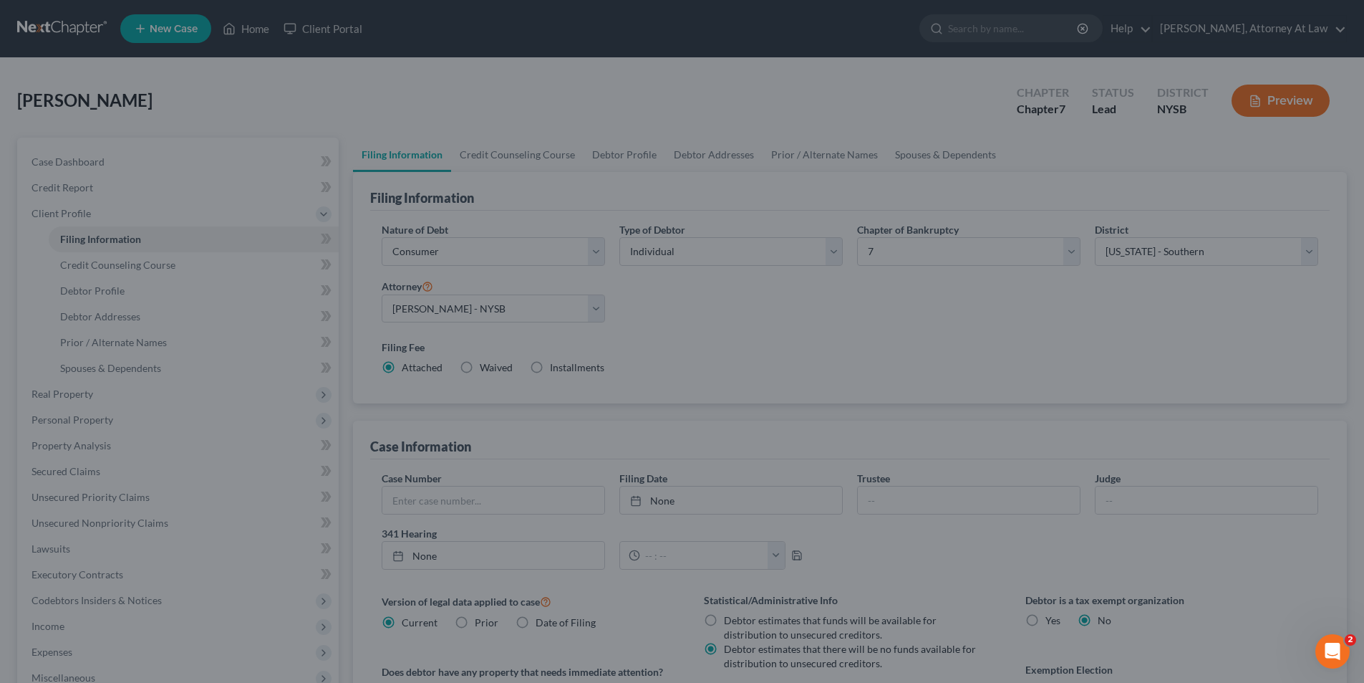
select select "35"
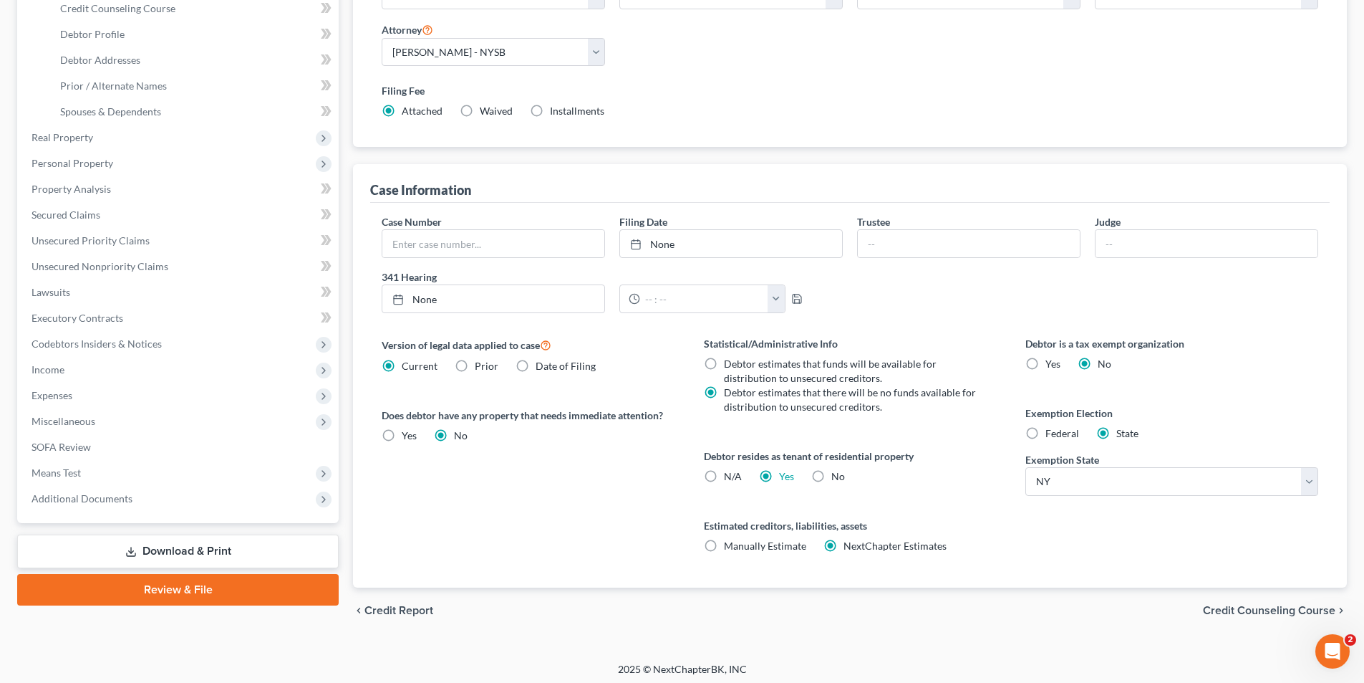
scroll to position [261, 0]
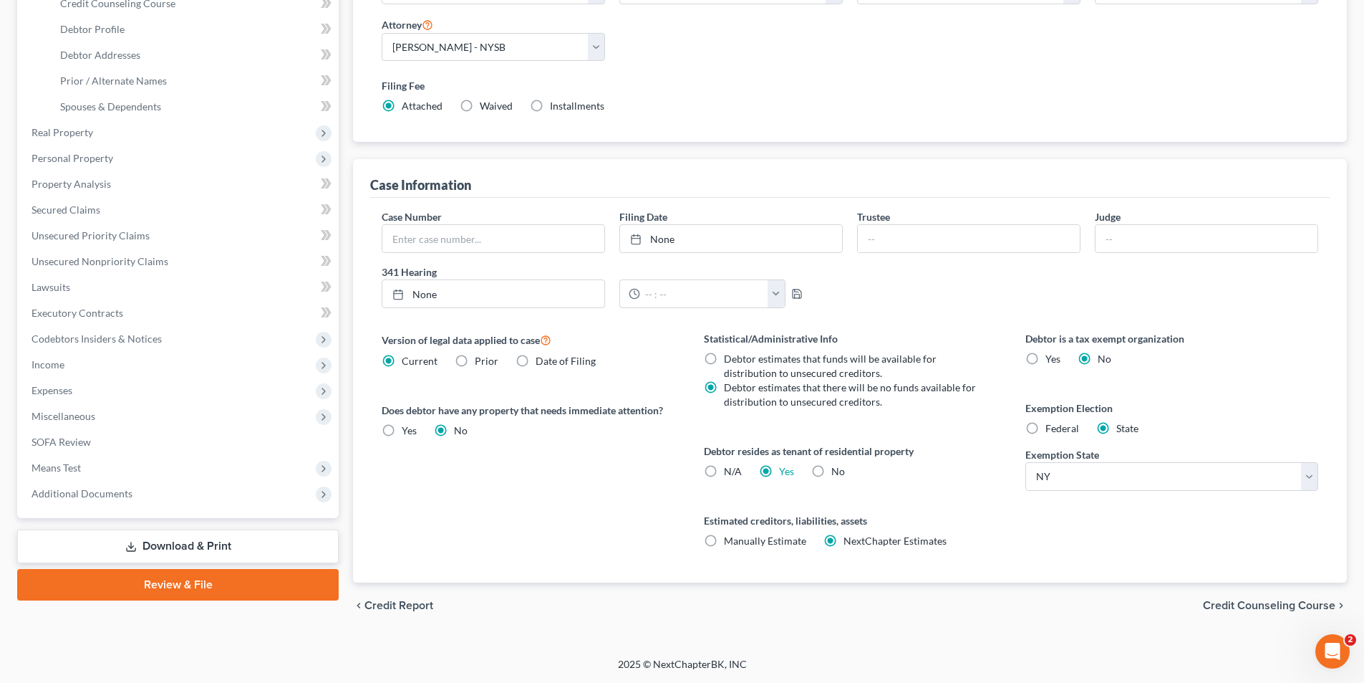
click at [764, 542] on span "Manually Estimate" at bounding box center [765, 540] width 82 height 12
click at [739, 542] on input "Manually Estimate Manually Estimate" at bounding box center [734, 538] width 9 height 9
radio input "true"
radio input "false"
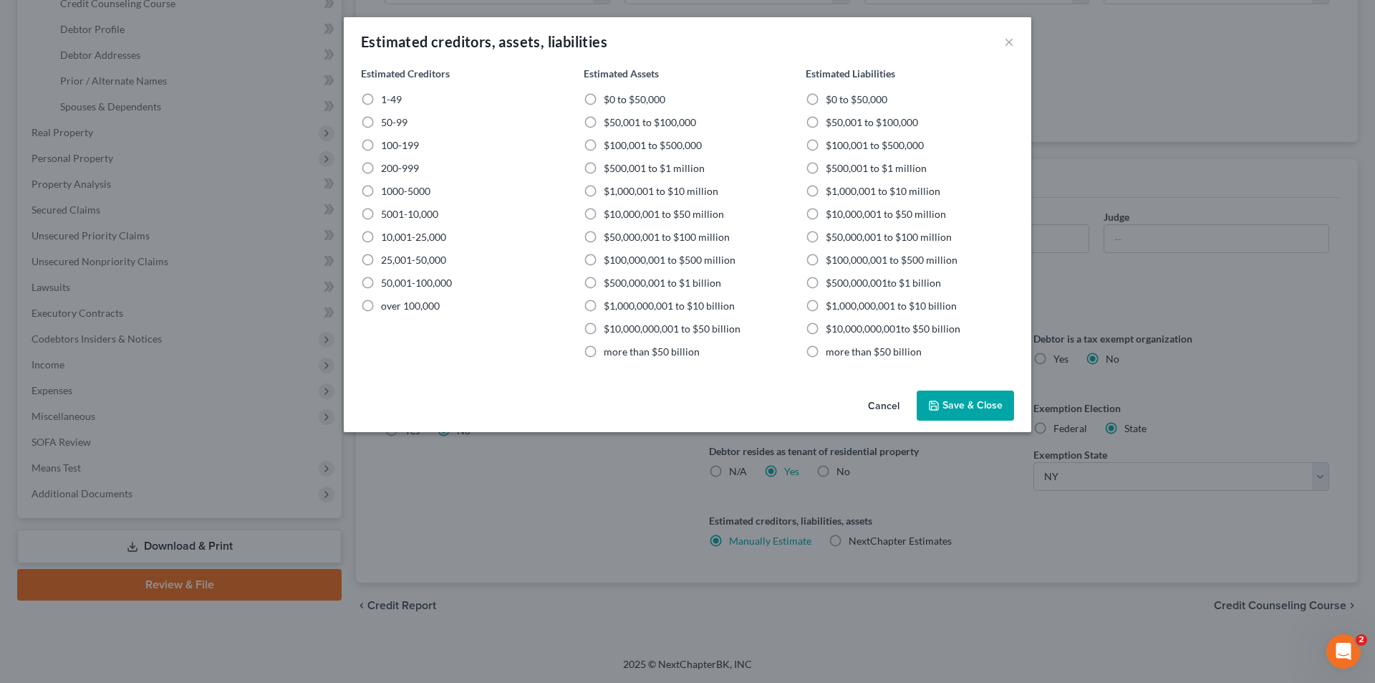
click at [381, 100] on label "1-49" at bounding box center [391, 99] width 21 height 14
click at [387, 100] on input "1-49" at bounding box center [391, 96] width 9 height 9
radio input "true"
click at [604, 127] on label "$50,001 to $100,000" at bounding box center [650, 122] width 92 height 14
click at [609, 125] on input "$50,001 to $100,000" at bounding box center [613, 119] width 9 height 9
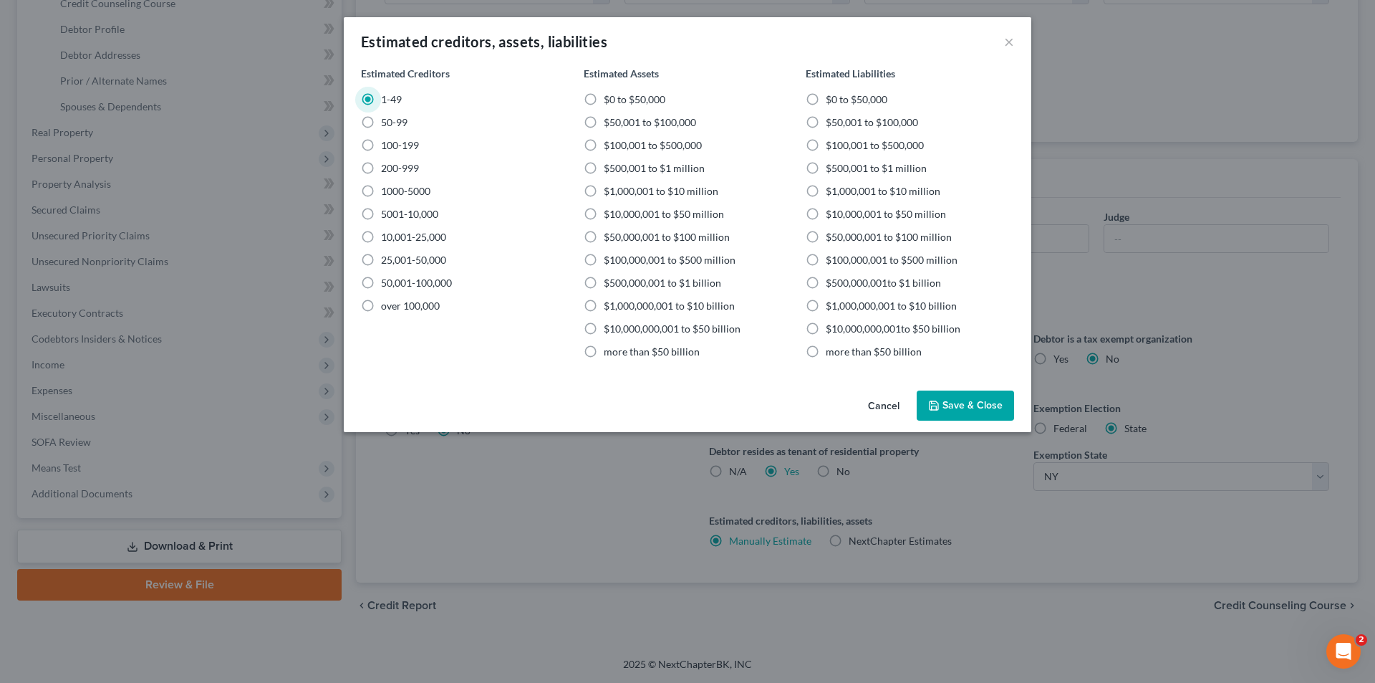
radio input "true"
click at [826, 147] on label "$100,001 to $500,000" at bounding box center [875, 145] width 98 height 14
click at [832, 147] on input "$100,001 to $500,000" at bounding box center [836, 142] width 9 height 9
radio input "true"
click at [965, 408] on button "Save & Close" at bounding box center [965, 405] width 97 height 30
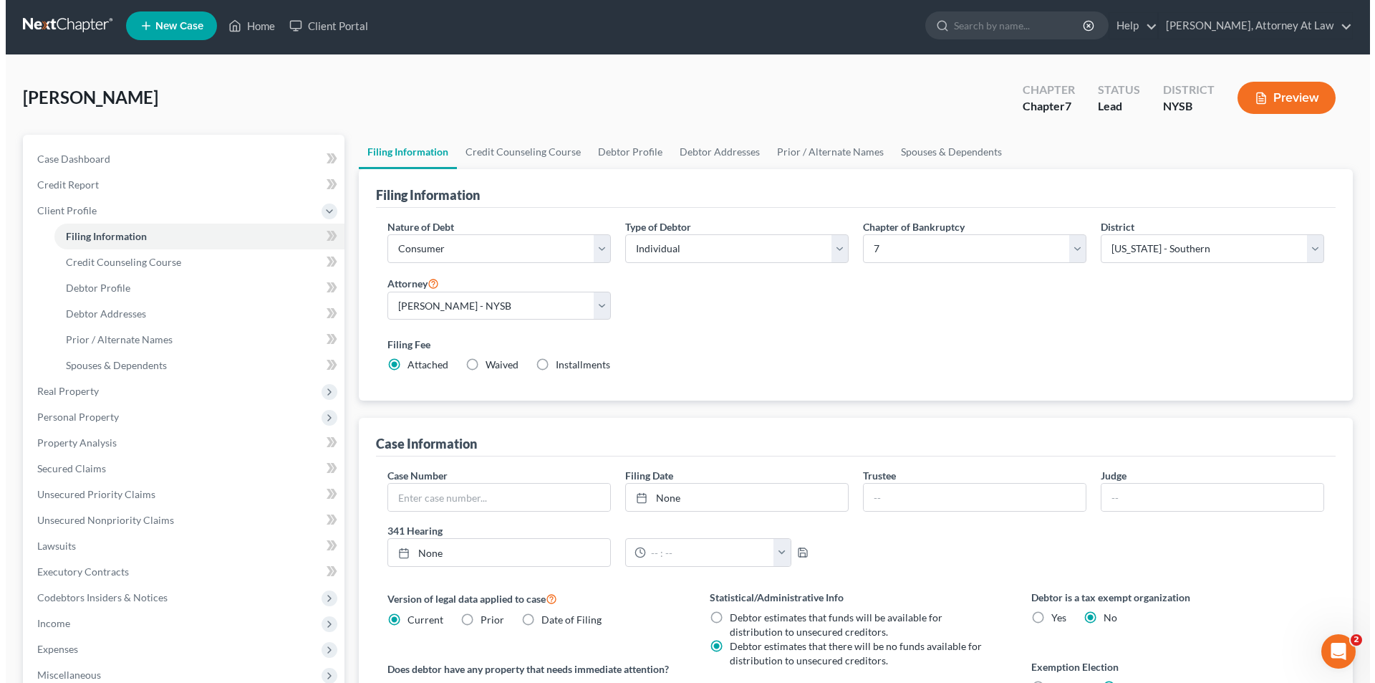
scroll to position [0, 0]
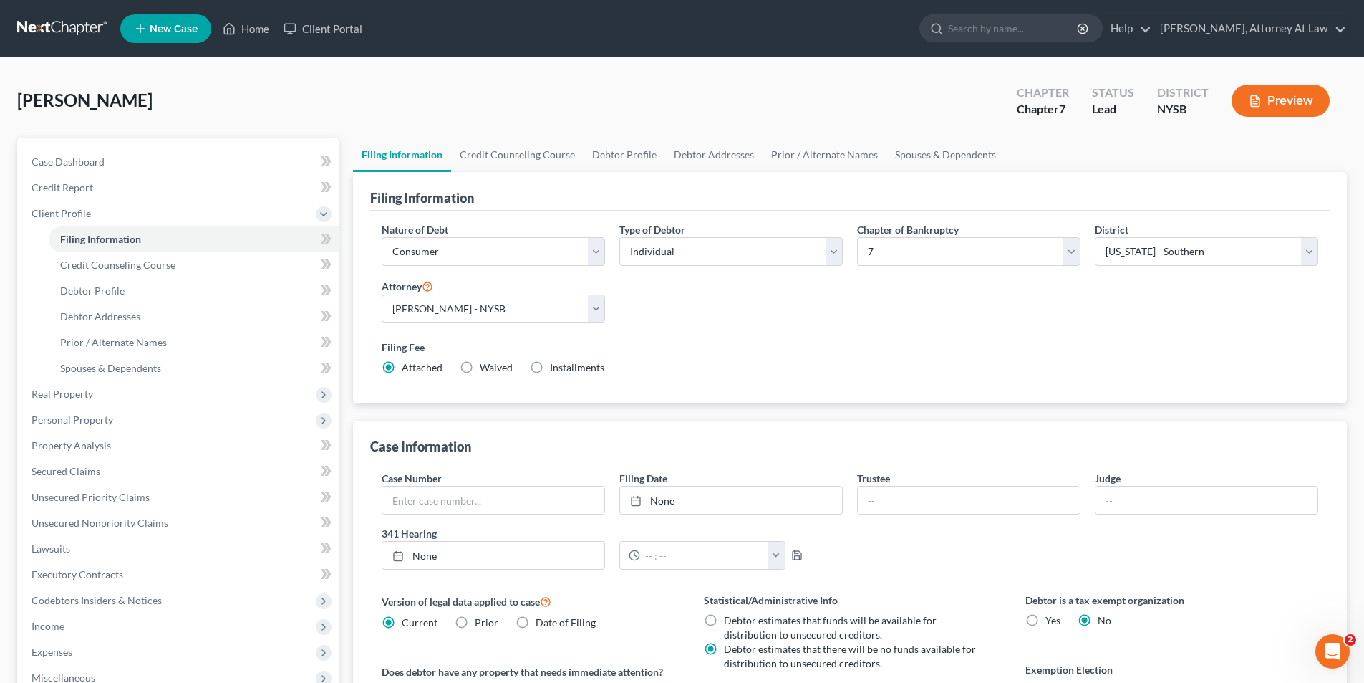
click at [1263, 93] on button "Preview" at bounding box center [1281, 101] width 98 height 32
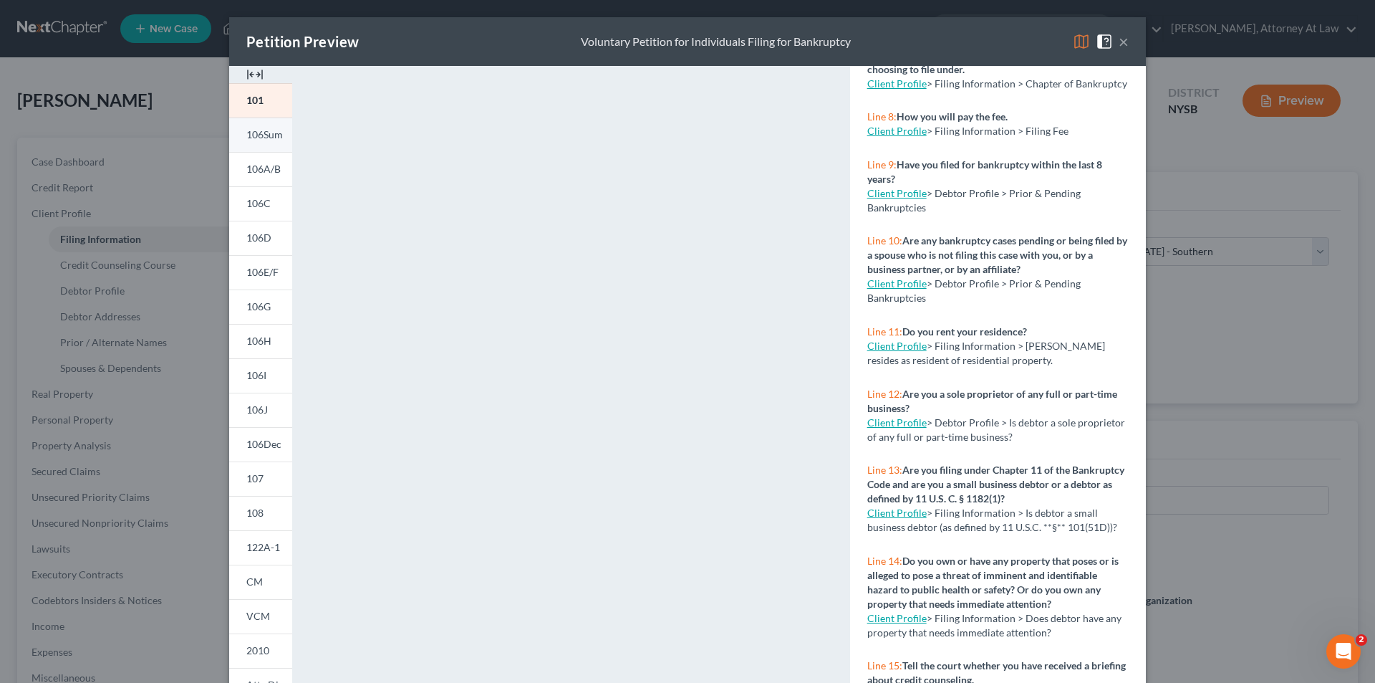
click at [260, 144] on link "106Sum" at bounding box center [260, 134] width 63 height 34
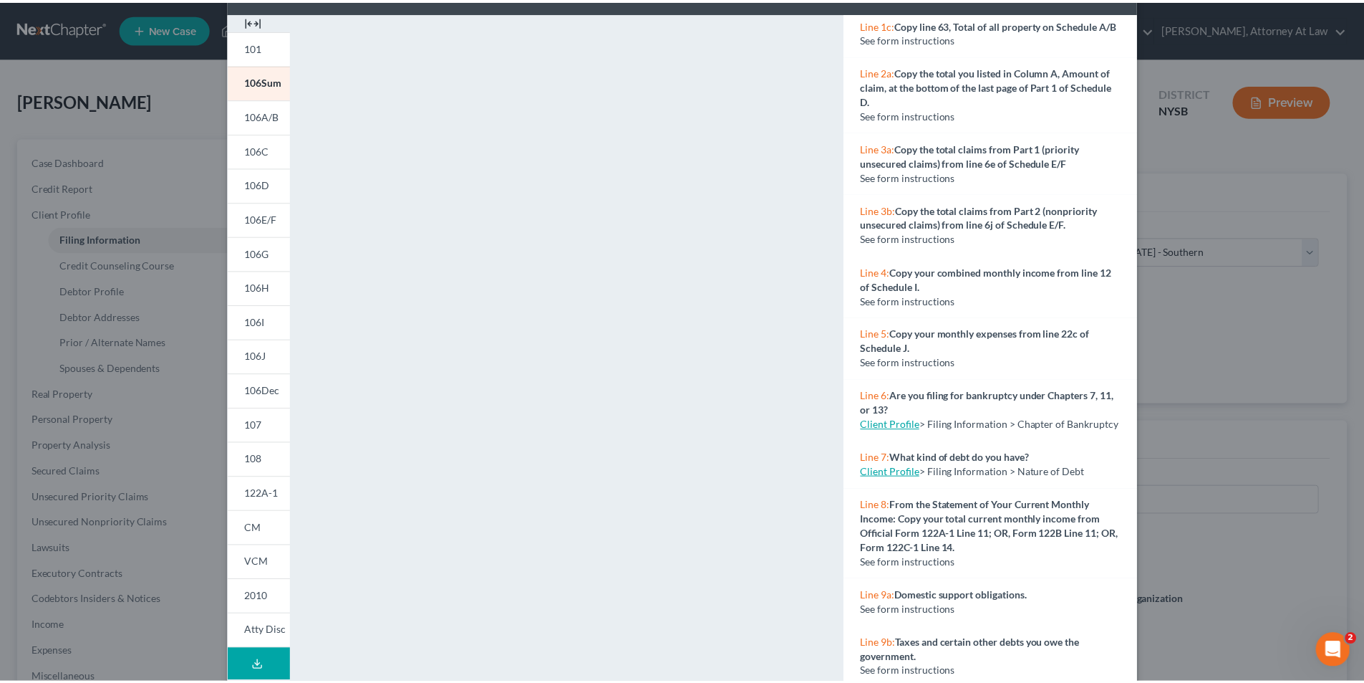
scroll to position [143, 0]
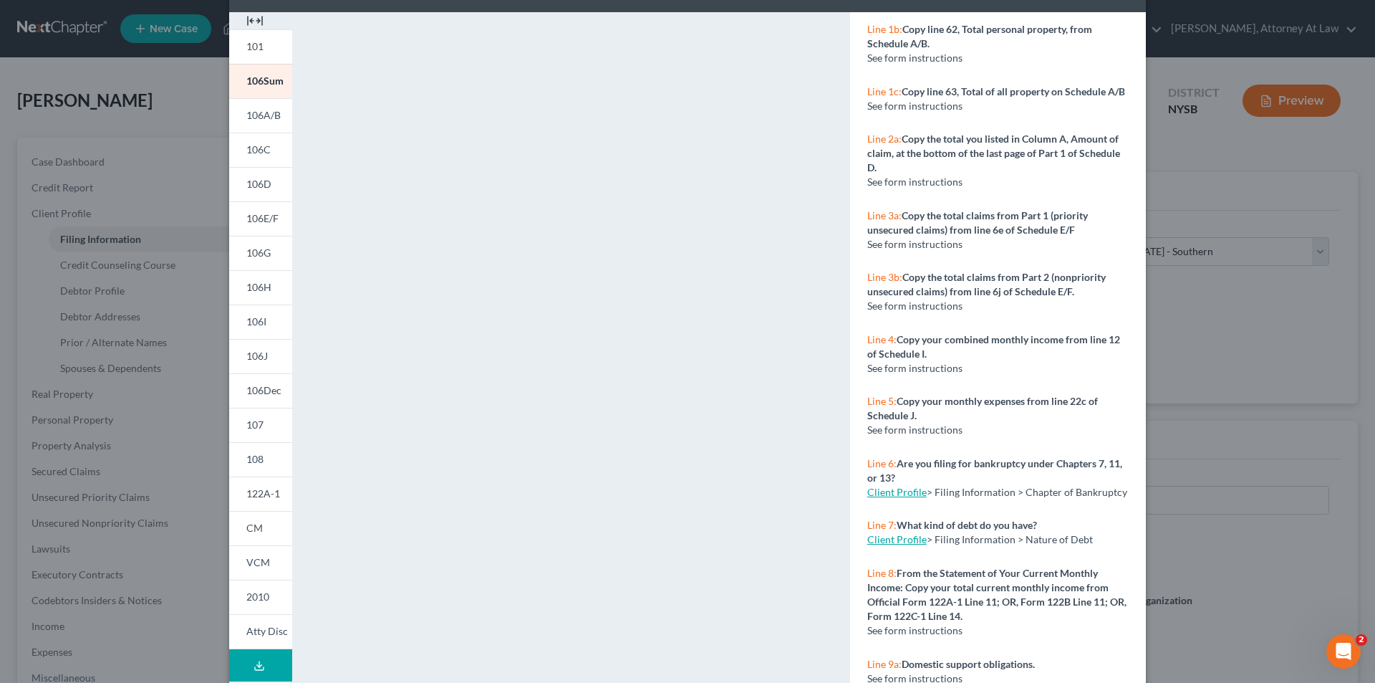
click at [1240, 57] on div "Petition Preview Summary of Your Assets and Liabilities × 101 106Sum 106A/B 106…" at bounding box center [687, 341] width 1375 height 683
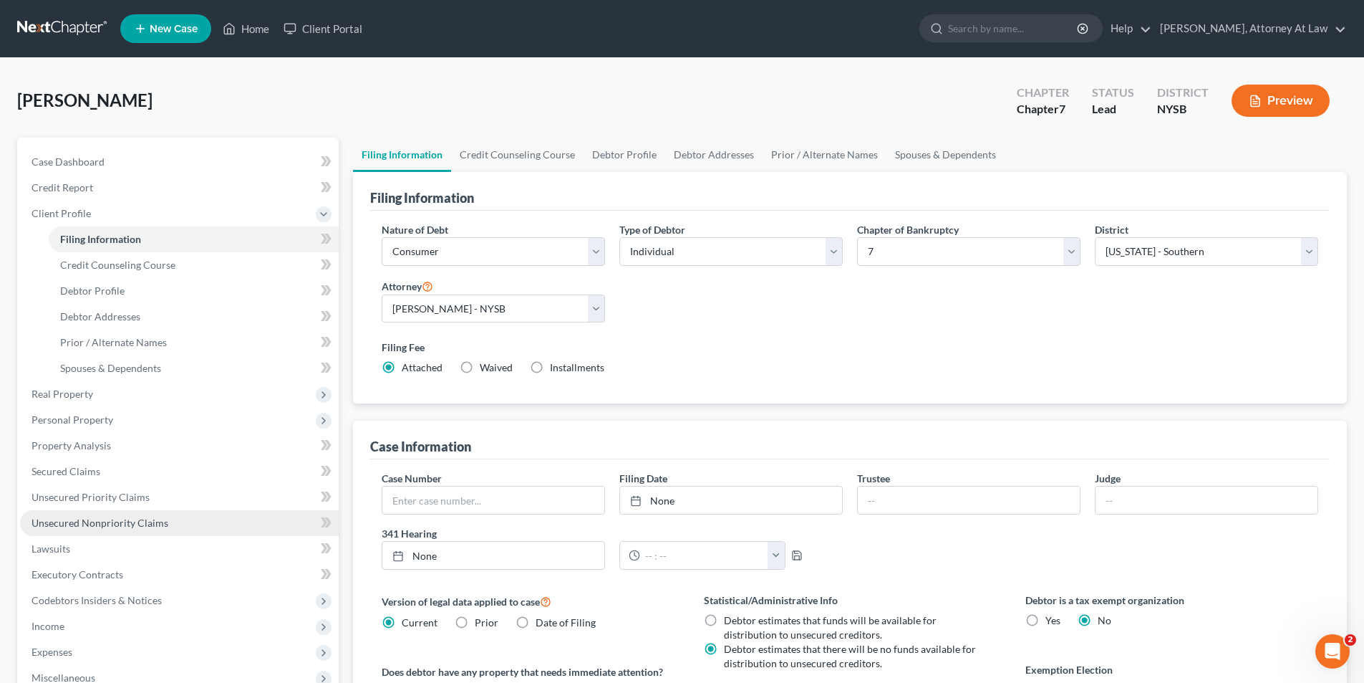
click at [203, 512] on link "Unsecured Nonpriority Claims" at bounding box center [179, 523] width 319 height 26
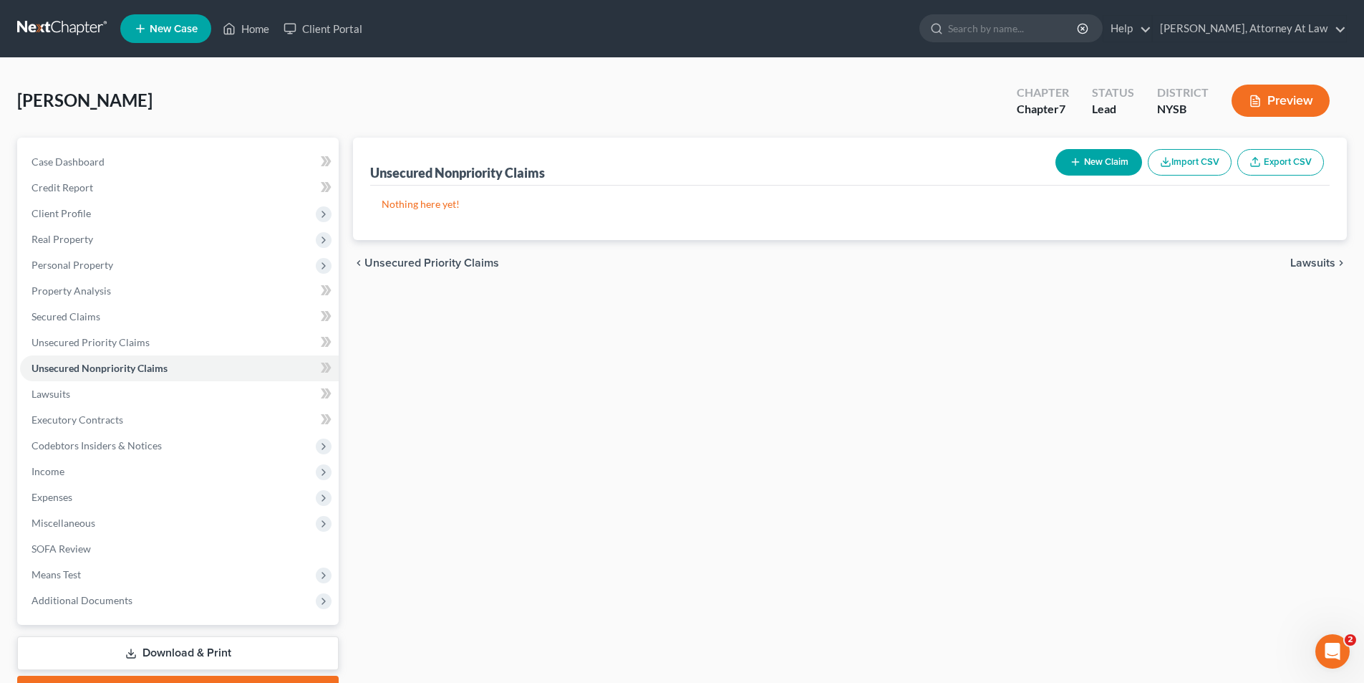
click at [1185, 170] on button "Import CSV" at bounding box center [1190, 162] width 84 height 26
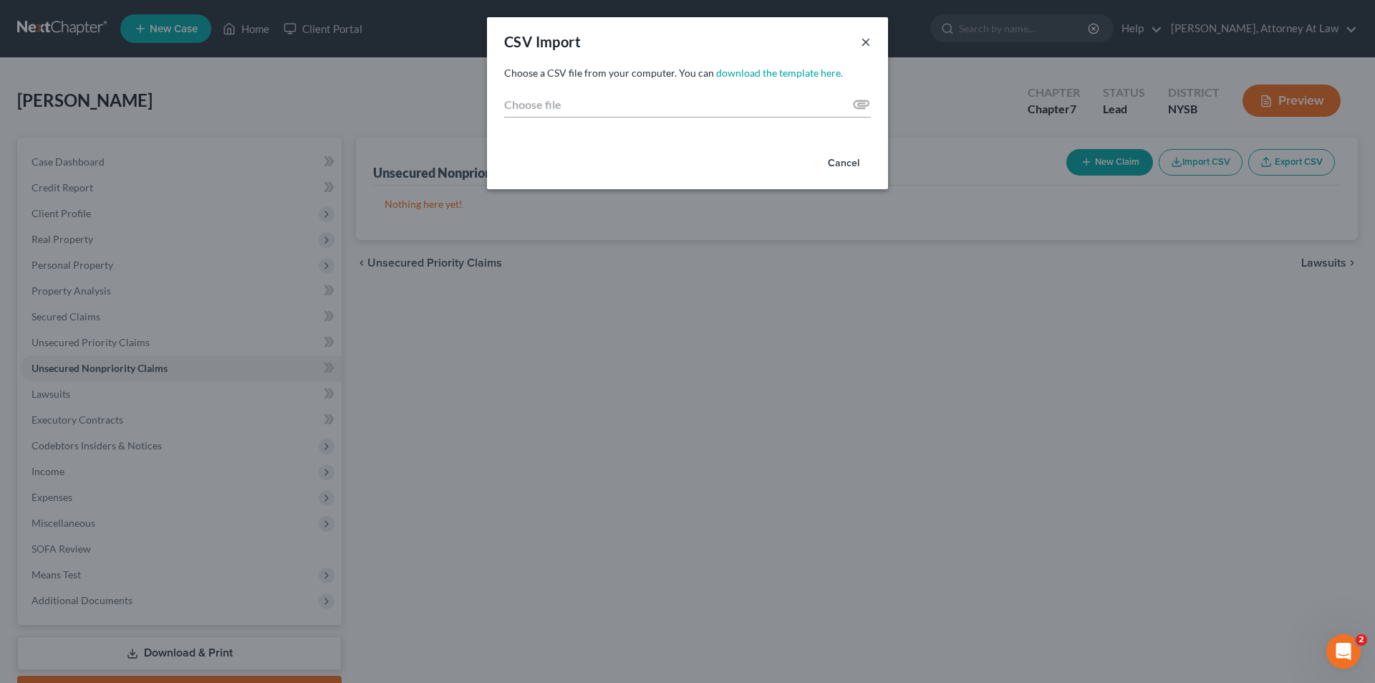
click at [864, 44] on button "×" at bounding box center [866, 41] width 10 height 17
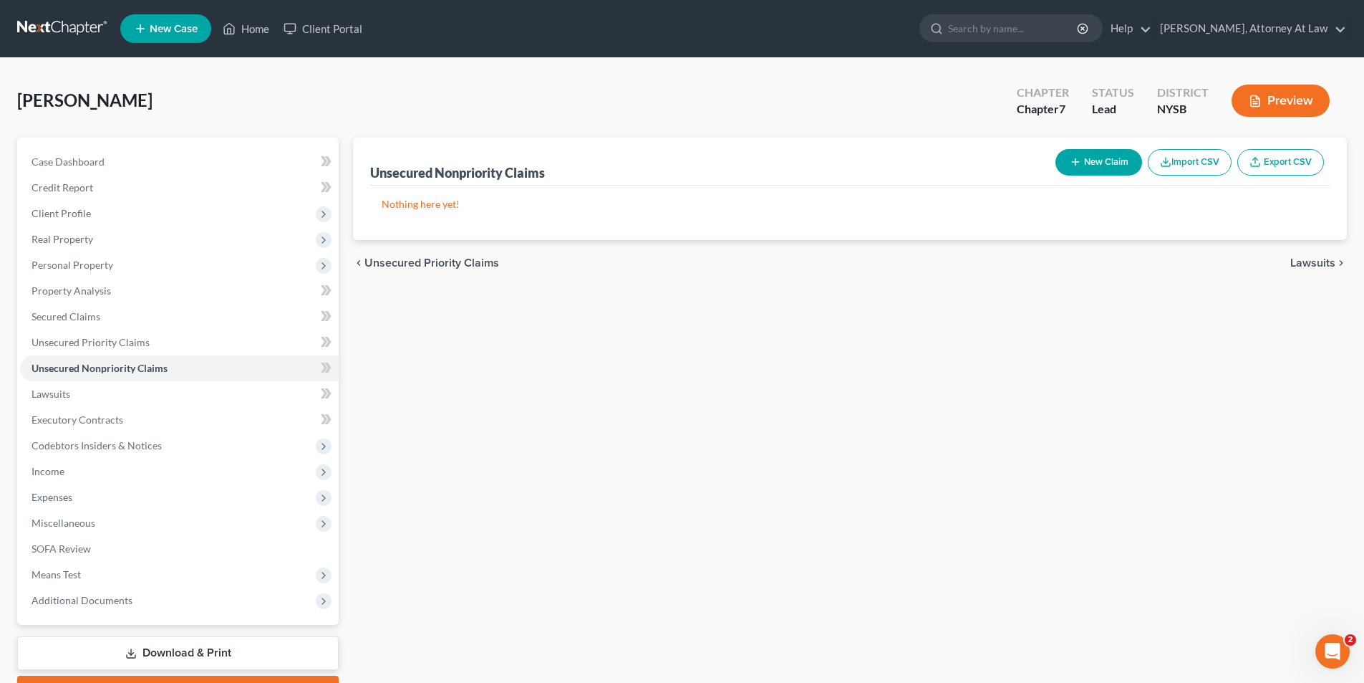
click at [1122, 163] on button "New Claim" at bounding box center [1099, 162] width 87 height 26
select select "0"
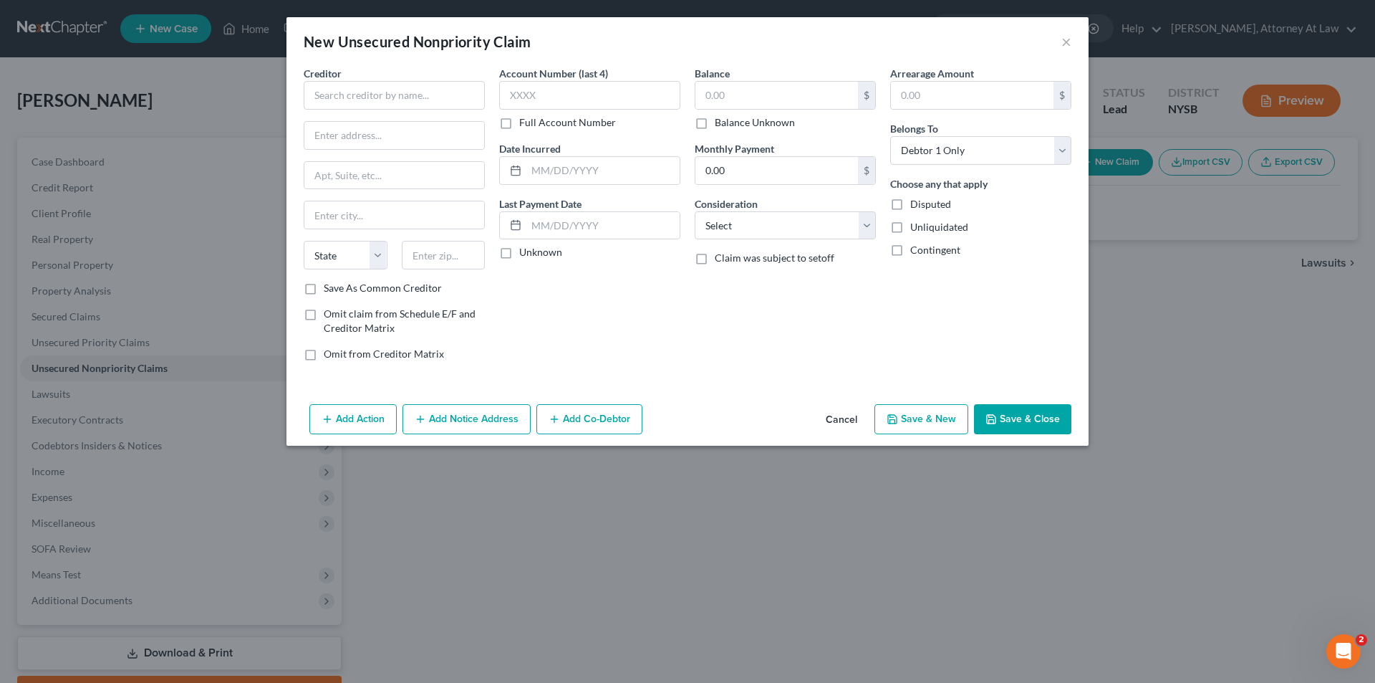
click at [839, 418] on button "Cancel" at bounding box center [841, 419] width 54 height 29
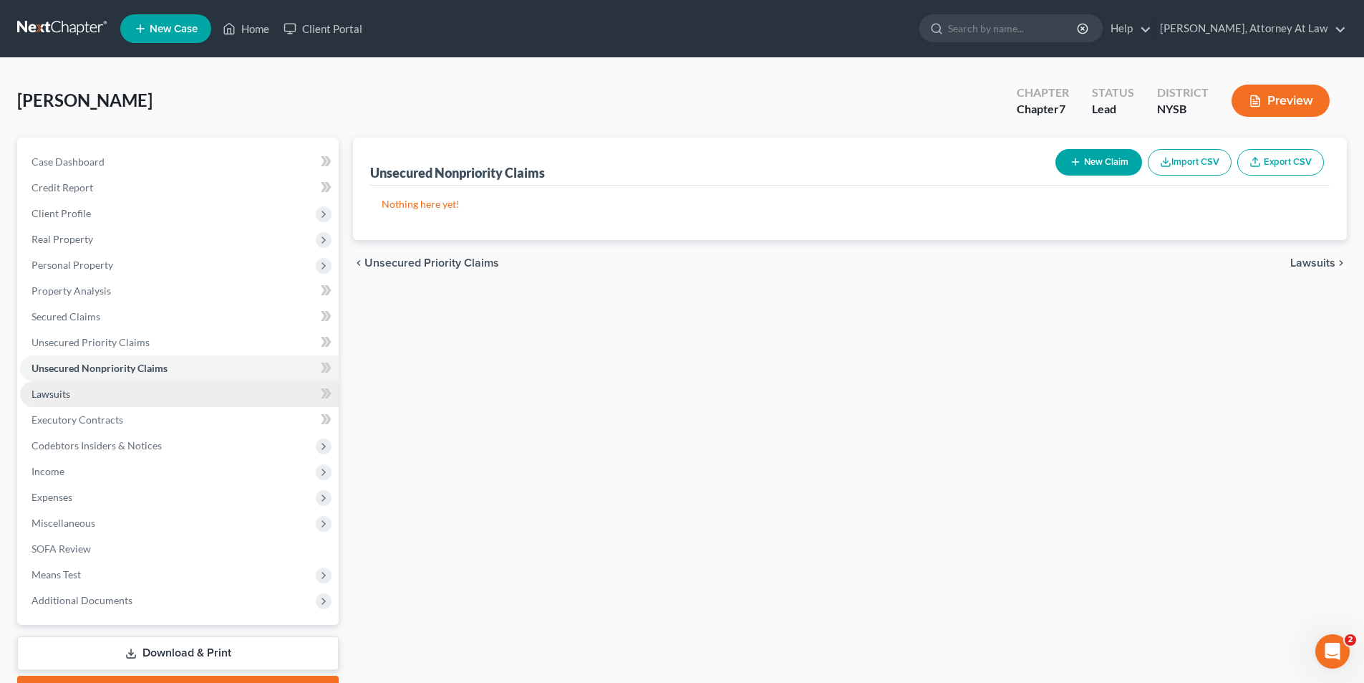
click at [127, 397] on link "Lawsuits" at bounding box center [179, 394] width 319 height 26
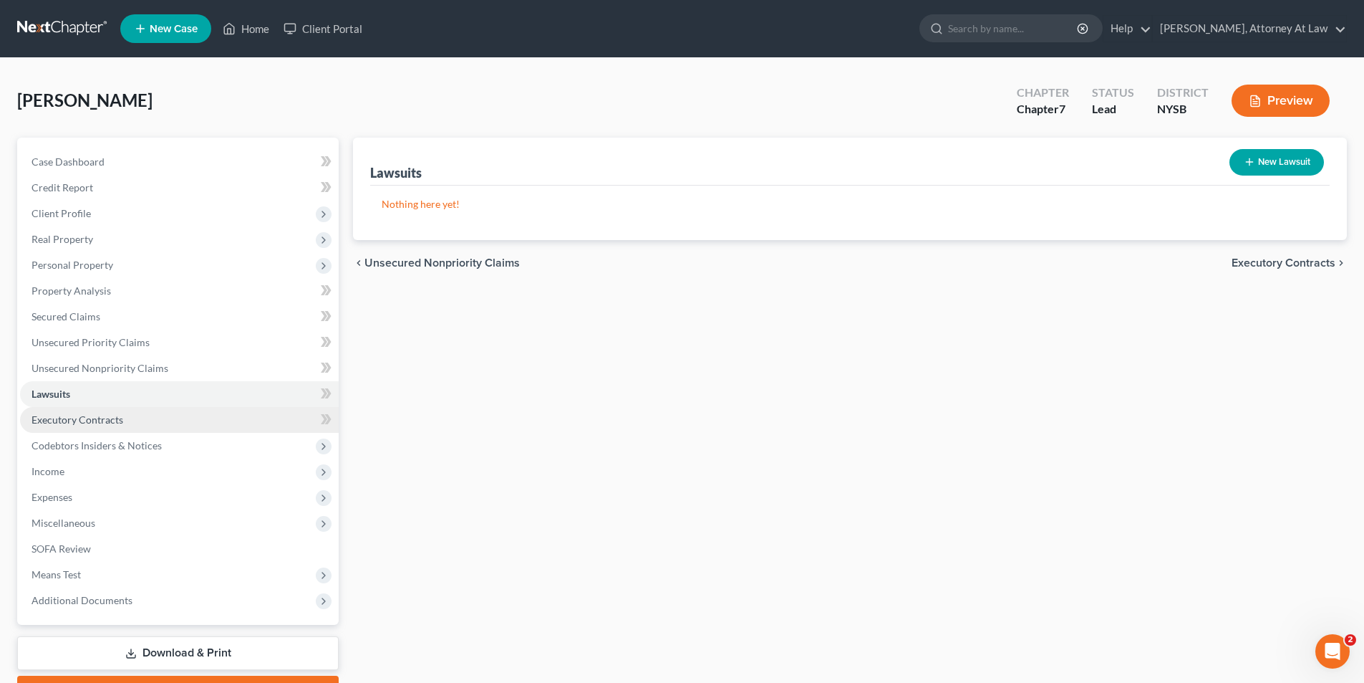
click at [132, 418] on link "Executory Contracts" at bounding box center [179, 420] width 319 height 26
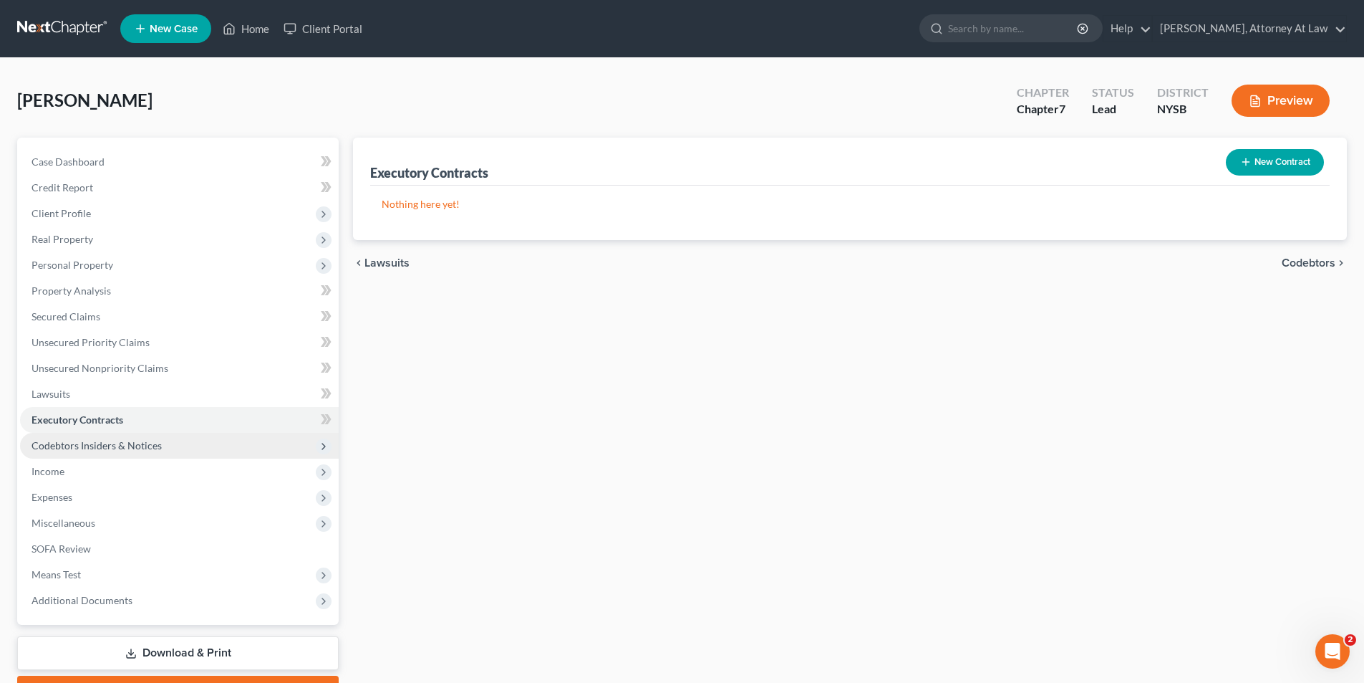
click at [140, 446] on span "Codebtors Insiders & Notices" at bounding box center [97, 445] width 130 height 12
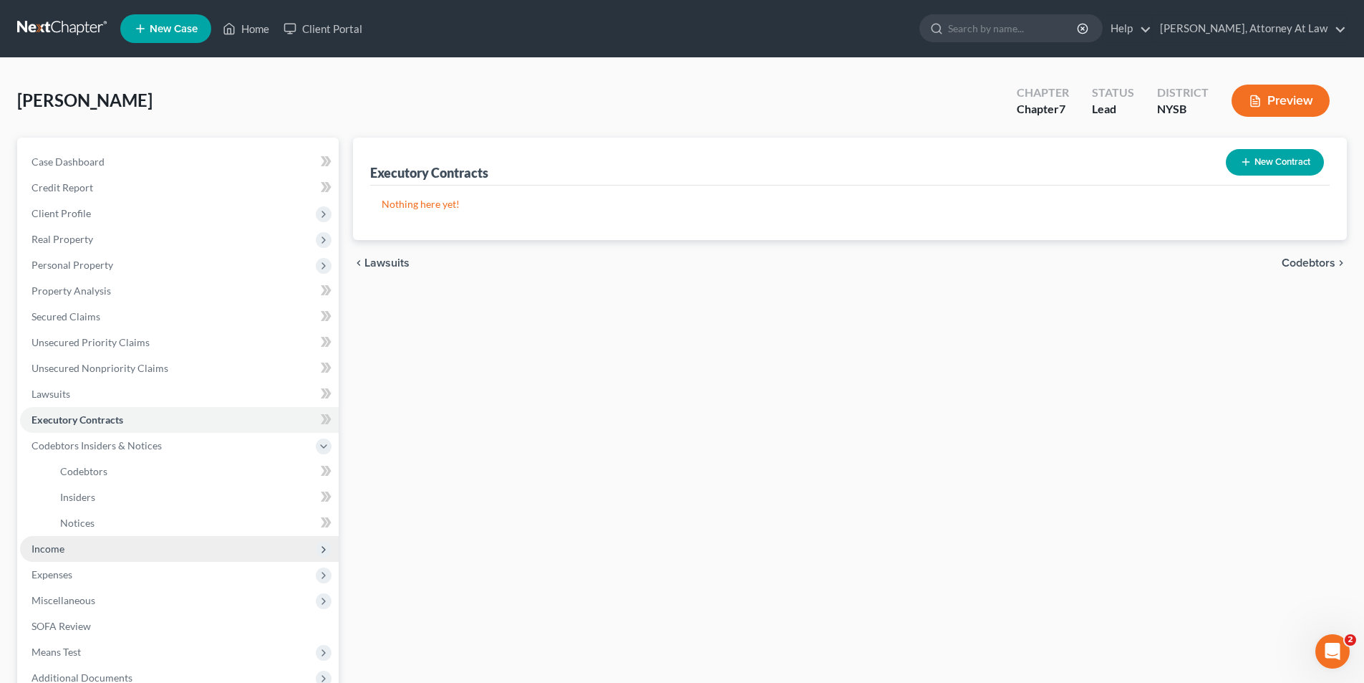
click at [125, 547] on span "Income" at bounding box center [179, 549] width 319 height 26
click at [1315, 96] on button "Preview" at bounding box center [1281, 101] width 98 height 32
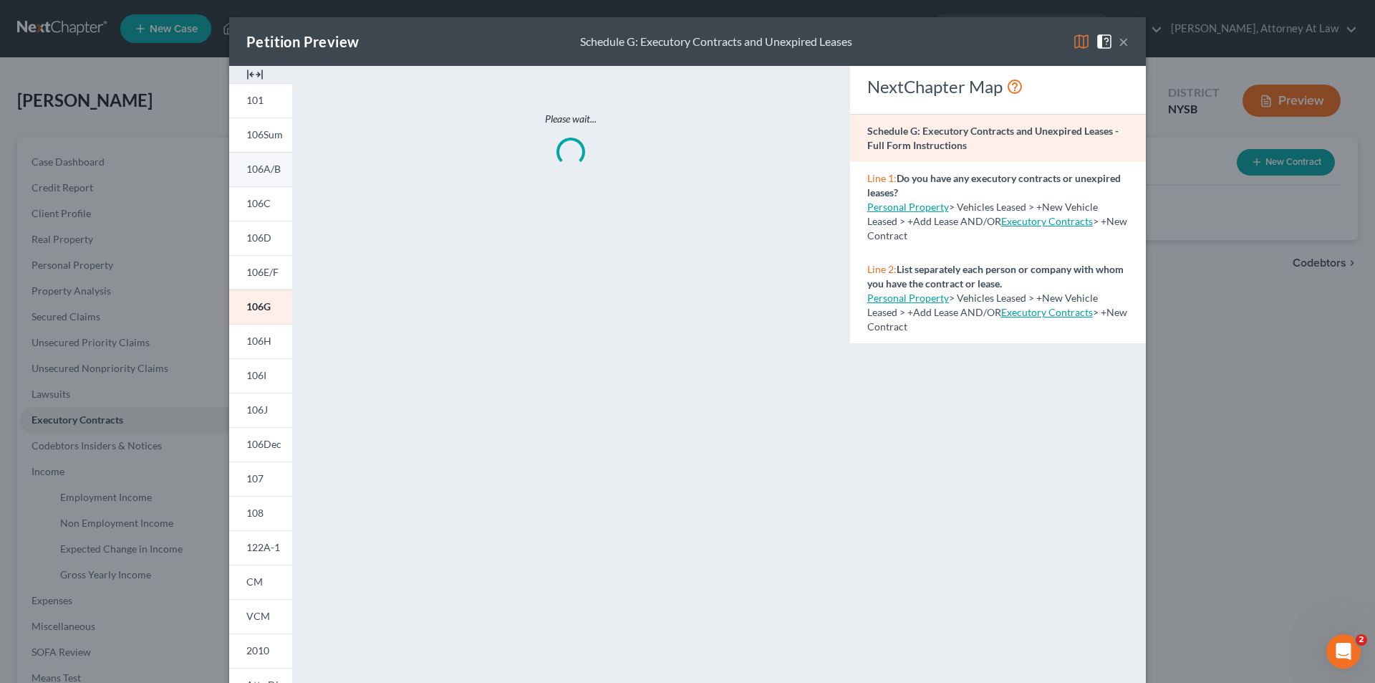
click at [266, 167] on span "106A/B" at bounding box center [263, 169] width 34 height 12
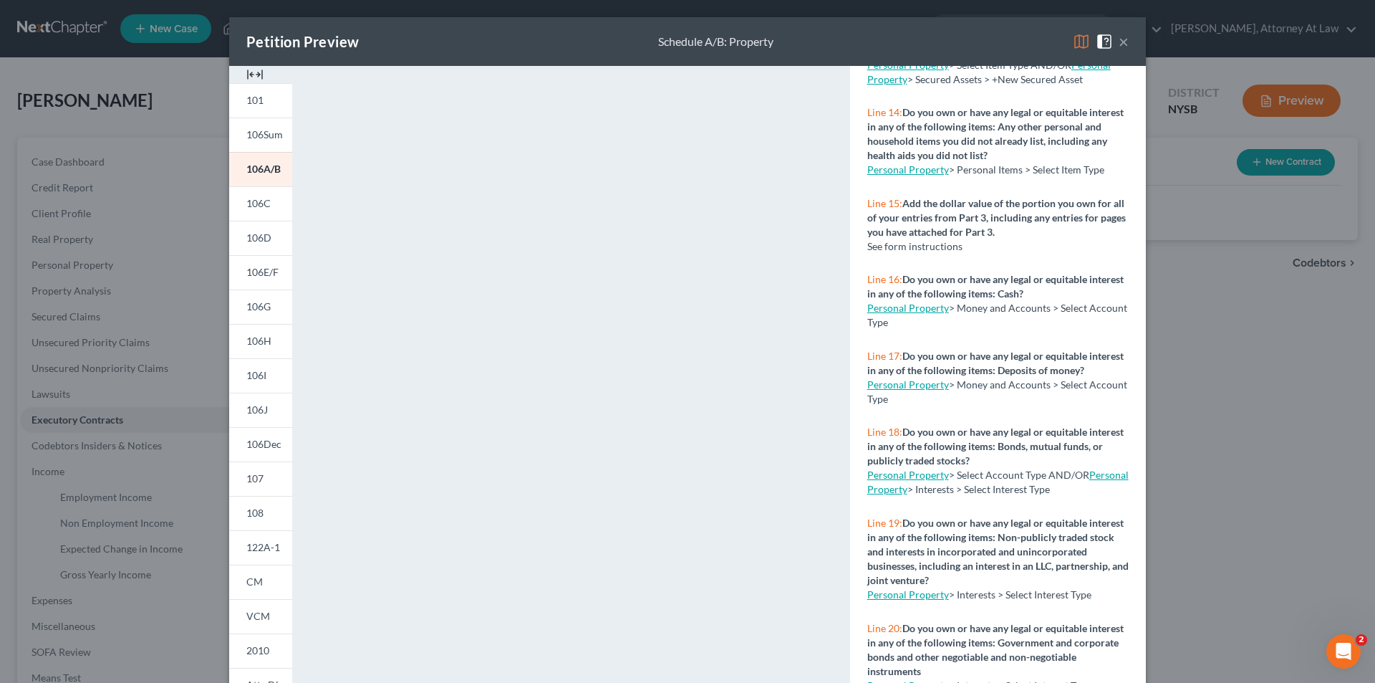
scroll to position [1146, 0]
click at [254, 206] on span "106C" at bounding box center [258, 203] width 24 height 12
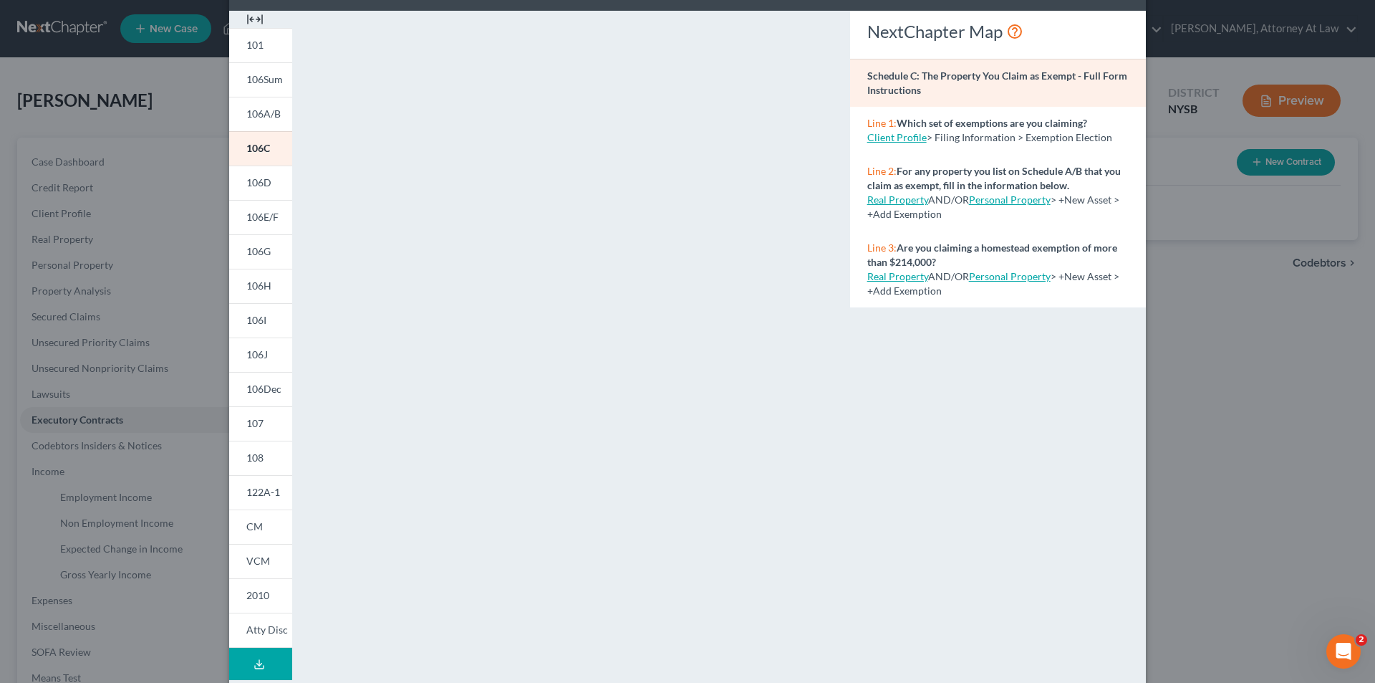
scroll to position [54, 0]
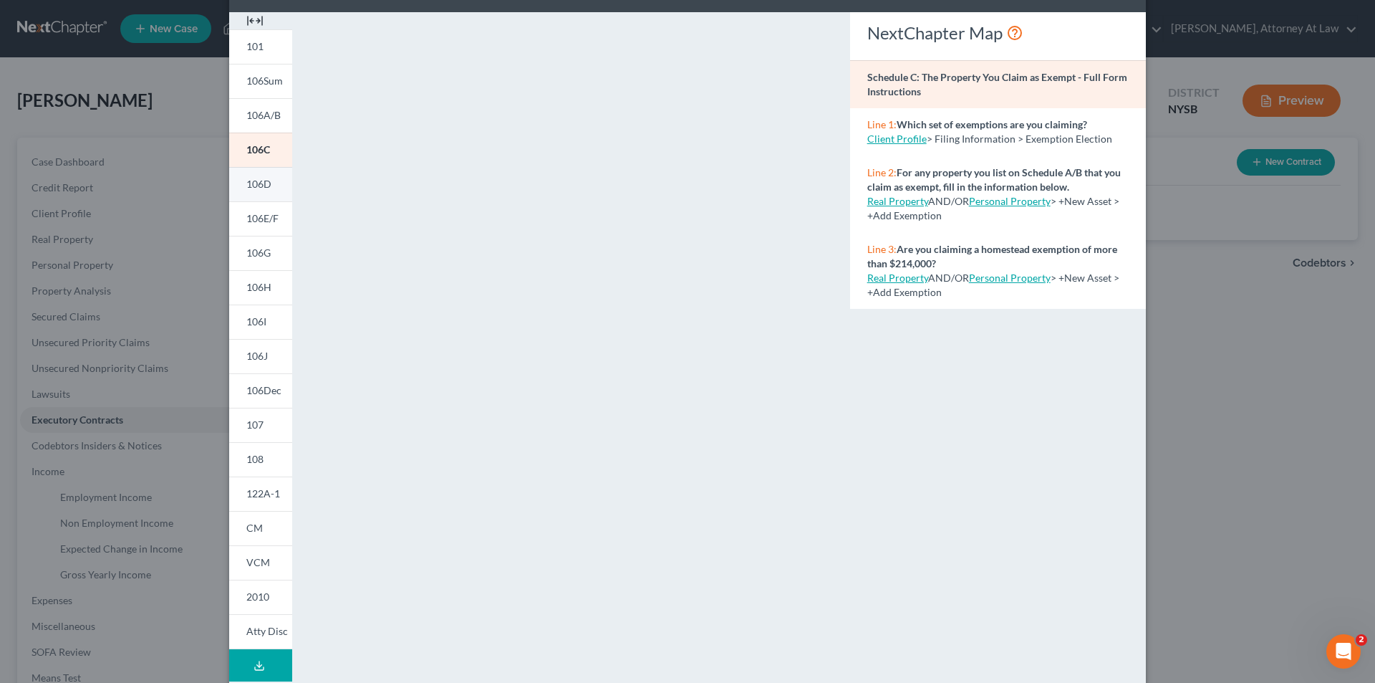
click at [248, 185] on span "106D" at bounding box center [258, 184] width 25 height 12
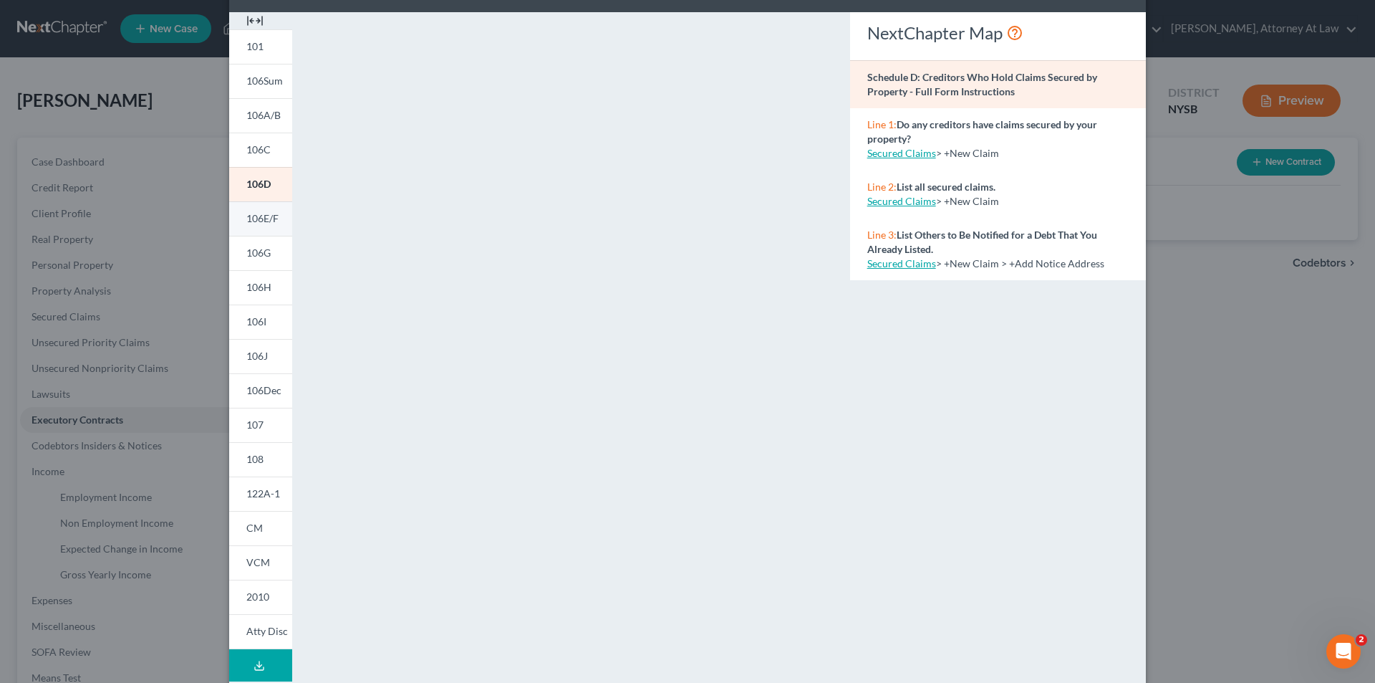
click at [249, 222] on span "106E/F" at bounding box center [262, 218] width 32 height 12
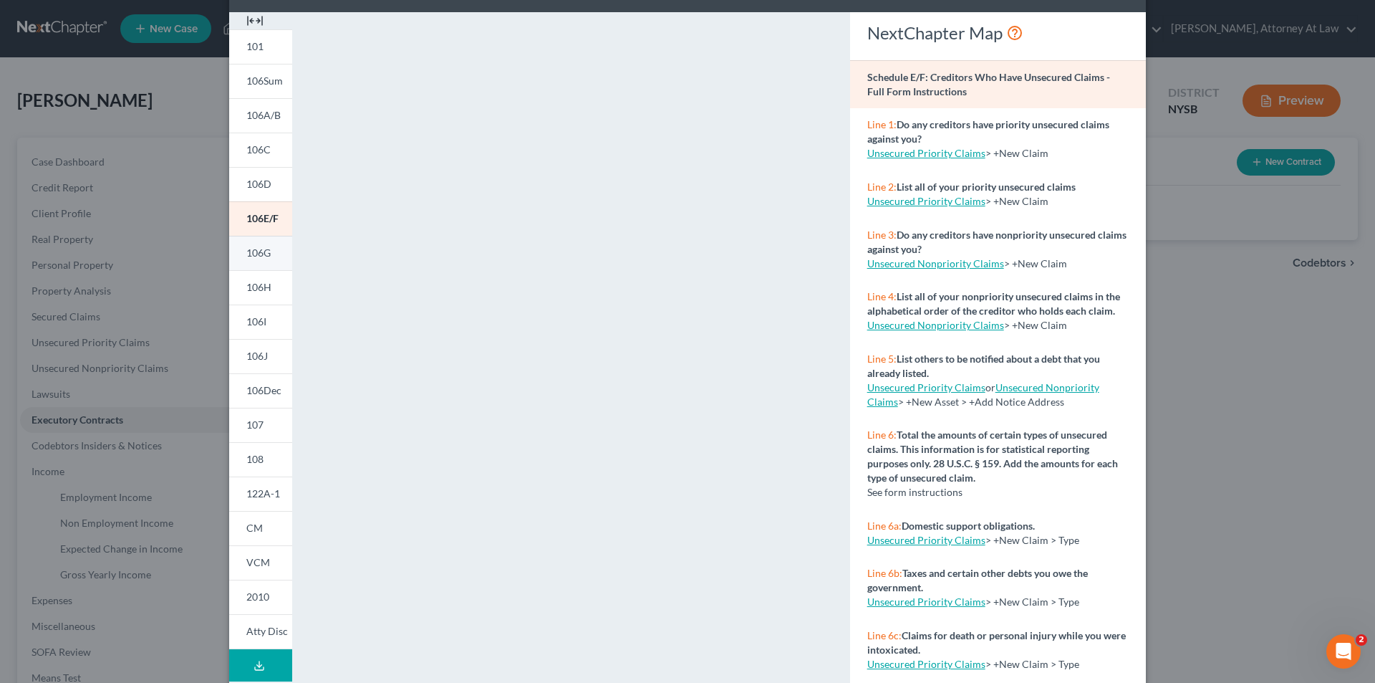
click at [254, 257] on span "106G" at bounding box center [258, 252] width 24 height 12
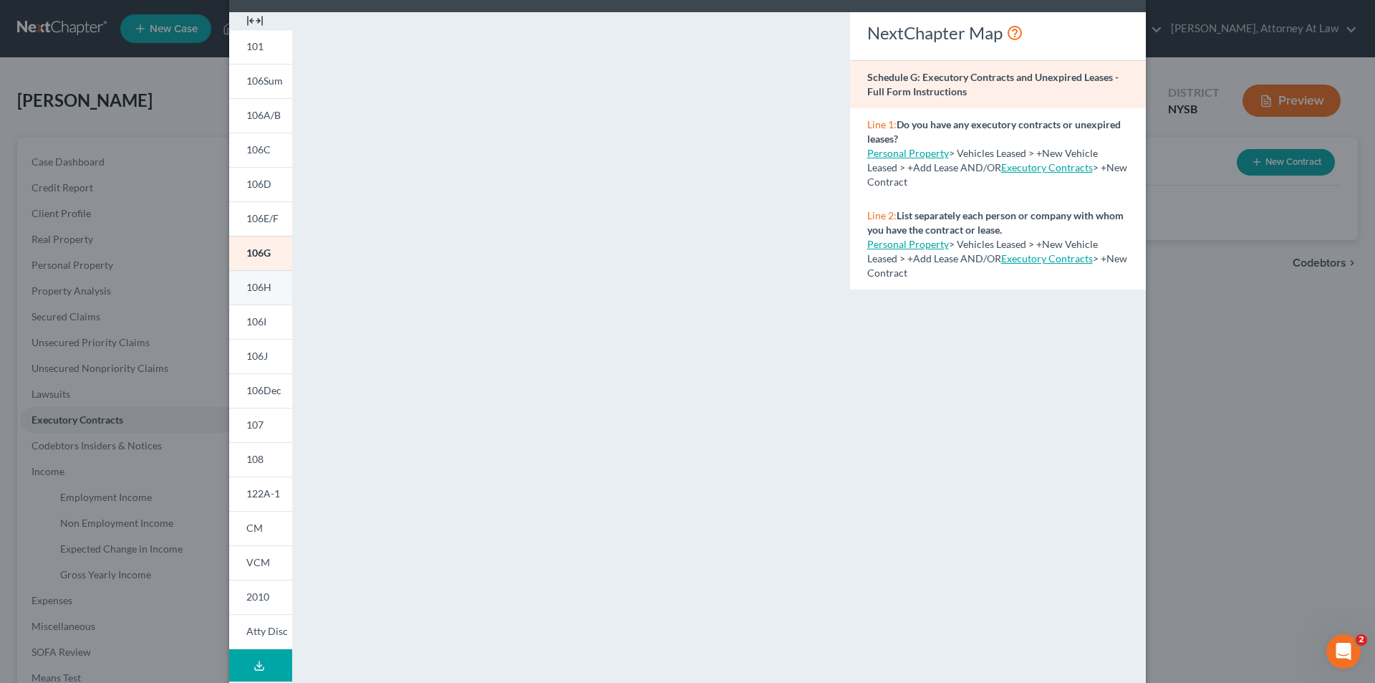
click at [261, 299] on link "106H" at bounding box center [260, 287] width 63 height 34
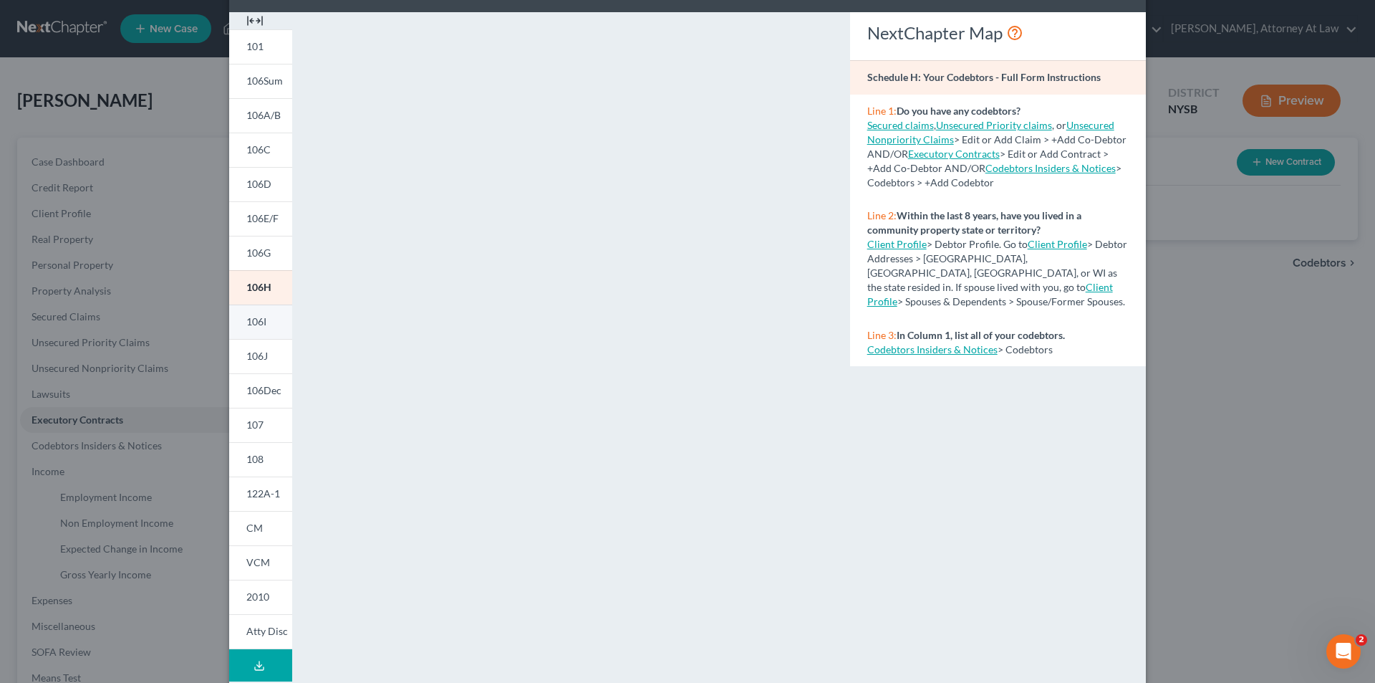
click at [256, 327] on span "106I" at bounding box center [256, 321] width 20 height 12
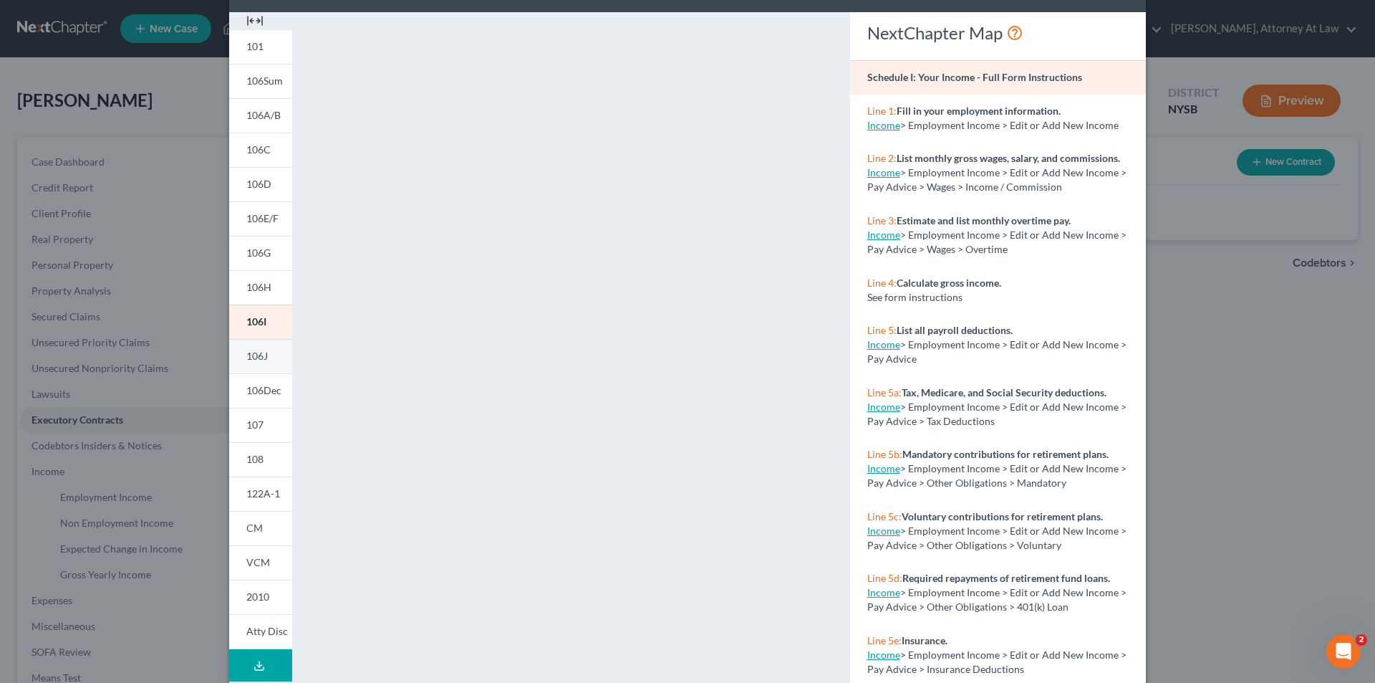
click at [251, 364] on link "106J" at bounding box center [260, 356] width 63 height 34
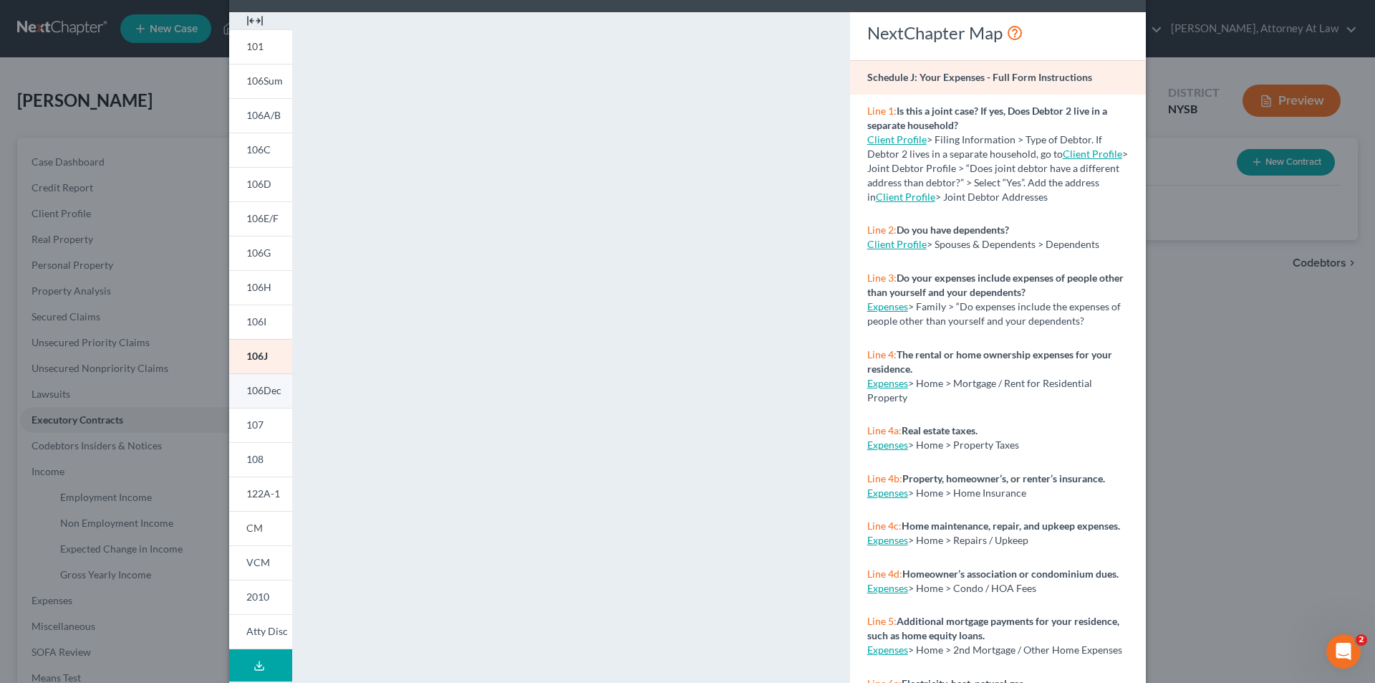
click at [252, 390] on span "106Dec" at bounding box center [263, 390] width 35 height 12
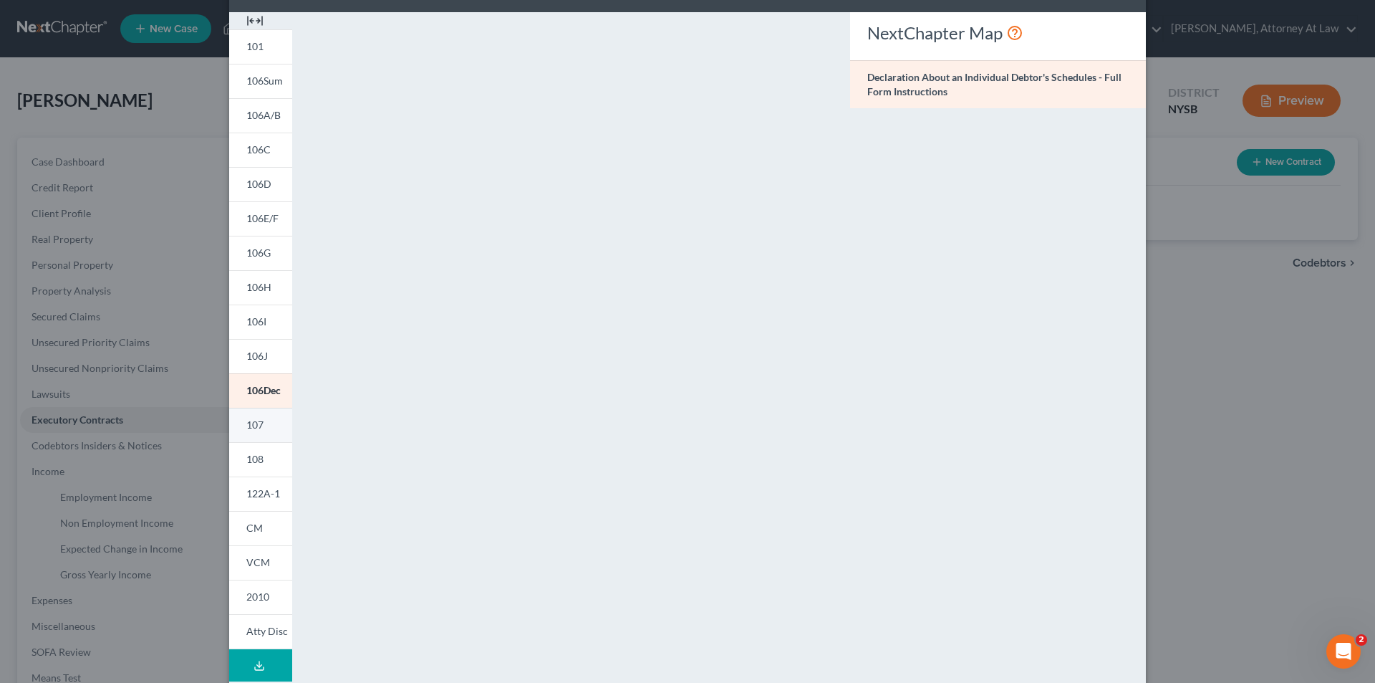
click at [260, 434] on link "107" at bounding box center [260, 425] width 63 height 34
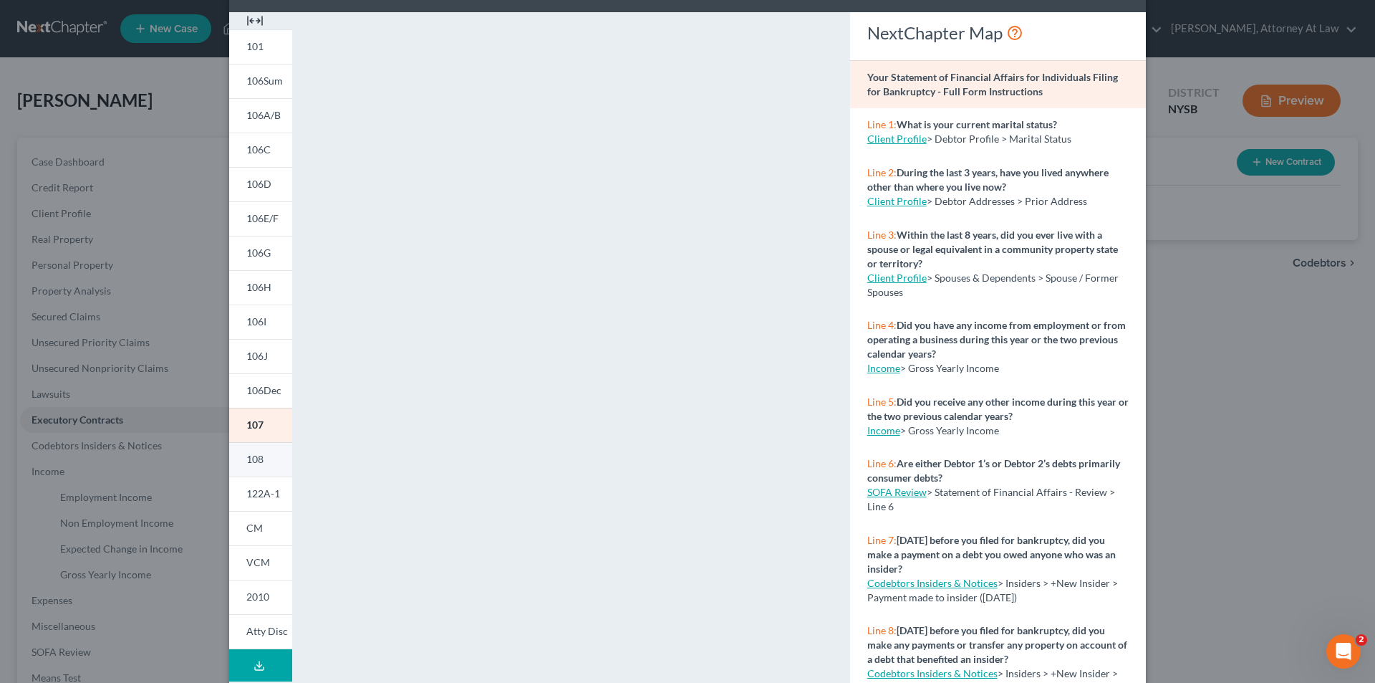
click at [278, 461] on link "108" at bounding box center [260, 459] width 63 height 34
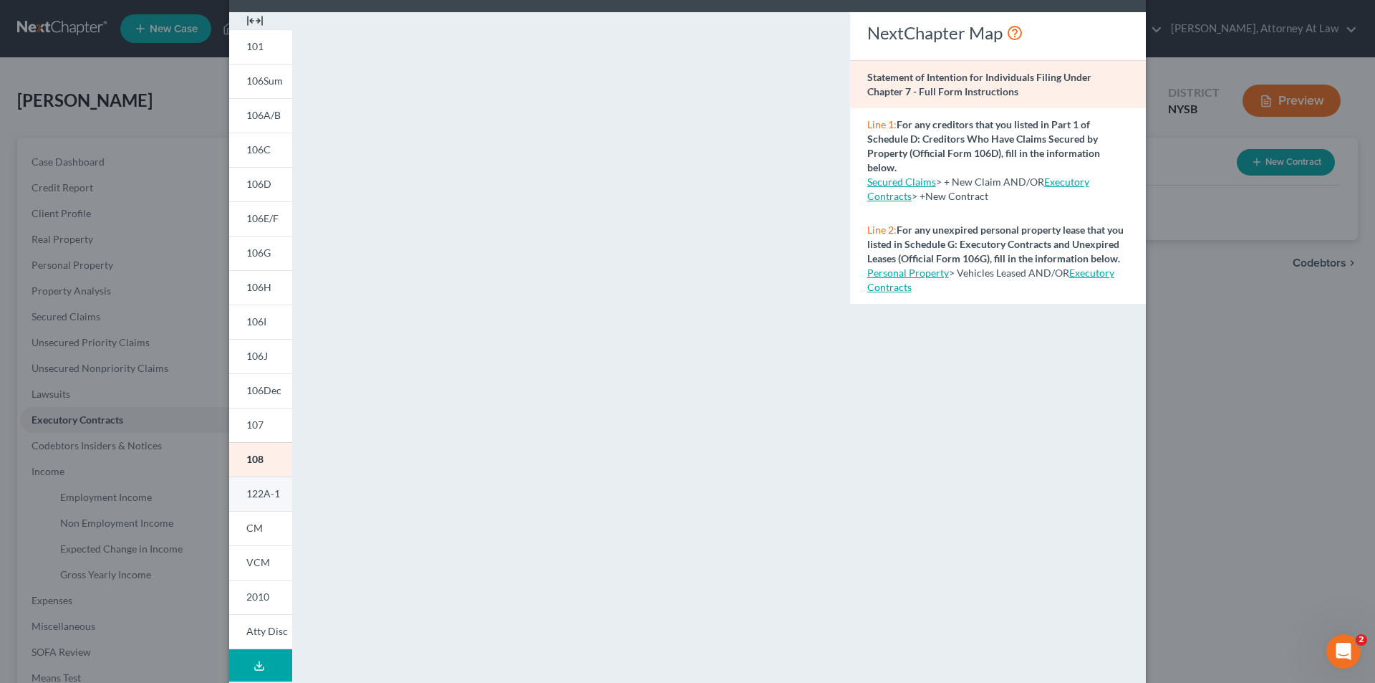
click at [251, 506] on link "122A-1" at bounding box center [260, 493] width 63 height 34
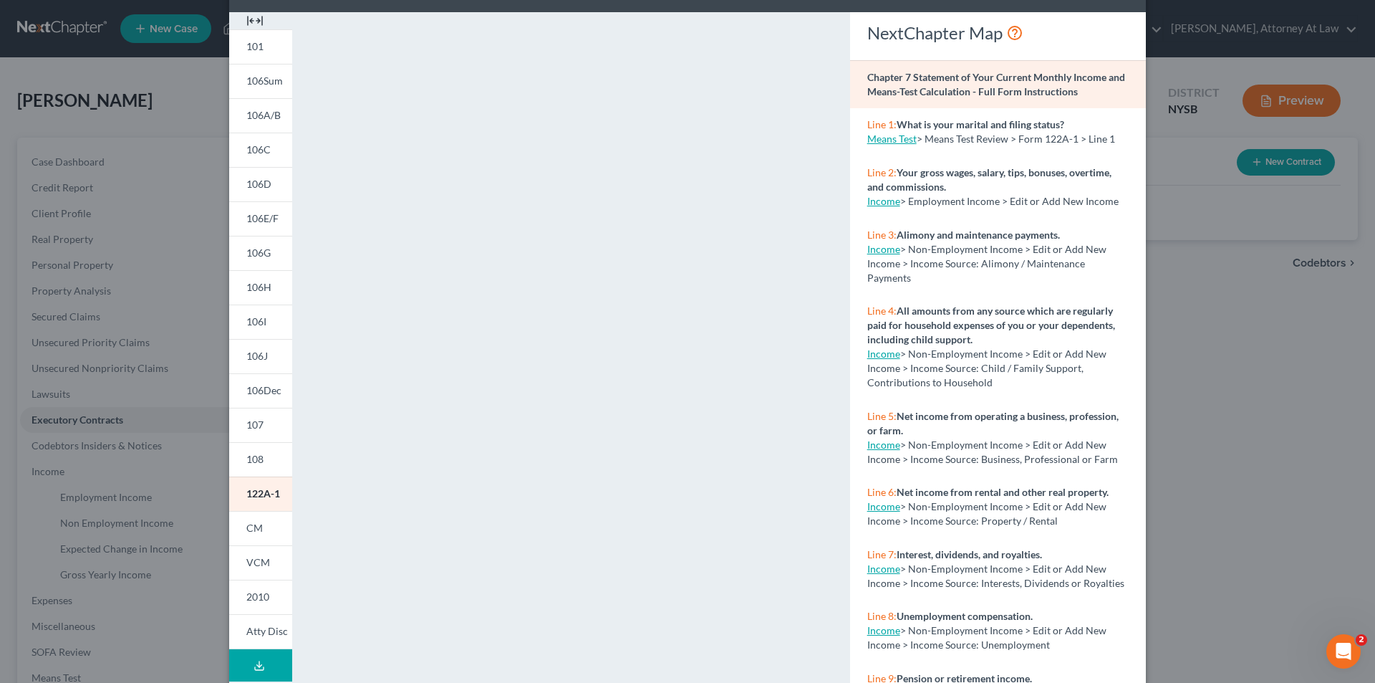
click at [889, 143] on link "Means Test" at bounding box center [891, 138] width 49 height 12
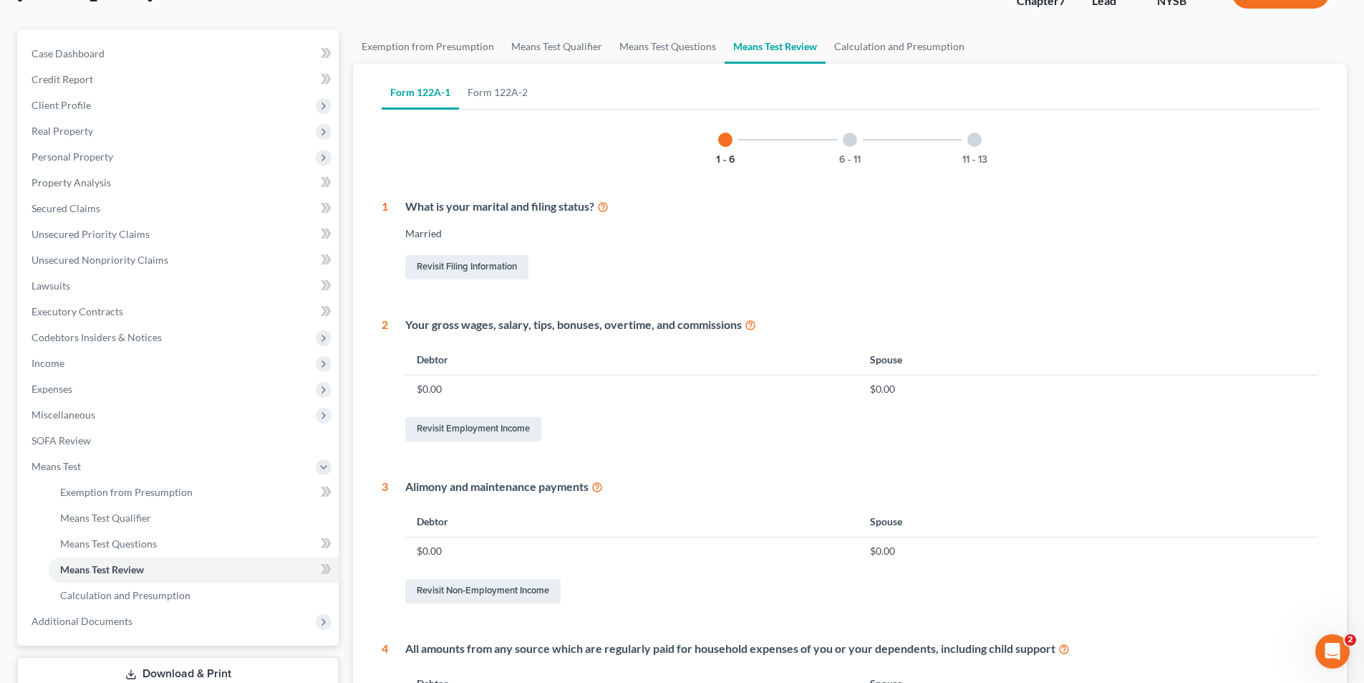
scroll to position [105, 0]
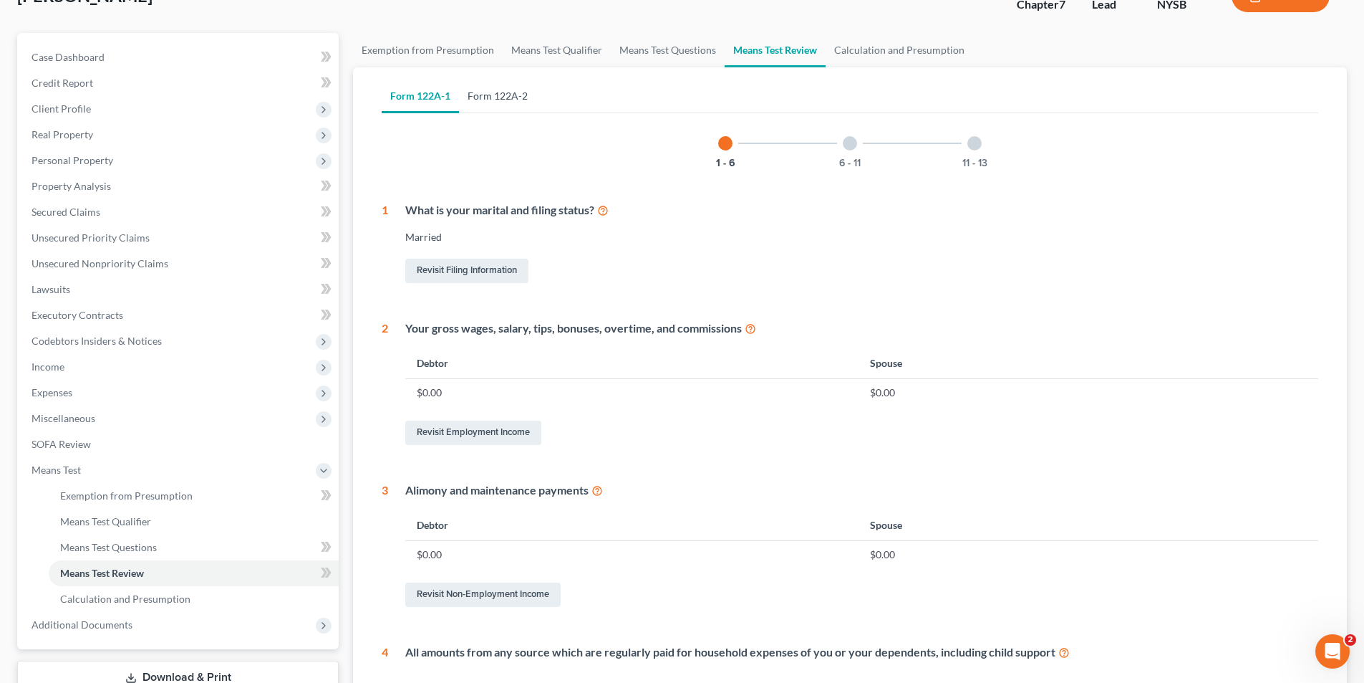
click at [508, 100] on link "Form 122A-2" at bounding box center [497, 96] width 77 height 34
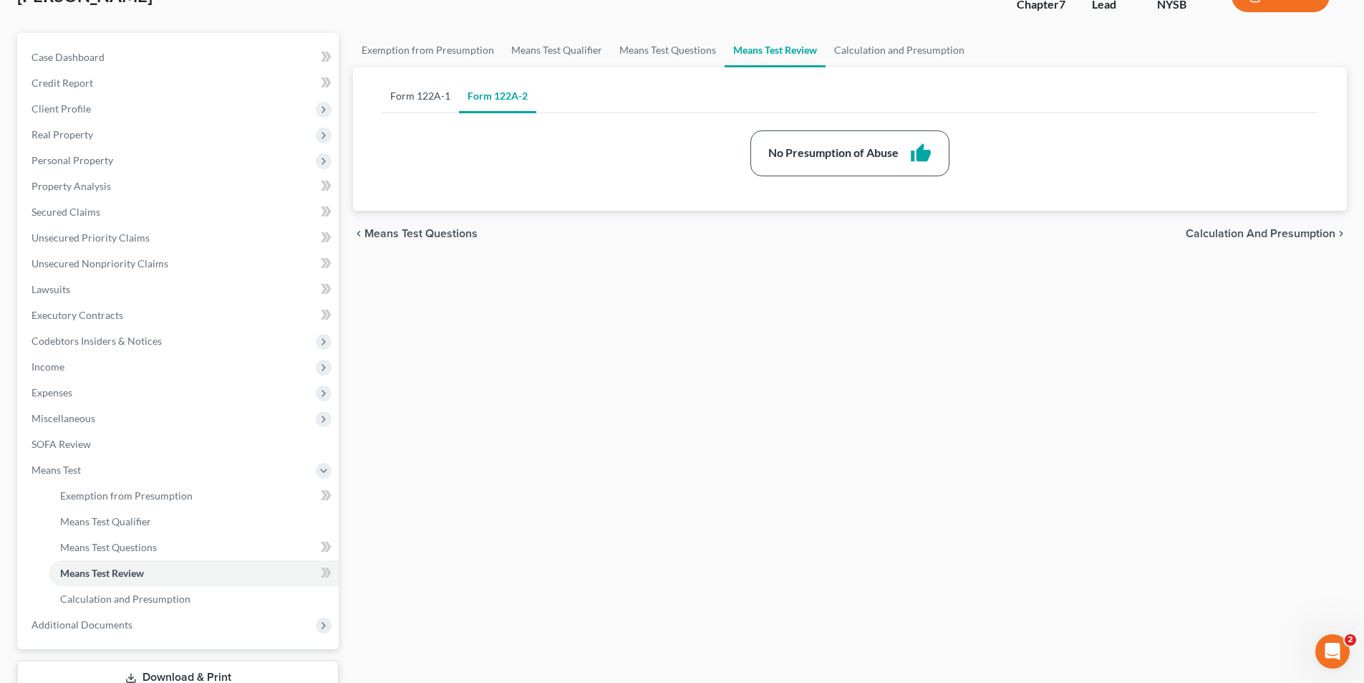
click at [431, 98] on link "Form 122A-1" at bounding box center [420, 96] width 77 height 34
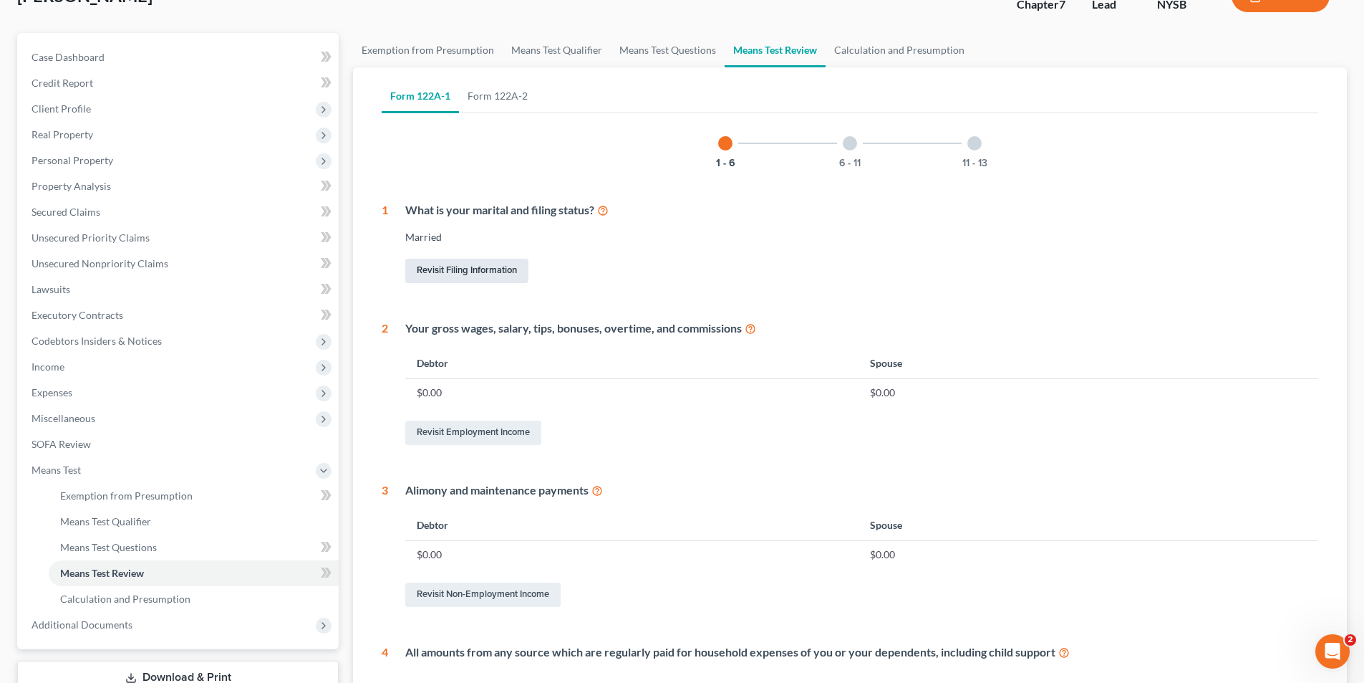
click at [459, 273] on link "Revisit Filing Information" at bounding box center [466, 271] width 123 height 24
select select "1"
select select "0"
select select "55"
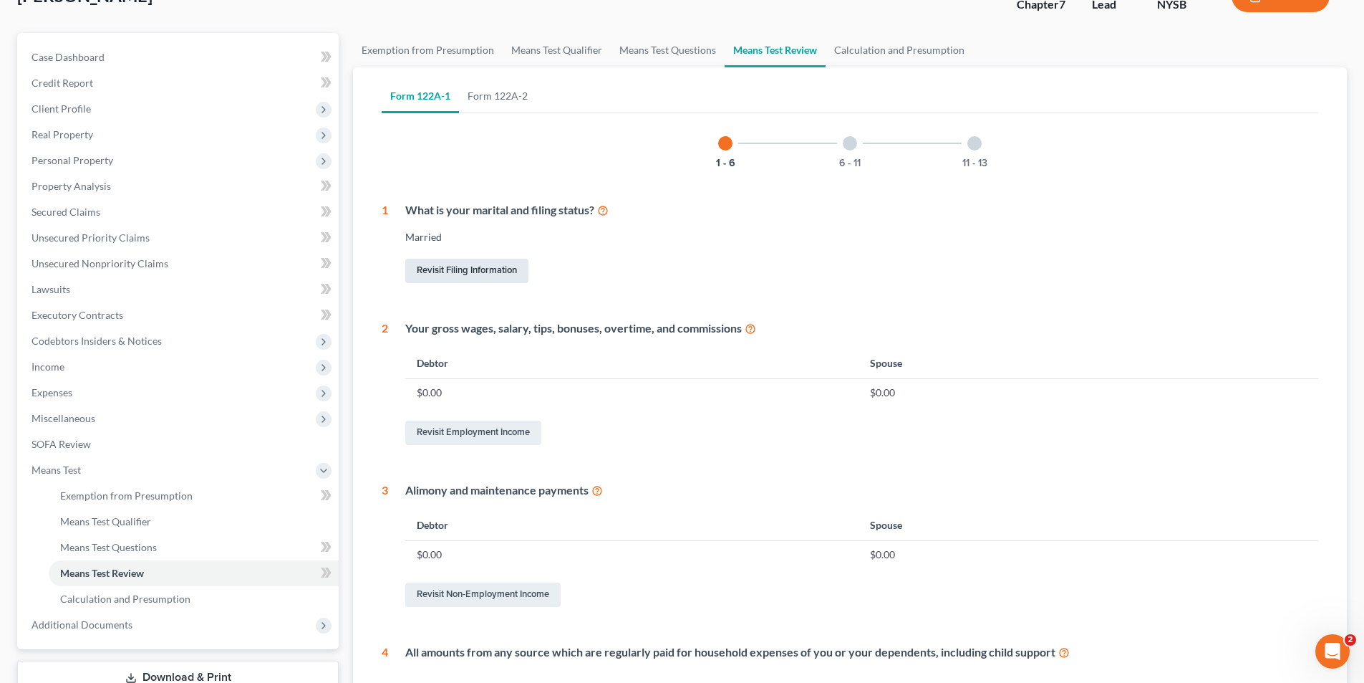
select select "0"
select select "35"
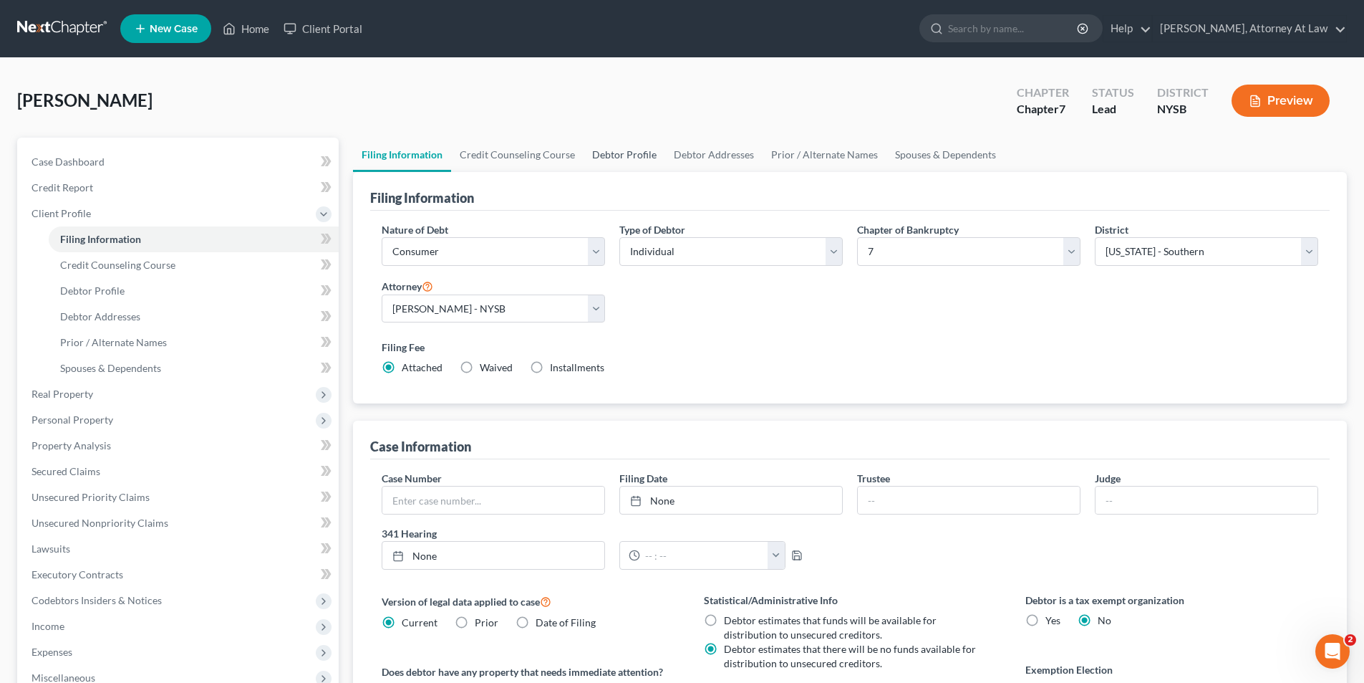
click at [615, 153] on link "Debtor Profile" at bounding box center [625, 155] width 82 height 34
select select "1"
select select "0"
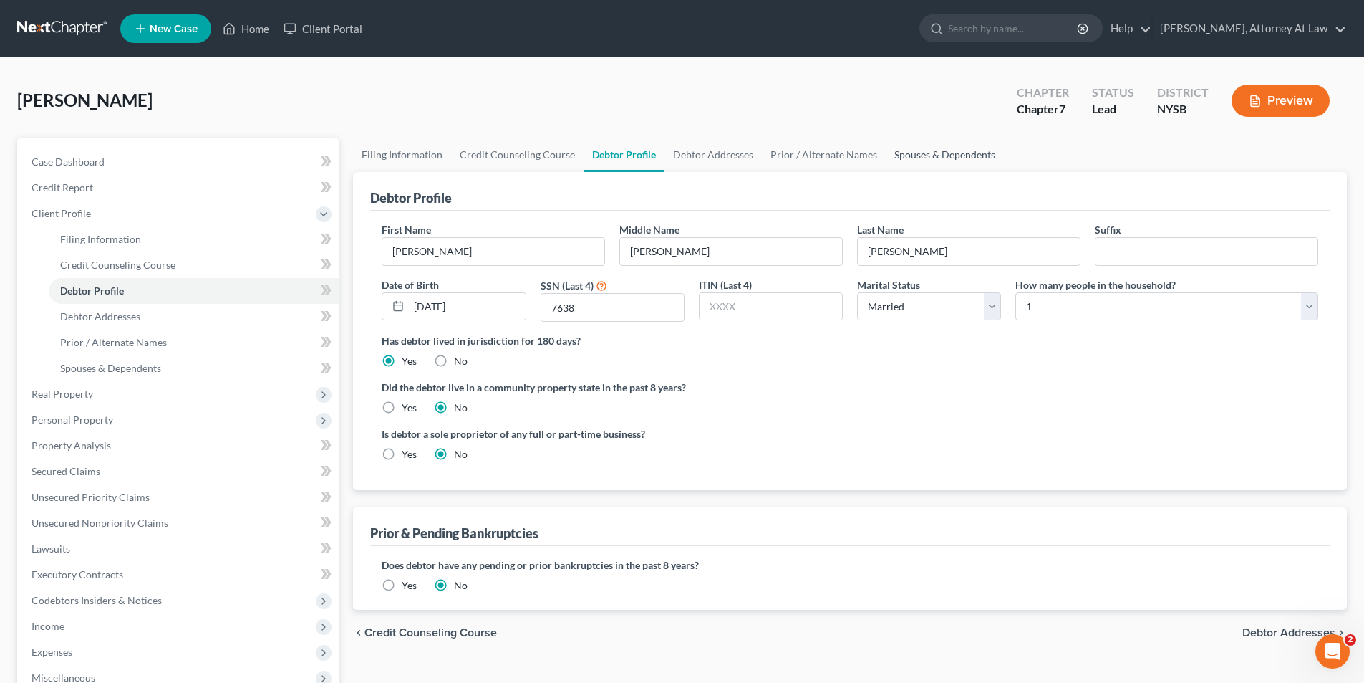
click at [933, 153] on link "Spouses & Dependents" at bounding box center [945, 155] width 118 height 34
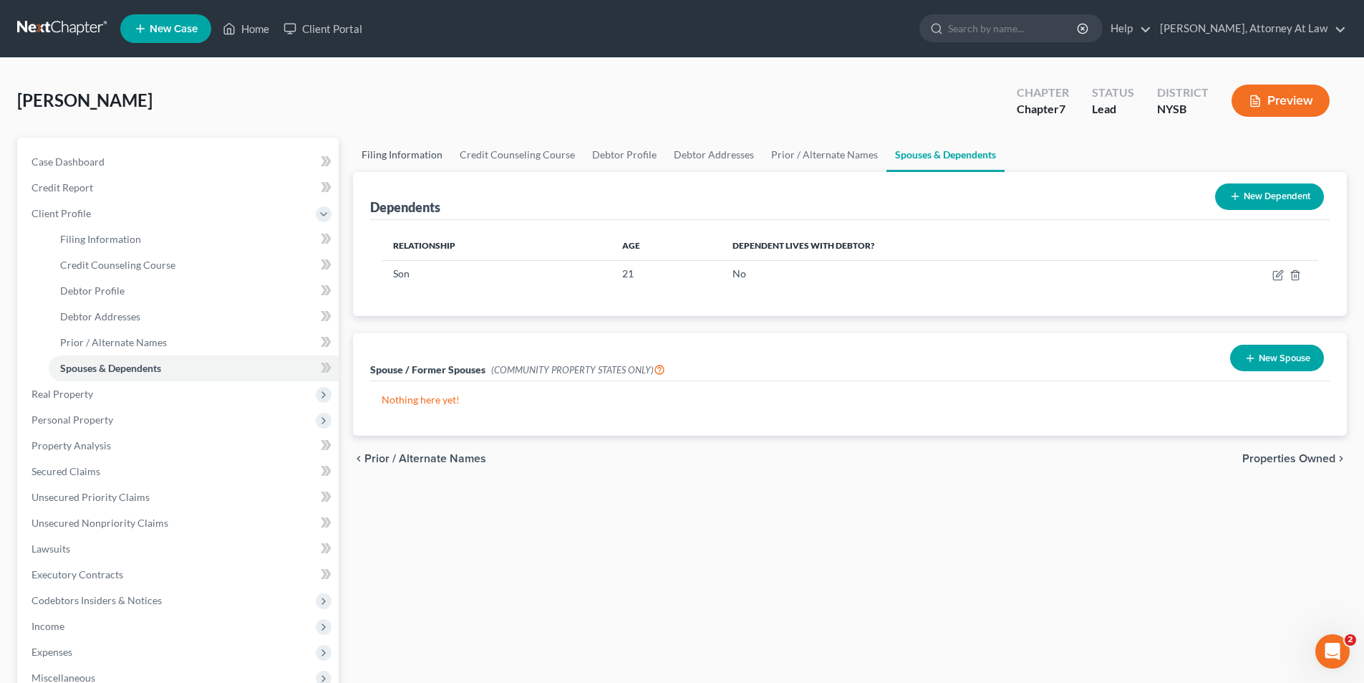
click at [384, 151] on link "Filing Information" at bounding box center [402, 155] width 98 height 34
select select "1"
select select "0"
select select "55"
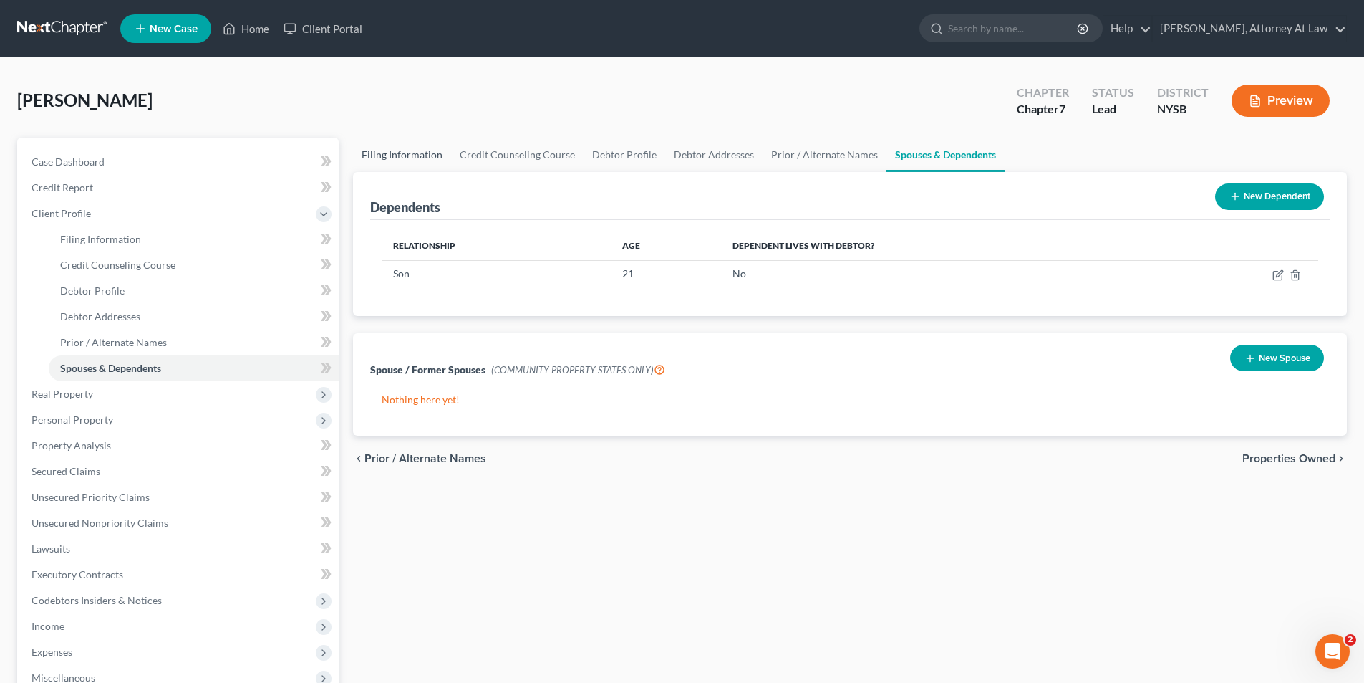
select select "0"
select select "35"
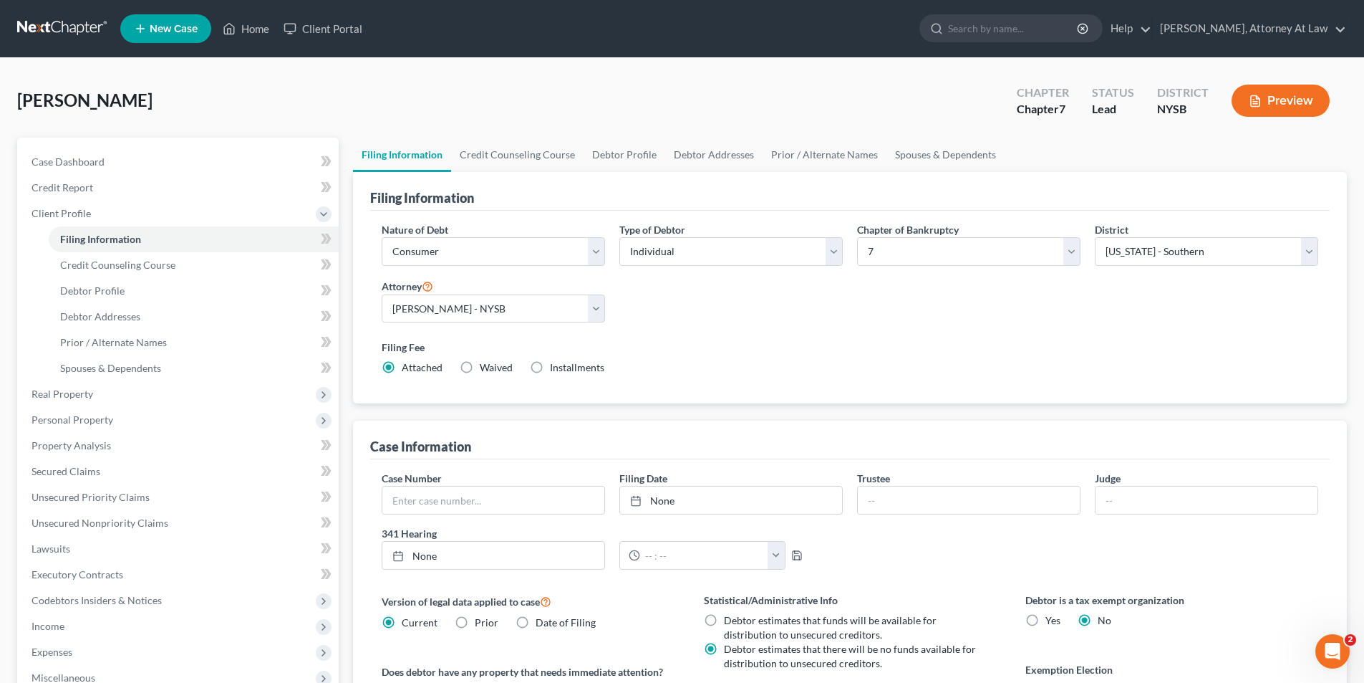
click at [1274, 94] on button "Preview" at bounding box center [1281, 101] width 98 height 32
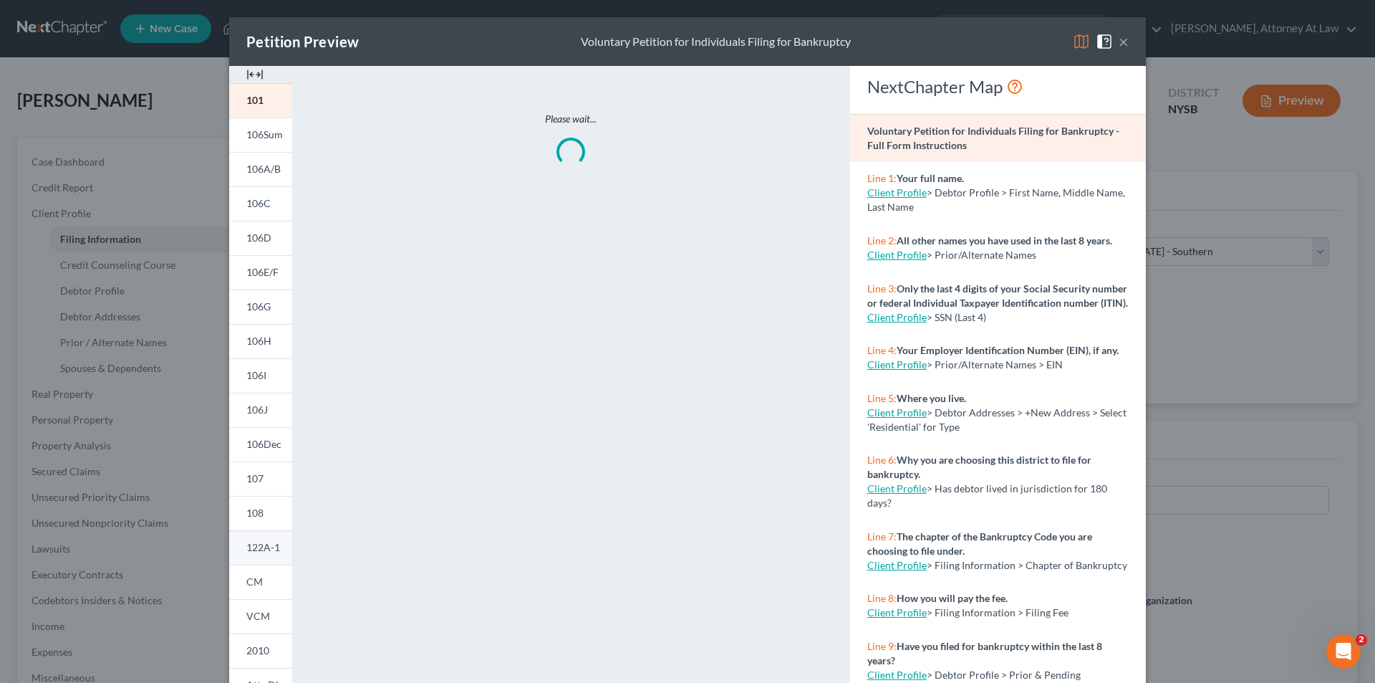
click at [260, 557] on link "122A-1" at bounding box center [260, 547] width 63 height 34
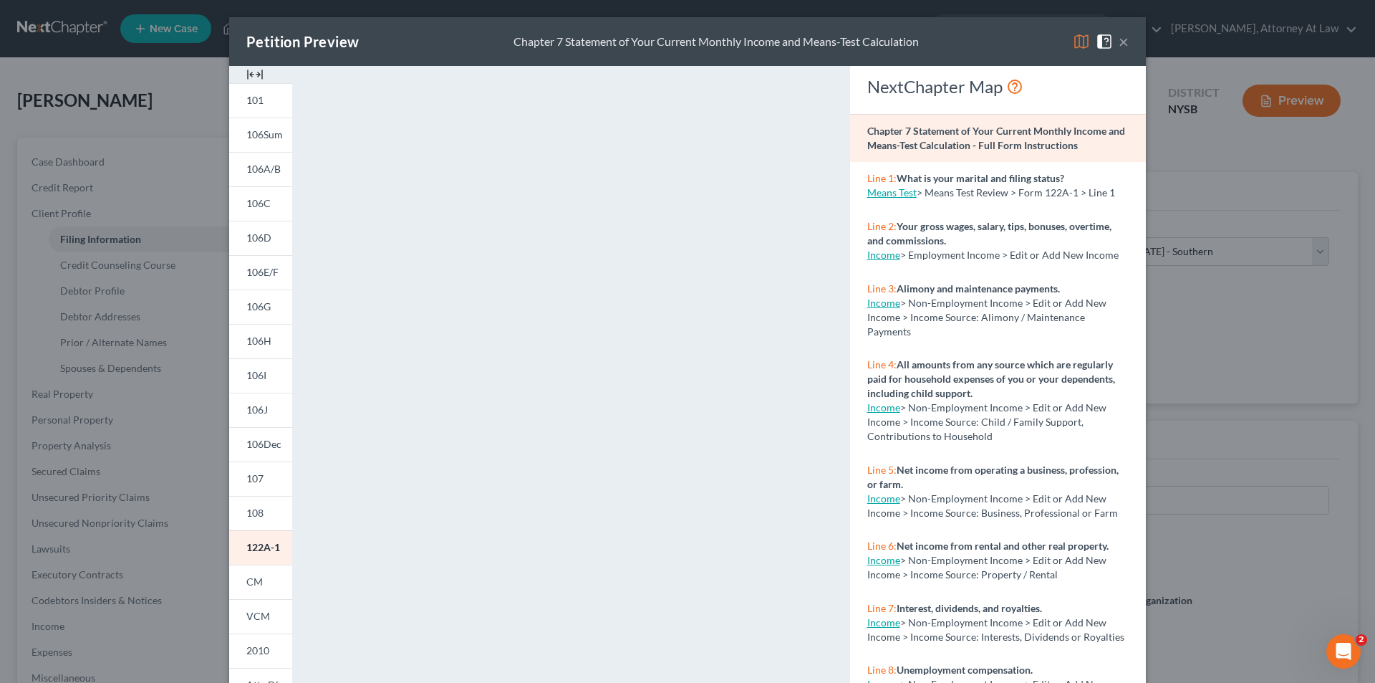
click at [895, 193] on link "Means Test" at bounding box center [891, 192] width 49 height 12
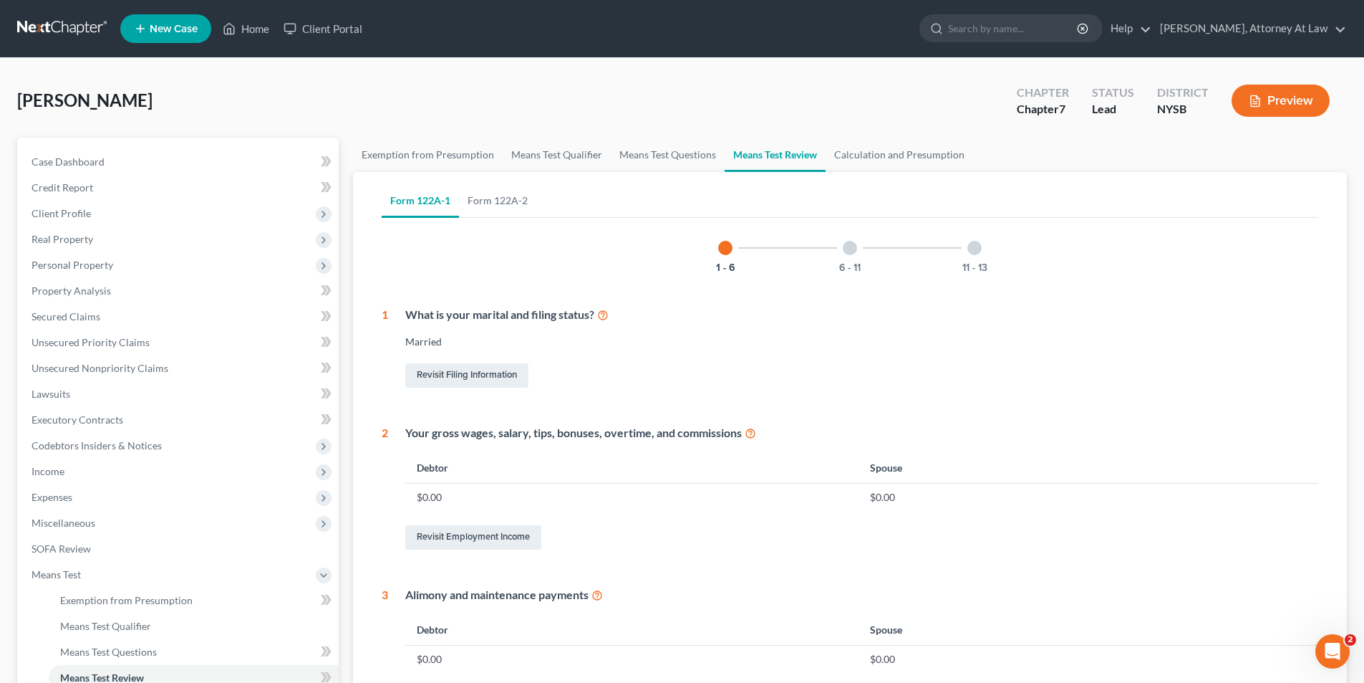
click at [609, 314] on icon at bounding box center [602, 314] width 11 height 14
click at [164, 201] on span "Client Profile" at bounding box center [179, 214] width 319 height 26
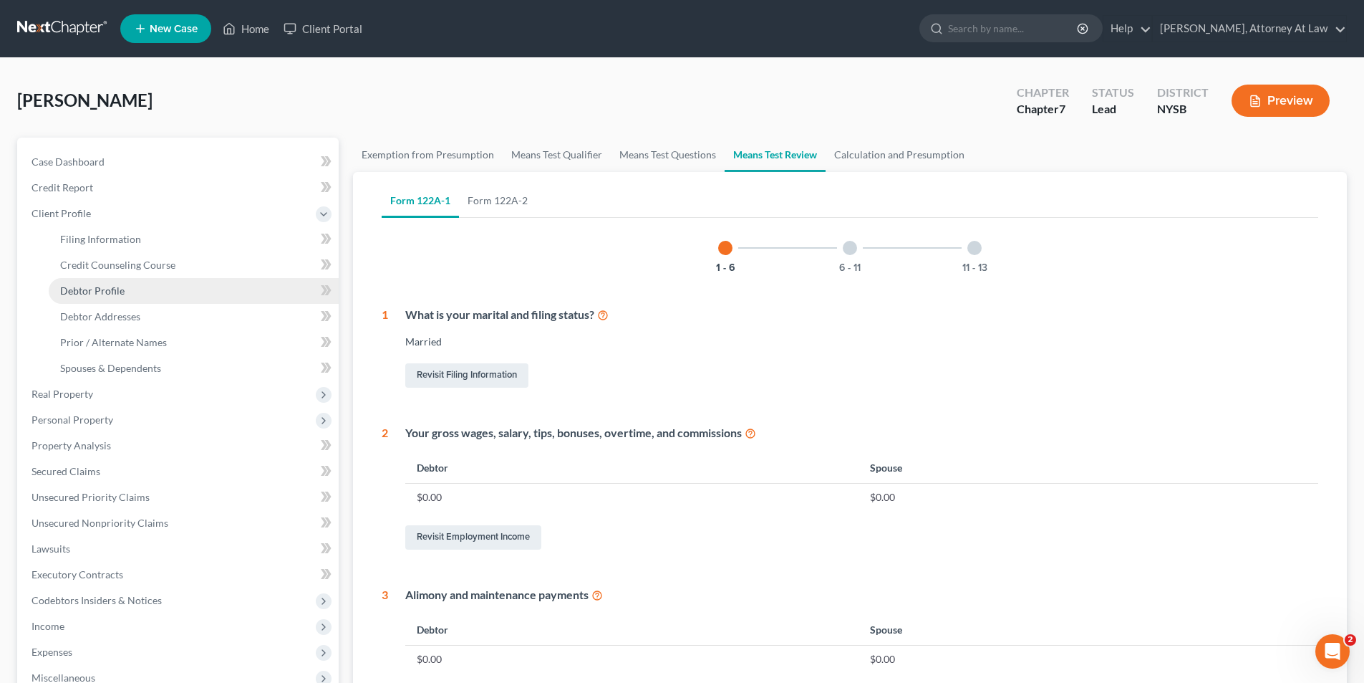
click at [150, 293] on link "Debtor Profile" at bounding box center [194, 291] width 290 height 26
select select "1"
select select "0"
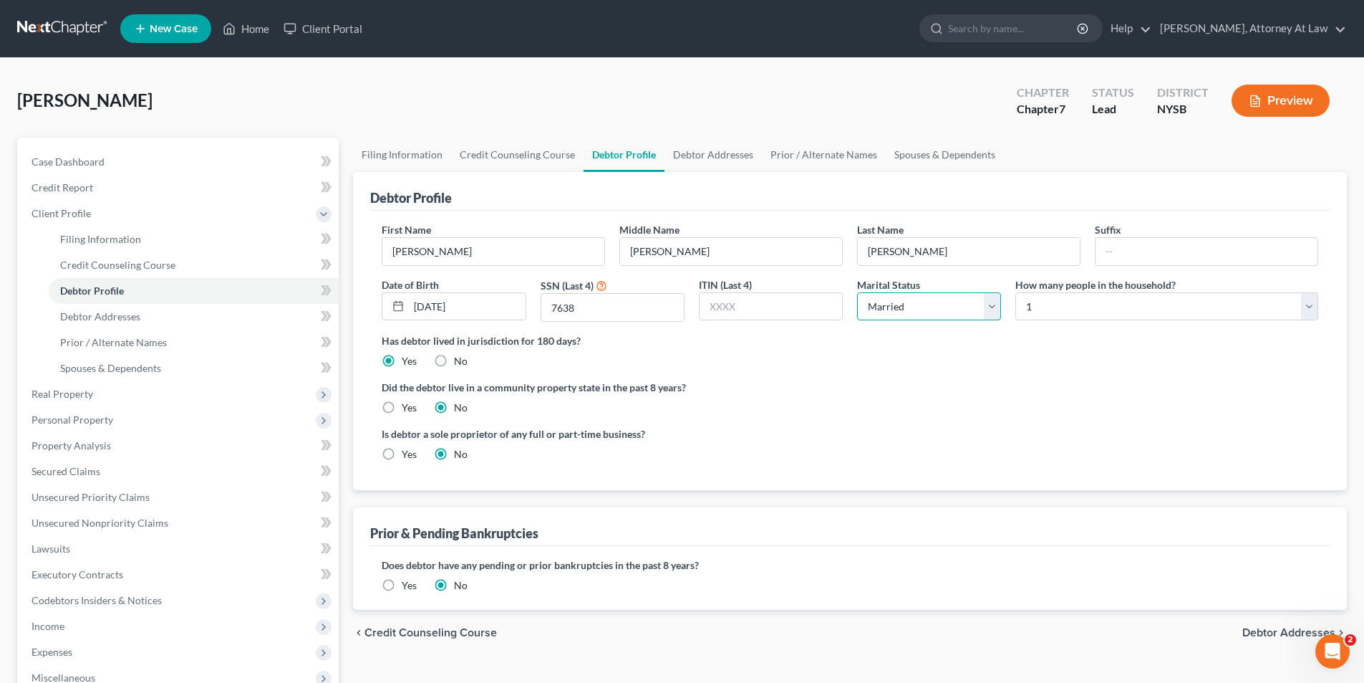
click at [988, 310] on select "Select Single Married Separated Divorced Widowed" at bounding box center [929, 306] width 144 height 29
select select "2"
click at [857, 292] on select "Select Single Married Separated Divorced Widowed" at bounding box center [929, 306] width 144 height 29
click at [716, 350] on div "Has debtor lived in jurisdiction for 180 days? Yes No Debtor must reside in jur…" at bounding box center [850, 350] width 937 height 35
click at [1276, 95] on button "Preview" at bounding box center [1281, 101] width 98 height 32
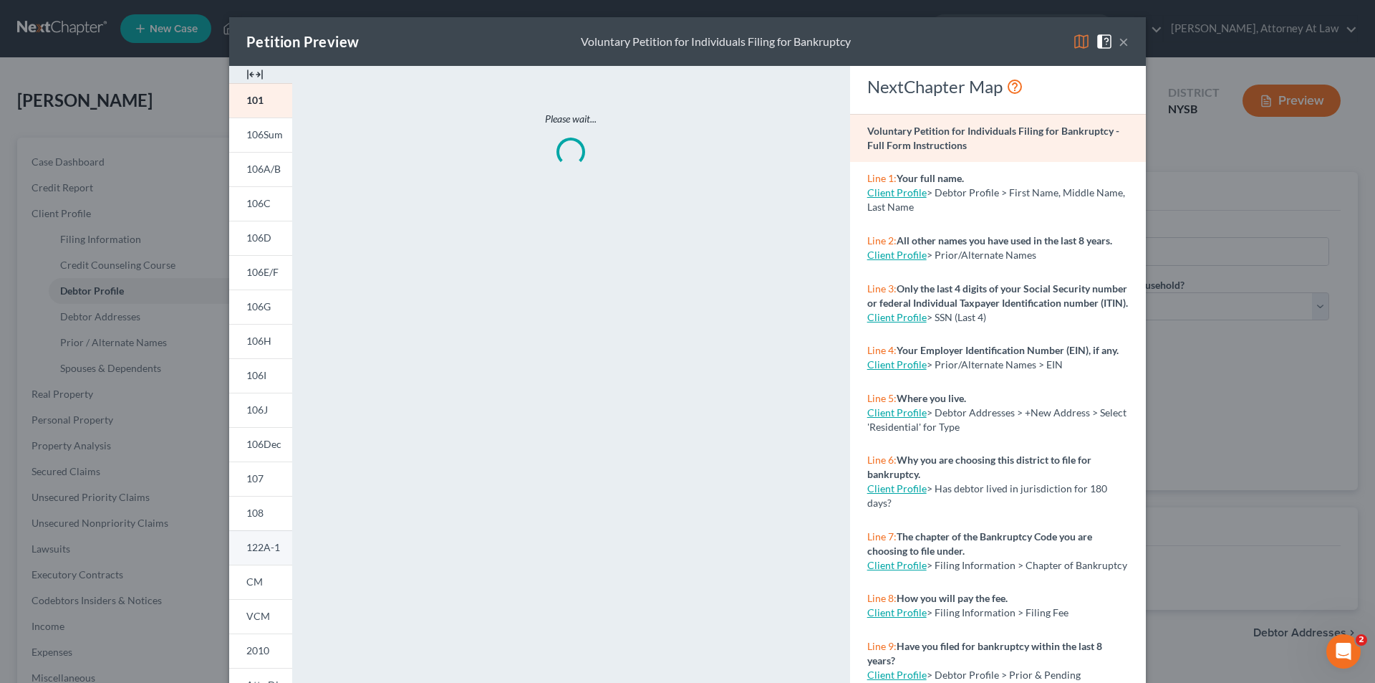
click at [256, 543] on span "122A-1" at bounding box center [263, 547] width 34 height 12
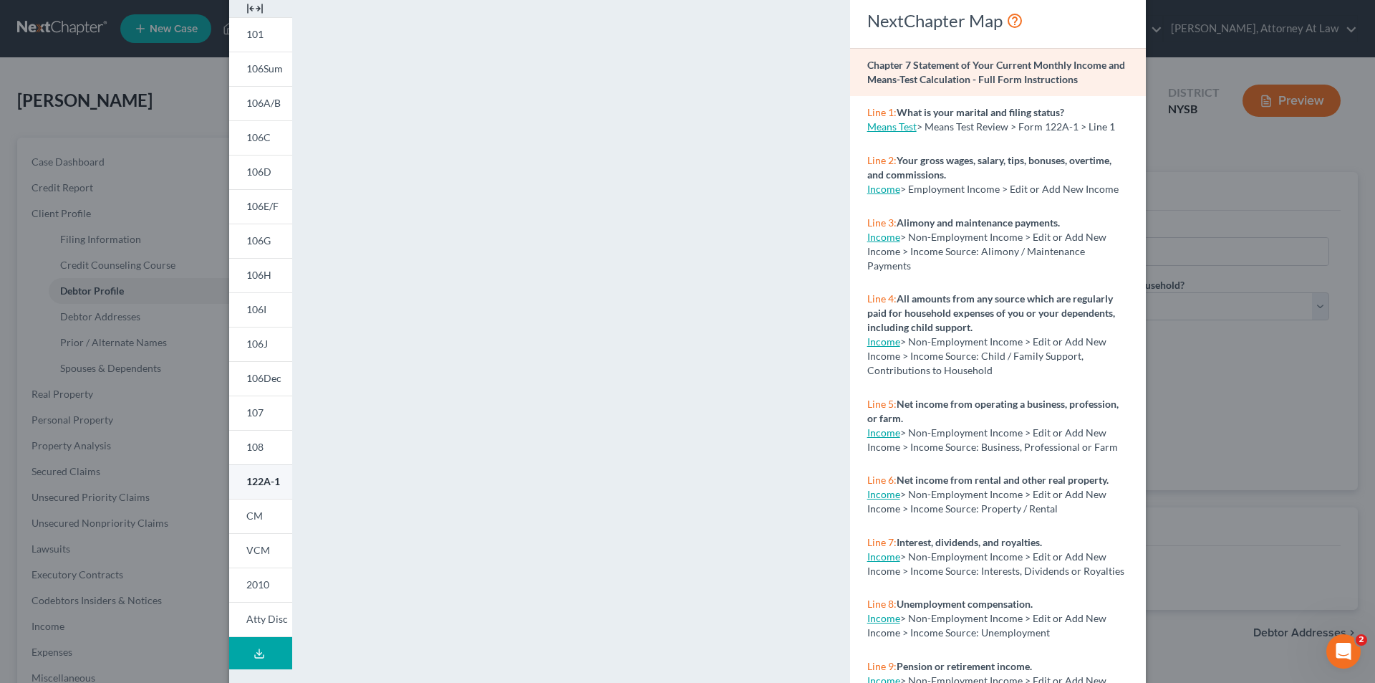
scroll to position [72, 0]
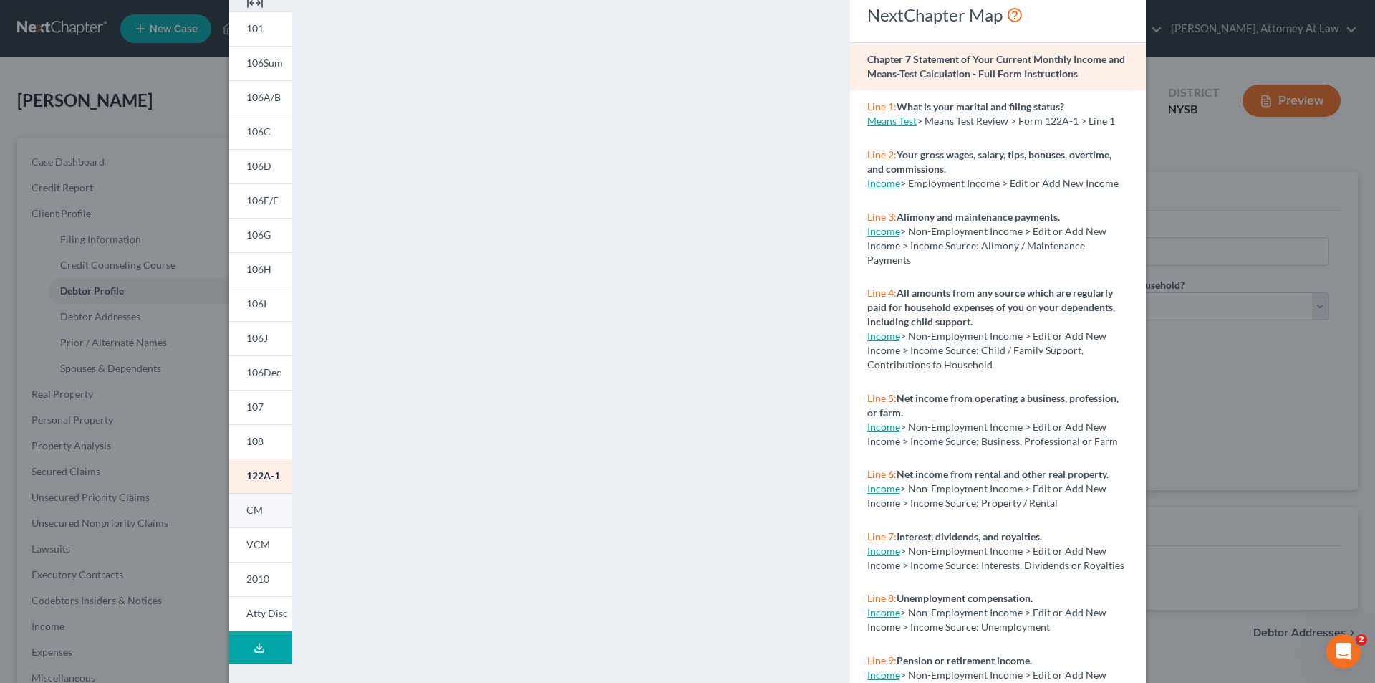
click at [268, 512] on link "CM" at bounding box center [260, 510] width 63 height 34
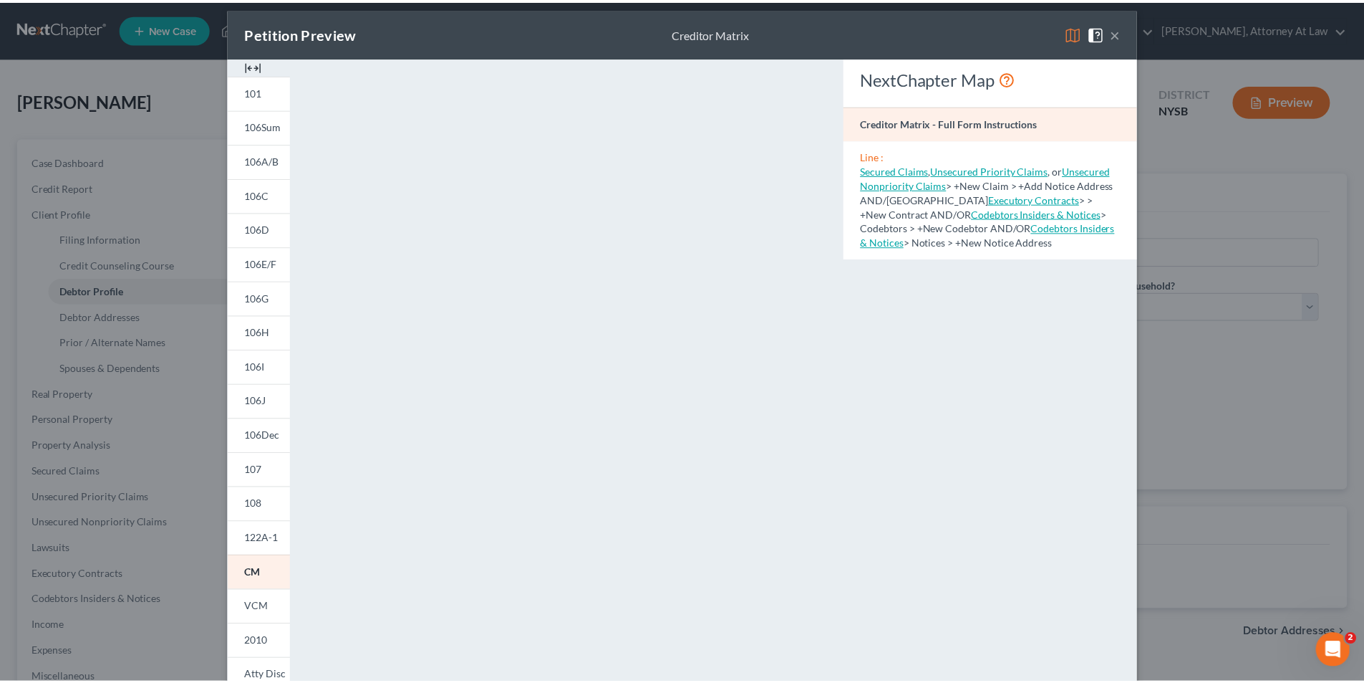
scroll to position [0, 0]
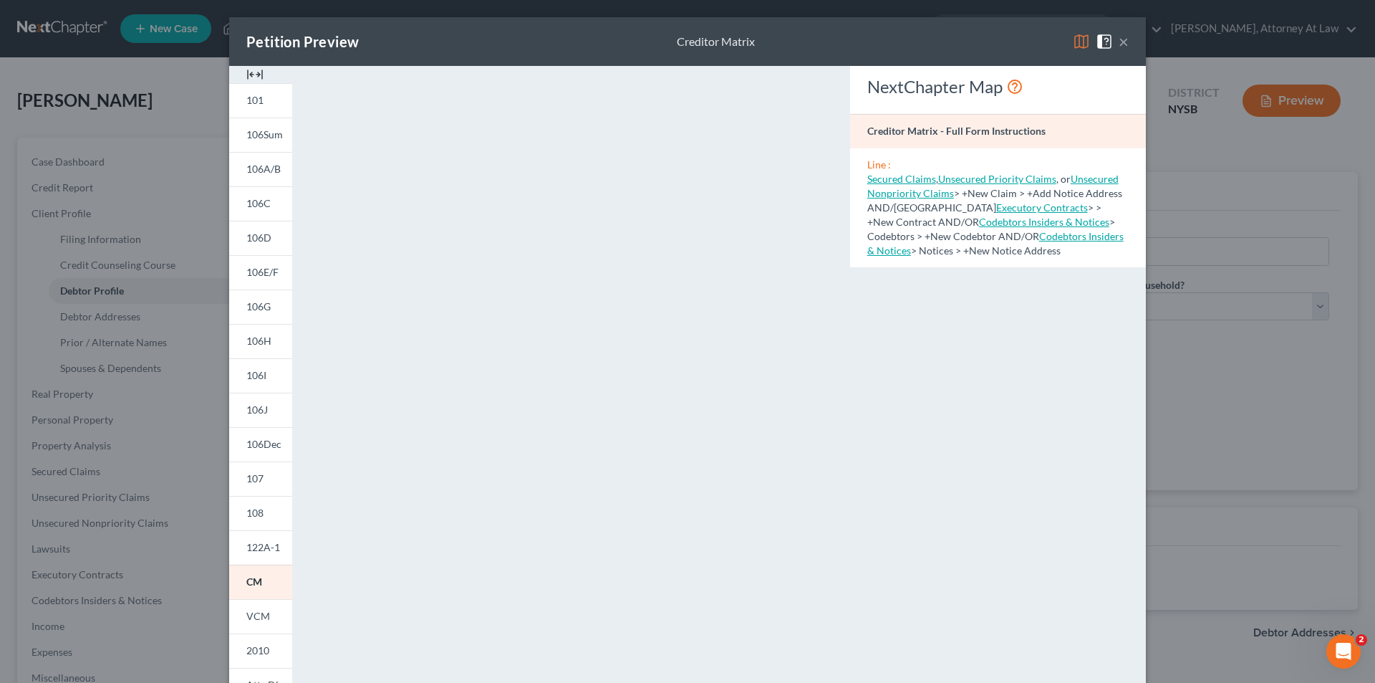
click at [1119, 43] on button "×" at bounding box center [1124, 41] width 10 height 17
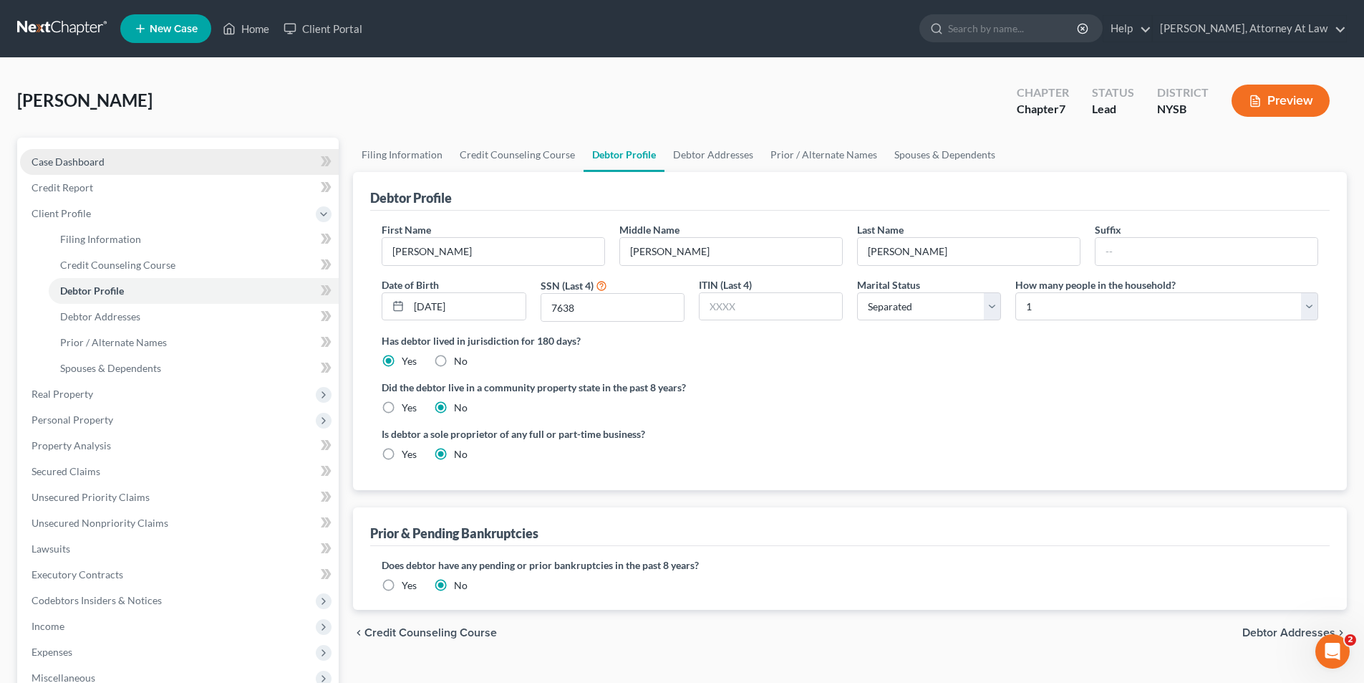
click at [127, 158] on link "Case Dashboard" at bounding box center [179, 162] width 319 height 26
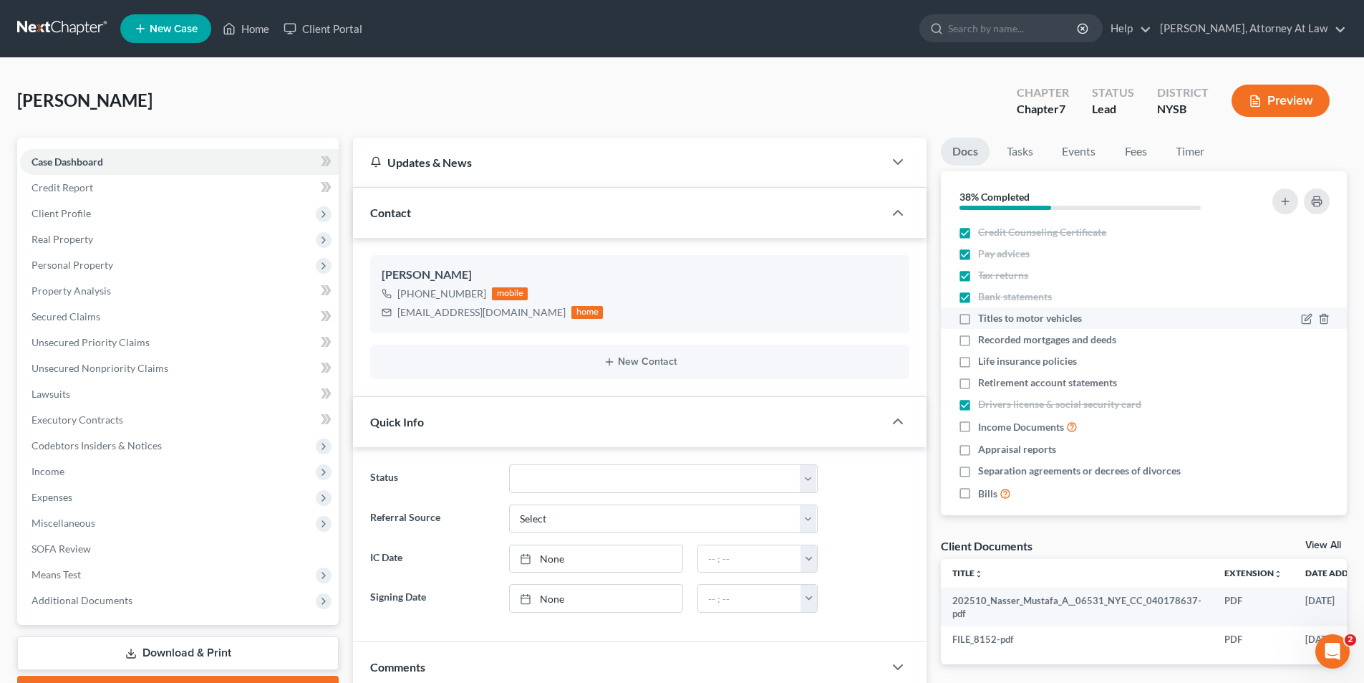
click at [978, 315] on label "Titles to motor vehicles" at bounding box center [1030, 318] width 104 height 14
click at [984, 315] on input "Titles to motor vehicles" at bounding box center [988, 315] width 9 height 9
checkbox input "true"
click at [978, 342] on label "Recorded mortgages and deeds" at bounding box center [1047, 339] width 138 height 14
click at [984, 342] on input "Recorded mortgages and deeds" at bounding box center [988, 336] width 9 height 9
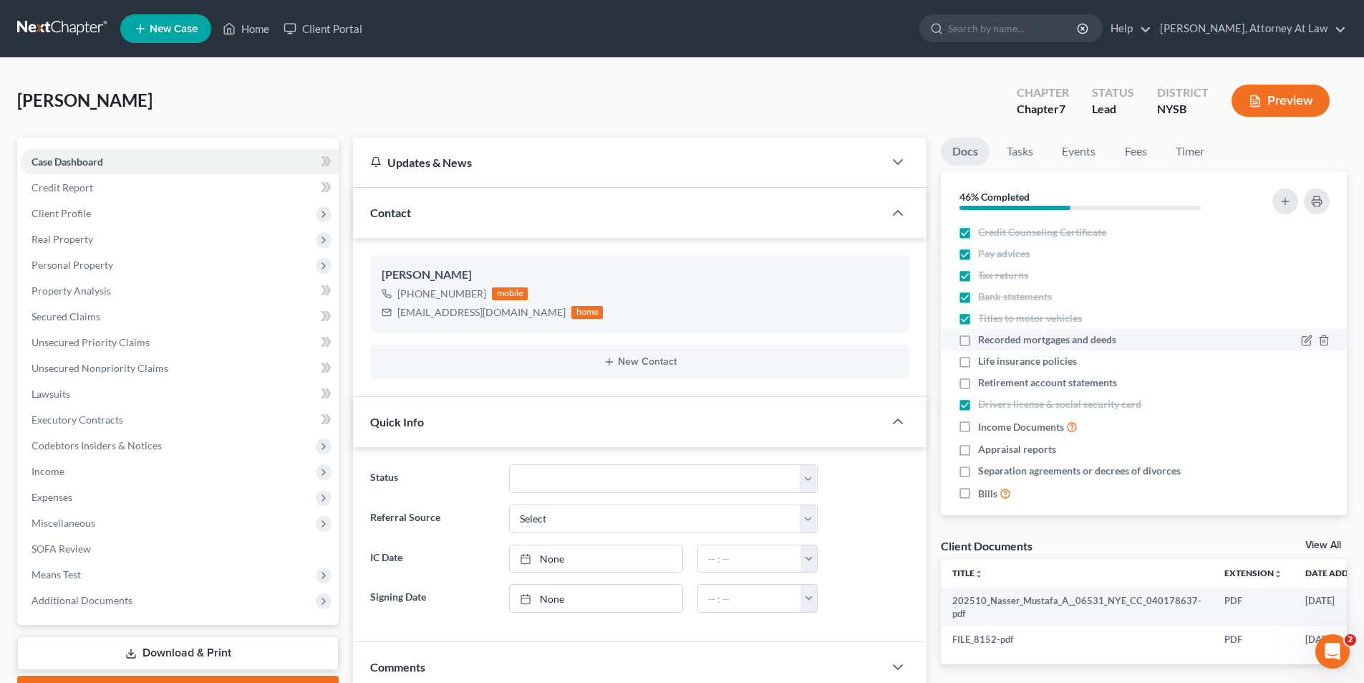
checkbox input "true"
click at [978, 363] on label "Life insurance policies" at bounding box center [1027, 361] width 99 height 14
click at [984, 363] on input "Life insurance policies" at bounding box center [988, 358] width 9 height 9
click at [978, 362] on label "Life insurance policies" at bounding box center [1027, 361] width 99 height 14
click at [984, 362] on input "Life insurance policies" at bounding box center [988, 358] width 9 height 9
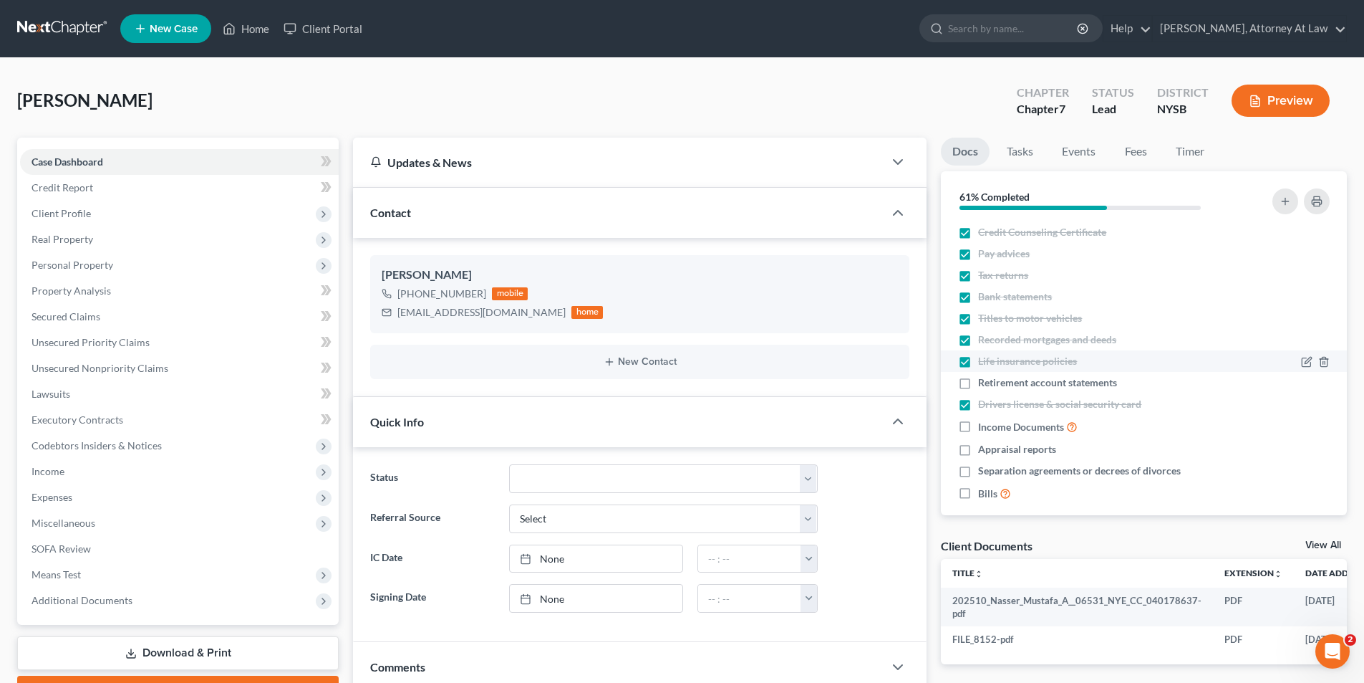
checkbox input "false"
click at [978, 339] on label "Recorded mortgages and deeds" at bounding box center [1047, 339] width 138 height 14
click at [984, 339] on input "Recorded mortgages and deeds" at bounding box center [988, 336] width 9 height 9
checkbox input "false"
click at [978, 316] on label "Titles to motor vehicles" at bounding box center [1030, 318] width 104 height 14
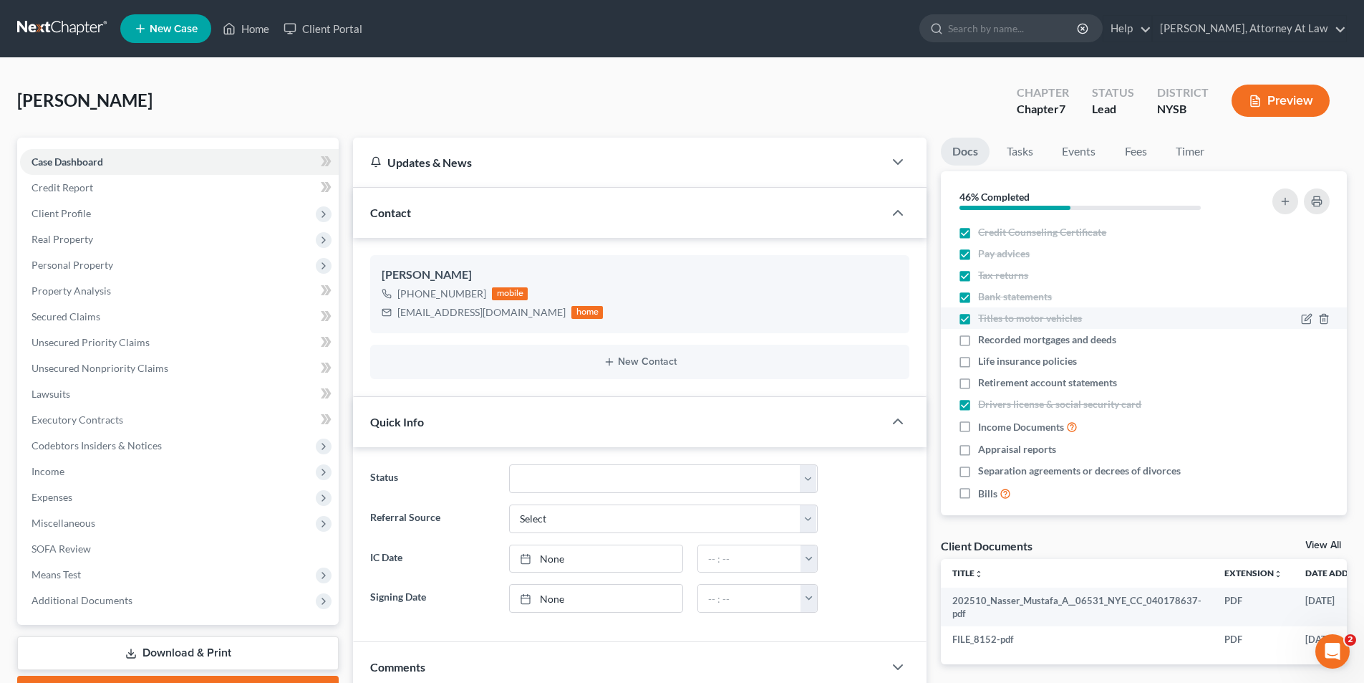
click at [984, 316] on input "Titles to motor vehicles" at bounding box center [988, 315] width 9 height 9
checkbox input "false"
click at [978, 255] on label "Pay advices" at bounding box center [1004, 253] width 52 height 14
click at [984, 255] on input "Pay advices" at bounding box center [988, 250] width 9 height 9
checkbox input "false"
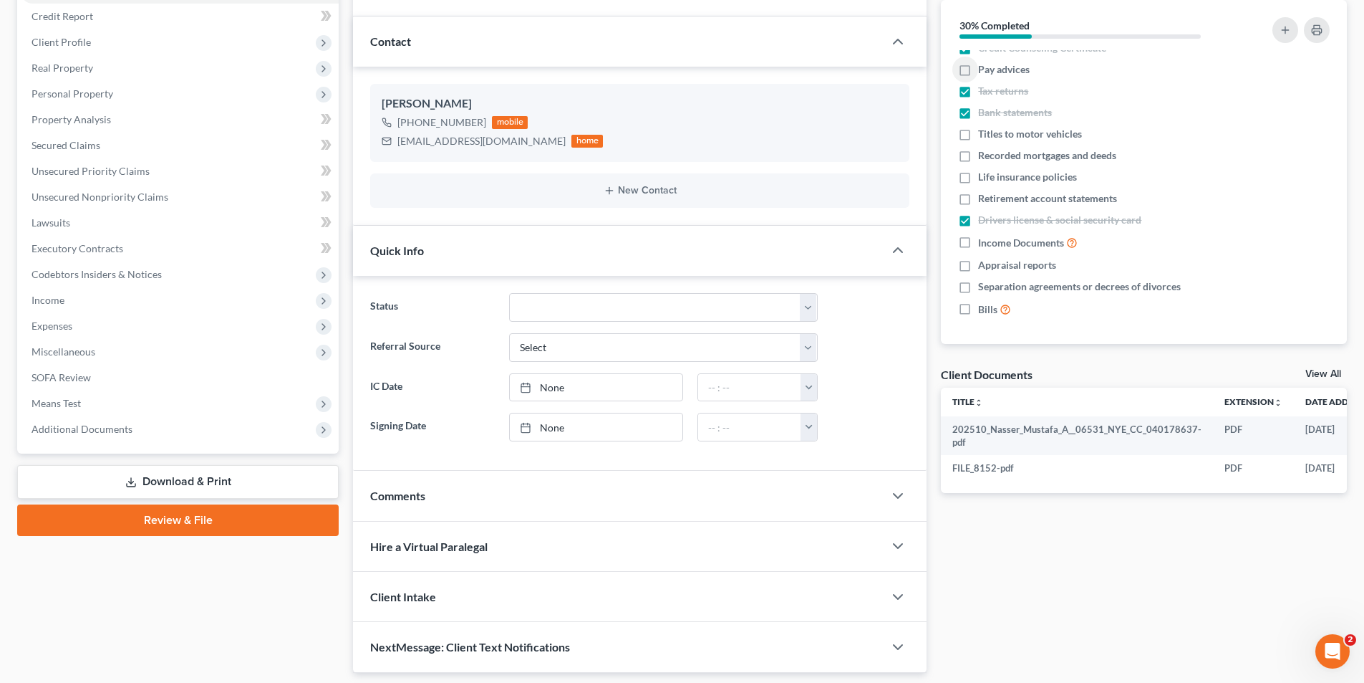
scroll to position [72, 0]
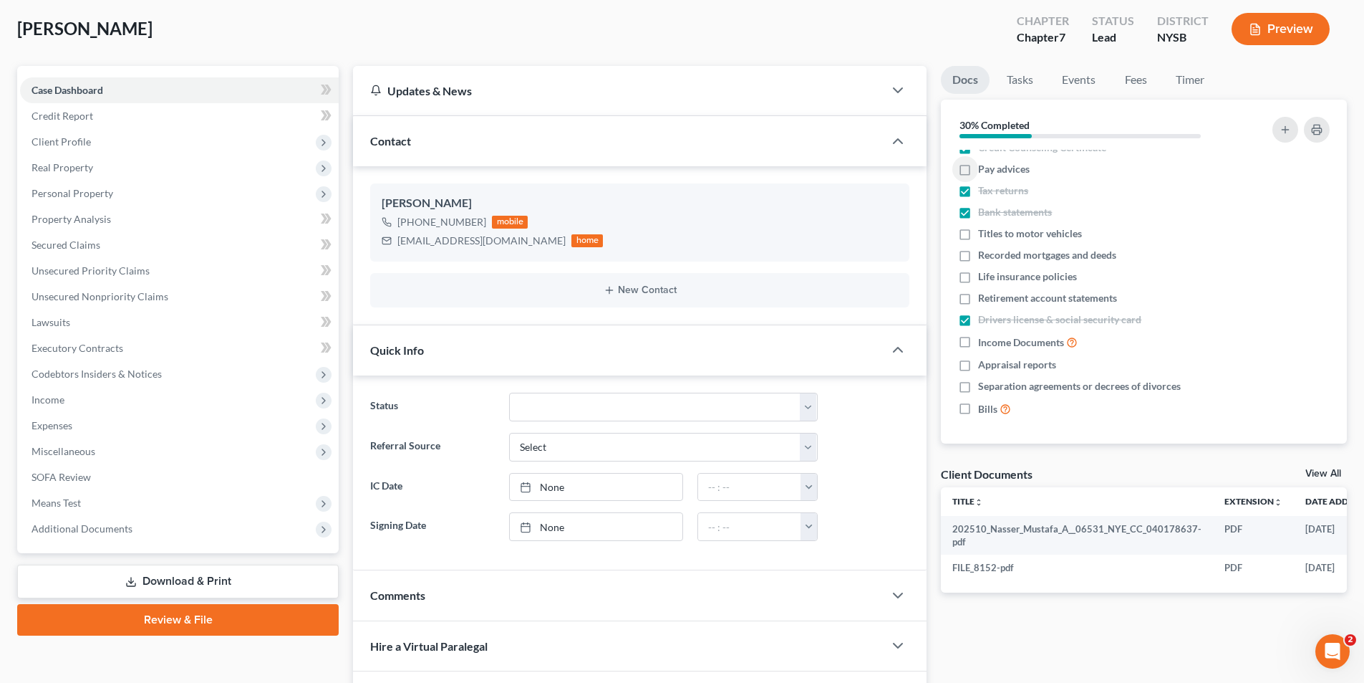
click at [1320, 476] on link "View All" at bounding box center [1324, 473] width 36 height 10
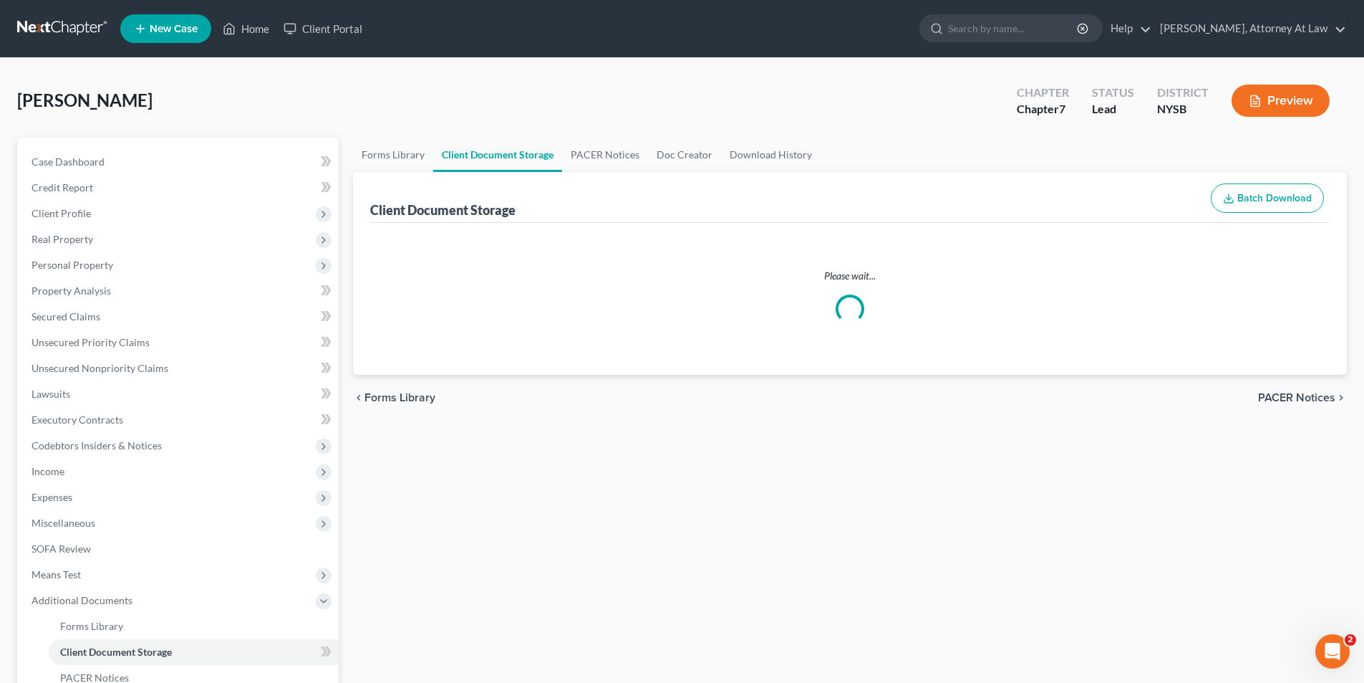
select select "0"
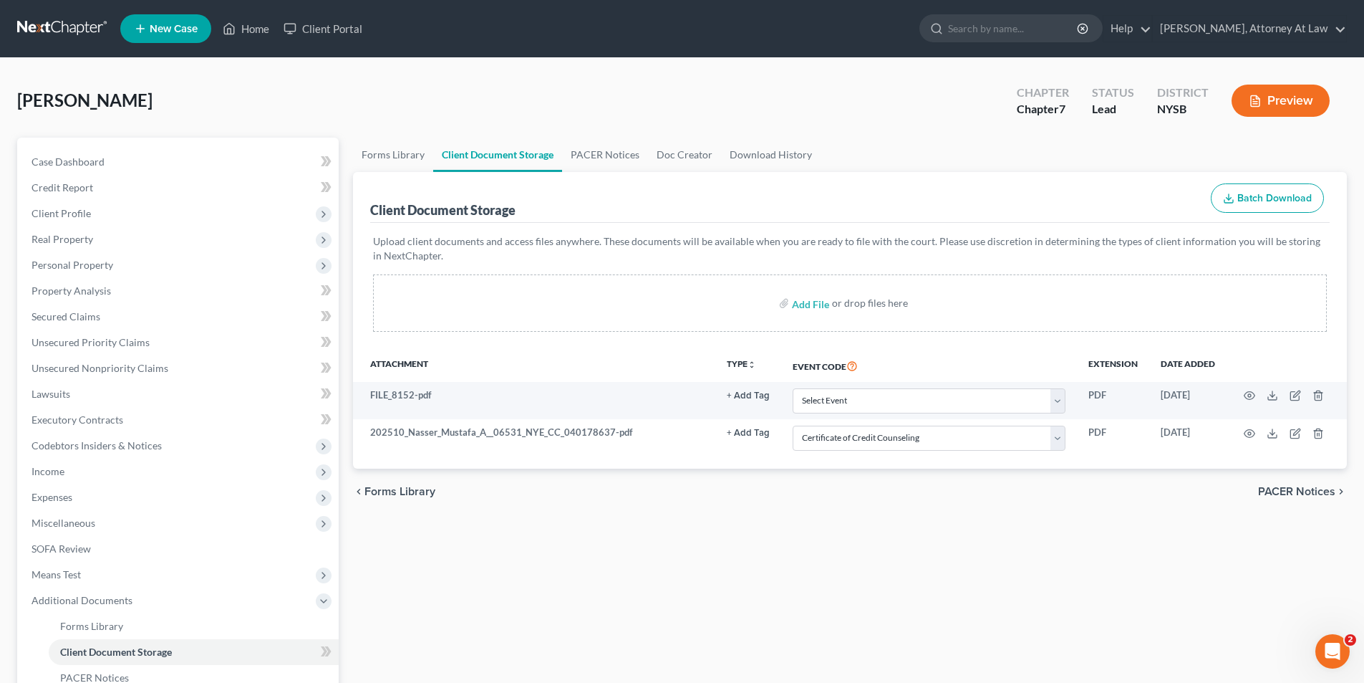
click at [1259, 92] on button "Preview" at bounding box center [1281, 101] width 98 height 32
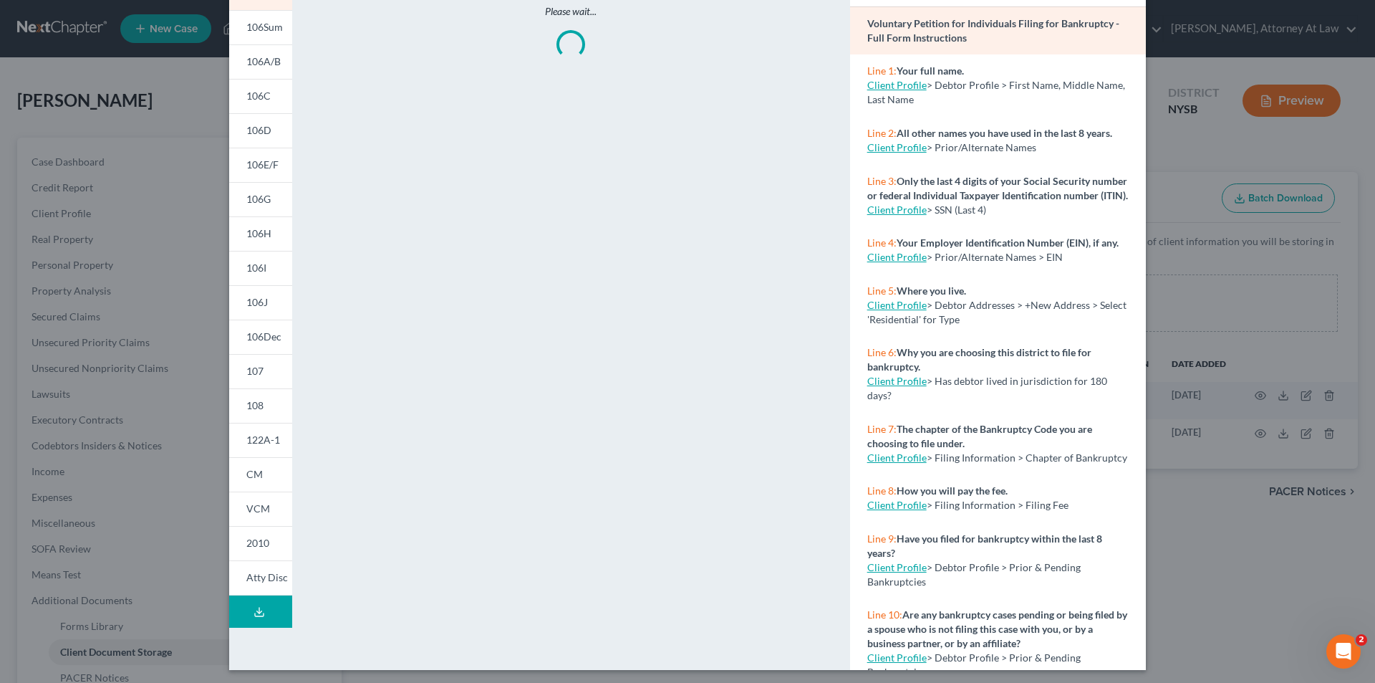
scroll to position [112, 0]
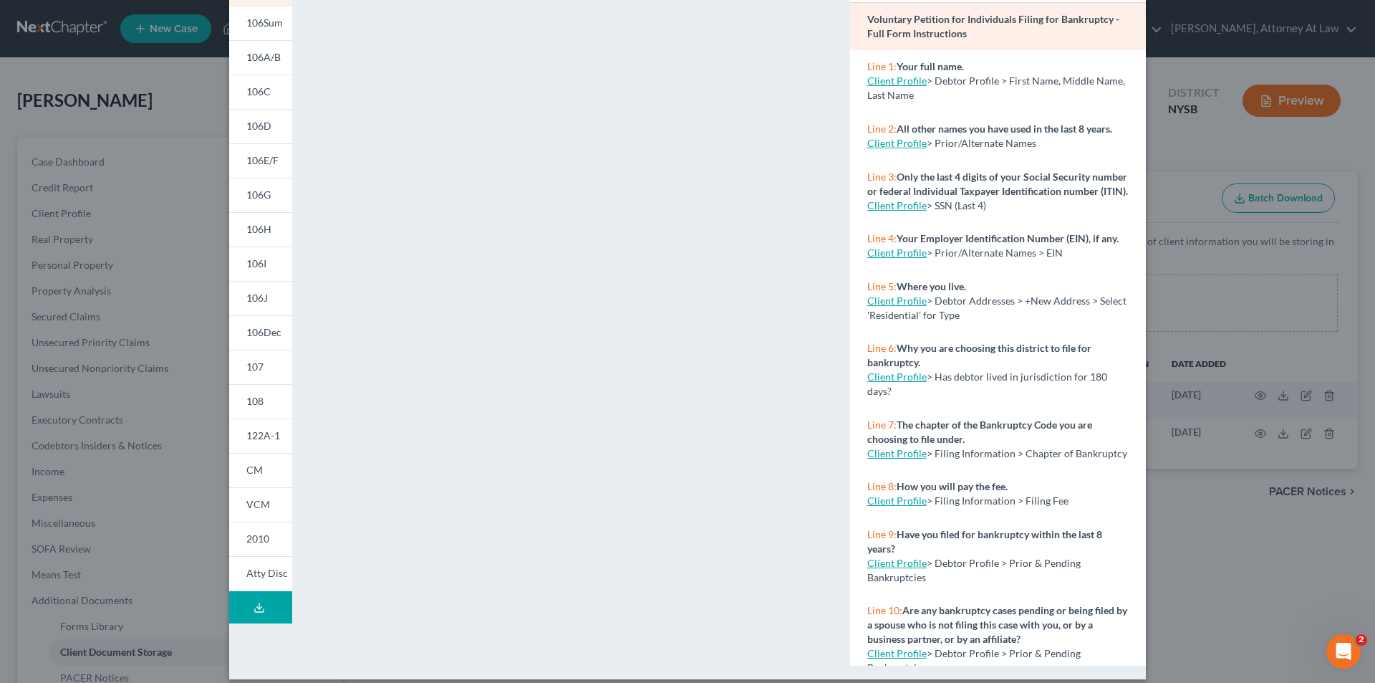
click at [259, 611] on icon at bounding box center [259, 607] width 11 height 11
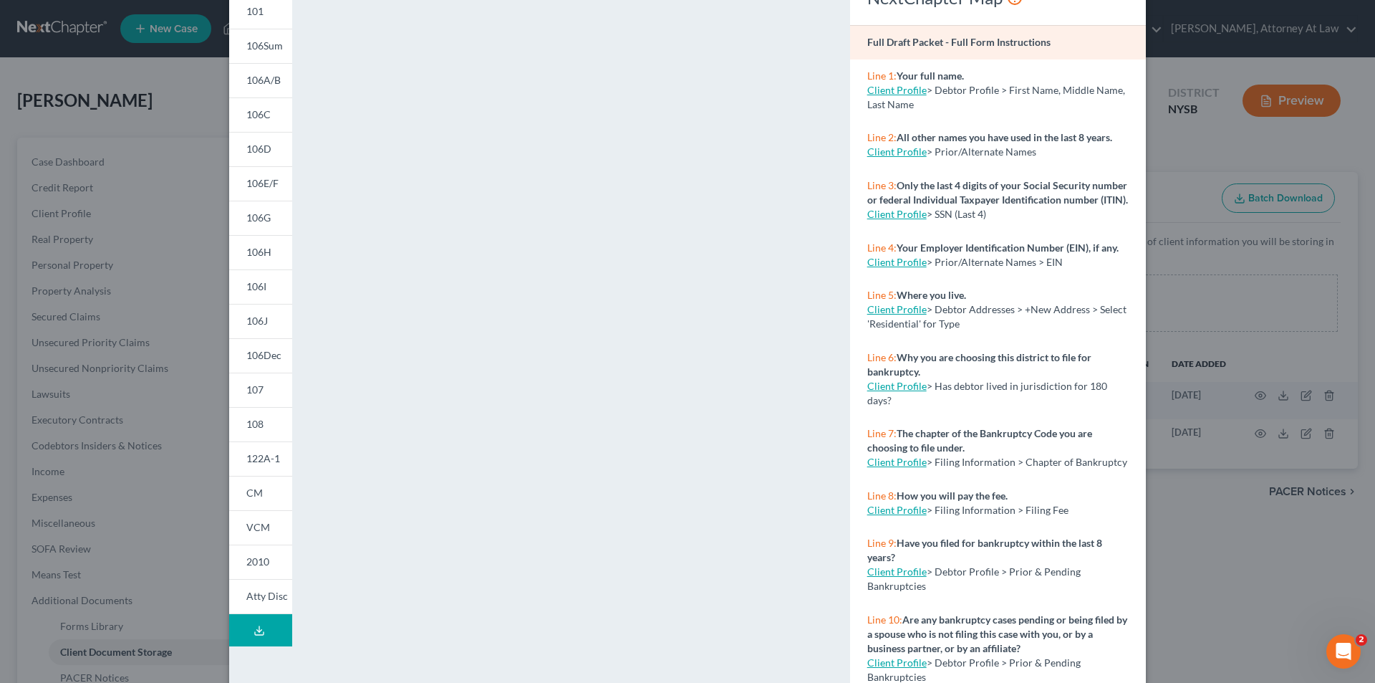
scroll to position [0, 0]
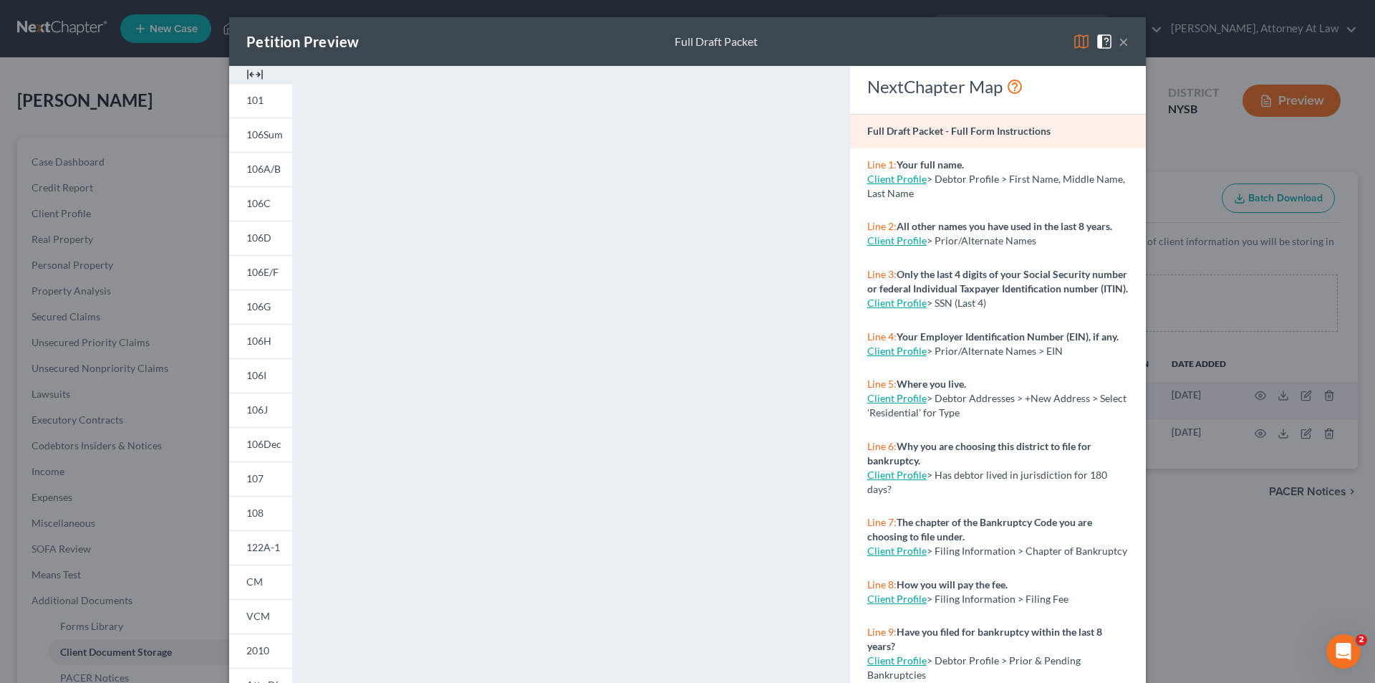
click at [854, 52] on div "Petition Preview Full Draft Packet ×" at bounding box center [687, 41] width 917 height 49
